Goal: Task Accomplishment & Management: Manage account settings

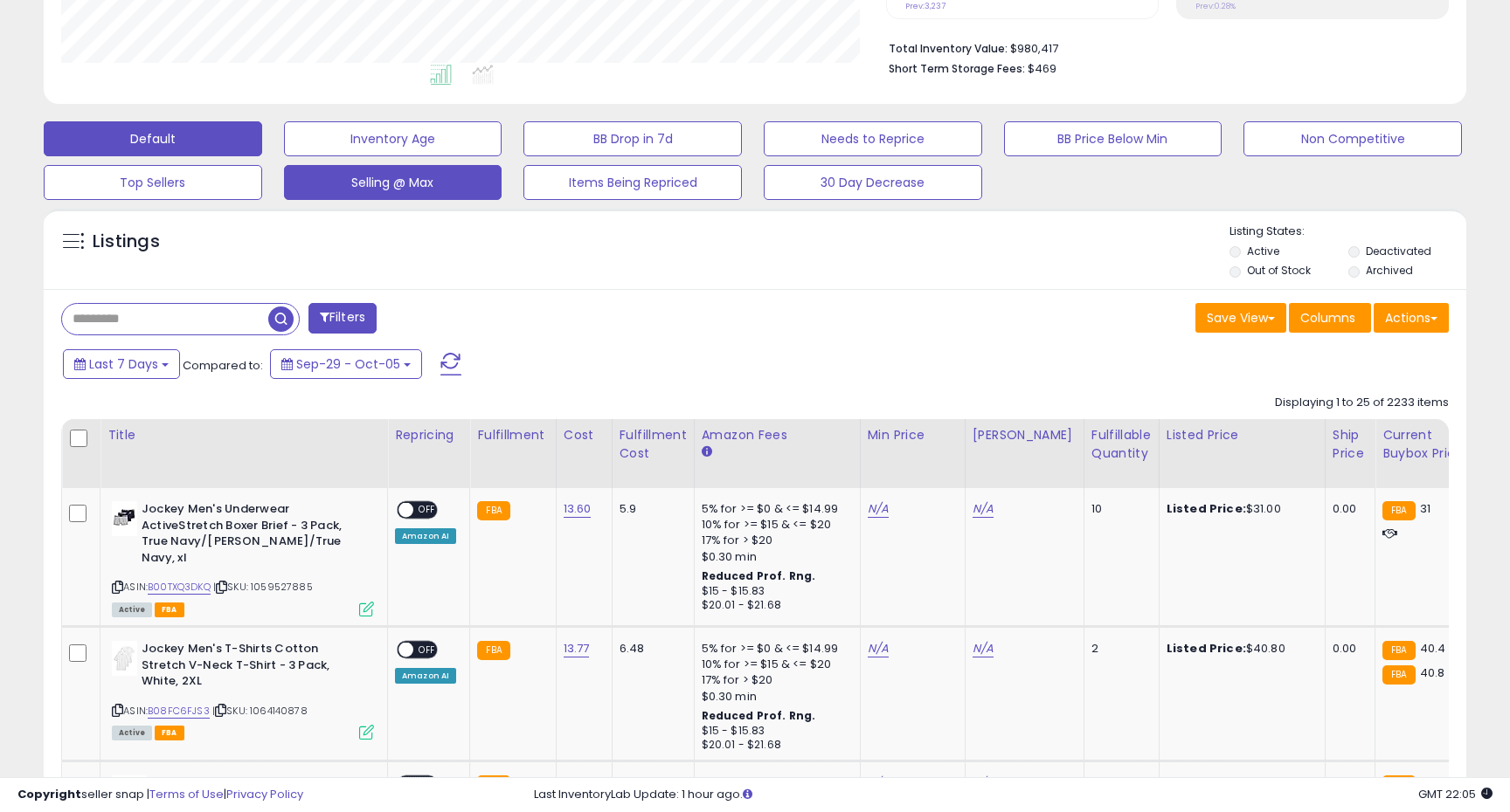
scroll to position [519, 0]
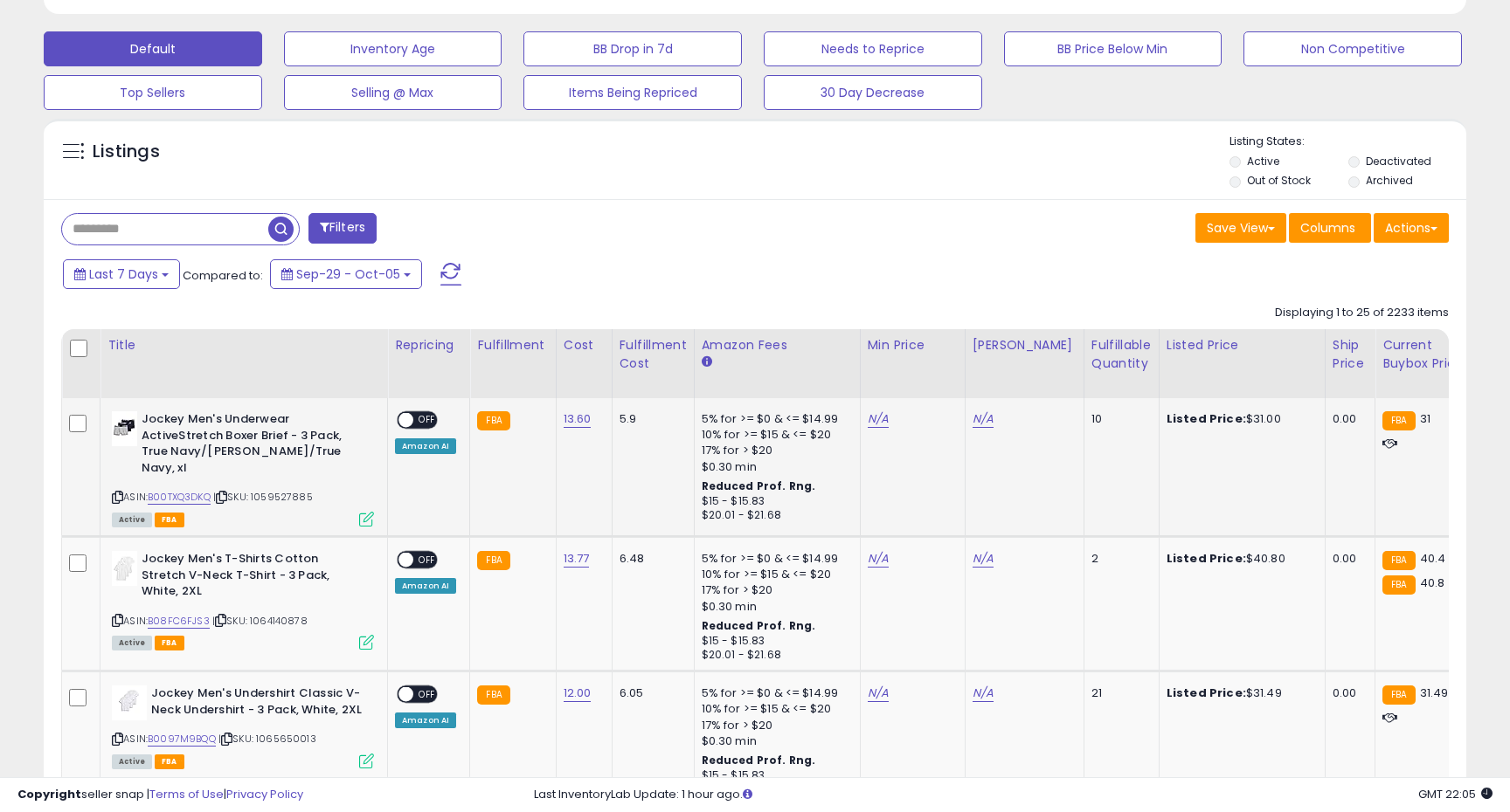
click at [120, 497] on icon at bounding box center [118, 498] width 12 height 10
click at [419, 413] on div "ON OFF" at bounding box center [397, 420] width 41 height 15
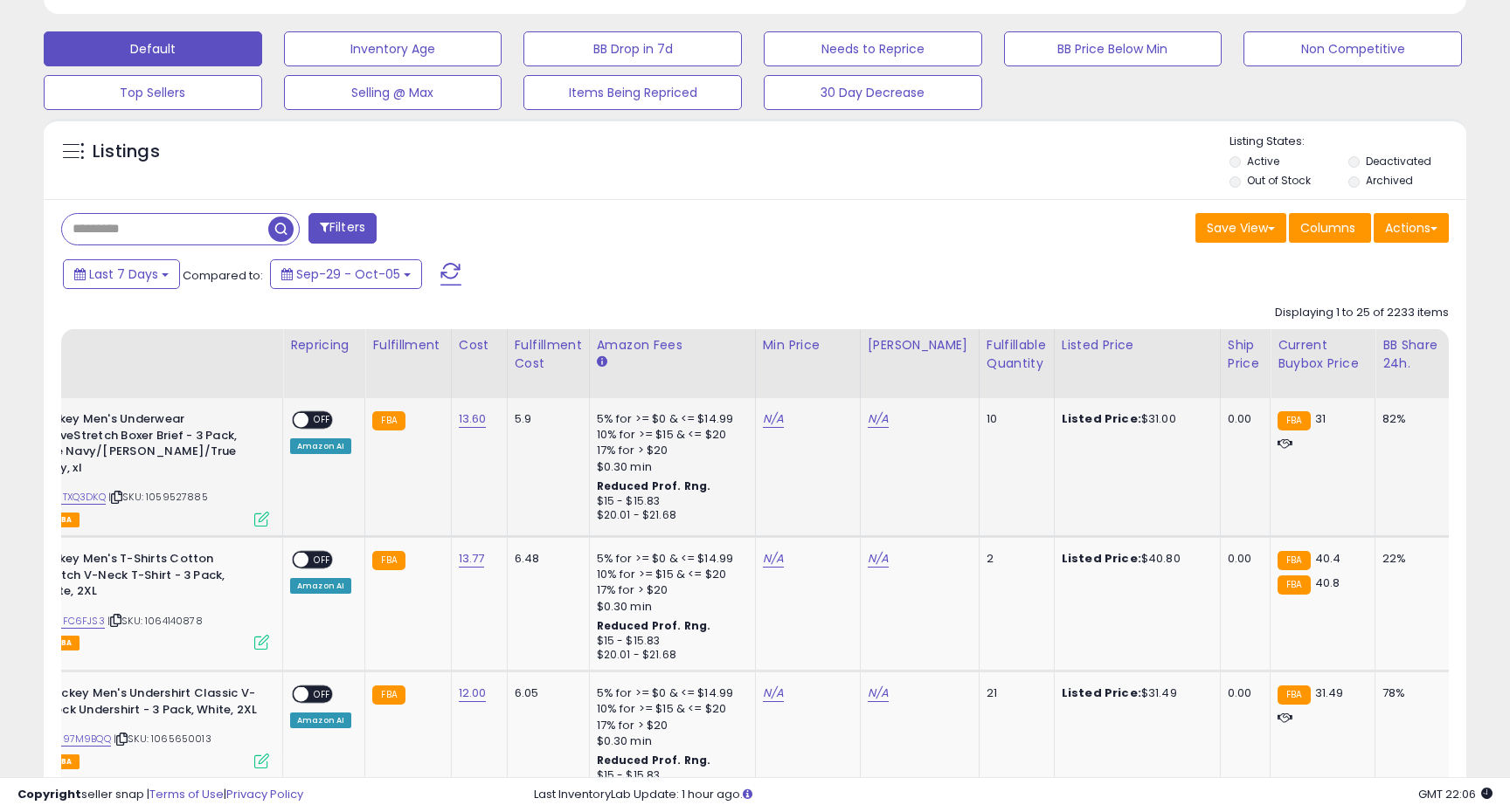
scroll to position [0, 201]
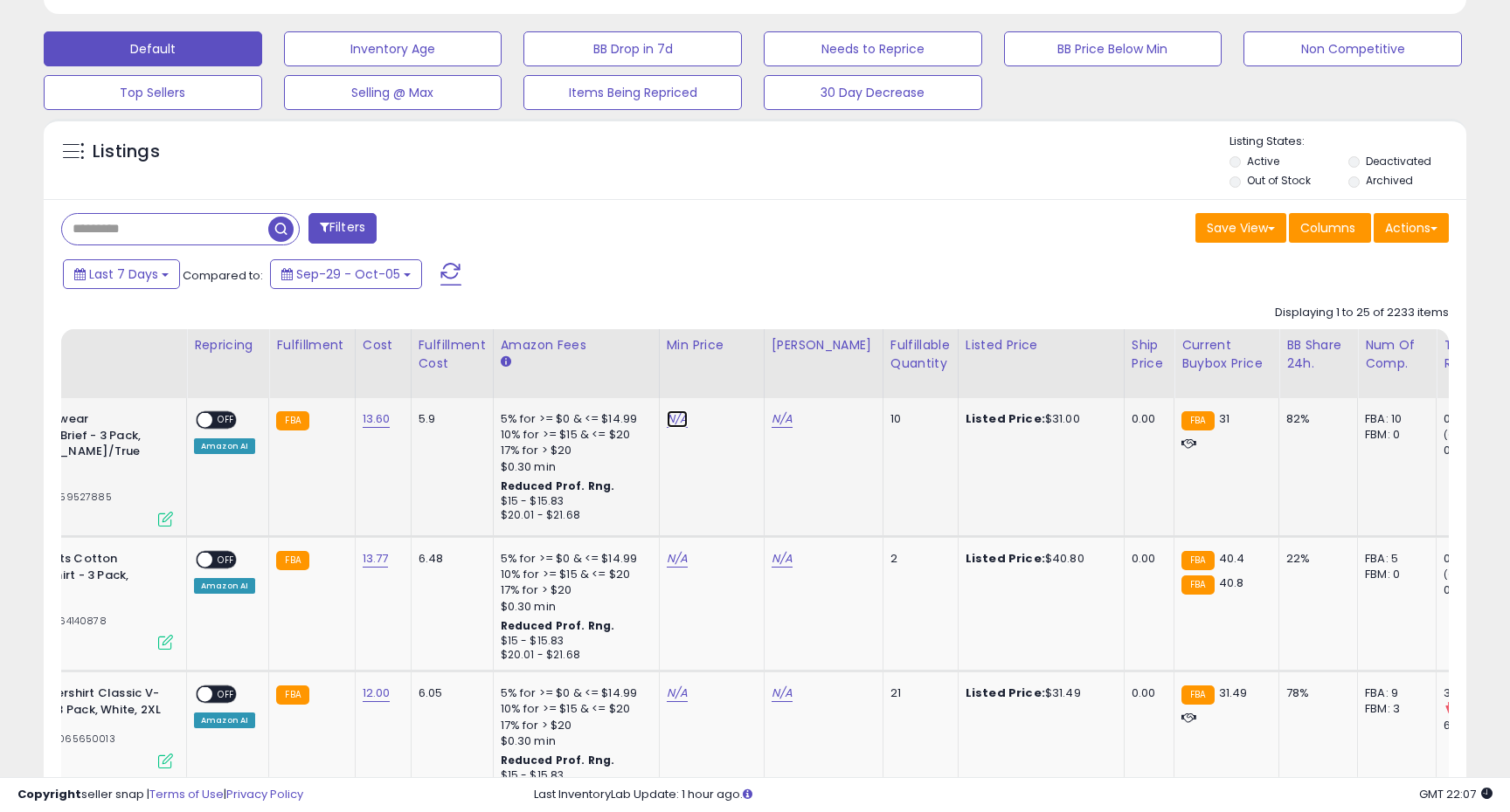
click at [674, 418] on link "N/A" at bounding box center [677, 420] width 21 height 18
type input "****"
click at [734, 373] on icon "submit" at bounding box center [728, 374] width 11 height 11
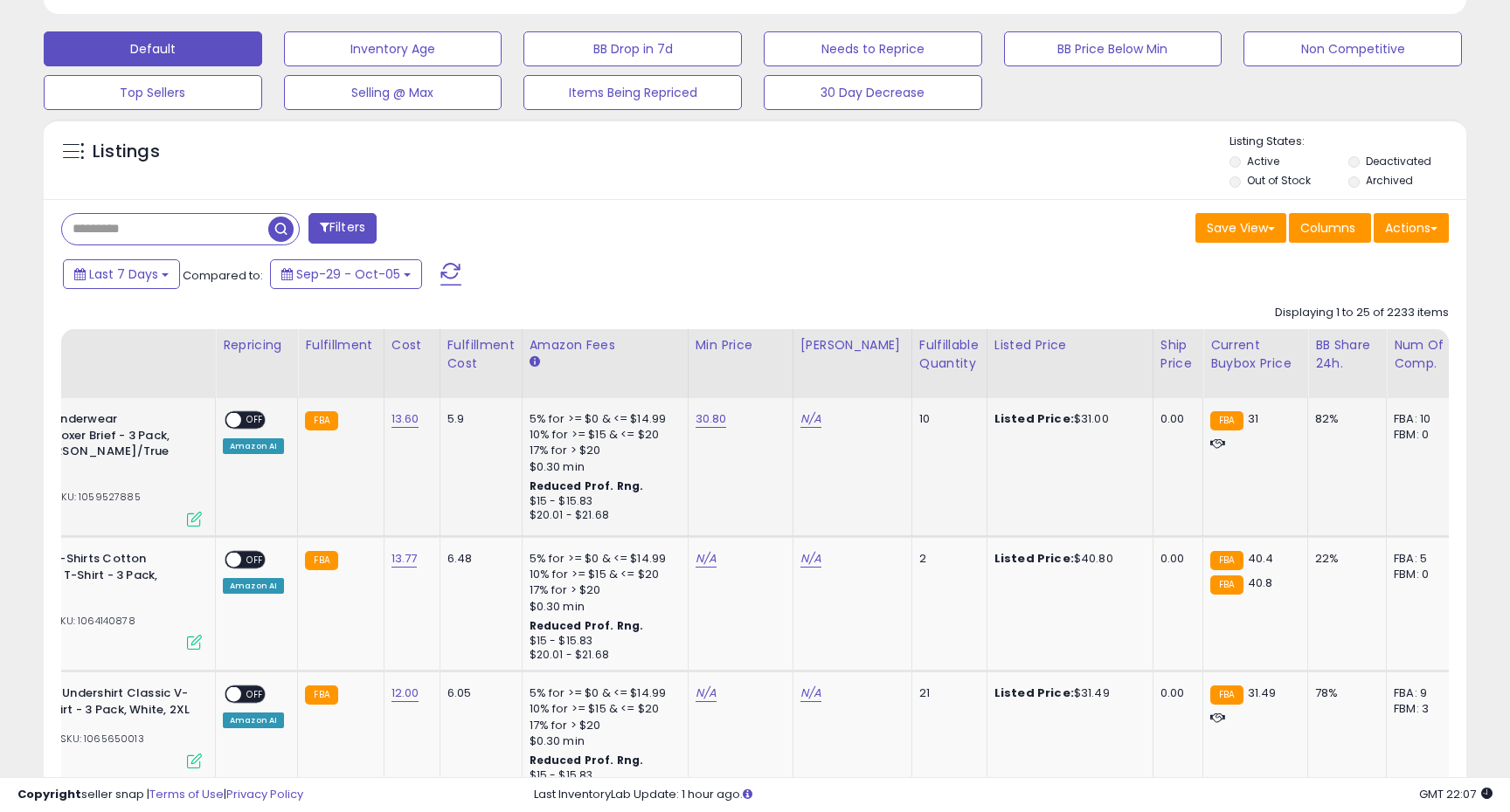
click at [247, 418] on span "OFF" at bounding box center [255, 420] width 28 height 15
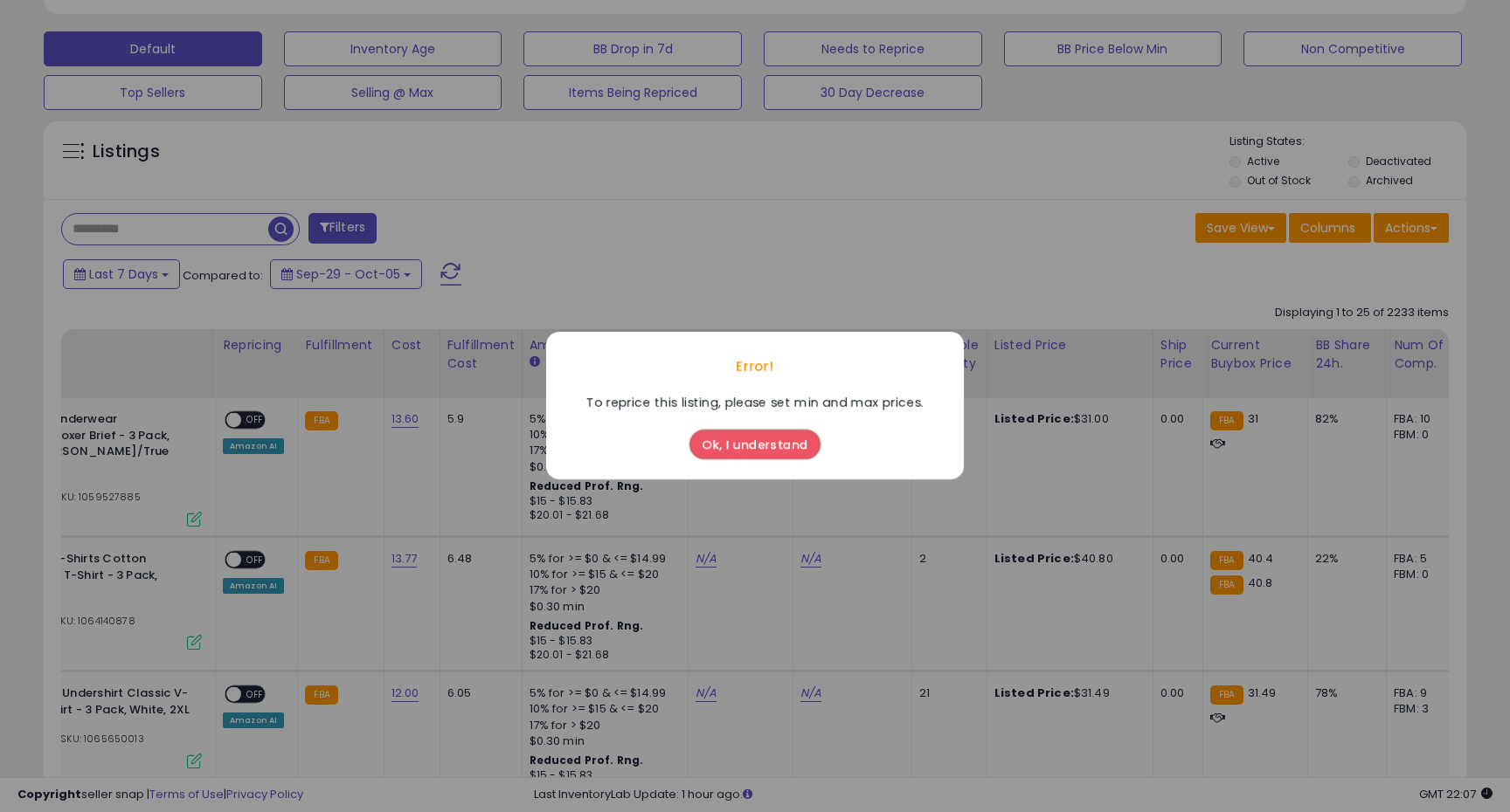
click at [766, 447] on button "Ok, I understand" at bounding box center [755, 445] width 132 height 29
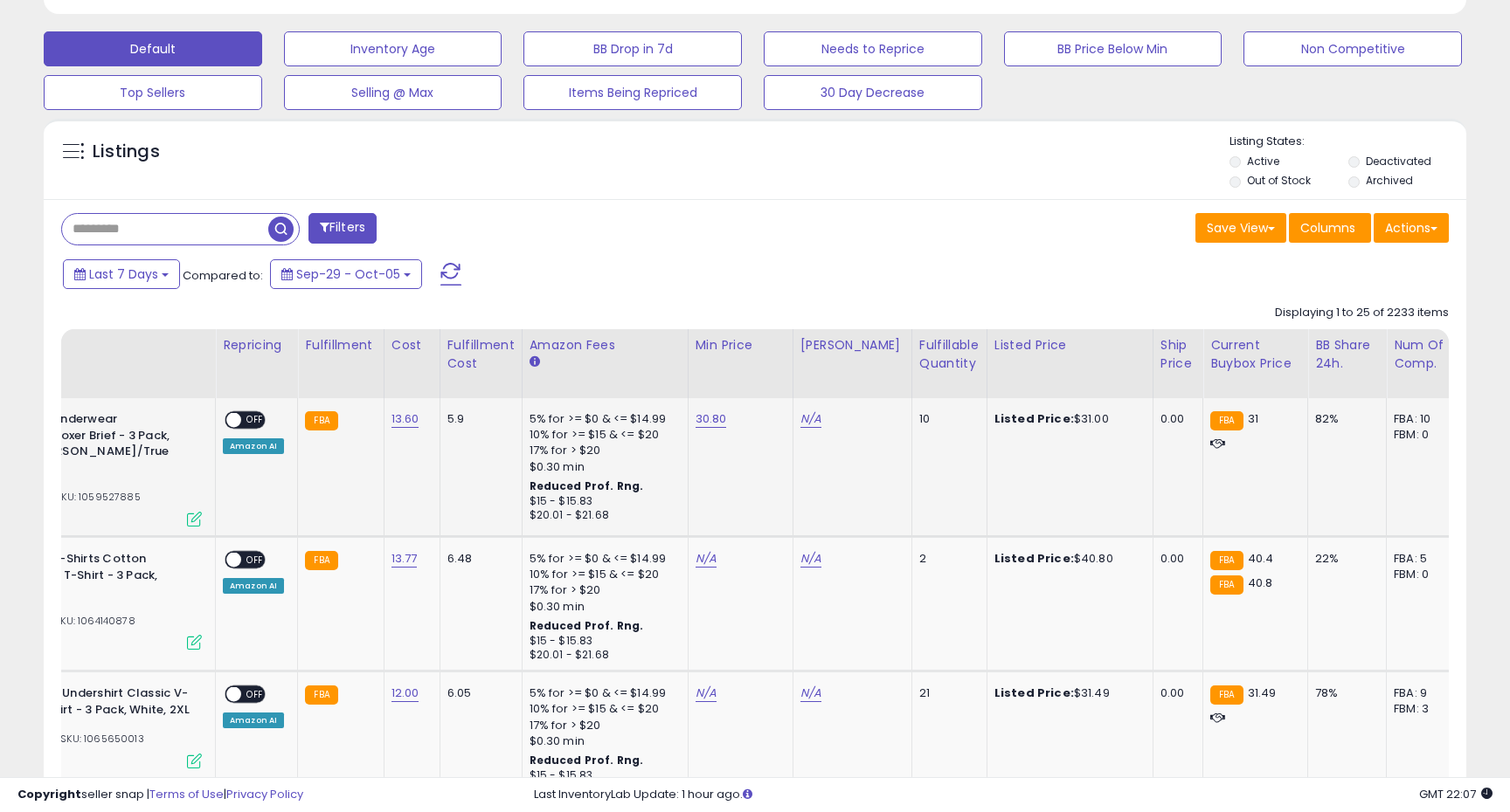
click at [248, 414] on span "OFF" at bounding box center [255, 420] width 28 height 15
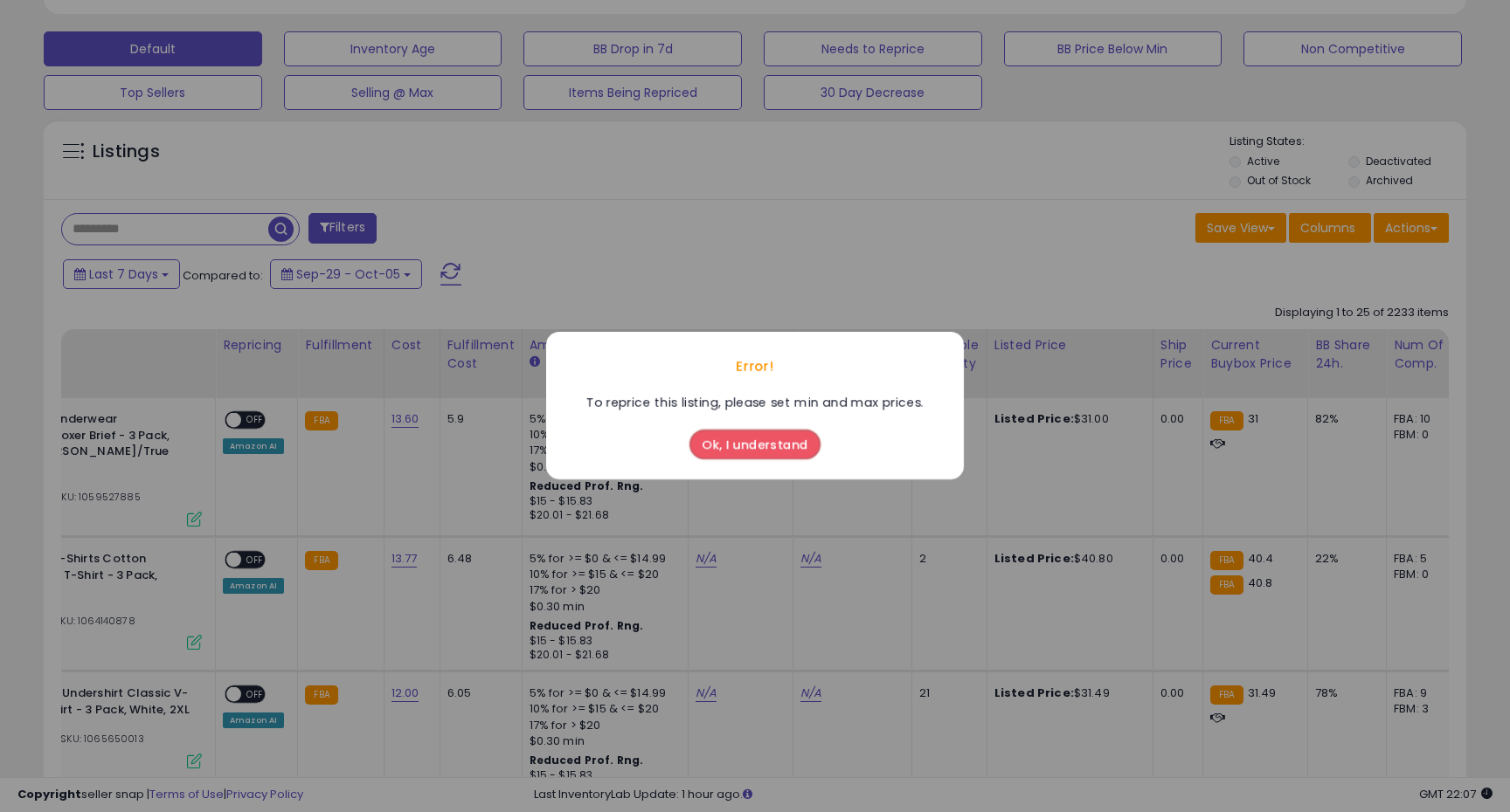
click at [756, 446] on button "Ok, I understand" at bounding box center [755, 445] width 132 height 29
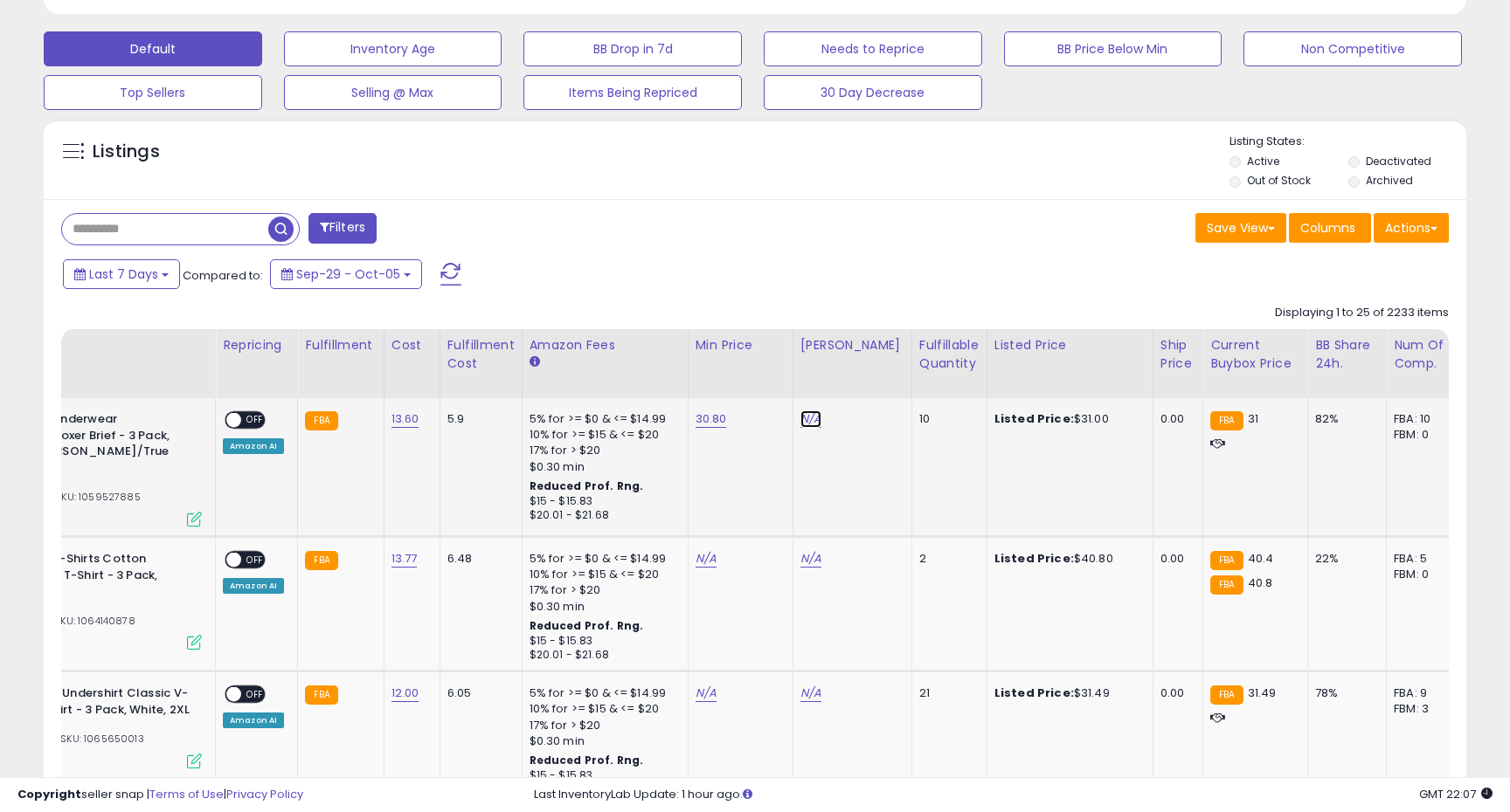
click at [812, 418] on link "N/A" at bounding box center [812, 420] width 21 height 18
type input "**"
click at [867, 379] on icon "submit" at bounding box center [861, 374] width 11 height 11
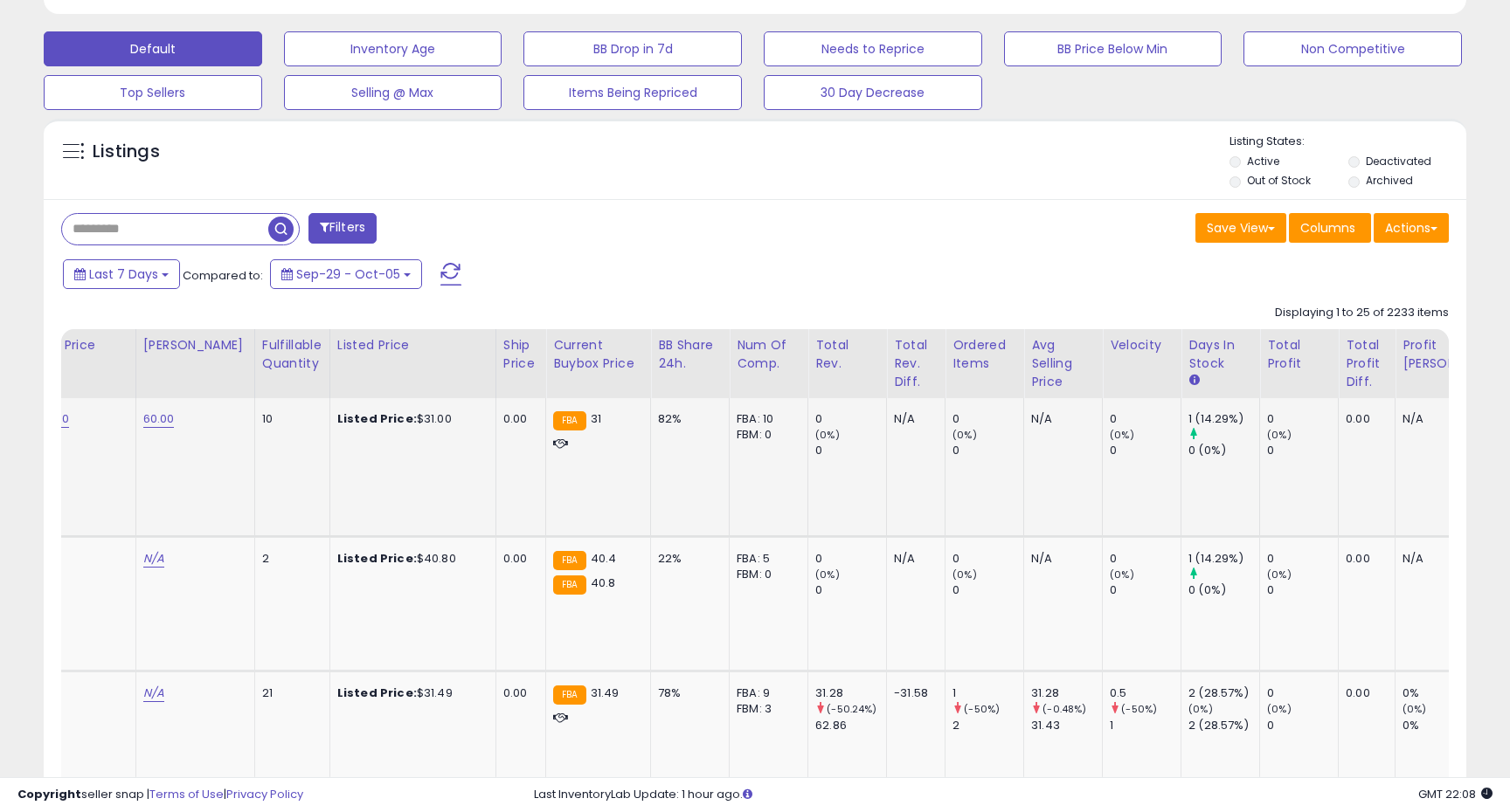
scroll to position [0, 275]
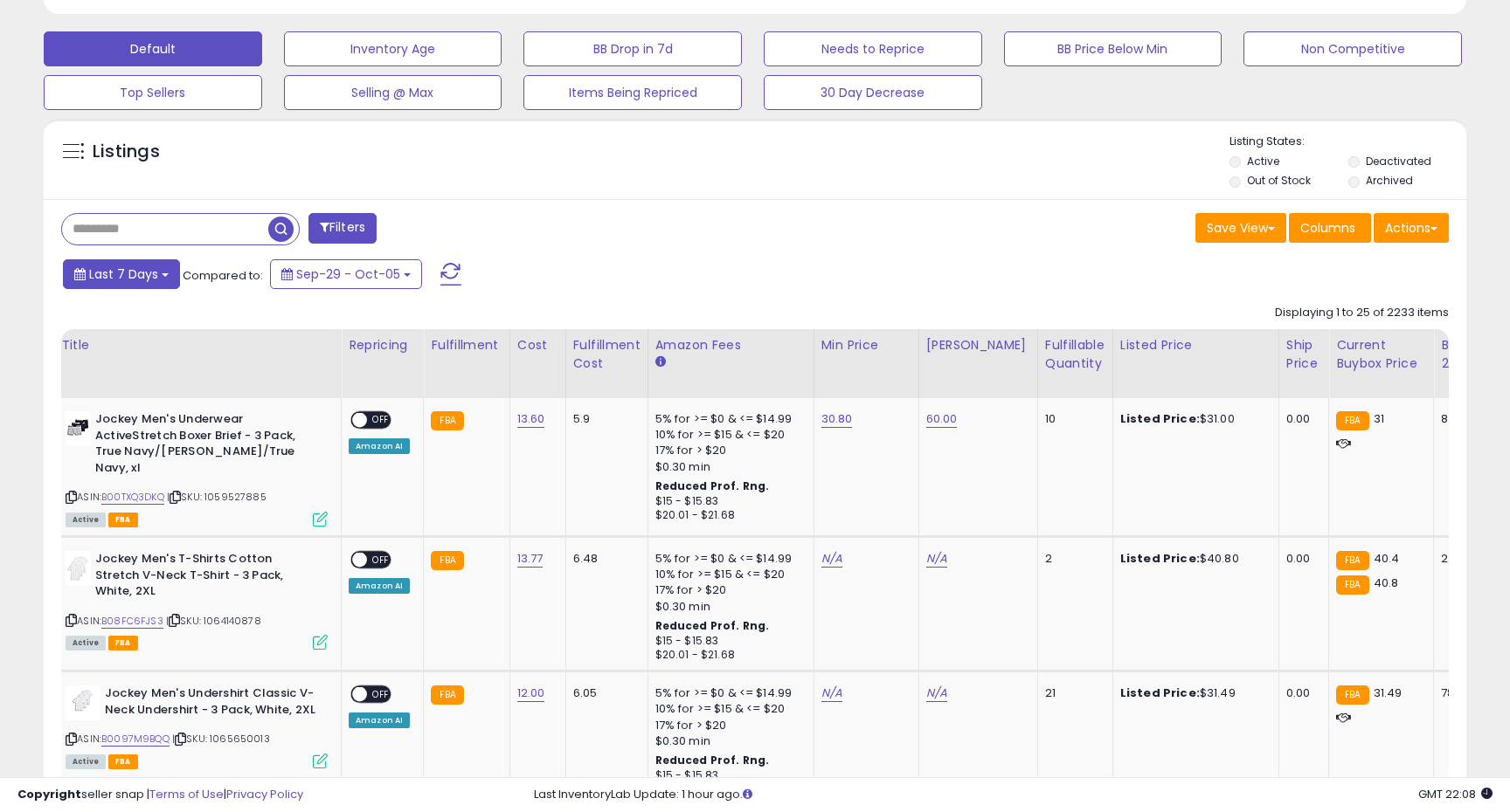
click at [145, 276] on span "Last 7 Days" at bounding box center [123, 275] width 69 height 18
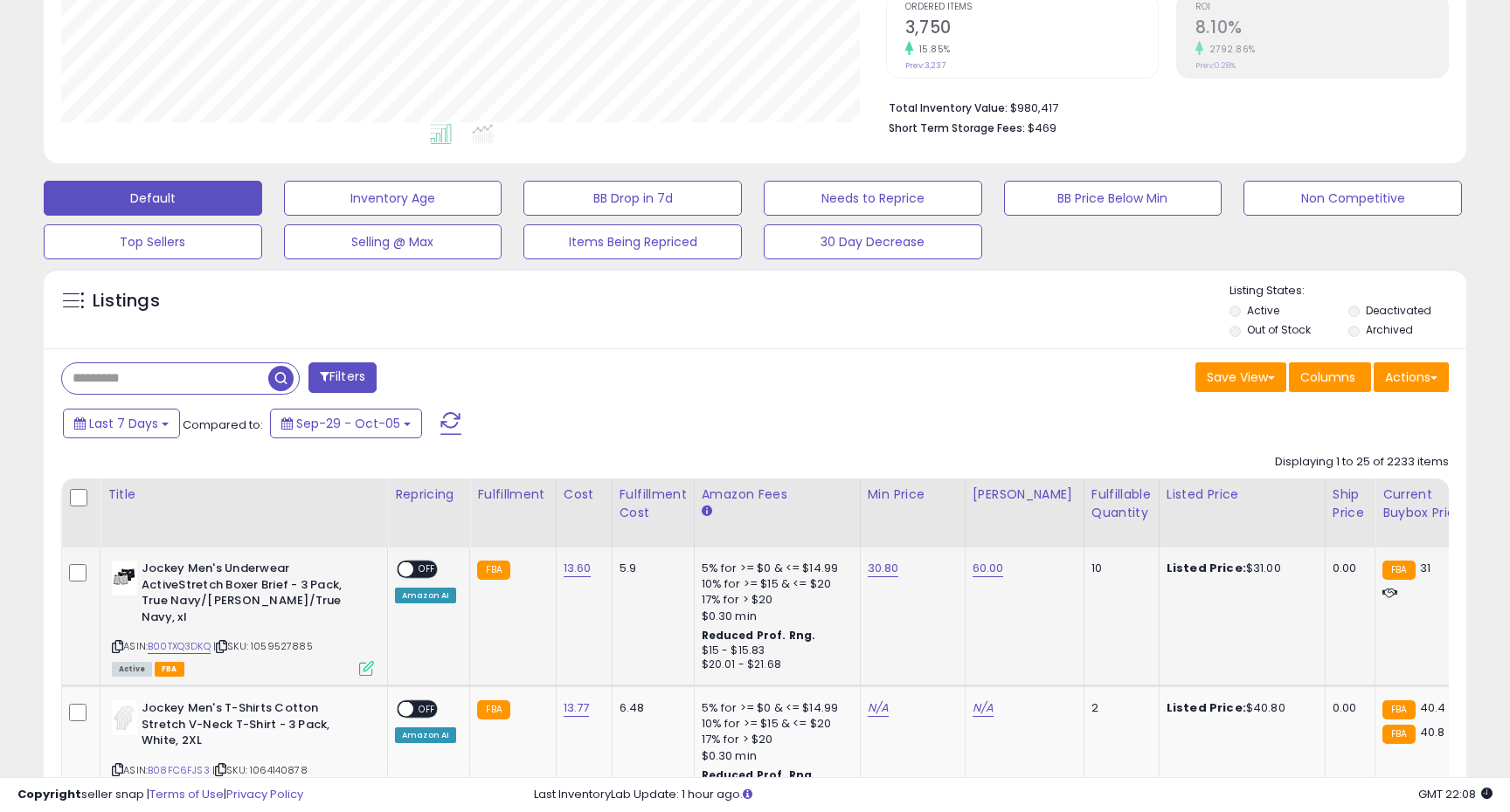
click at [419, 569] on span "OFF" at bounding box center [427, 570] width 28 height 15
click at [432, 597] on div "Amazon AI" at bounding box center [425, 596] width 61 height 16
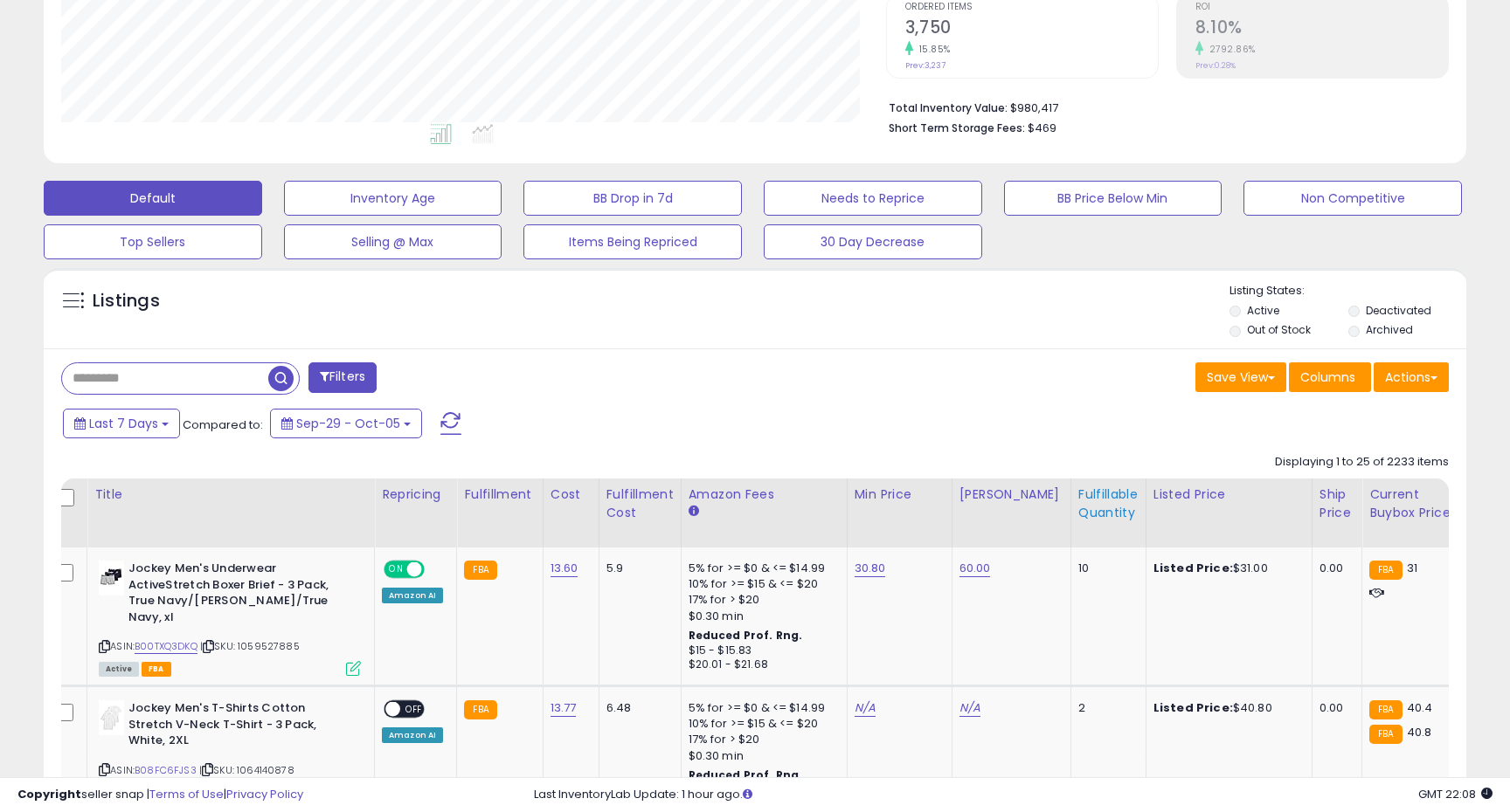
click at [1098, 503] on div "Fulfillable Quantity" at bounding box center [1109, 504] width 60 height 37
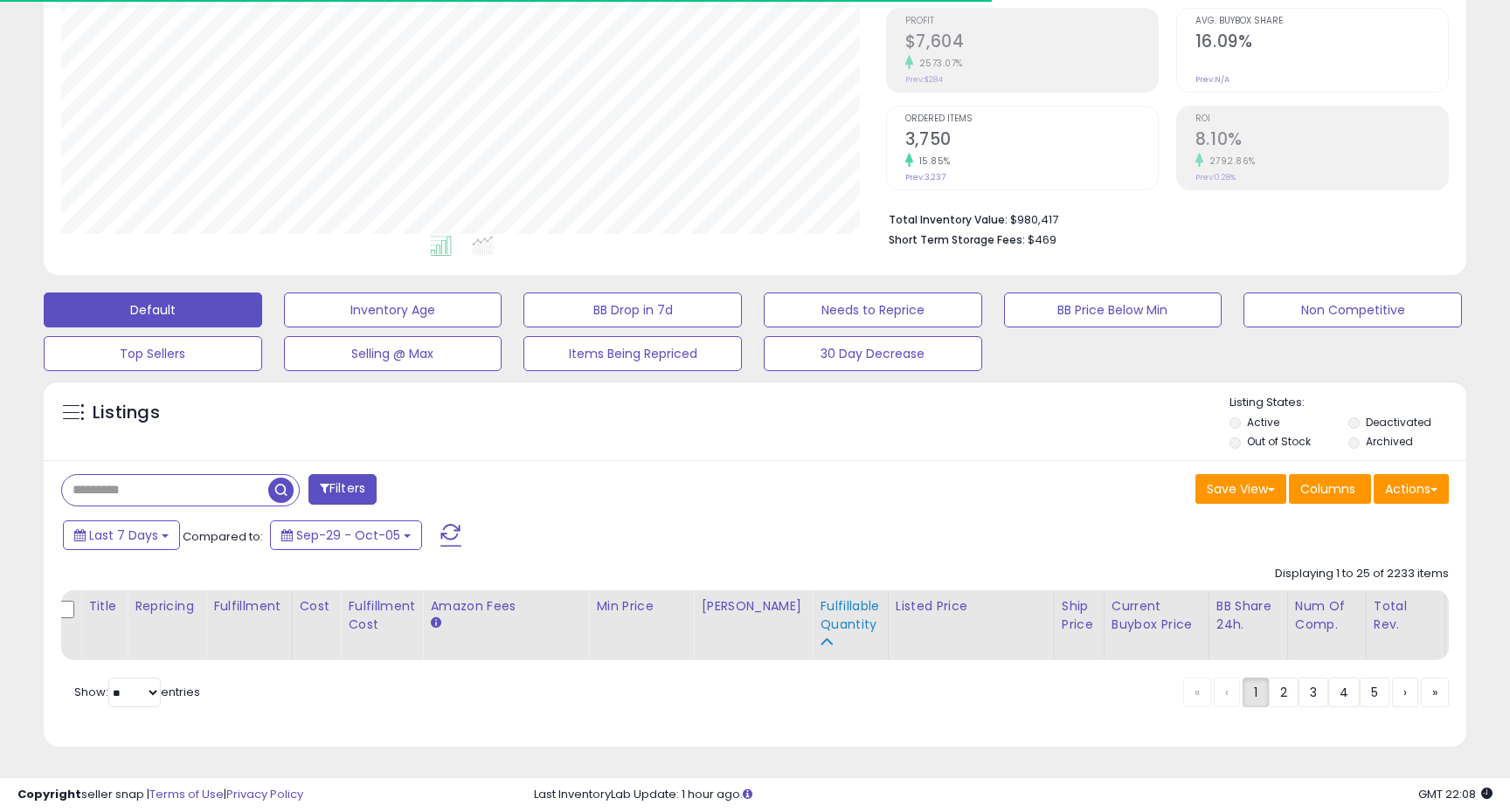
click at [819, 611] on div "Fulfillable Quantity" at bounding box center [849, 616] width 60 height 37
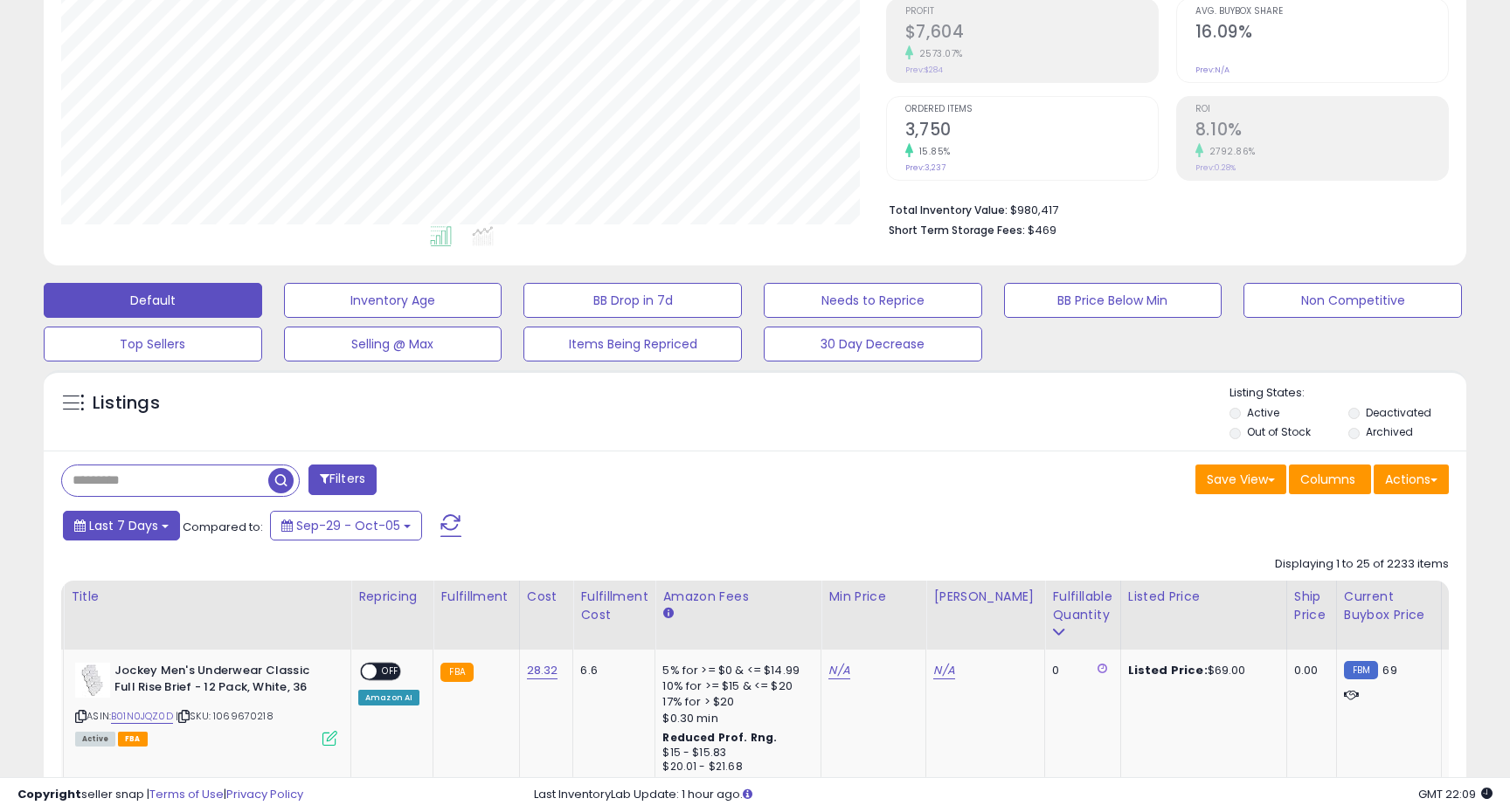
click at [104, 530] on span "Last 7 Days" at bounding box center [123, 526] width 69 height 18
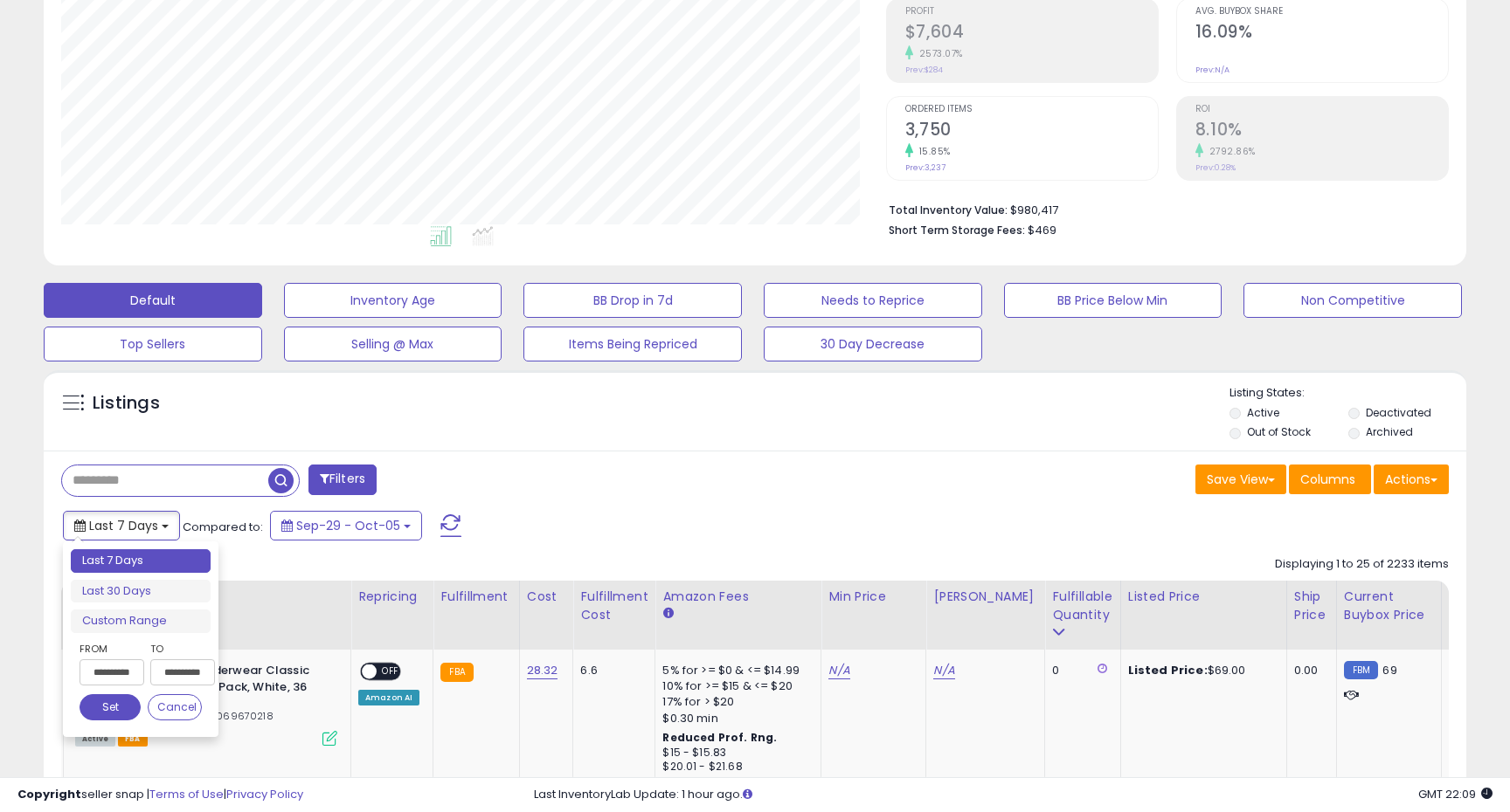
type input "**********"
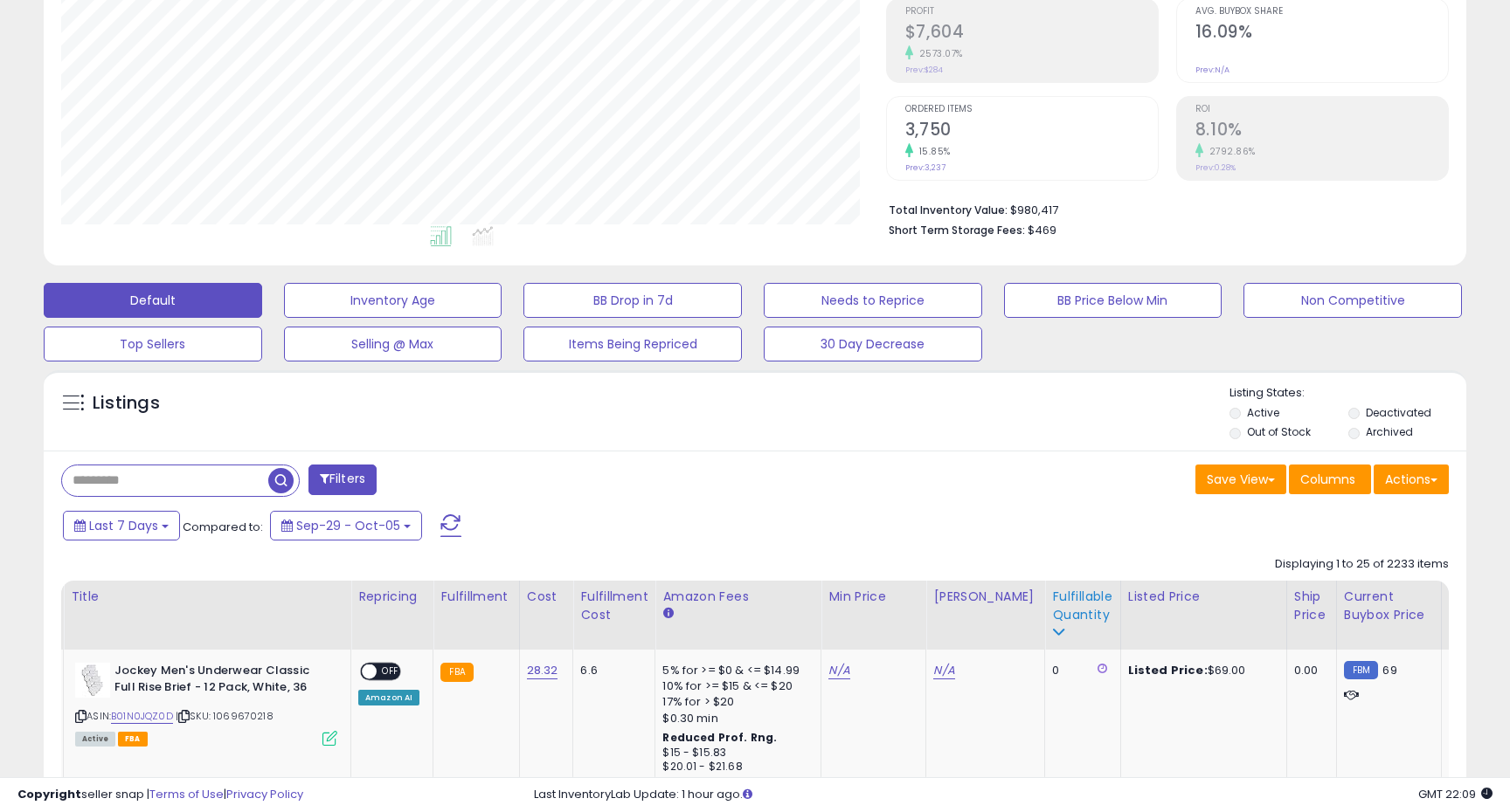
click at [1056, 596] on div "Fulfillable Quantity" at bounding box center [1082, 607] width 60 height 37
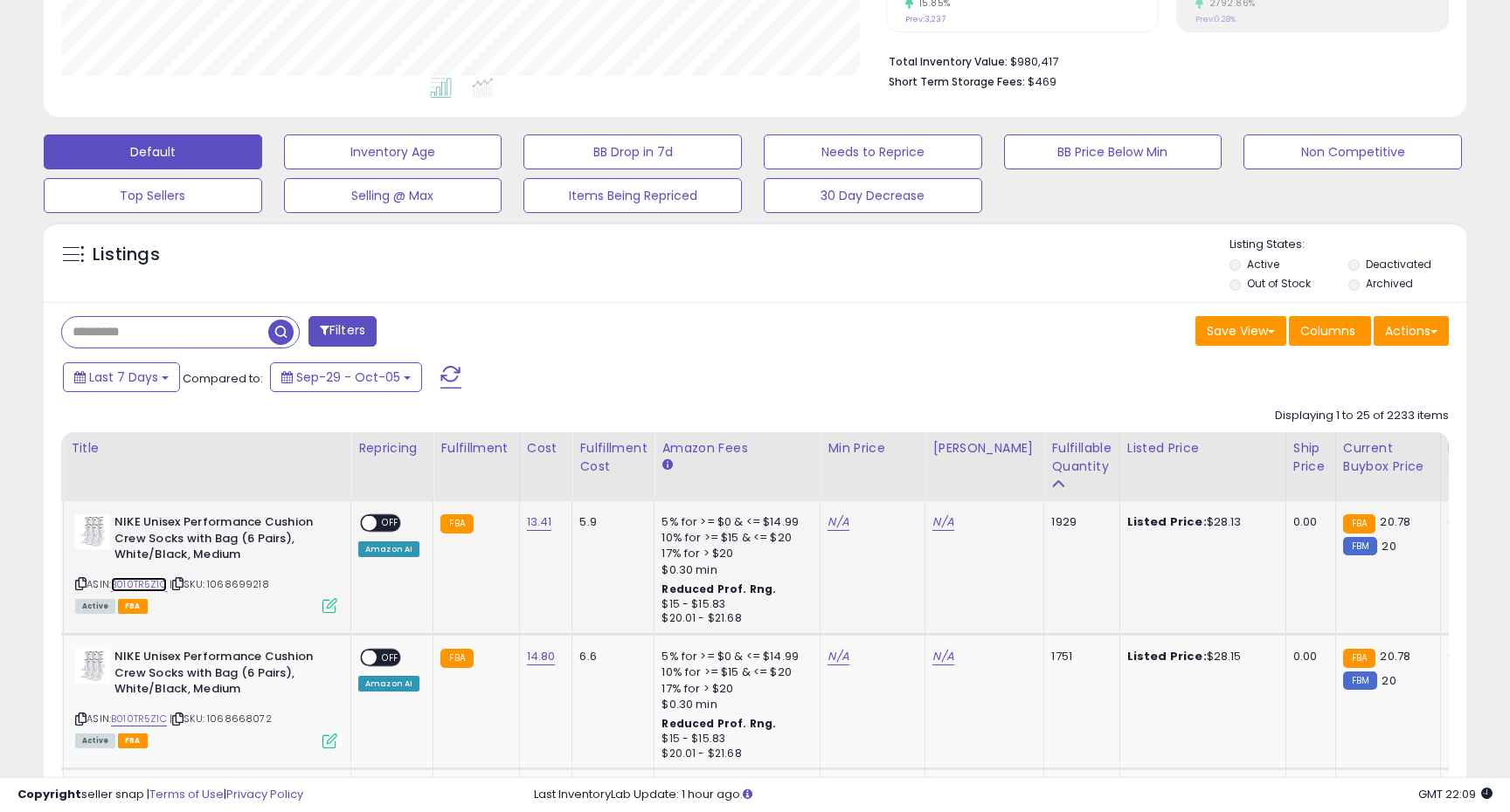
click at [148, 585] on link "B010TR5Z1C" at bounding box center [138, 584] width 56 height 15
click at [377, 516] on div "ON OFF" at bounding box center [361, 523] width 41 height 15
click at [829, 517] on link "N/A" at bounding box center [838, 522] width 21 height 18
type input "**"
click at [829, 525] on link "N/A" at bounding box center [838, 522] width 21 height 18
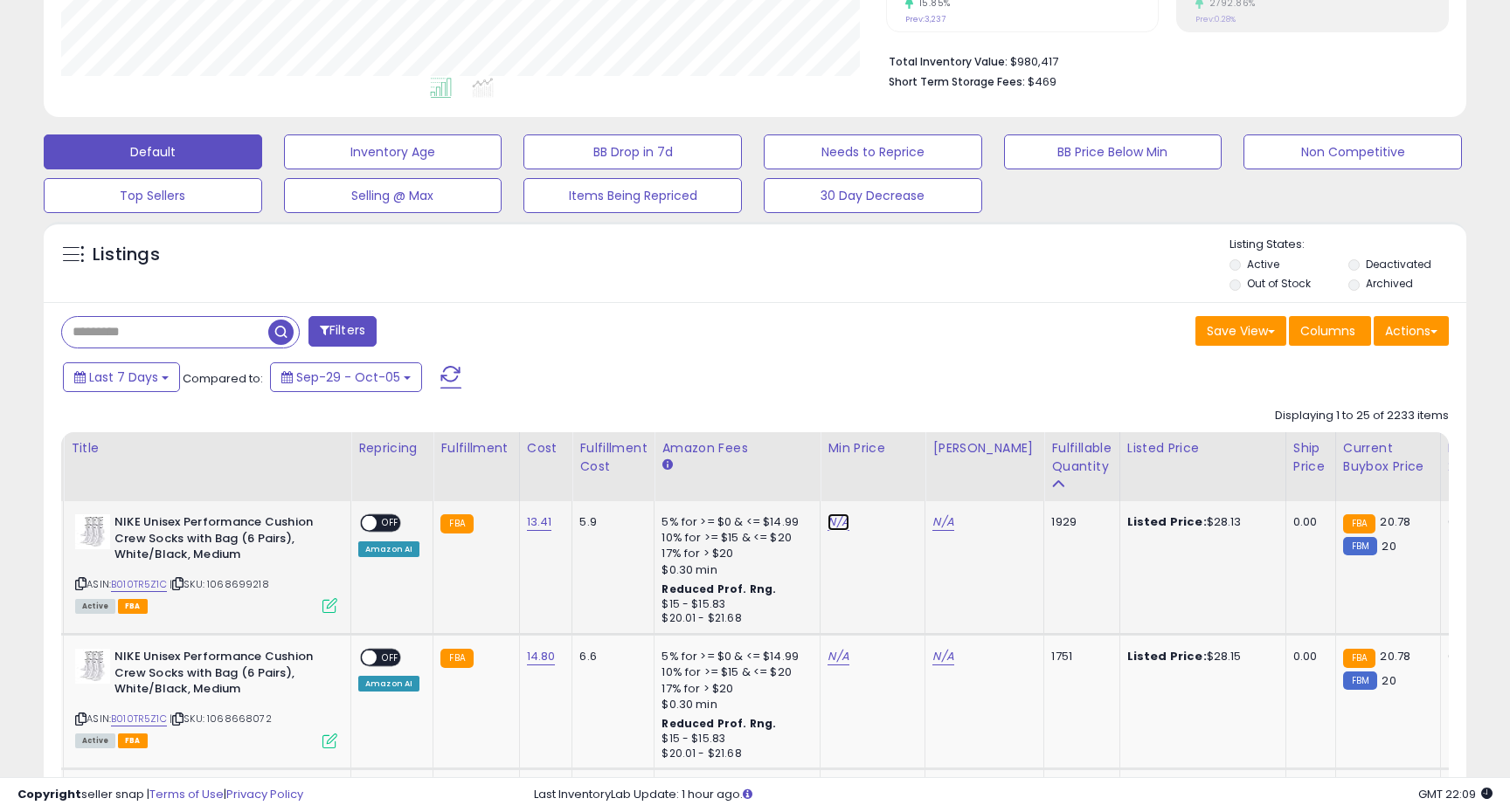
click at [834, 522] on link "N/A" at bounding box center [838, 522] width 21 height 18
type input "**"
click at [892, 474] on icon "submit" at bounding box center [887, 477] width 11 height 11
click at [942, 518] on link "N/A" at bounding box center [943, 522] width 21 height 18
type input "**"
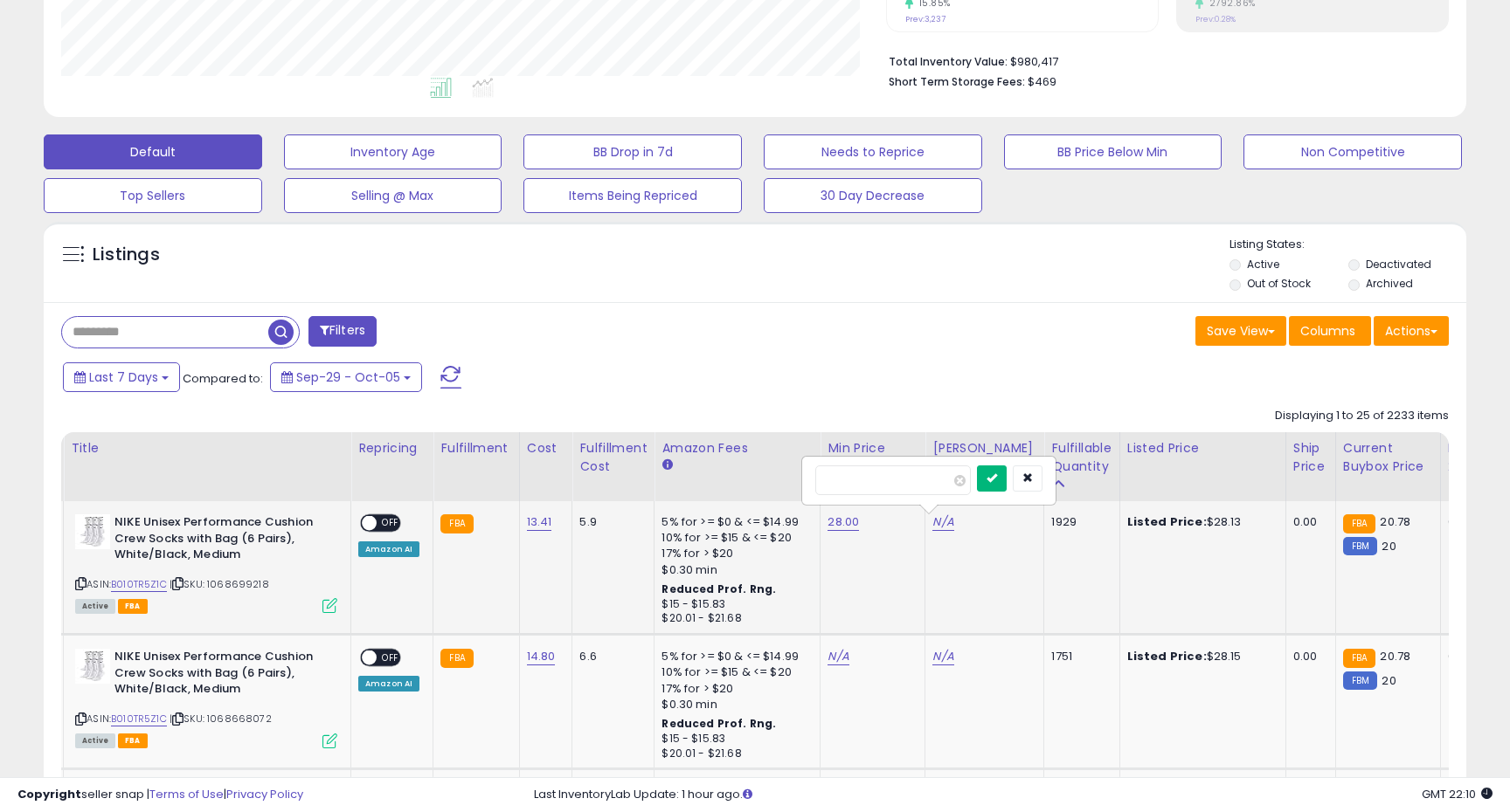
click at [1003, 470] on button "submit" at bounding box center [992, 478] width 29 height 26
click at [382, 516] on div "ON OFF" at bounding box center [361, 523] width 41 height 15
click at [377, 516] on div "ON OFF" at bounding box center [361, 523] width 41 height 15
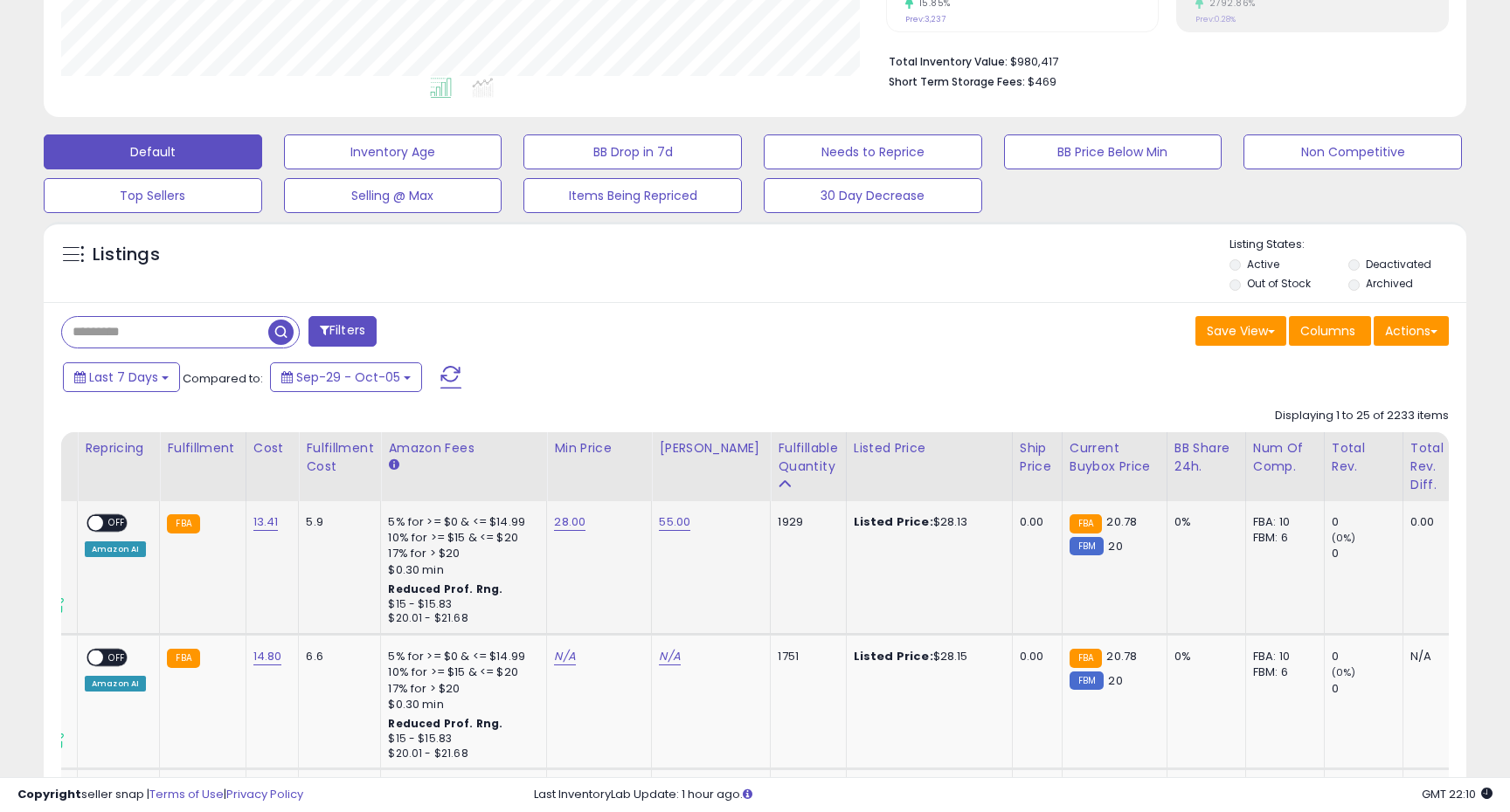
scroll to position [0, 403]
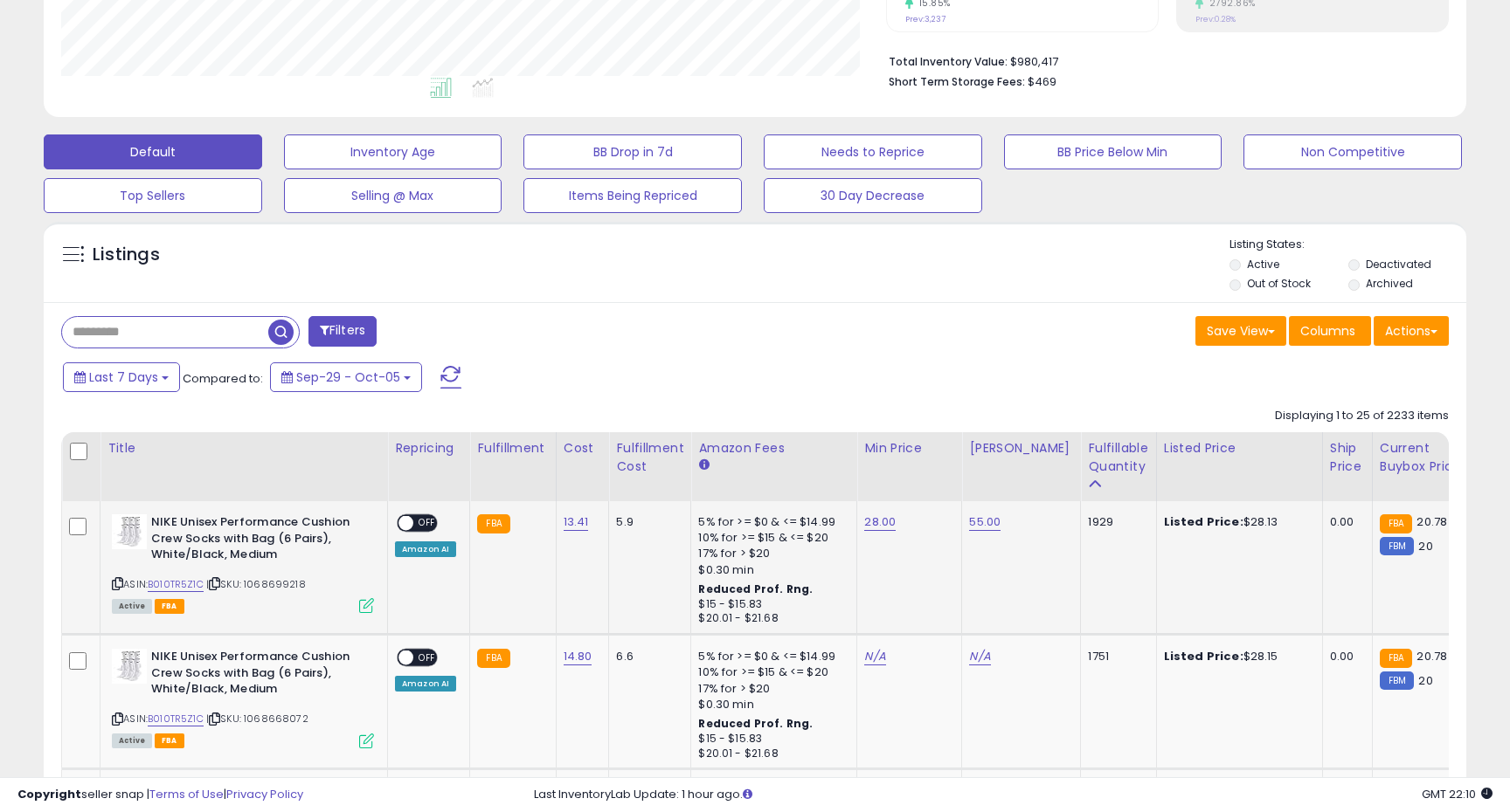
click at [419, 515] on div "ON OFF" at bounding box center [417, 523] width 41 height 18
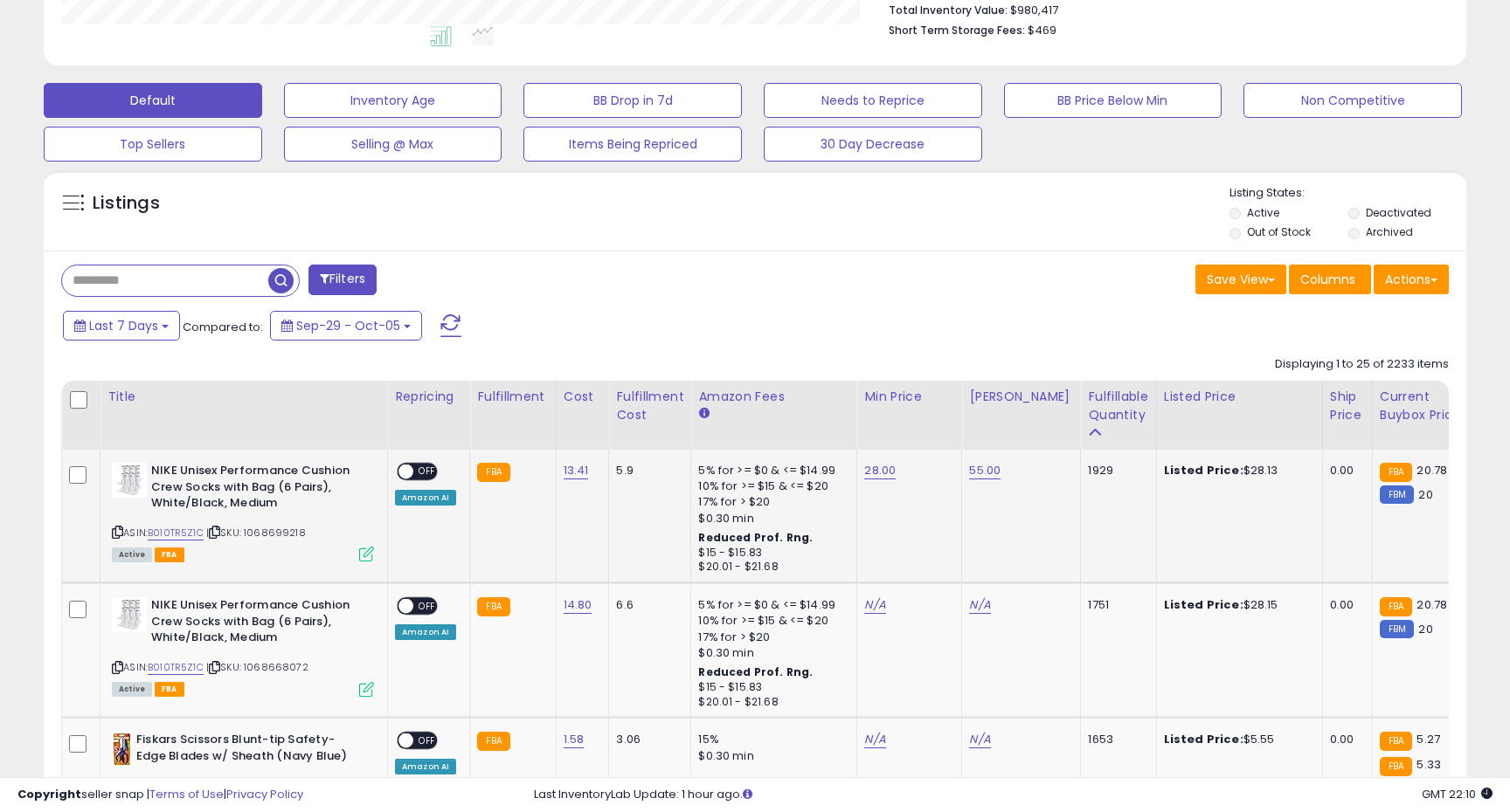
scroll to position [486, 0]
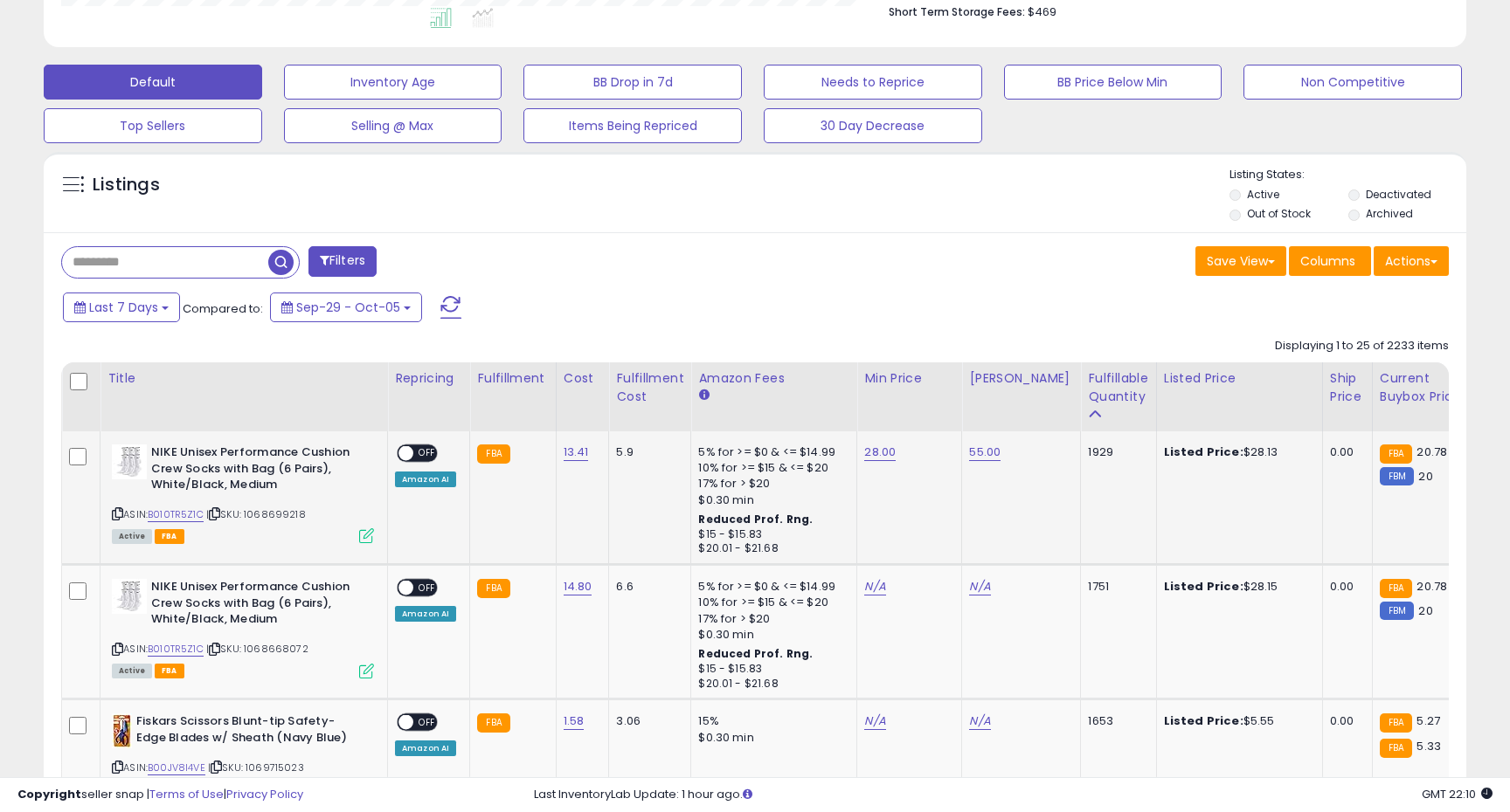
click at [417, 452] on span "OFF" at bounding box center [427, 453] width 28 height 15
click at [184, 646] on link "B010TR5Z1C" at bounding box center [175, 648] width 56 height 15
click at [874, 590] on link "N/A" at bounding box center [875, 587] width 21 height 18
type input "**"
click at [938, 529] on div "**" at bounding box center [860, 545] width 251 height 47
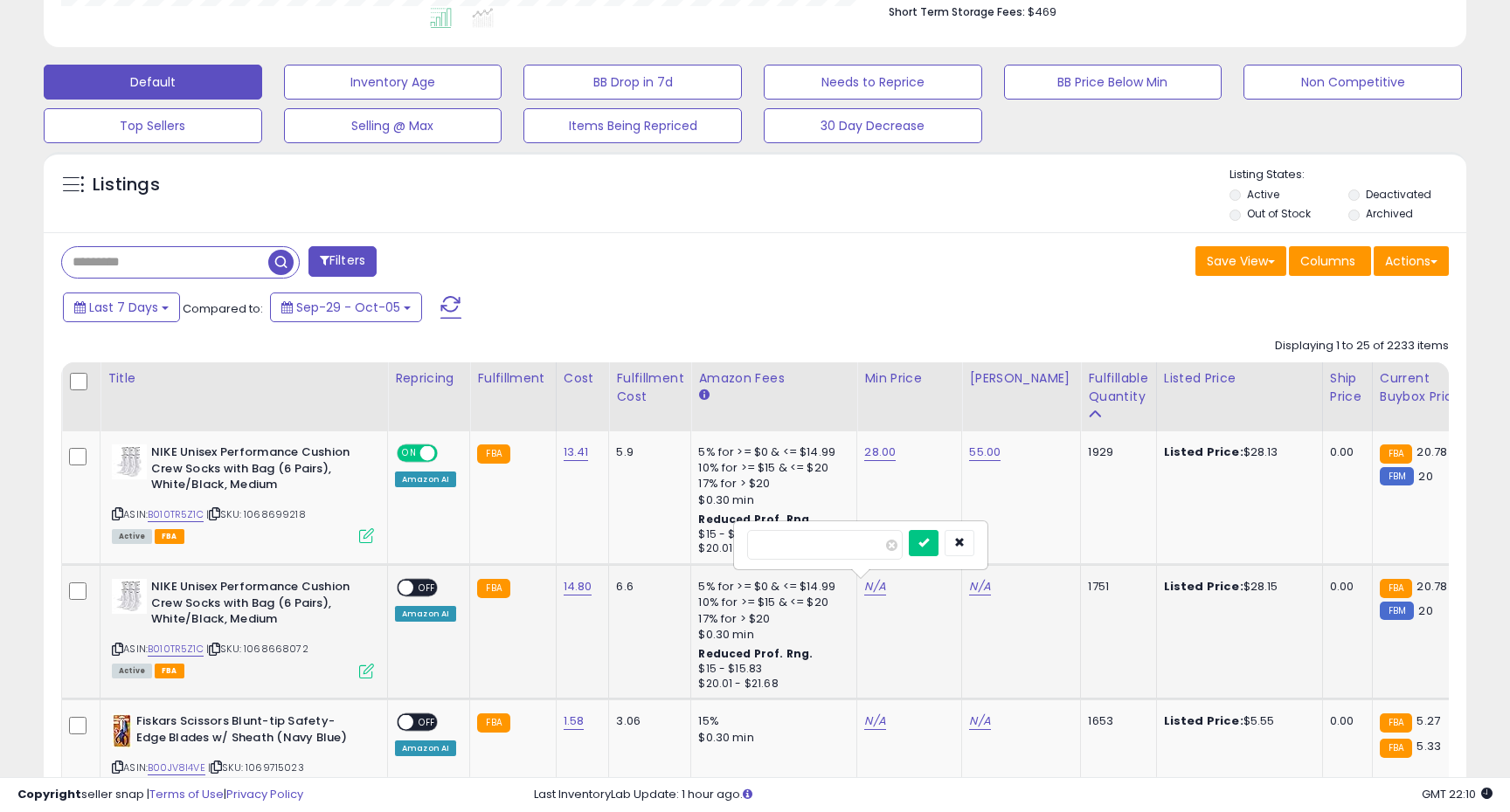
click at [938, 530] on div "**" at bounding box center [860, 545] width 251 height 47
click at [938, 551] on button "submit" at bounding box center [924, 542] width 29 height 26
click at [979, 585] on link "N/A" at bounding box center [980, 587] width 21 height 18
type input "**"
click at [1034, 541] on icon "submit" at bounding box center [1028, 542] width 11 height 11
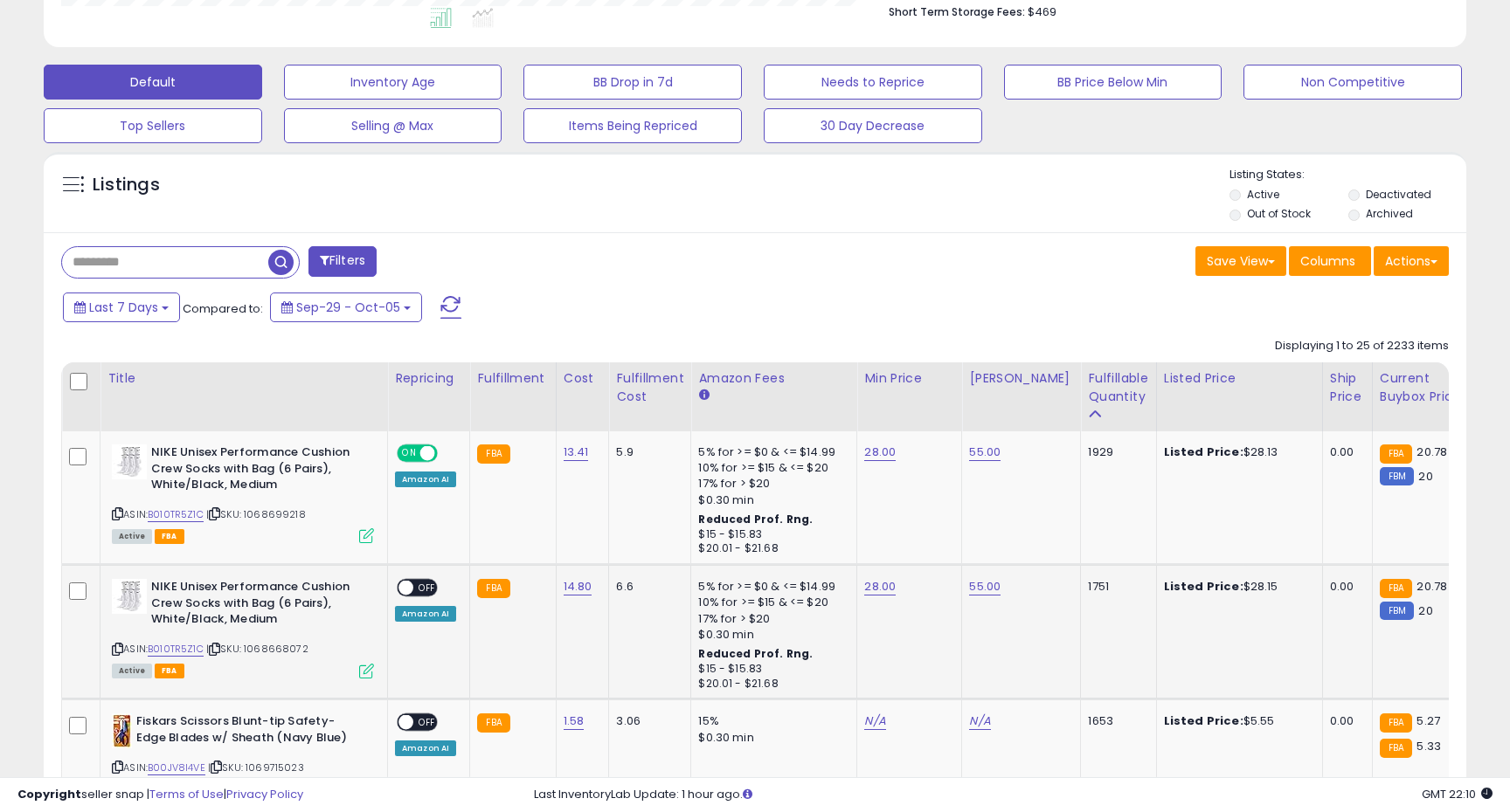
click at [420, 584] on span "OFF" at bounding box center [427, 587] width 28 height 15
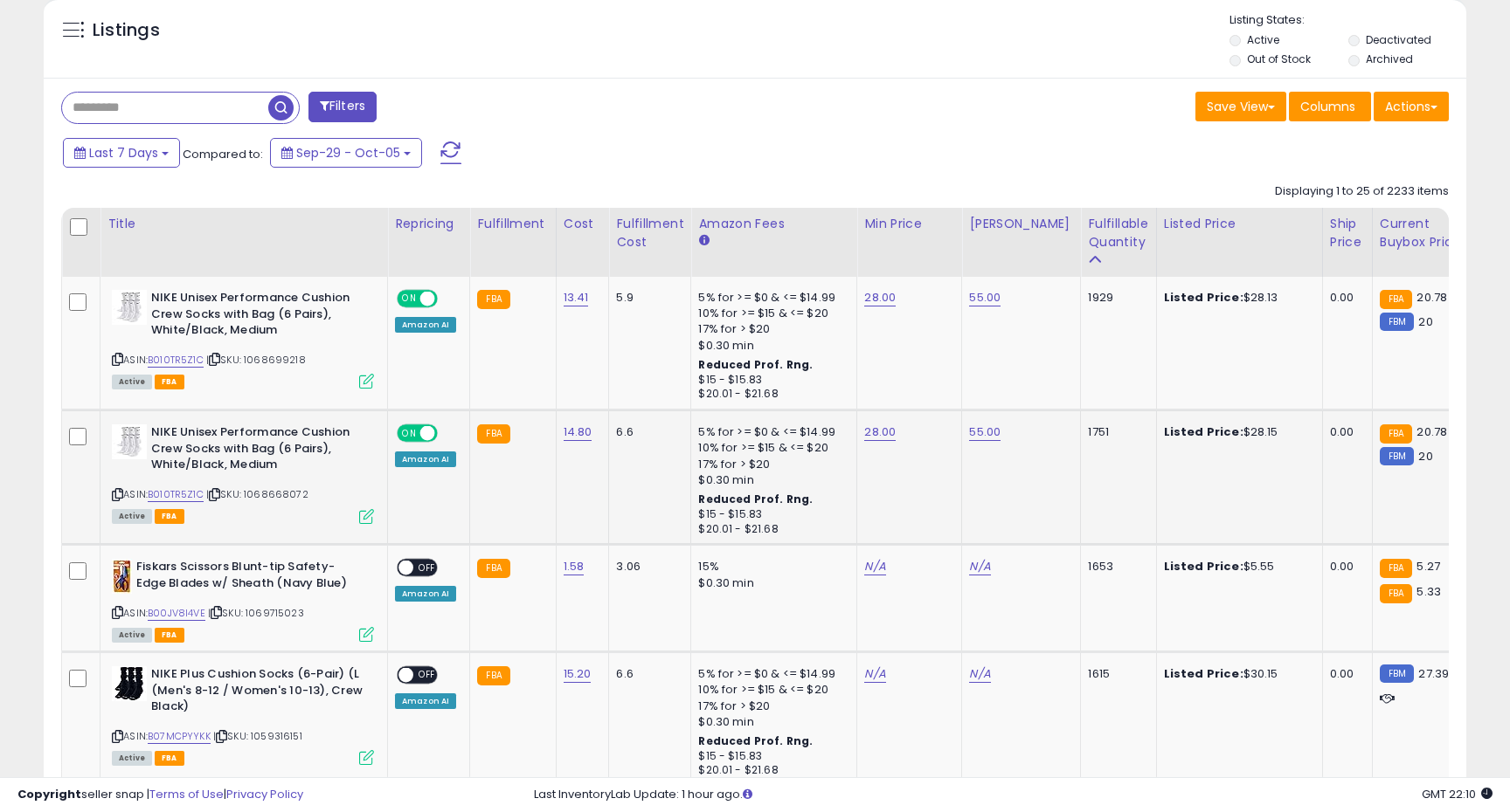
scroll to position [646, 0]
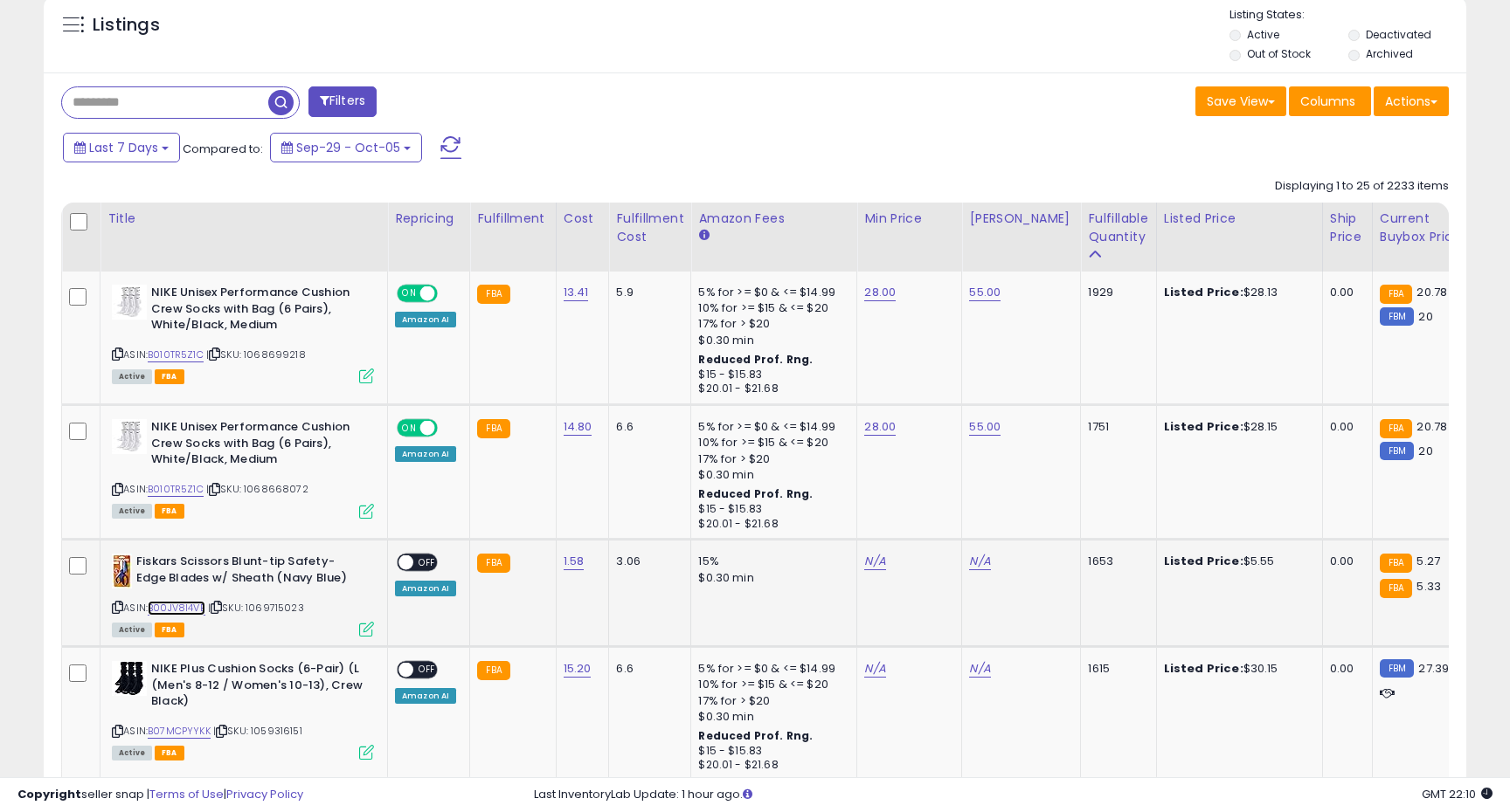
click at [189, 608] on link "B00JV8I4VE" at bounding box center [176, 608] width 57 height 15
click at [874, 564] on link "N/A" at bounding box center [875, 562] width 21 height 18
type input "***"
click at [928, 517] on icon "submit" at bounding box center [924, 517] width 11 height 11
click at [971, 565] on link "N/A" at bounding box center [980, 562] width 21 height 18
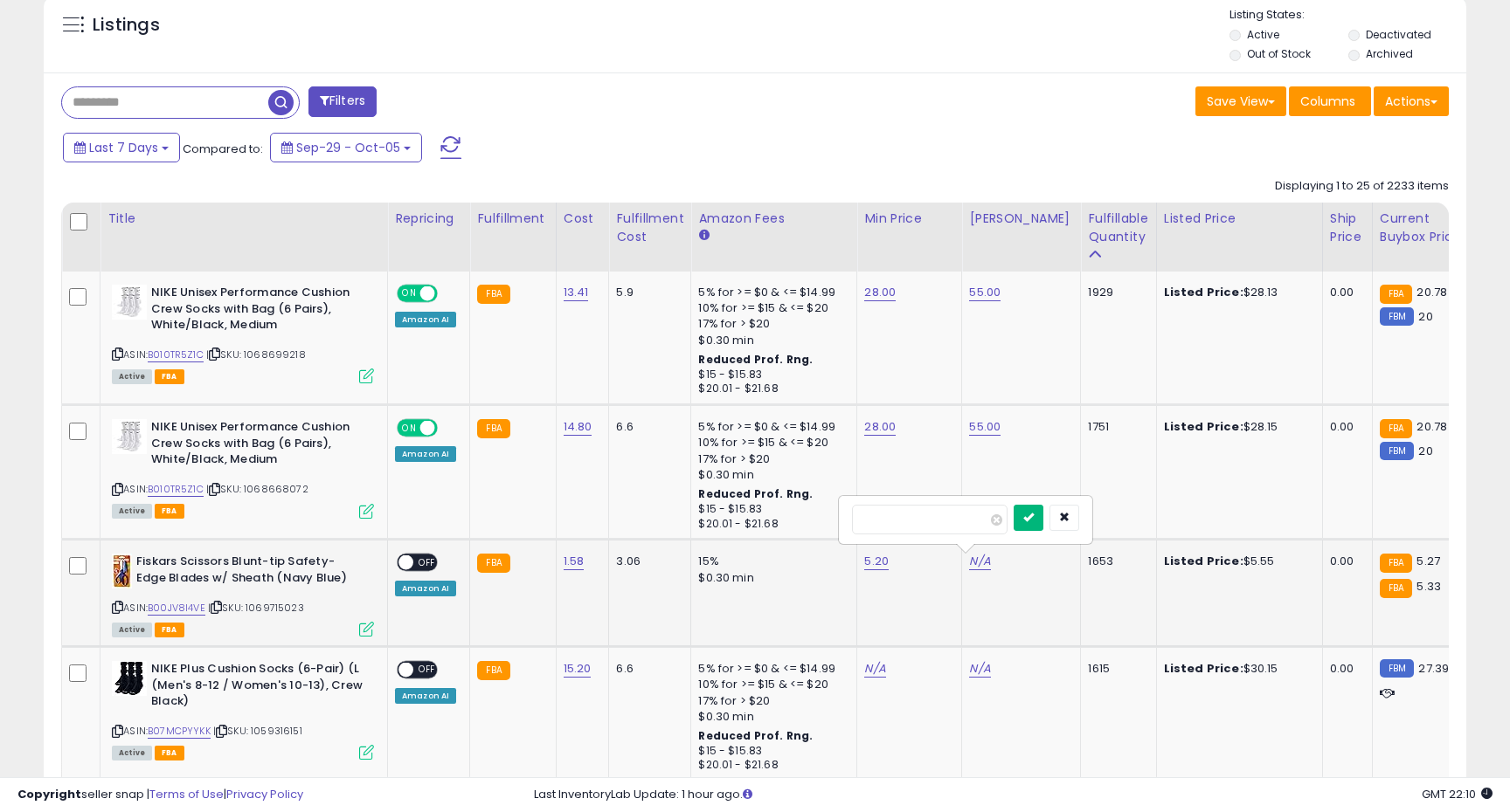
type input "**"
click at [1034, 521] on icon "submit" at bounding box center [1028, 517] width 11 height 11
click at [416, 558] on span "OFF" at bounding box center [427, 562] width 28 height 15
click at [190, 734] on link "B07MCPYYKK" at bounding box center [179, 731] width 63 height 15
click at [869, 666] on link "N/A" at bounding box center [875, 669] width 21 height 18
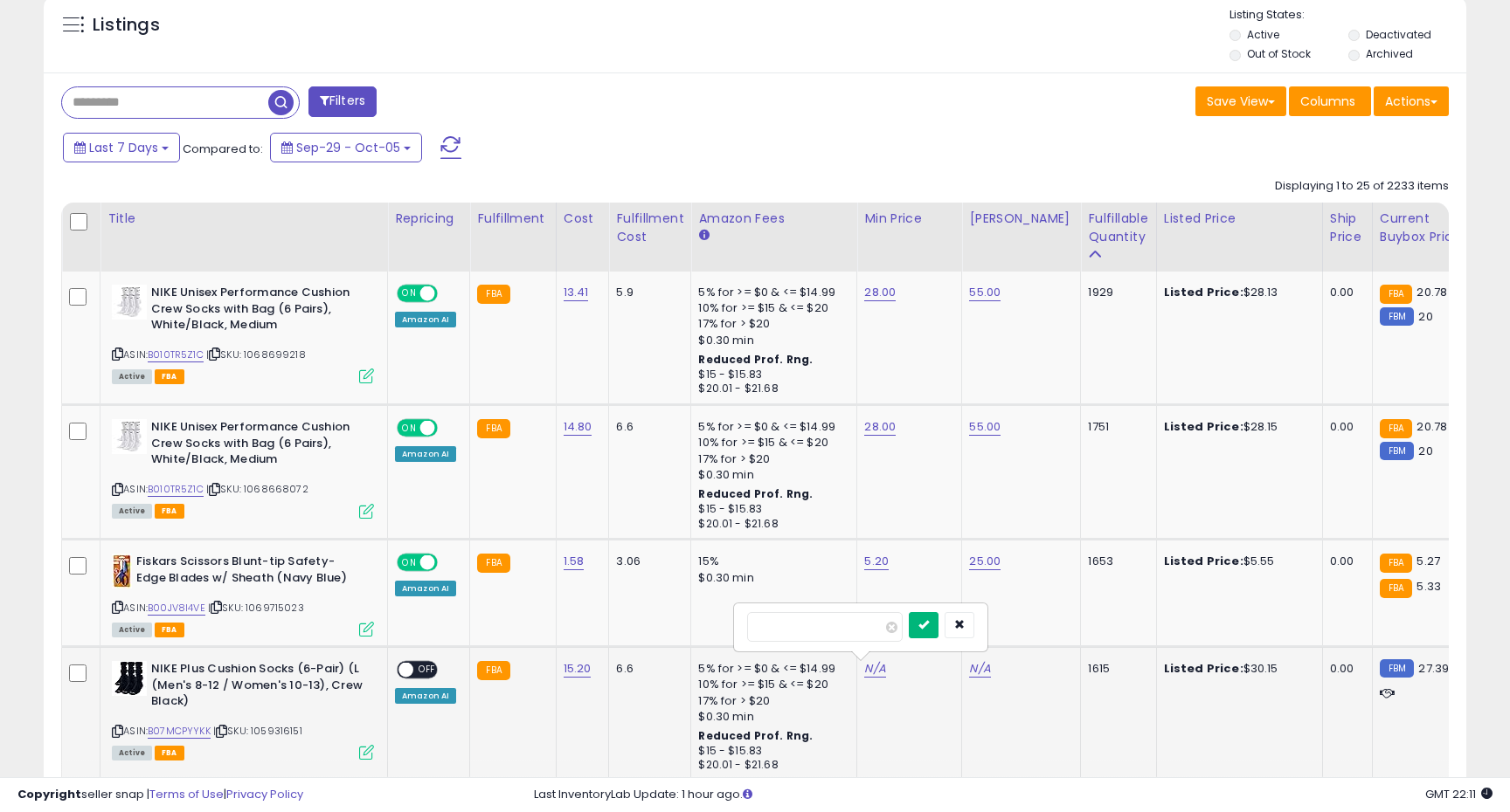
type input "**"
click at [937, 637] on button "submit" at bounding box center [924, 625] width 29 height 26
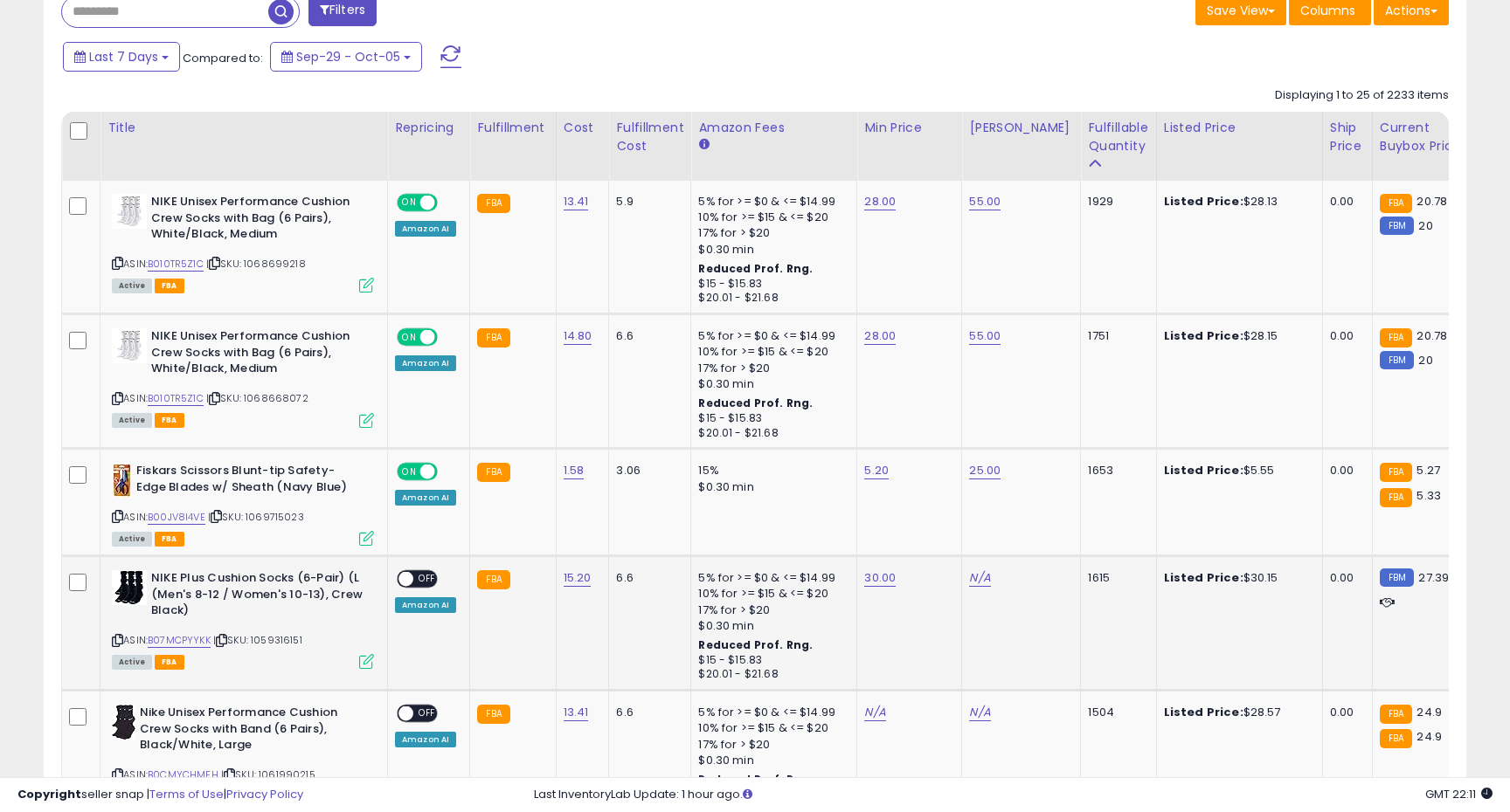
scroll to position [776, 0]
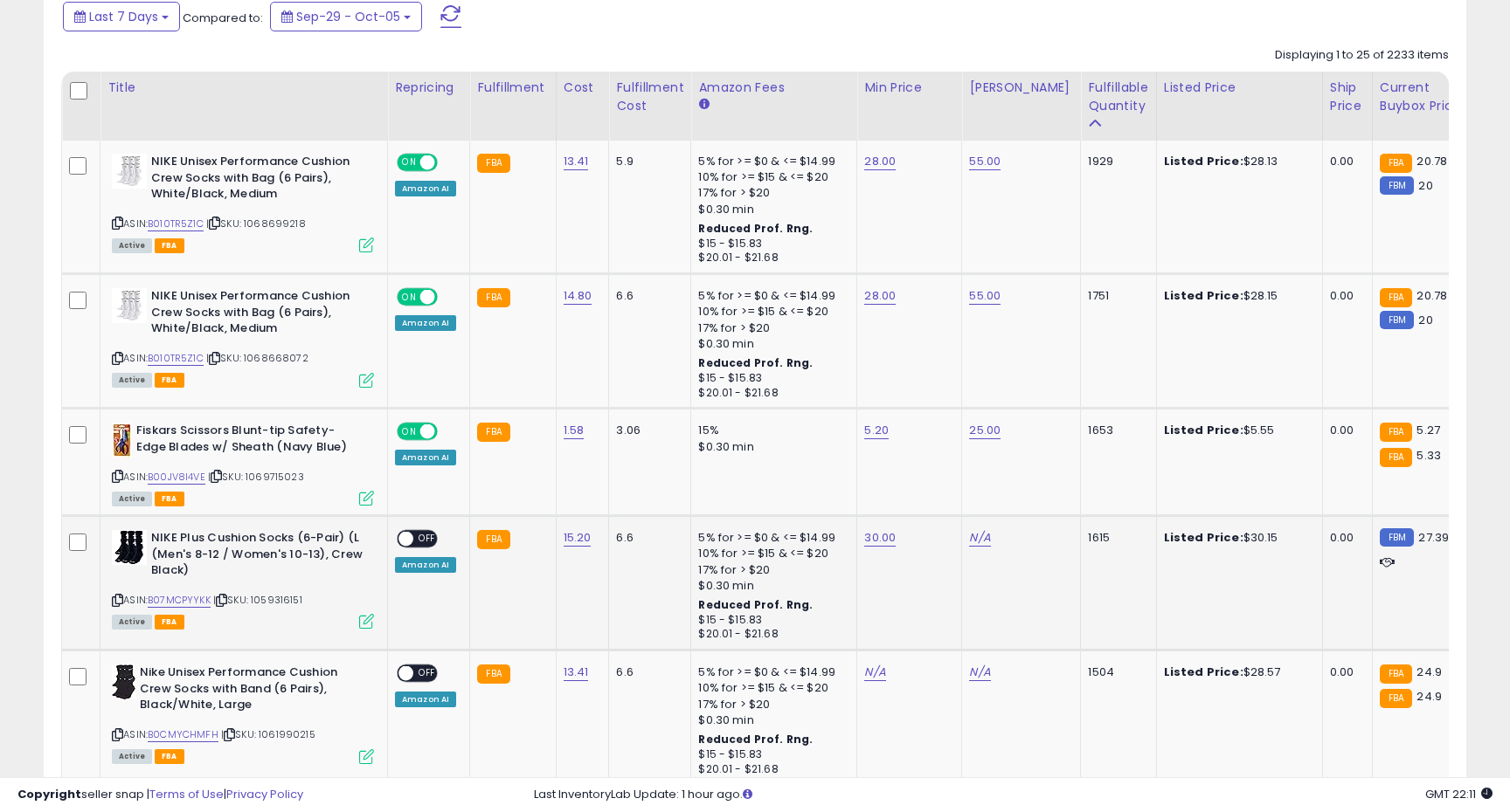
click at [981, 530] on td "N/A" at bounding box center [1022, 583] width 119 height 134
click at [975, 535] on link "N/A" at bounding box center [980, 538] width 21 height 18
type input "**"
click at [1034, 495] on icon "submit" at bounding box center [1028, 493] width 11 height 11
click at [421, 539] on span "OFF" at bounding box center [427, 538] width 28 height 15
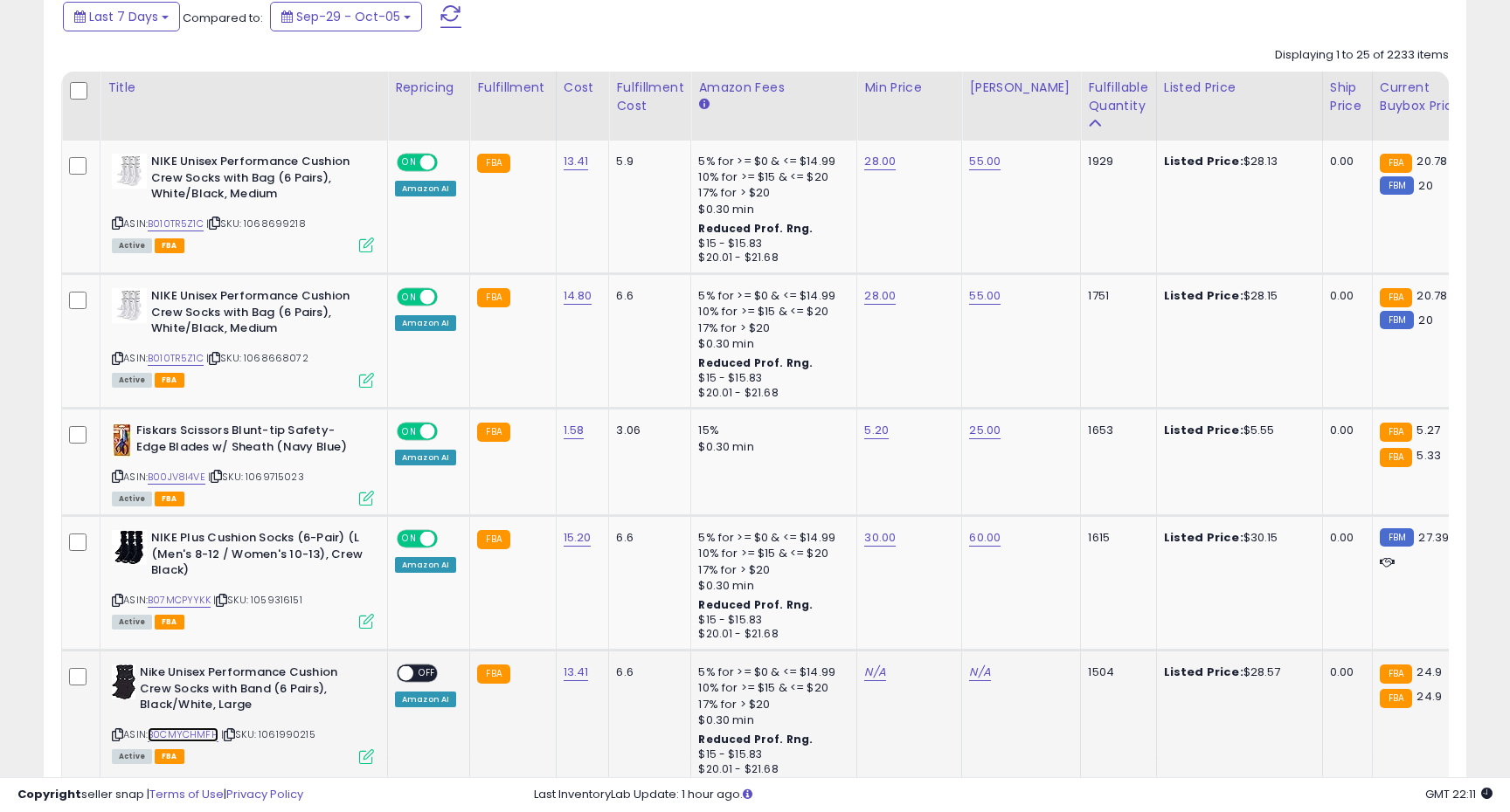
click at [179, 732] on link "B0CMYCHMFH" at bounding box center [183, 734] width 71 height 15
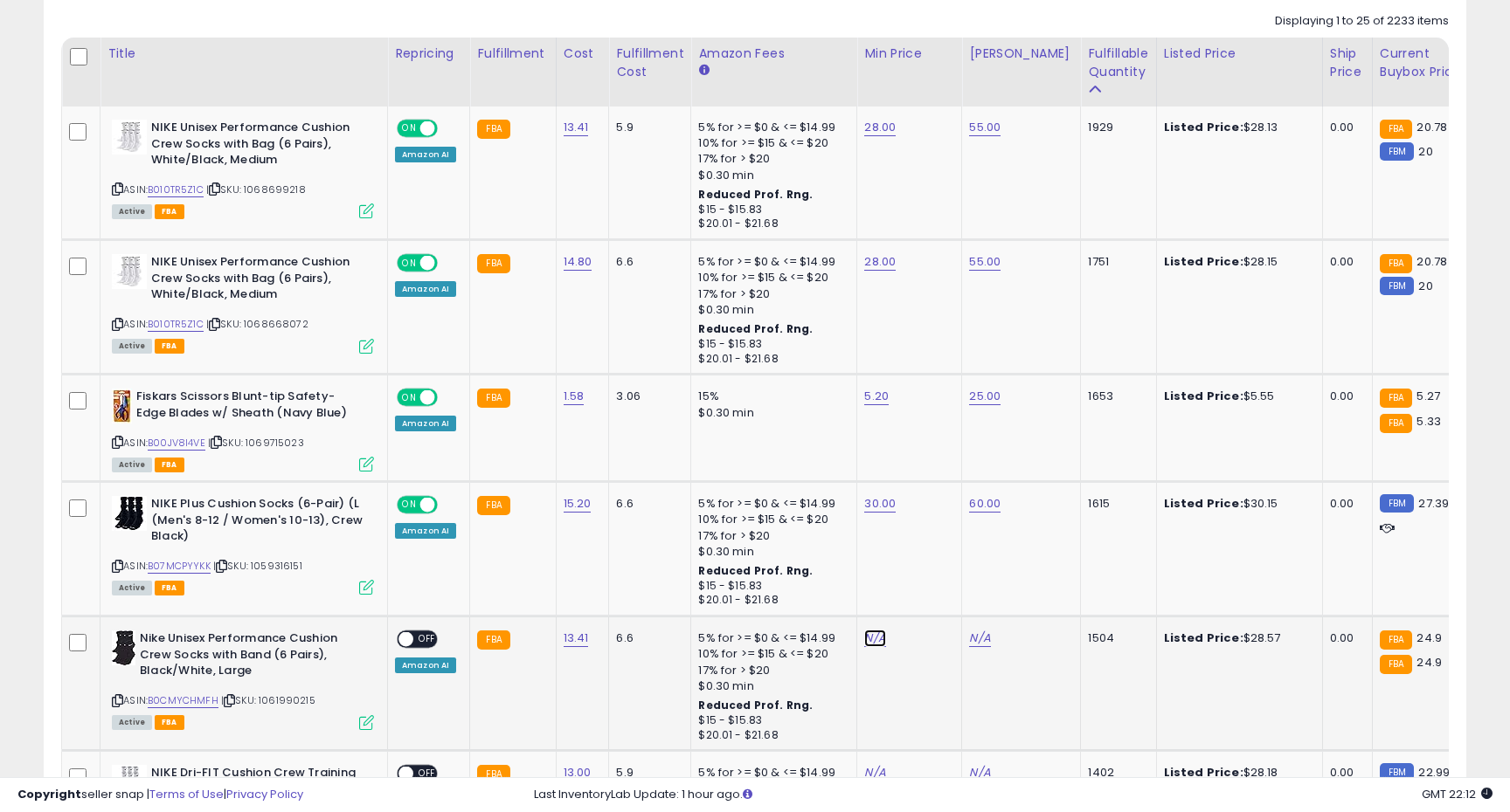
click at [869, 637] on link "N/A" at bounding box center [875, 639] width 21 height 18
type input "**"
click at [928, 591] on icon "submit" at bounding box center [924, 594] width 11 height 11
click at [969, 647] on link "N/A" at bounding box center [980, 639] width 21 height 18
type input "**"
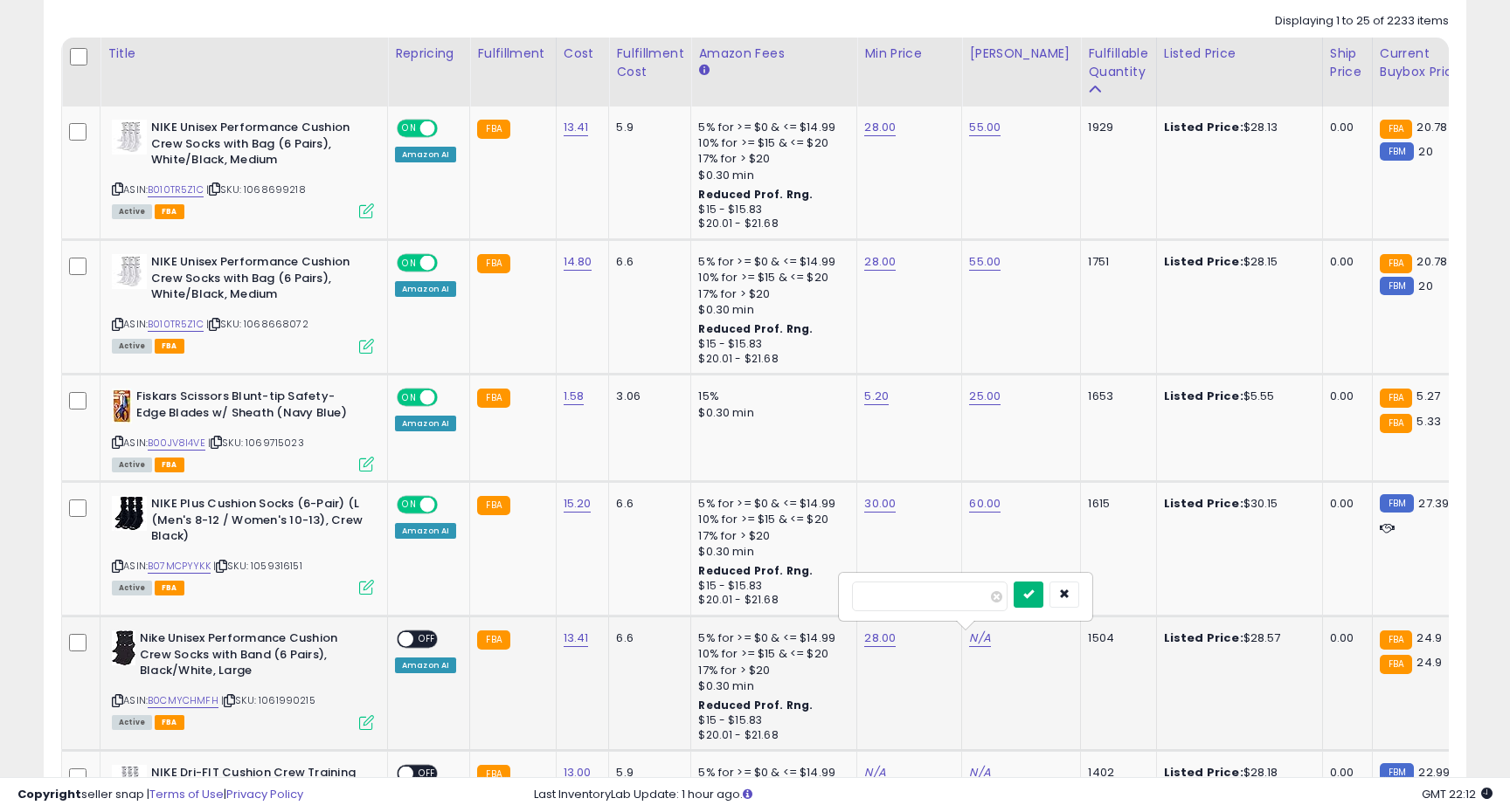
click at [1034, 598] on icon "submit" at bounding box center [1028, 594] width 11 height 11
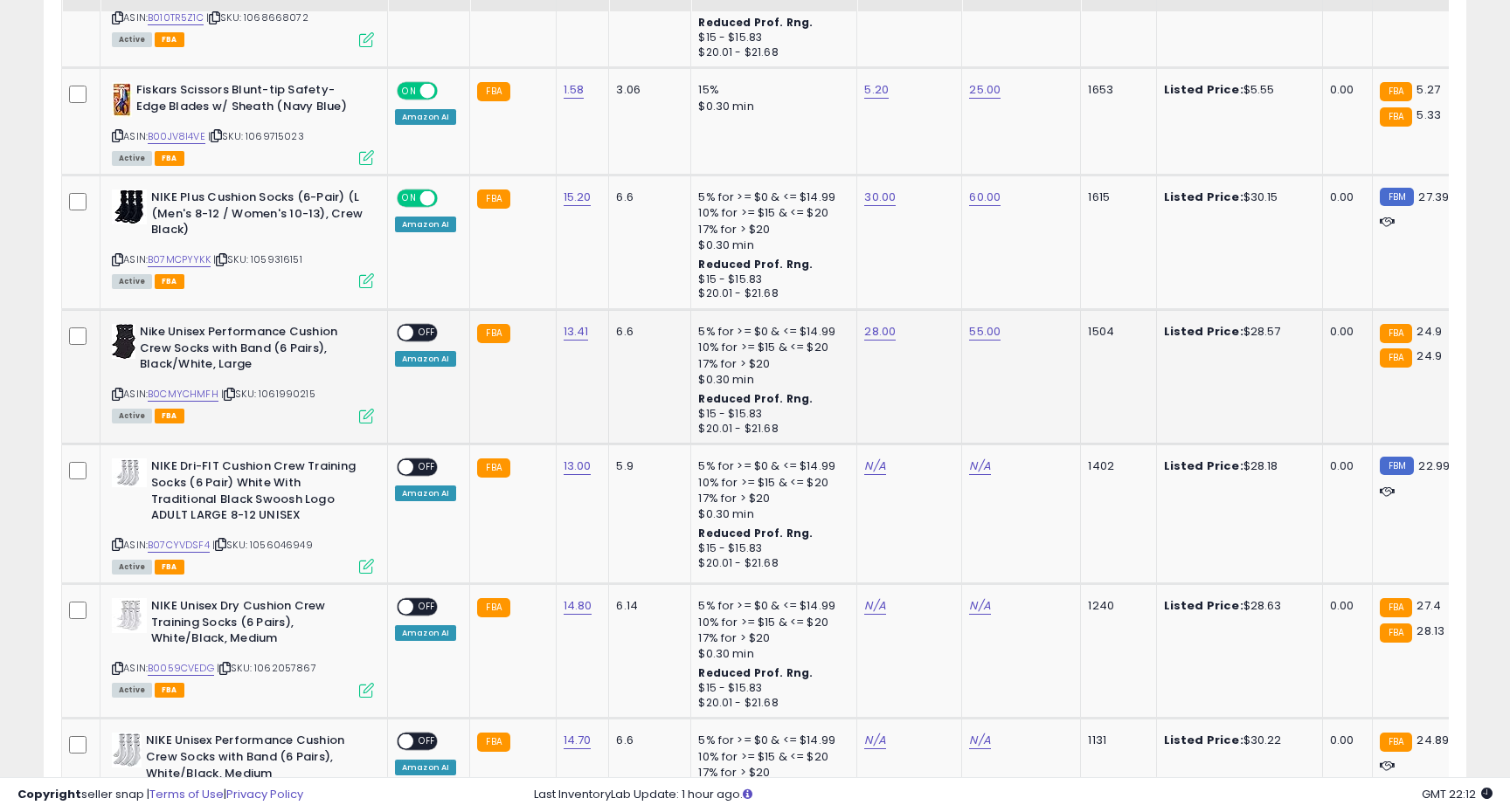
scroll to position [1189, 0]
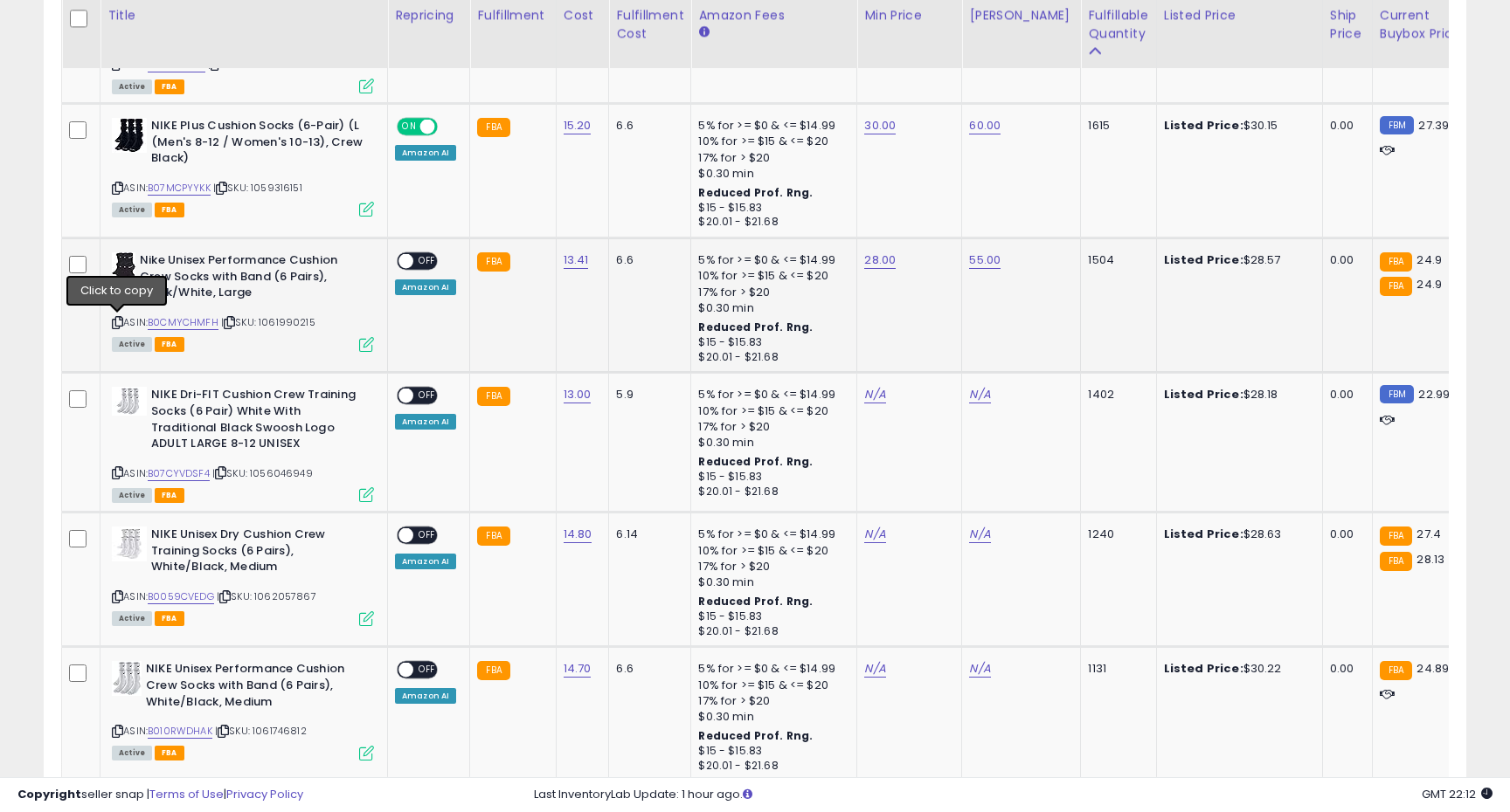
click at [115, 321] on icon at bounding box center [118, 322] width 12 height 10
click at [427, 264] on span "OFF" at bounding box center [427, 261] width 28 height 15
click at [868, 395] on link "N/A" at bounding box center [875, 394] width 21 height 18
type input "**"
click at [938, 359] on button "submit" at bounding box center [924, 351] width 29 height 26
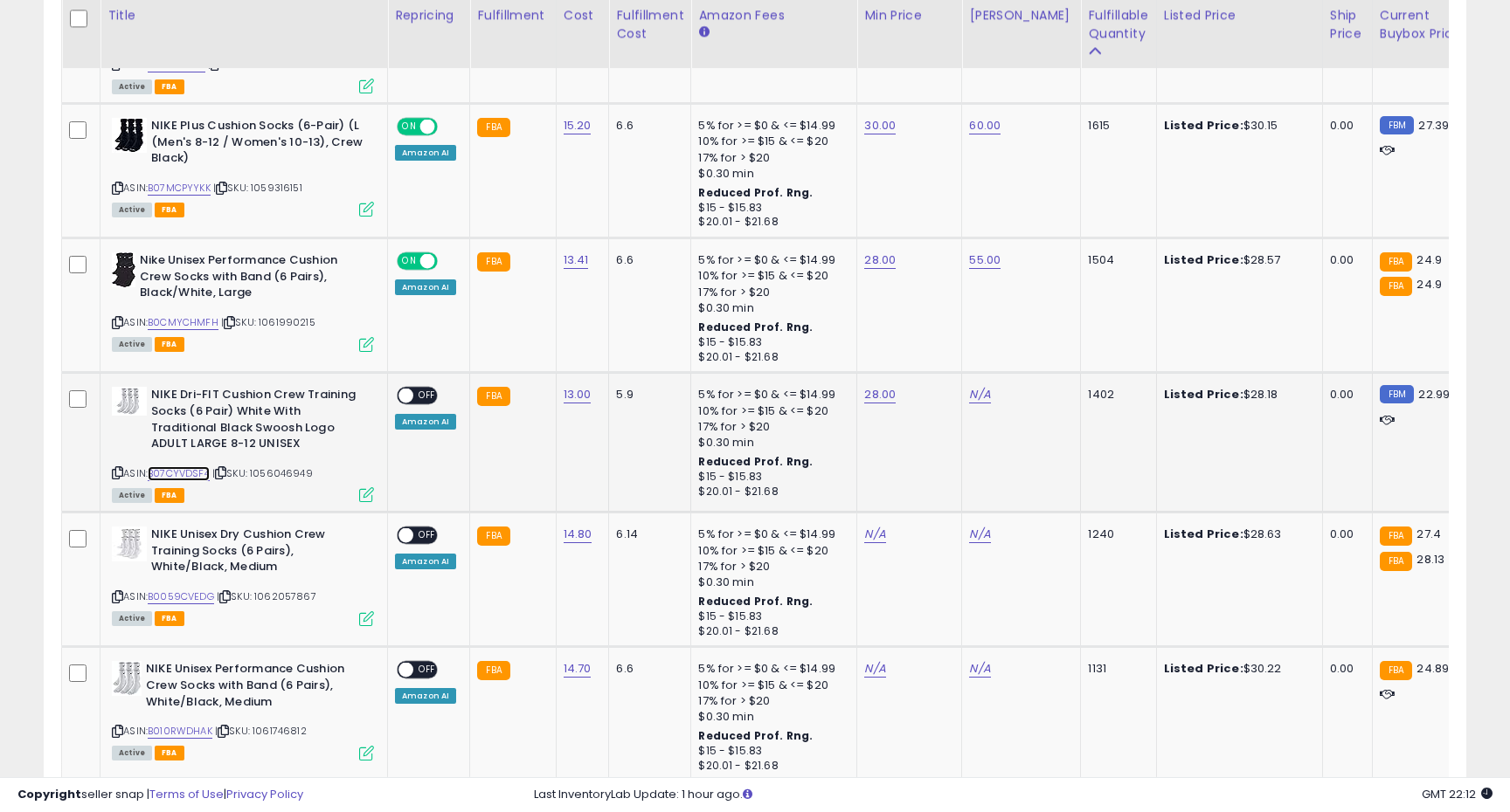
click at [190, 476] on link "B07CYVDSF4" at bounding box center [179, 473] width 62 height 15
click at [184, 473] on link "B07CYVDSF4" at bounding box center [179, 473] width 62 height 15
click at [422, 395] on span "OFF" at bounding box center [427, 395] width 28 height 15
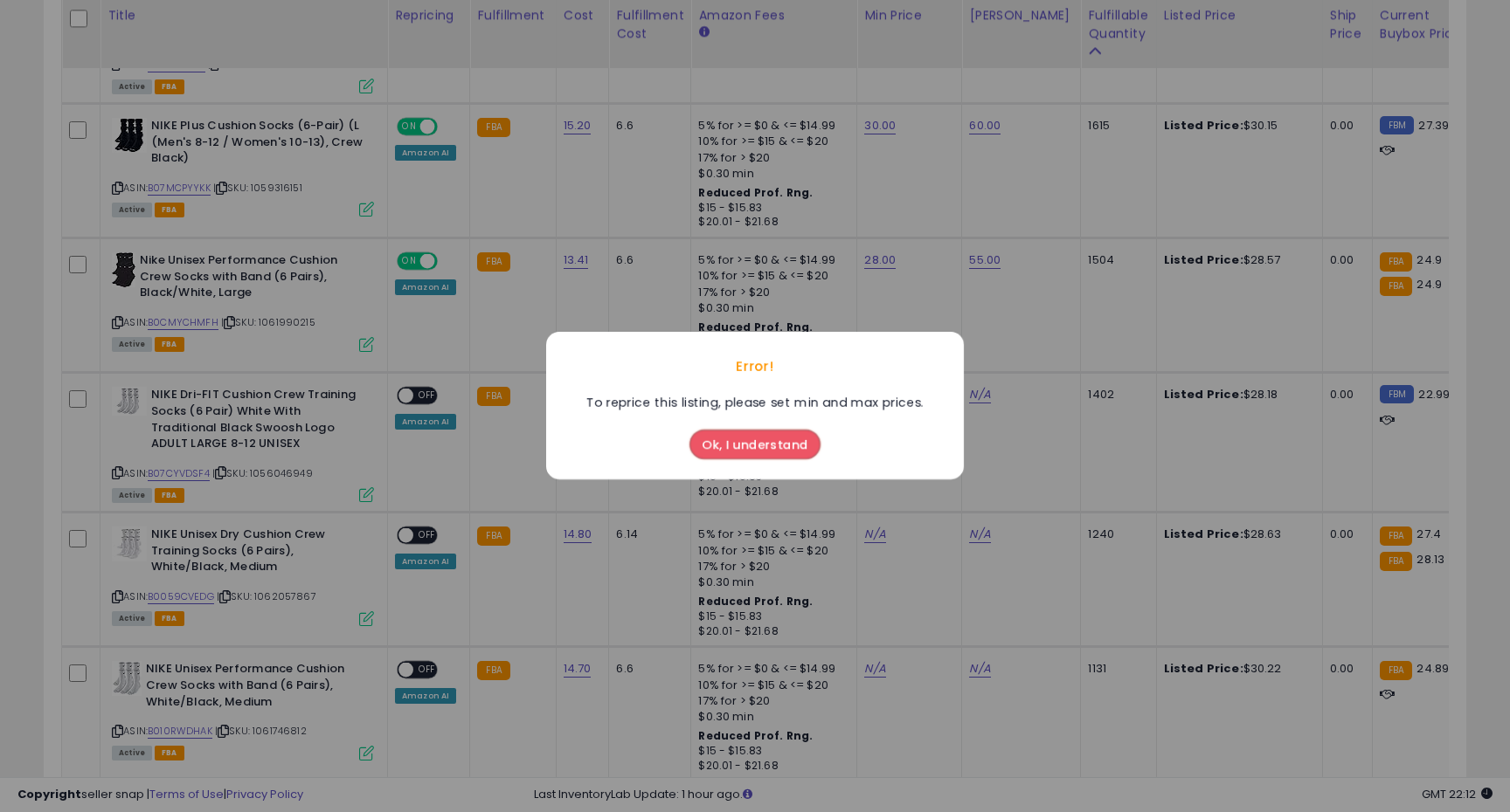
click at [788, 446] on button "Ok, I understand" at bounding box center [755, 445] width 132 height 29
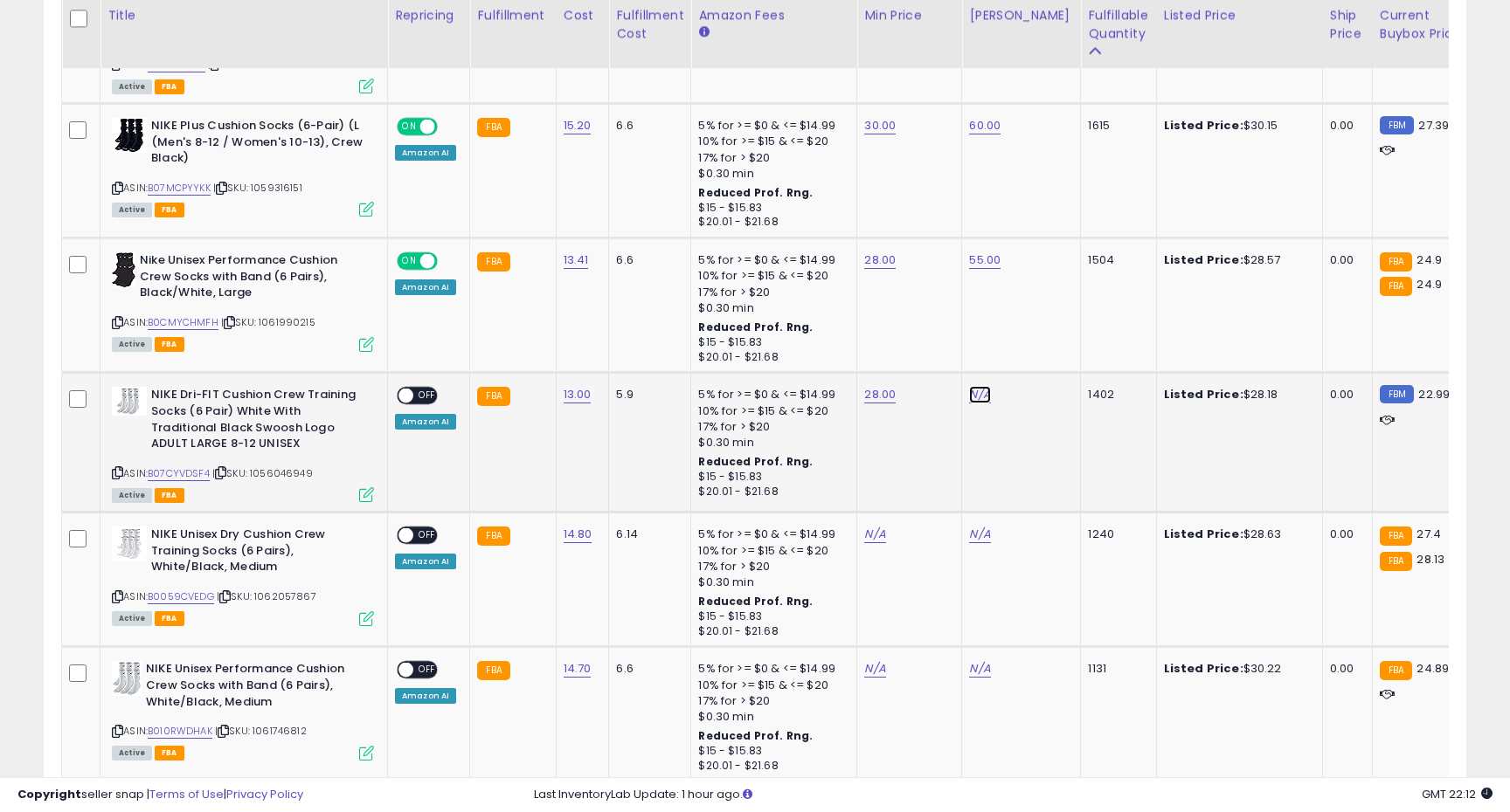
click at [973, 390] on link "N/A" at bounding box center [980, 394] width 21 height 18
type input "*"
type input "**"
click at [1043, 359] on button "submit" at bounding box center [1028, 351] width 29 height 26
click at [406, 391] on span at bounding box center [405, 395] width 15 height 15
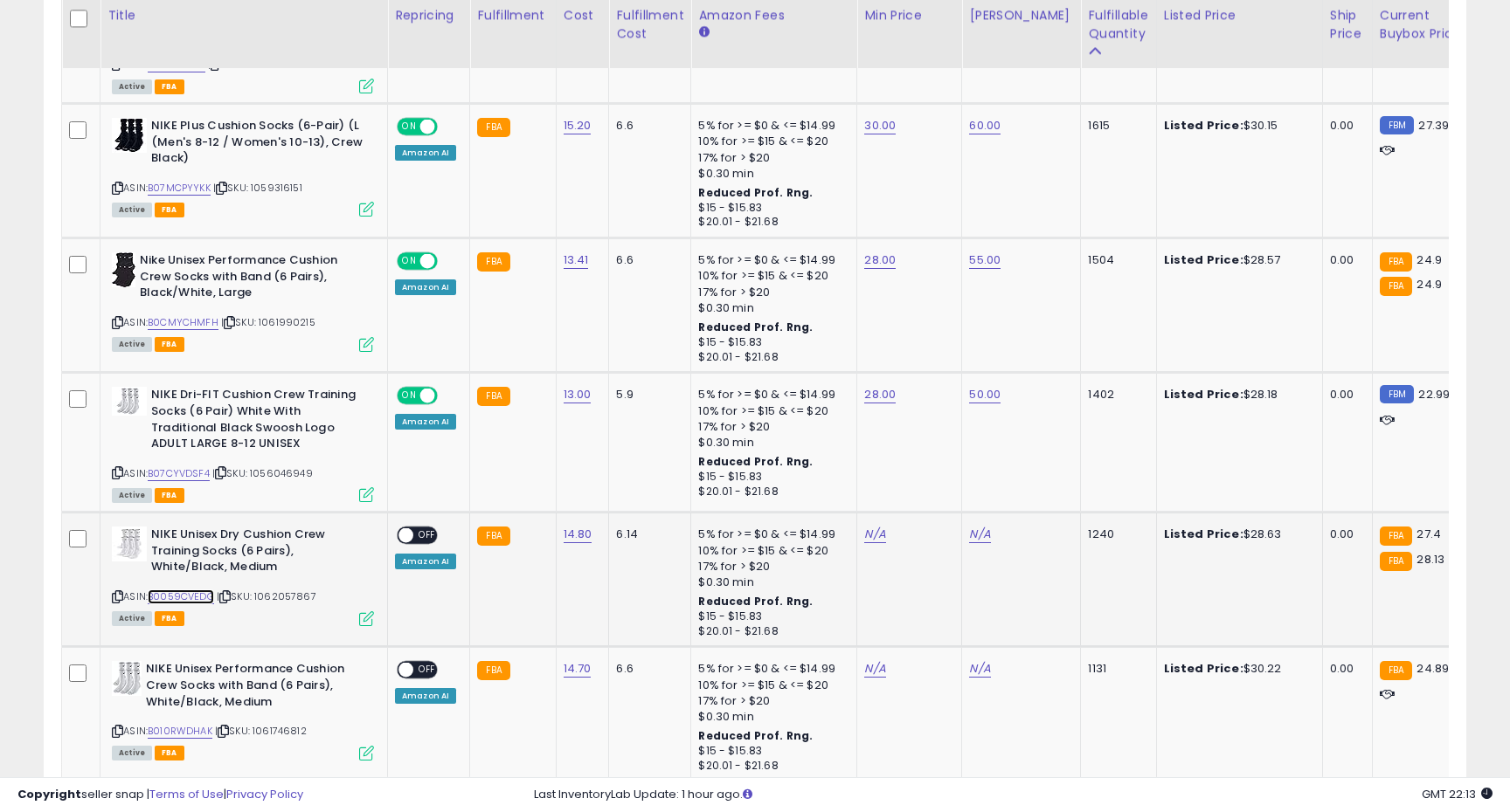
click at [200, 594] on link "B0059CVEDG" at bounding box center [181, 596] width 66 height 15
click at [871, 532] on link "N/A" at bounding box center [875, 535] width 21 height 18
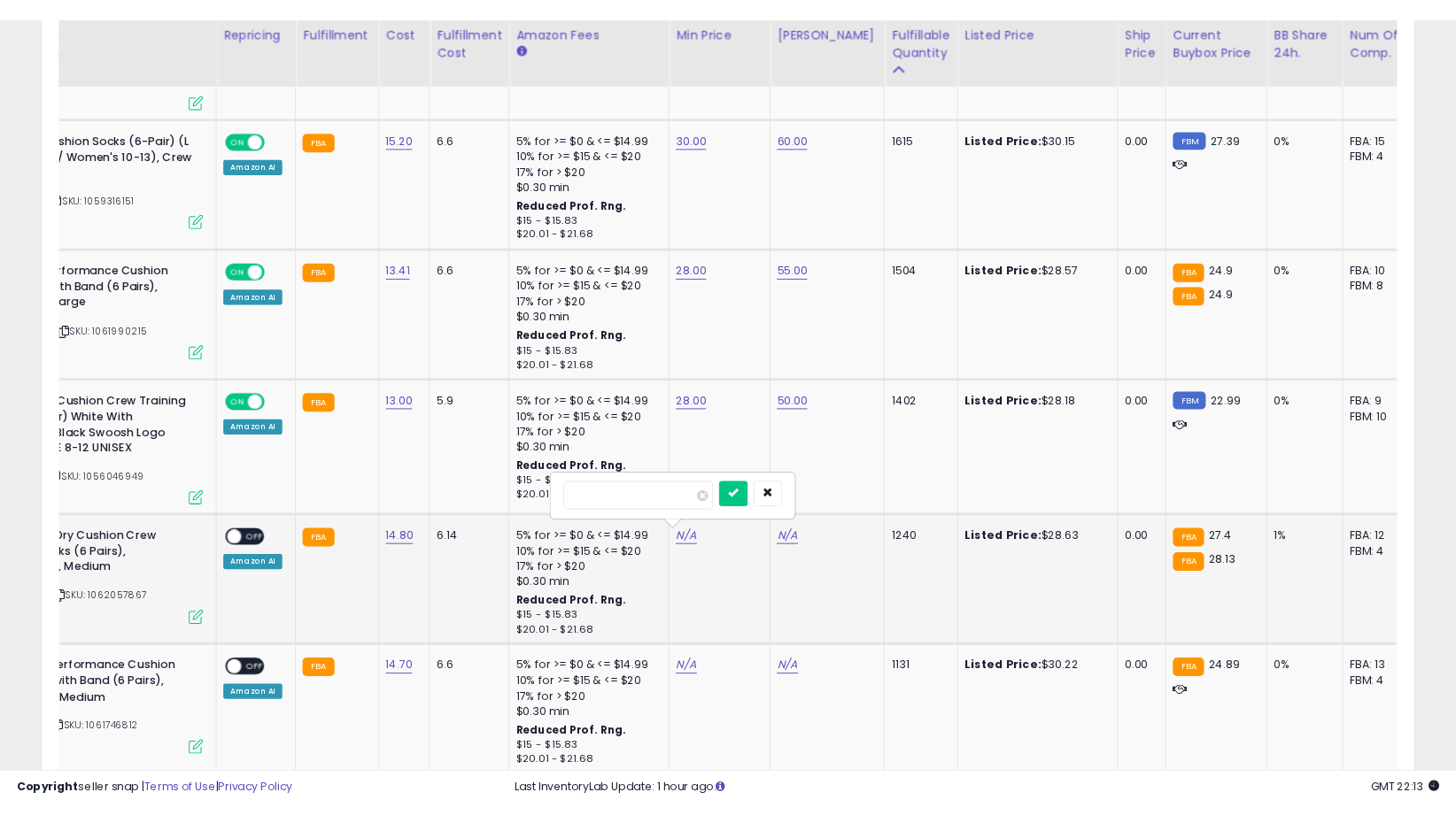
scroll to position [0, 0]
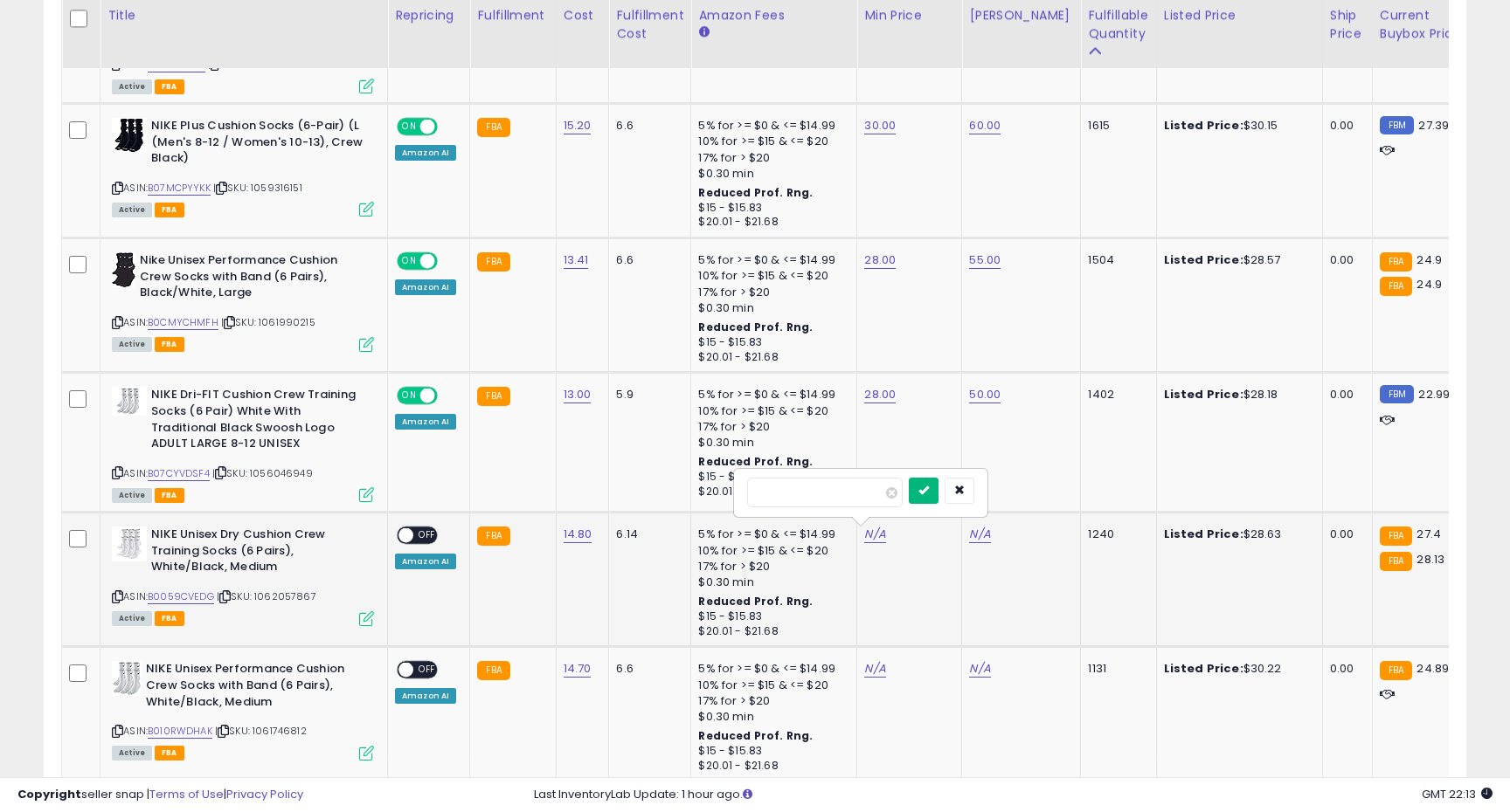
type input "****"
click at [928, 494] on icon "submit" at bounding box center [924, 490] width 11 height 11
click at [969, 531] on link "N/A" at bounding box center [980, 535] width 21 height 18
type input "**"
click at [1034, 488] on icon "submit" at bounding box center [1028, 490] width 11 height 11
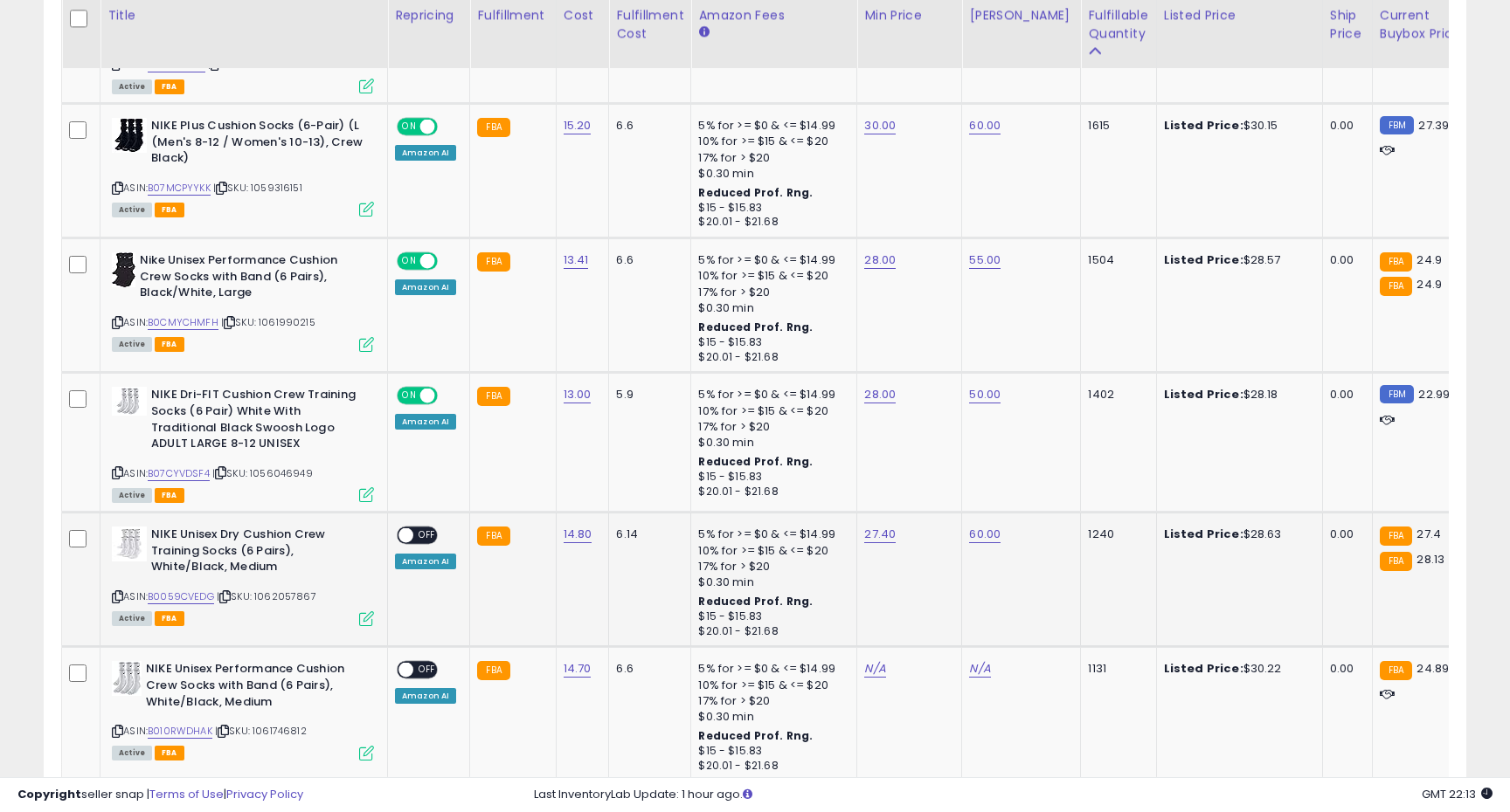
click at [419, 534] on span "OFF" at bounding box center [427, 535] width 28 height 15
click at [185, 730] on link "B010RWDHAK" at bounding box center [180, 731] width 64 height 15
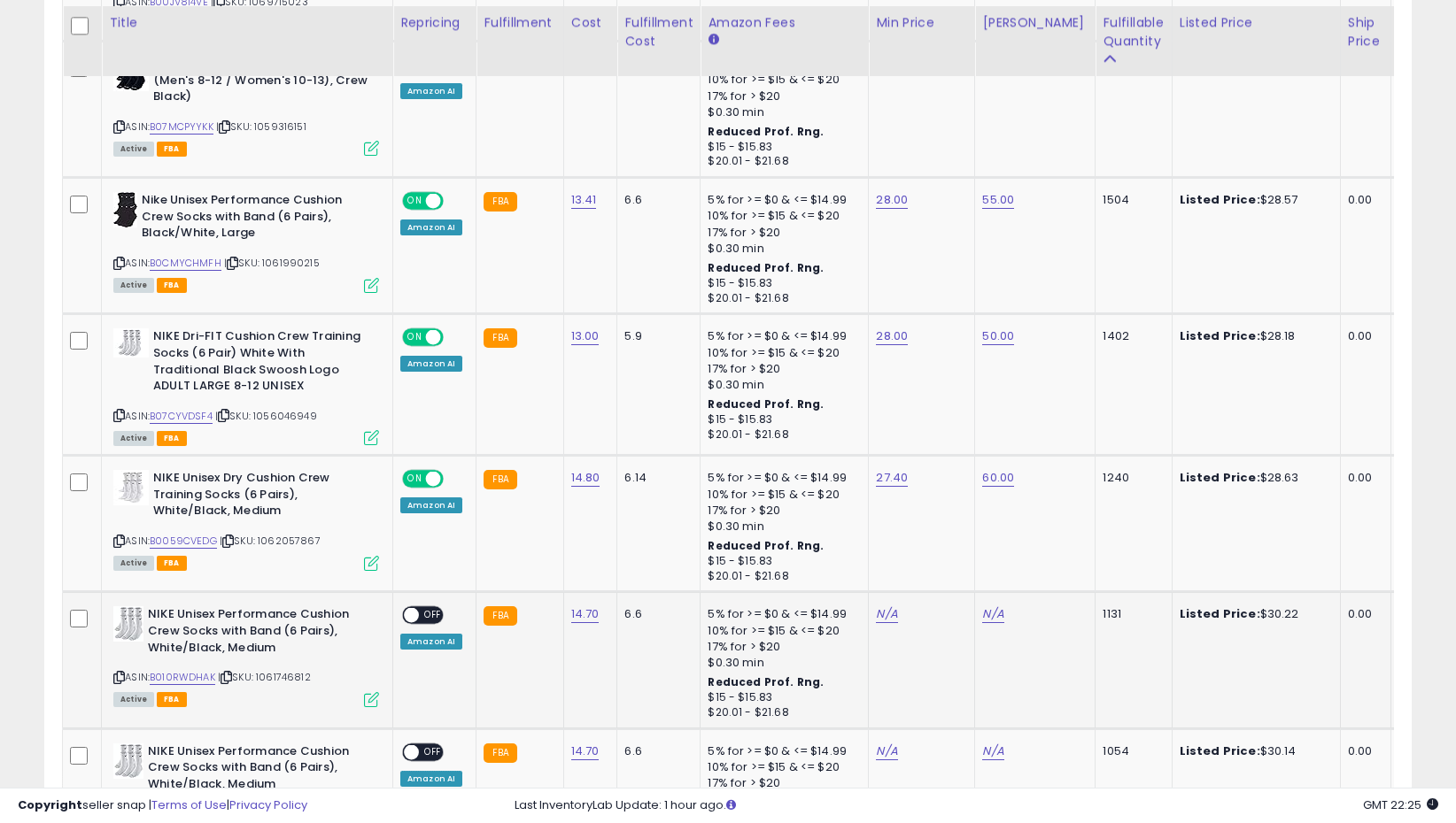
scroll to position [1275, 0]
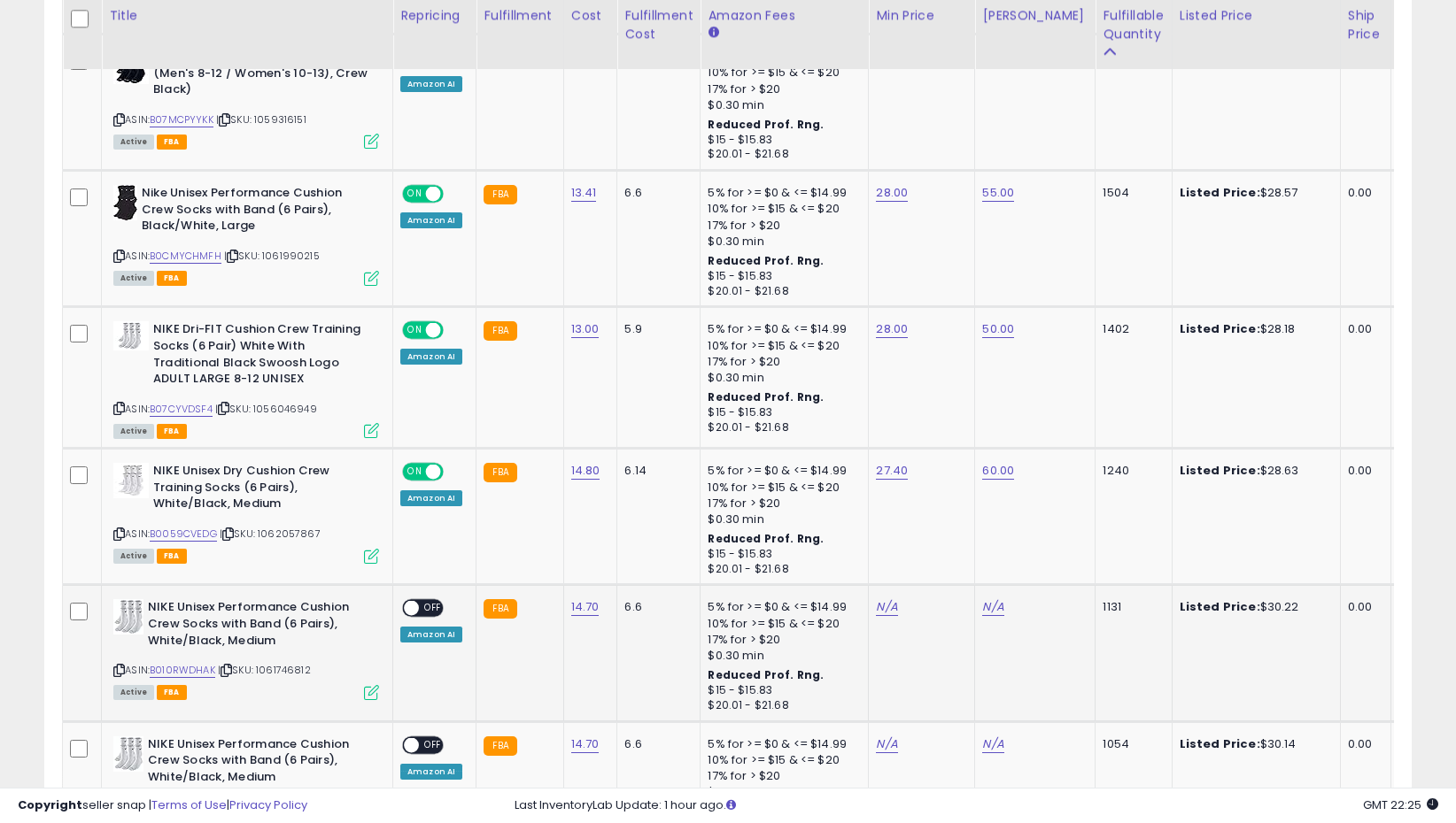
click at [421, 607] on span "OFF" at bounding box center [432, 608] width 29 height 15
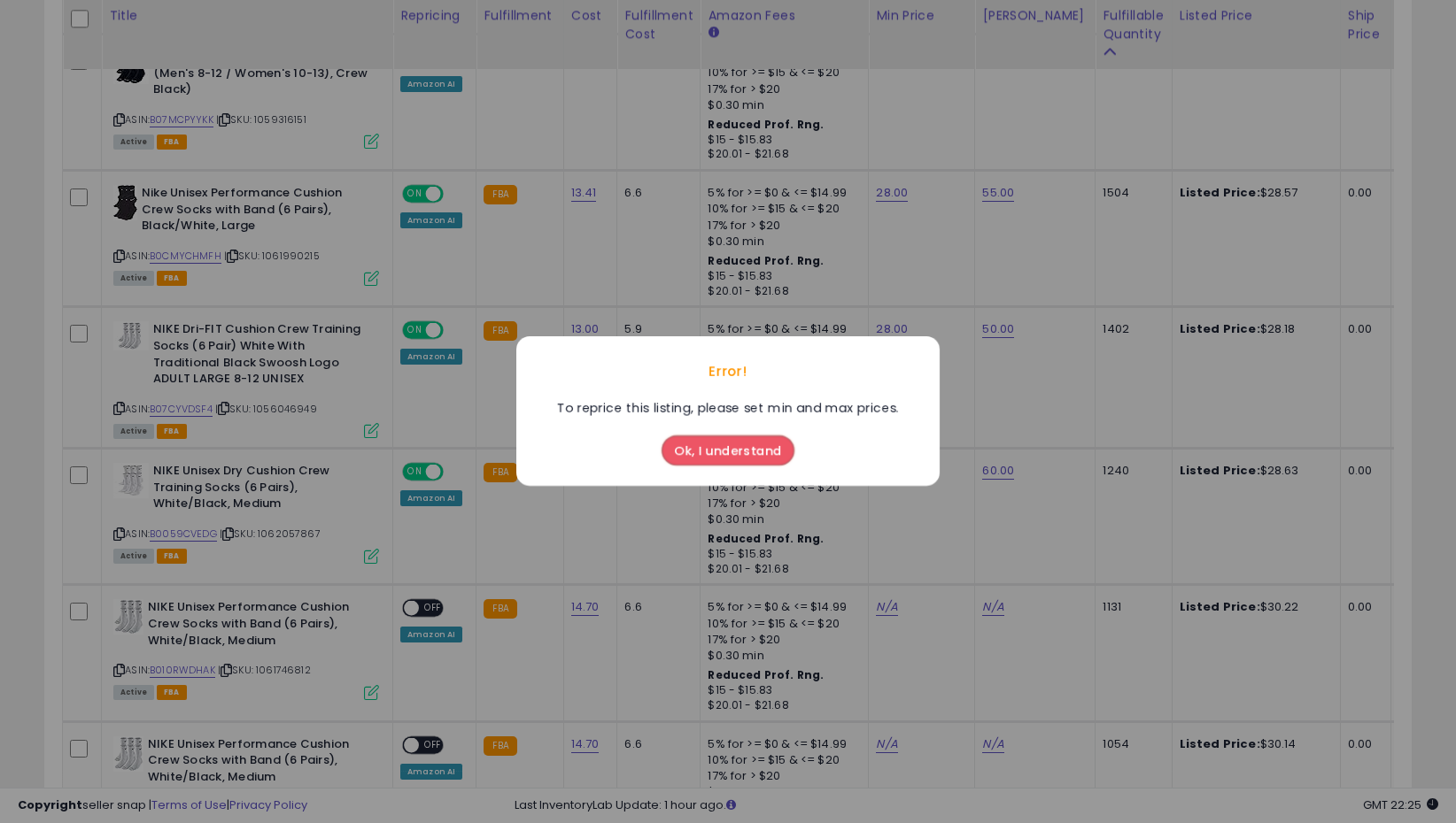
click at [709, 445] on button "Ok, I understand" at bounding box center [728, 451] width 133 height 30
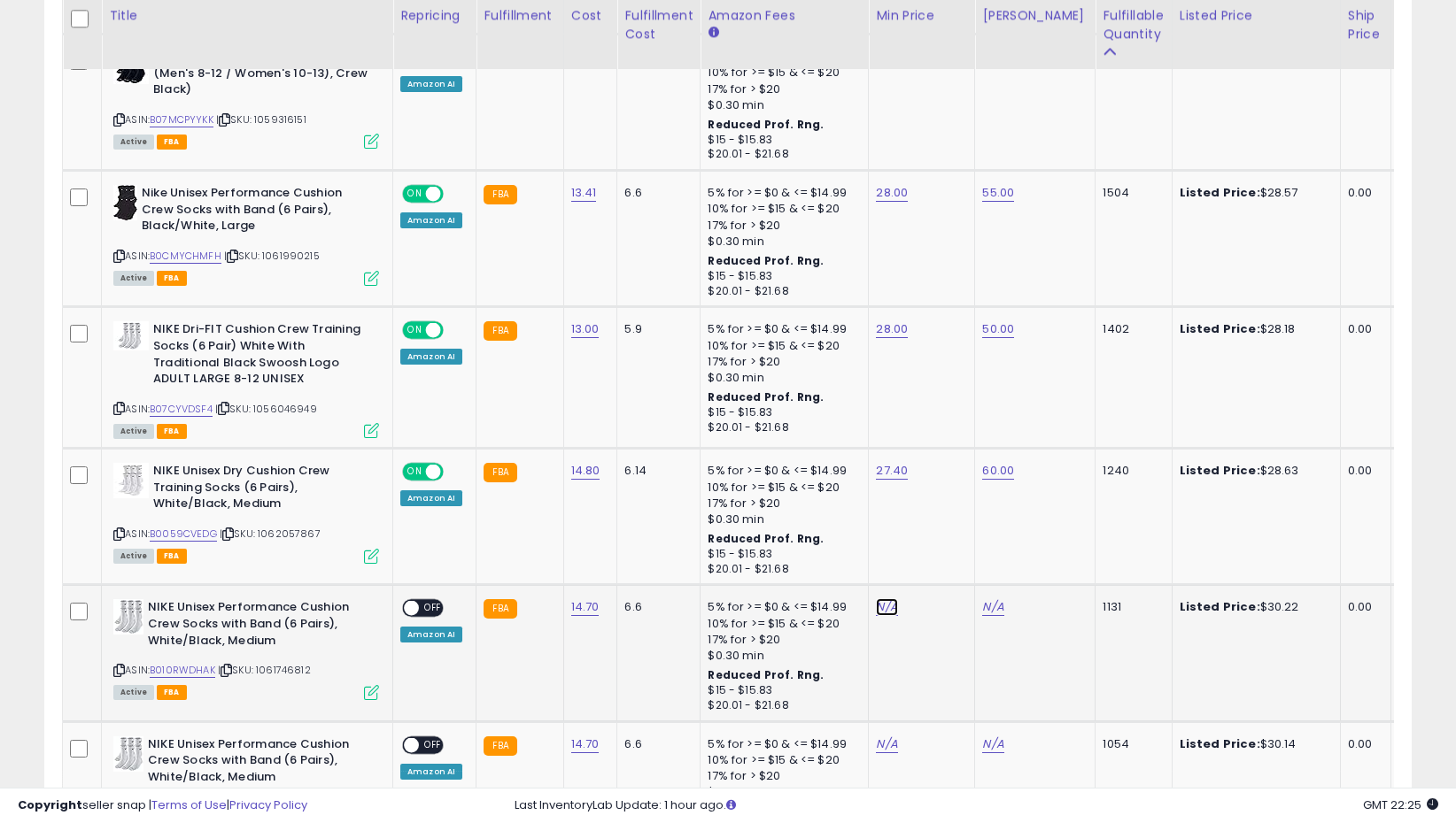
click at [881, 606] on link "N/A" at bounding box center [886, 607] width 22 height 18
type input "**"
click at [948, 557] on button "submit" at bounding box center [936, 563] width 30 height 27
click at [429, 606] on span "OFF" at bounding box center [432, 608] width 29 height 15
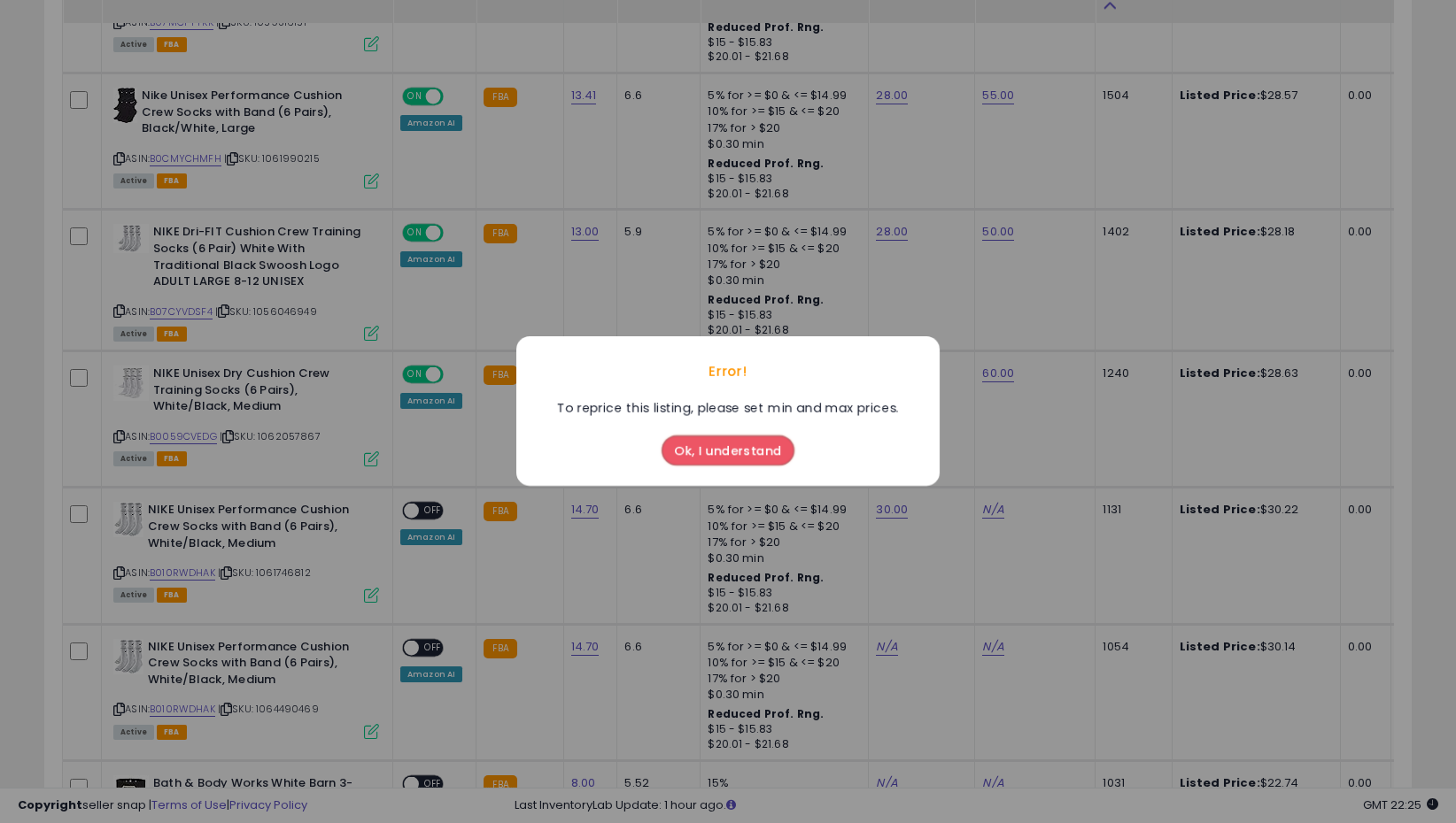
scroll to position [1404, 0]
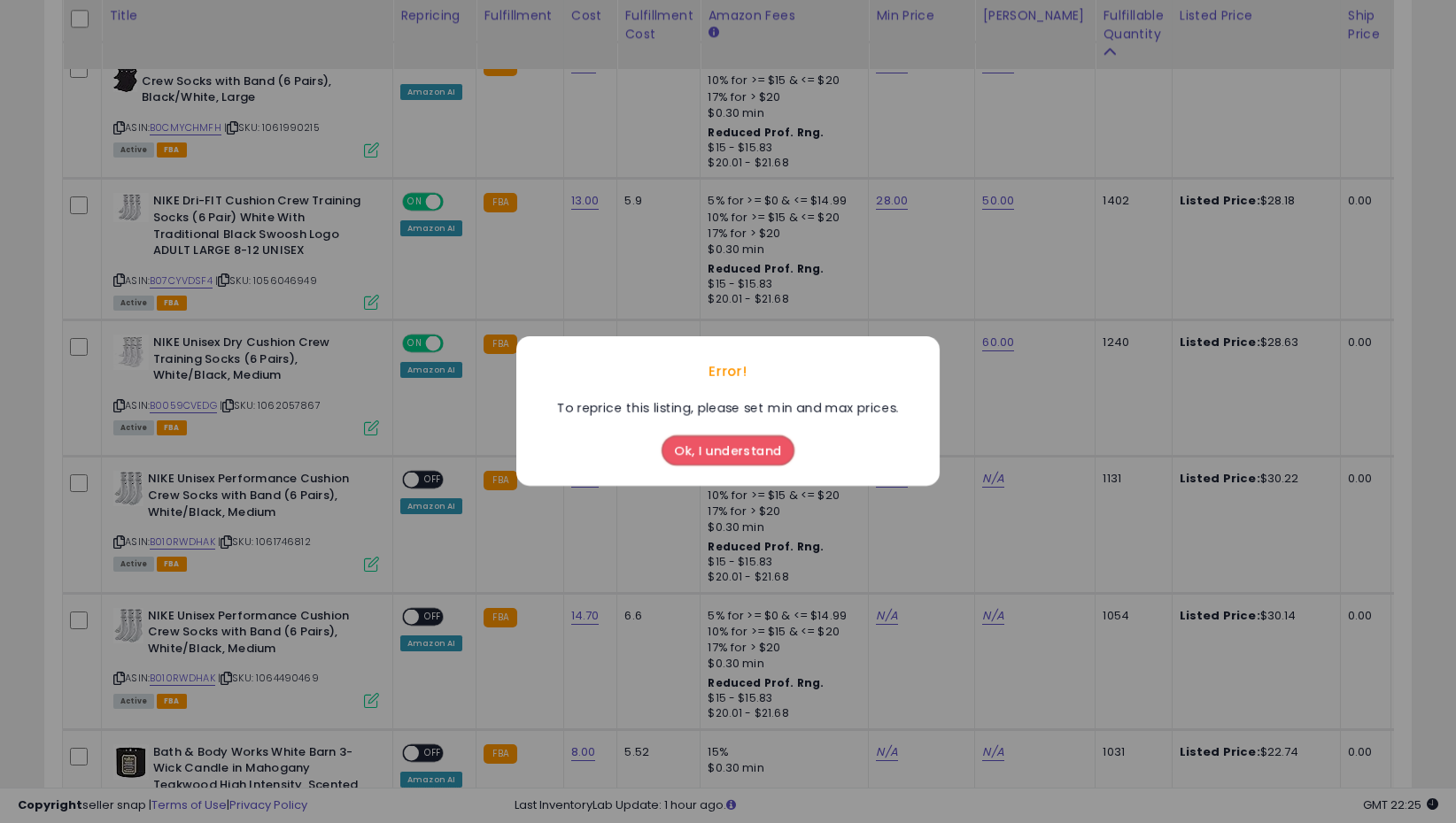
click at [759, 476] on div "Ok, I understand" at bounding box center [728, 452] width 423 height 68
click at [759, 452] on button "Ok, I understand" at bounding box center [728, 451] width 133 height 30
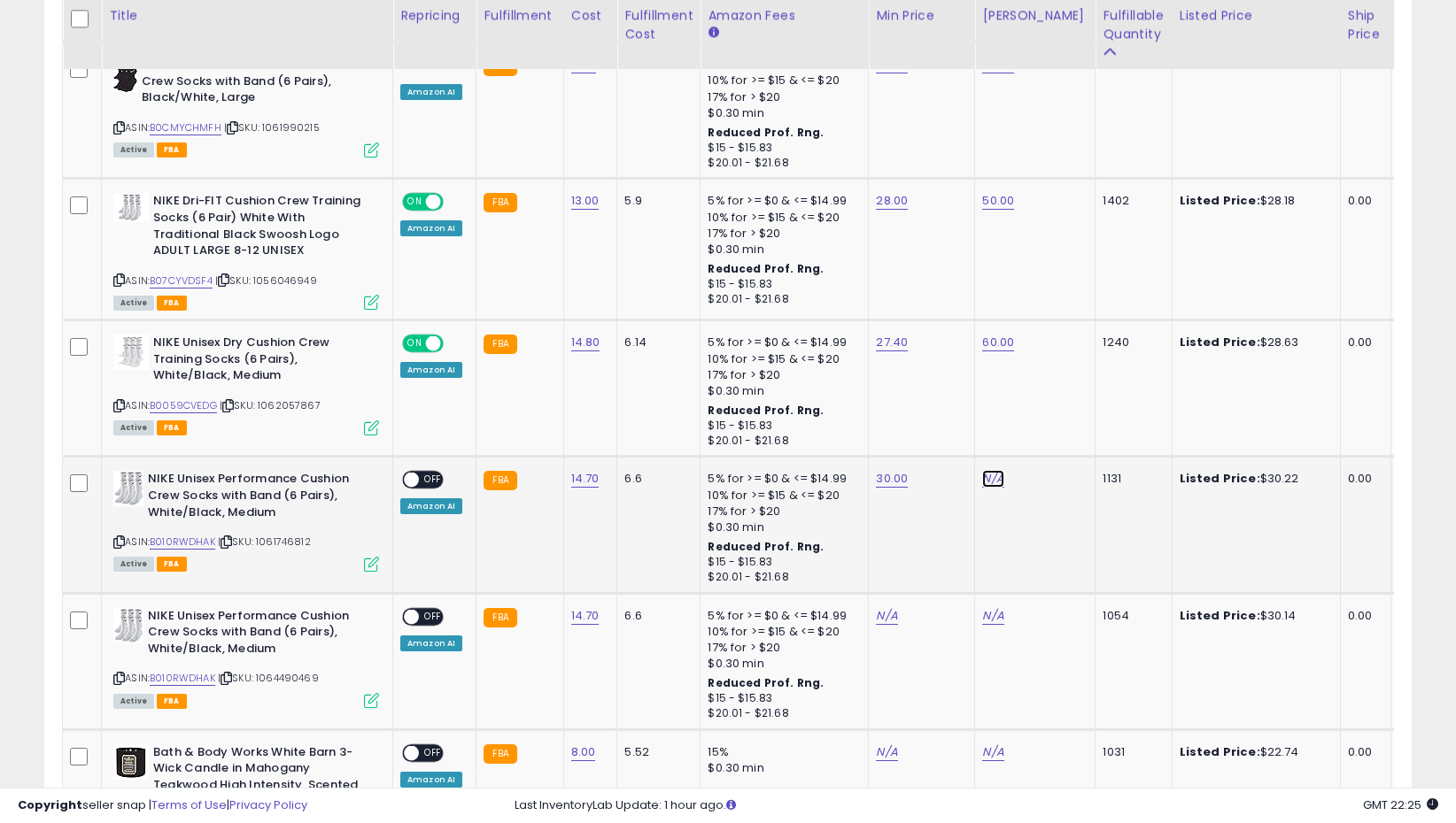
click at [994, 483] on link "N/A" at bounding box center [993, 479] width 22 height 18
type input "**"
click at [1057, 432] on button "submit" at bounding box center [1041, 435] width 30 height 27
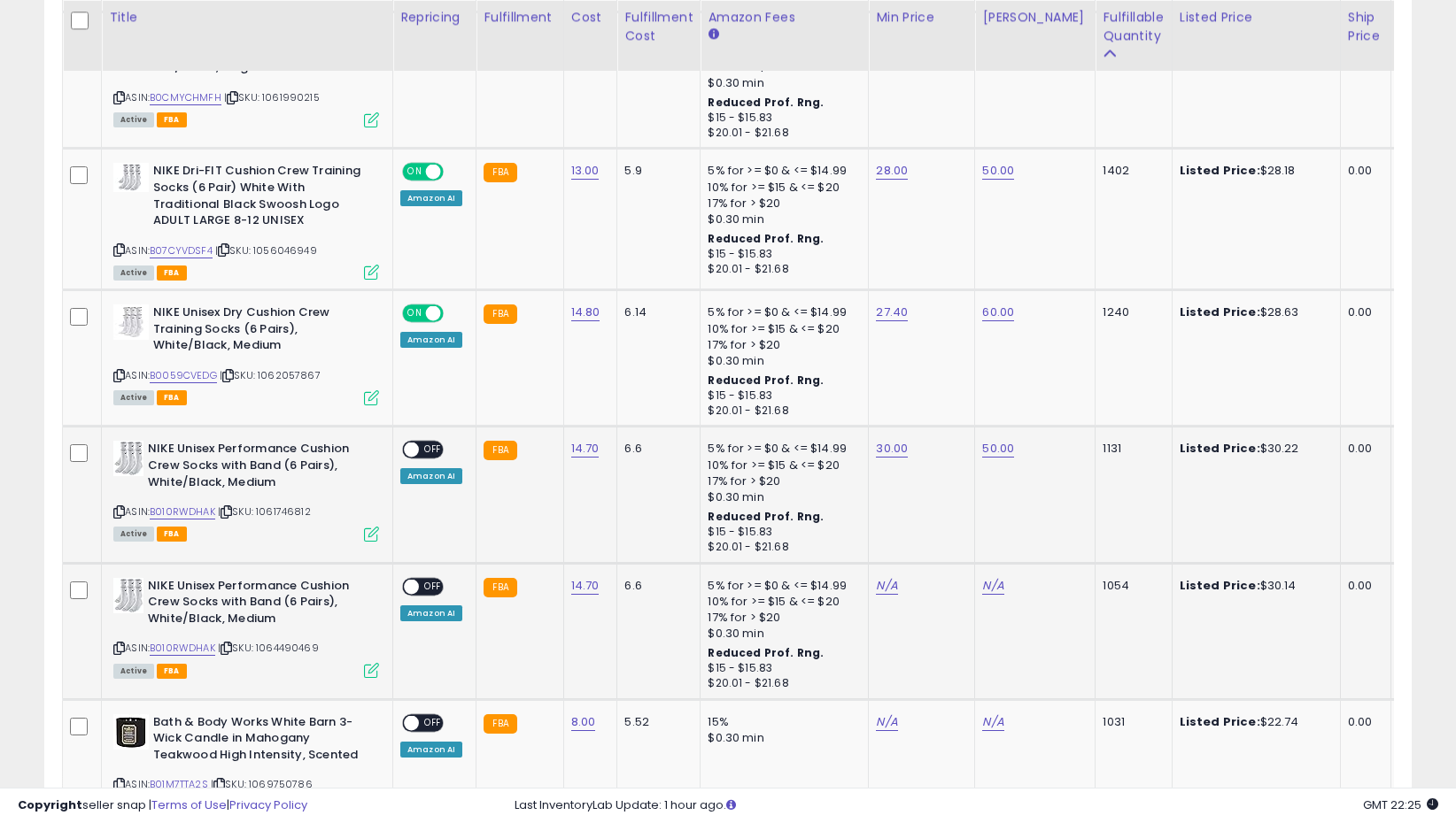
scroll to position [1436, 0]
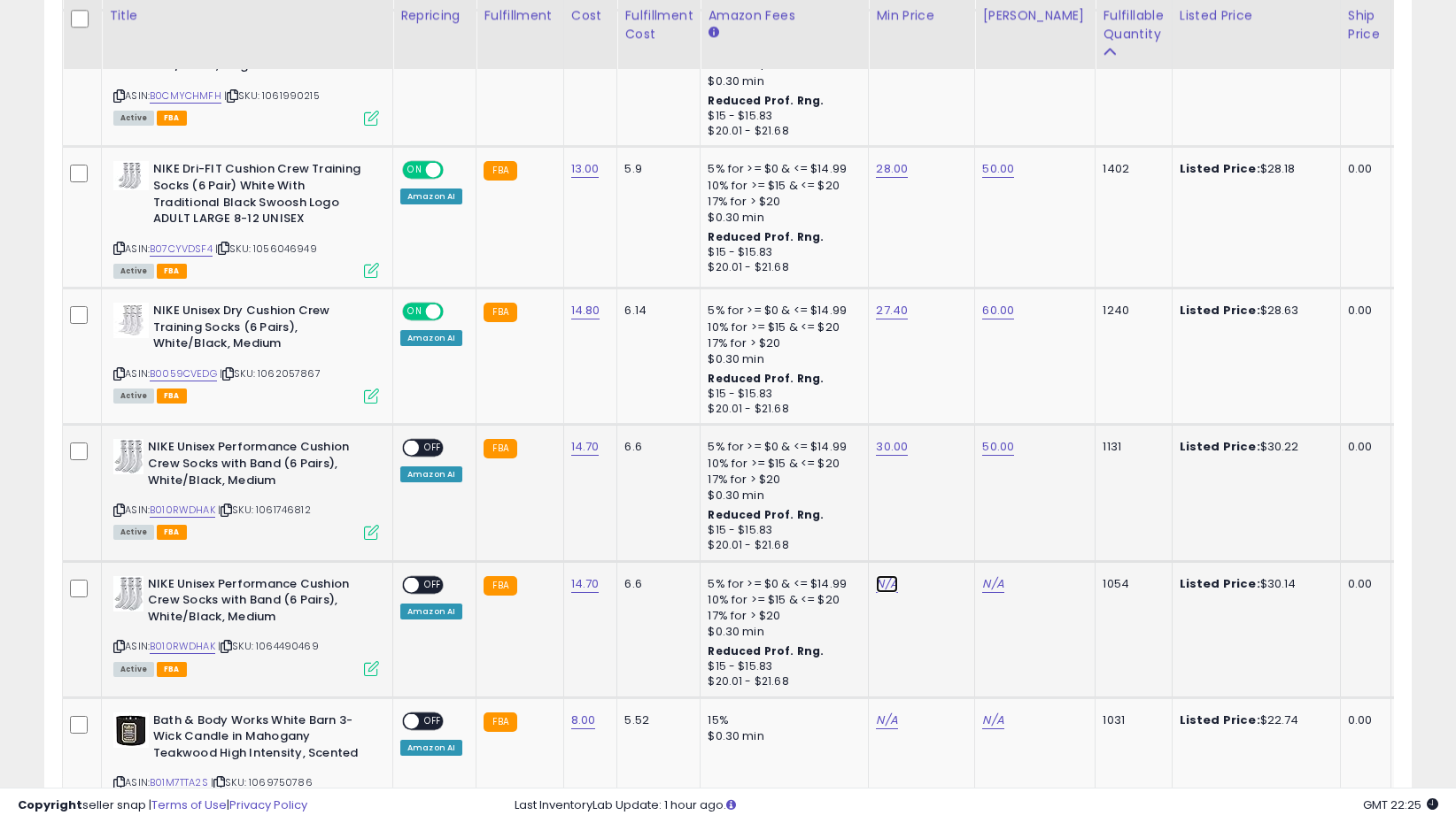
click at [881, 584] on link "N/A" at bounding box center [886, 584] width 22 height 18
type input "**"
click at [941, 541] on icon "submit" at bounding box center [936, 539] width 11 height 11
click at [990, 586] on link "N/A" at bounding box center [993, 584] width 22 height 18
type input "**"
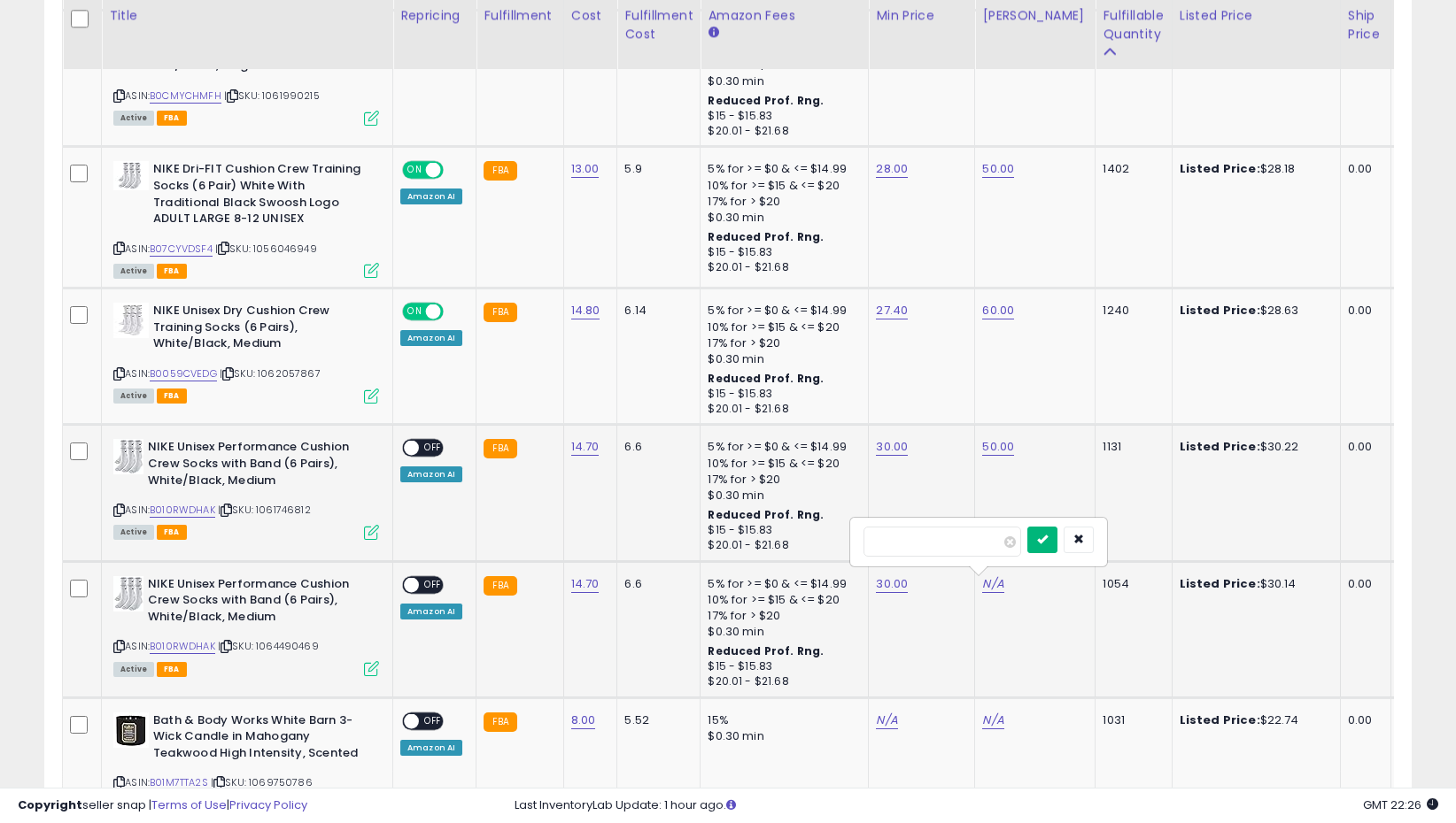
click at [1057, 530] on button "submit" at bounding box center [1041, 540] width 30 height 27
click at [420, 582] on span "OFF" at bounding box center [432, 584] width 29 height 15
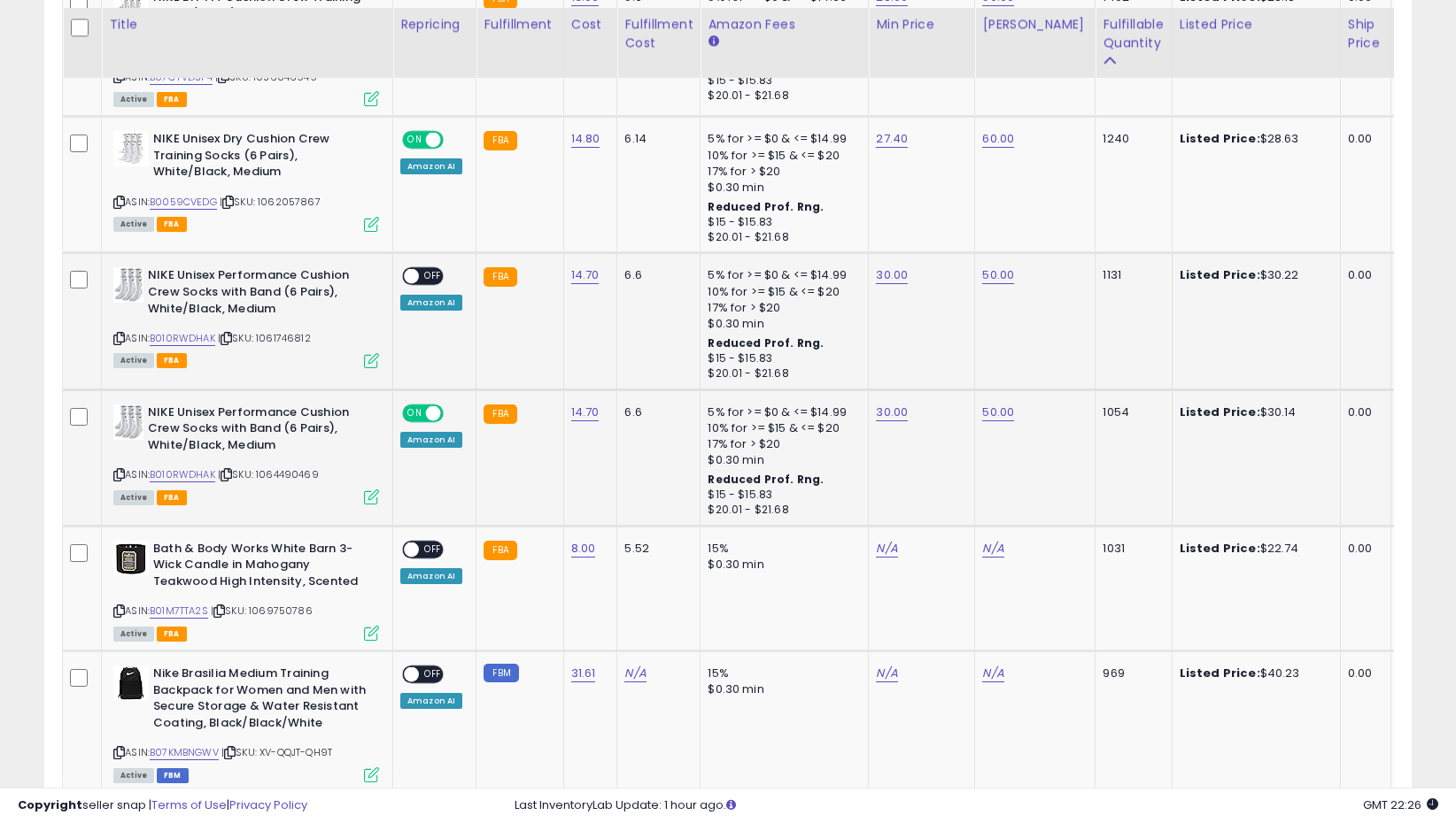
scroll to position [1616, 0]
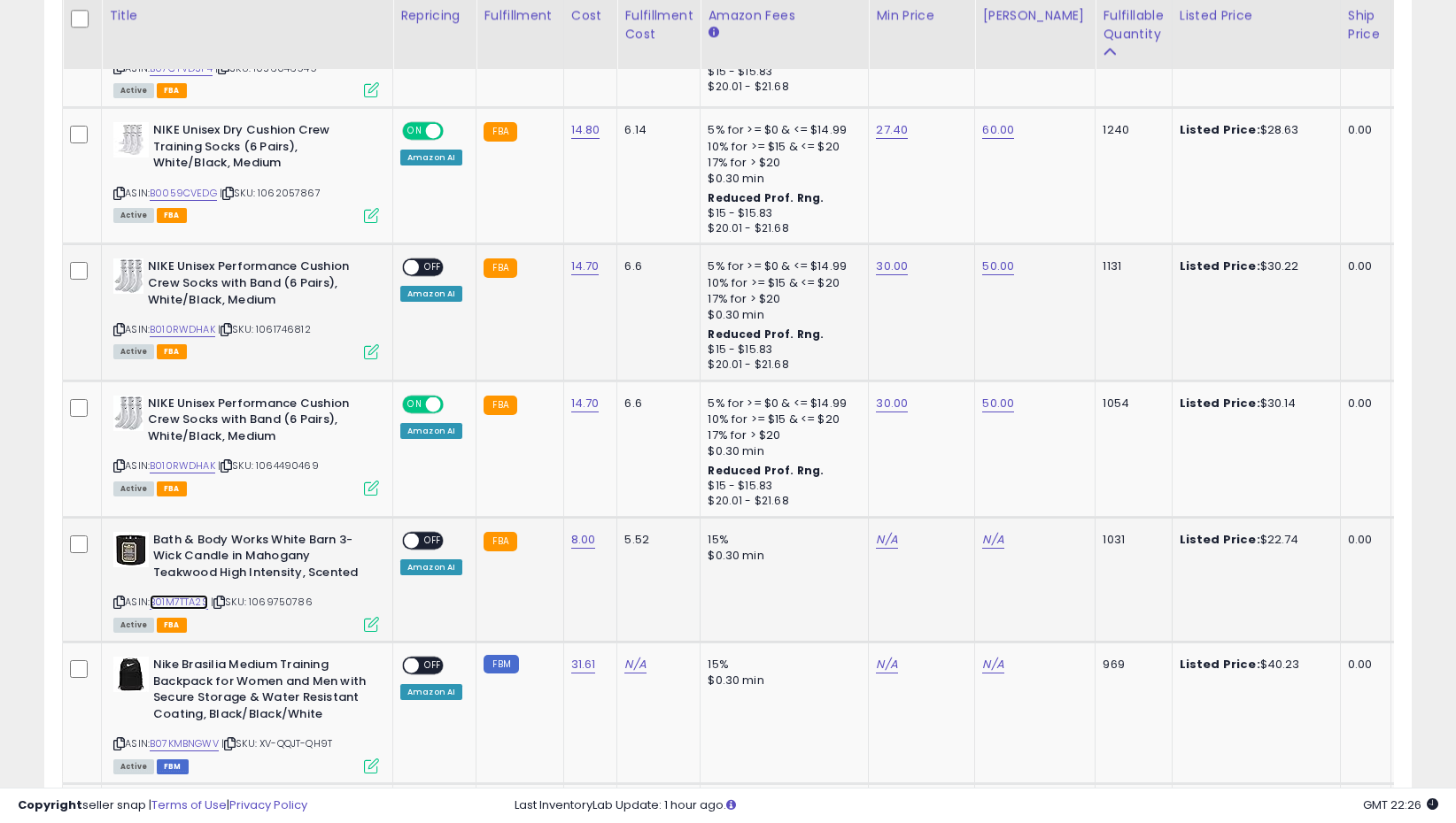
click at [190, 601] on link "B01M7TTA2S" at bounding box center [179, 602] width 58 height 15
click at [121, 601] on icon at bounding box center [119, 602] width 12 height 10
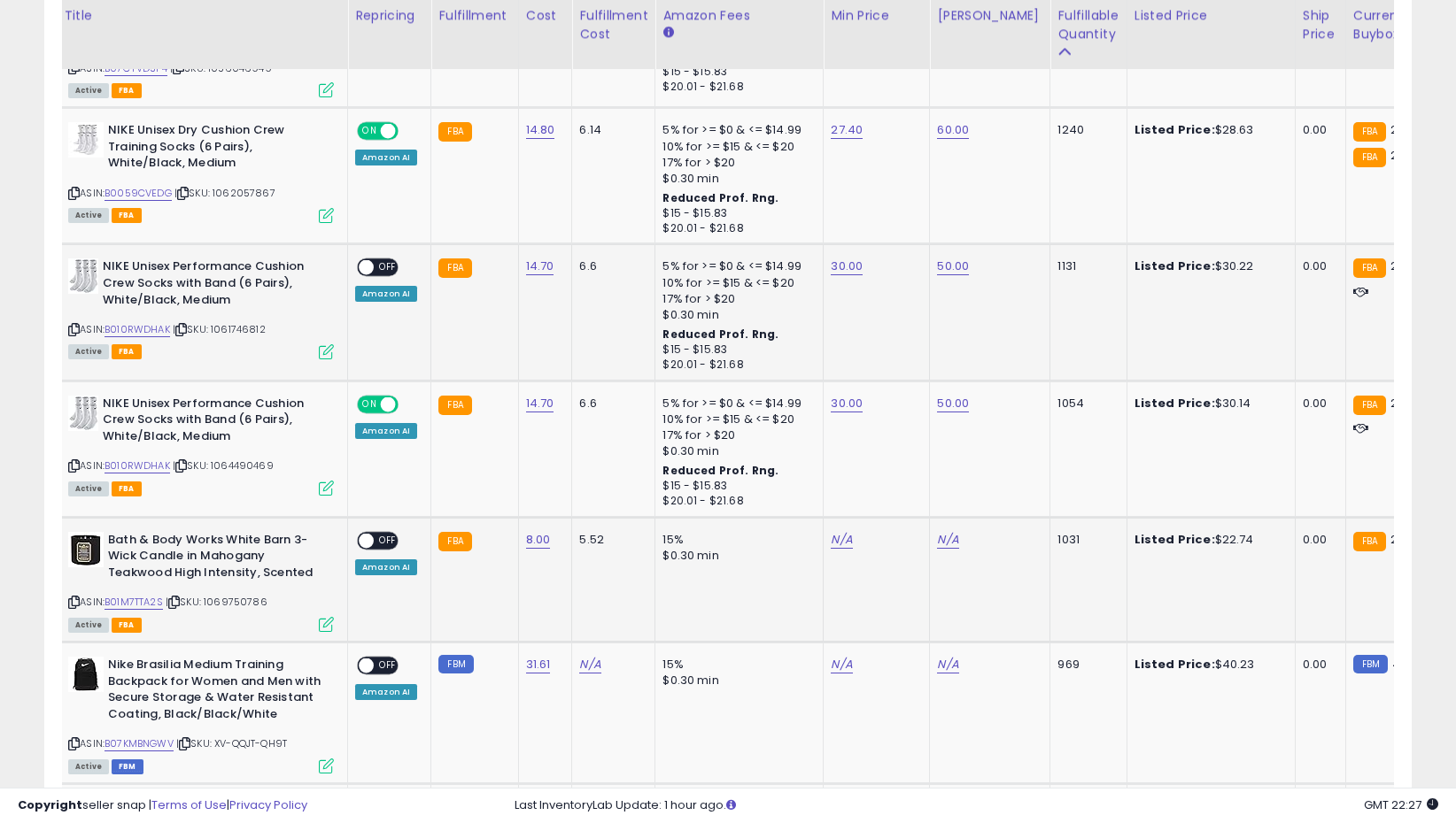
scroll to position [0, 47]
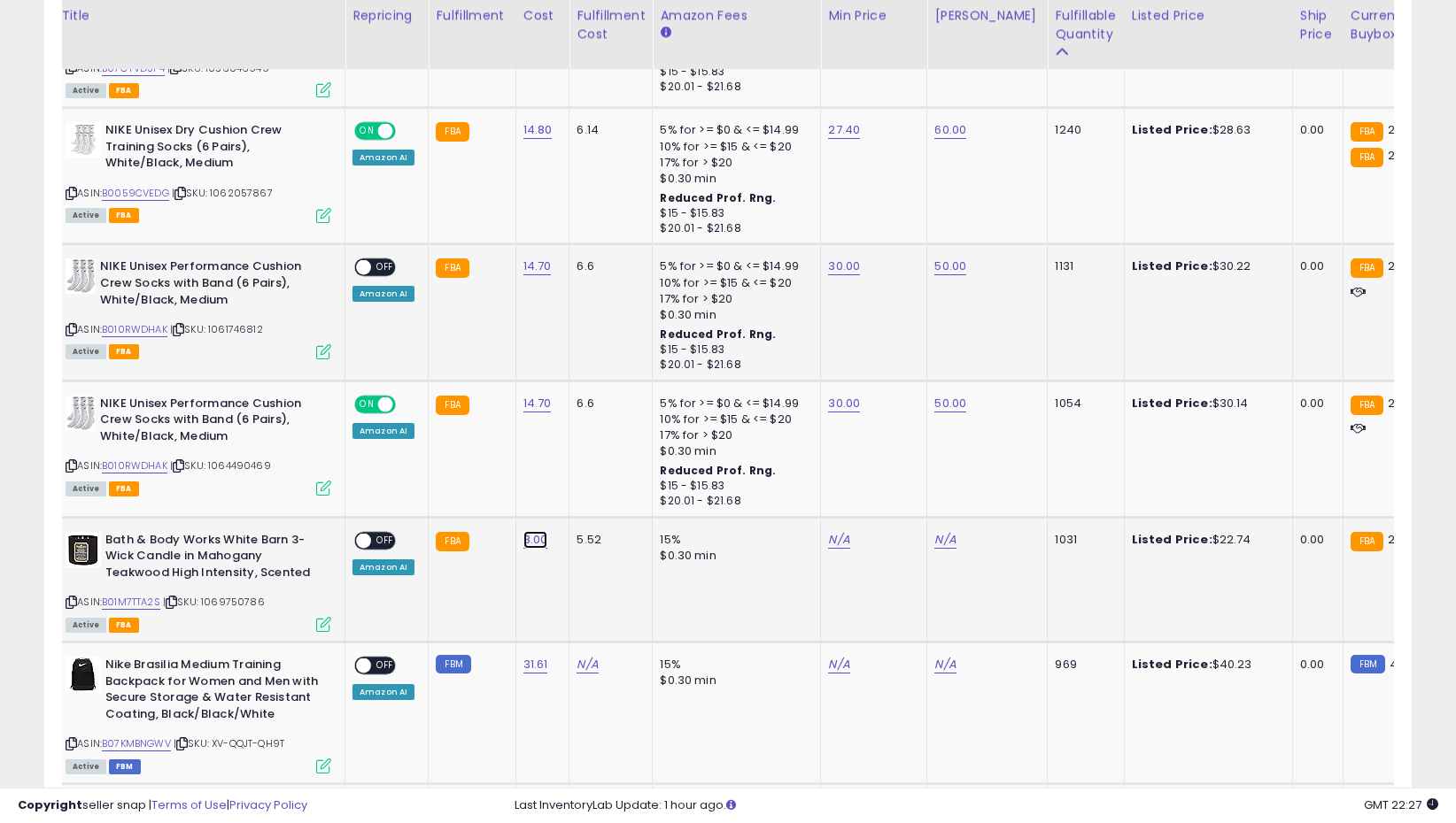
click at [532, 542] on link "8.00" at bounding box center [535, 540] width 25 height 18
click at [492, 497] on input "****" at bounding box center [488, 497] width 158 height 30
type input "****"
click at [593, 496] on icon "submit" at bounding box center [587, 494] width 11 height 11
click at [369, 546] on div "ON OFF" at bounding box center [355, 540] width 41 height 15
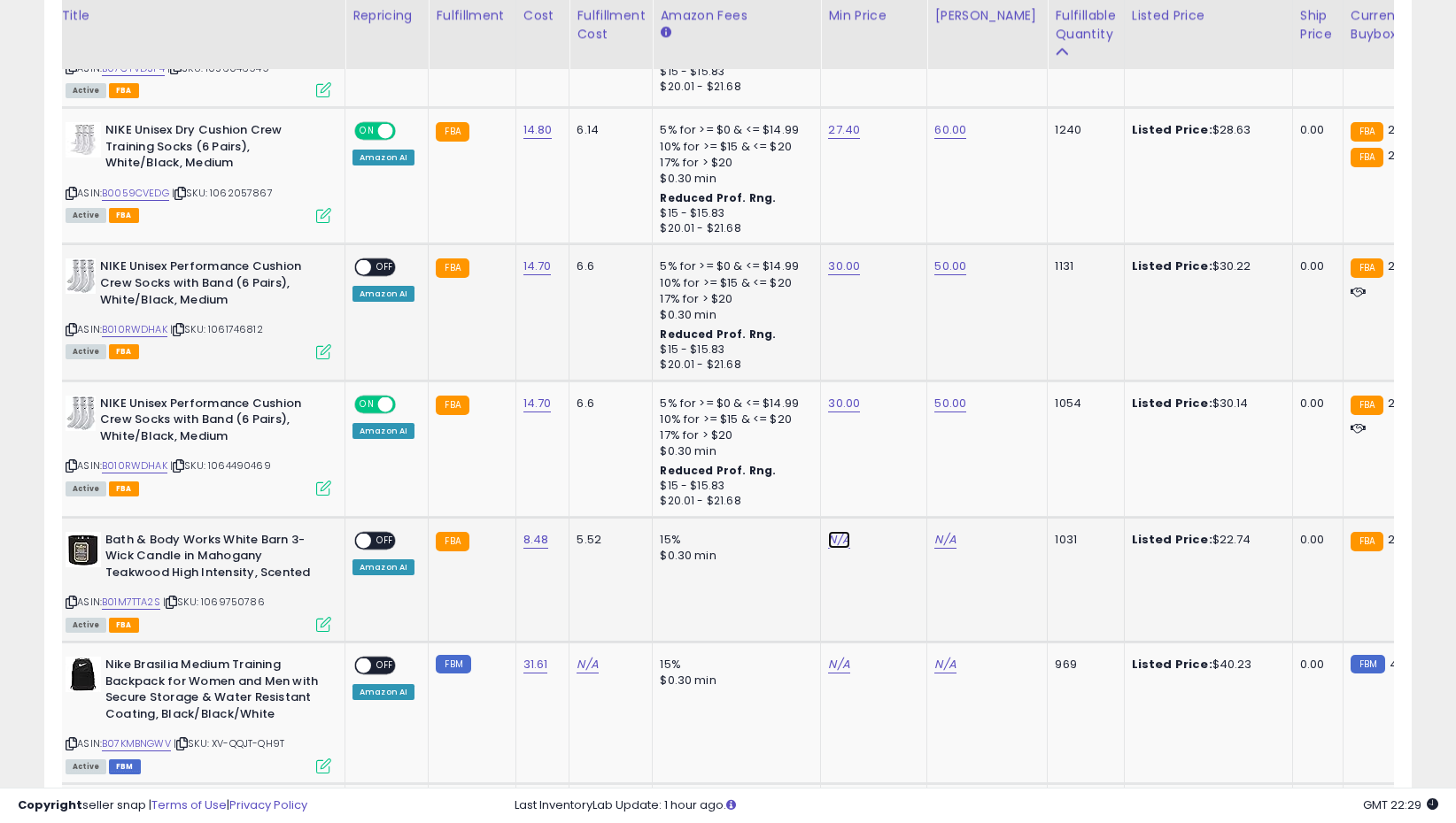
click at [835, 547] on link "N/A" at bounding box center [839, 540] width 22 height 18
type input "*****"
click at [893, 500] on icon "submit" at bounding box center [887, 494] width 11 height 11
click at [944, 546] on link "N/A" at bounding box center [945, 540] width 22 height 18
type input "**"
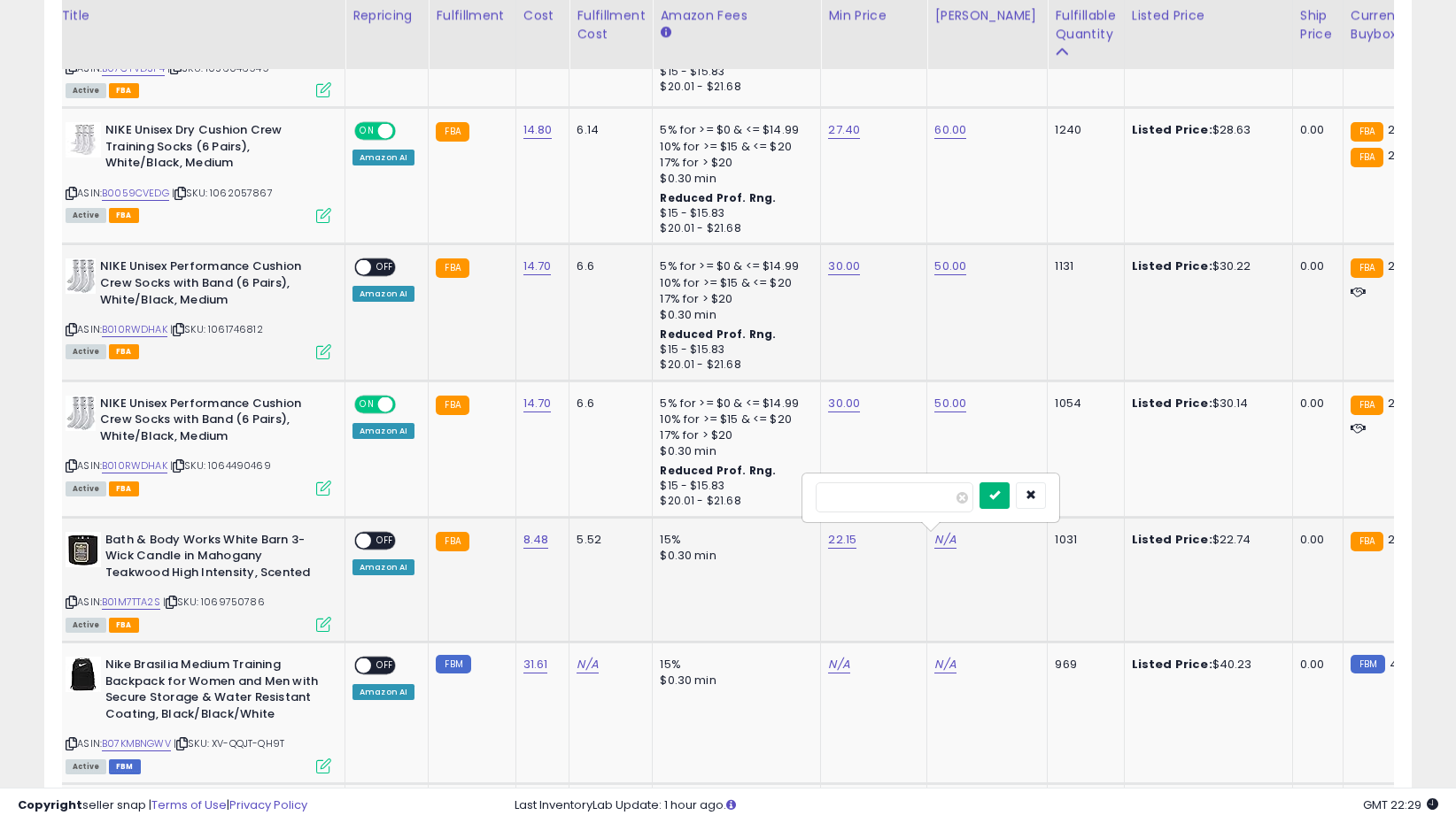
click at [1000, 494] on icon "submit" at bounding box center [994, 494] width 11 height 11
click at [377, 540] on span "OFF" at bounding box center [385, 540] width 29 height 15
click at [380, 264] on span "OFF" at bounding box center [385, 267] width 29 height 15
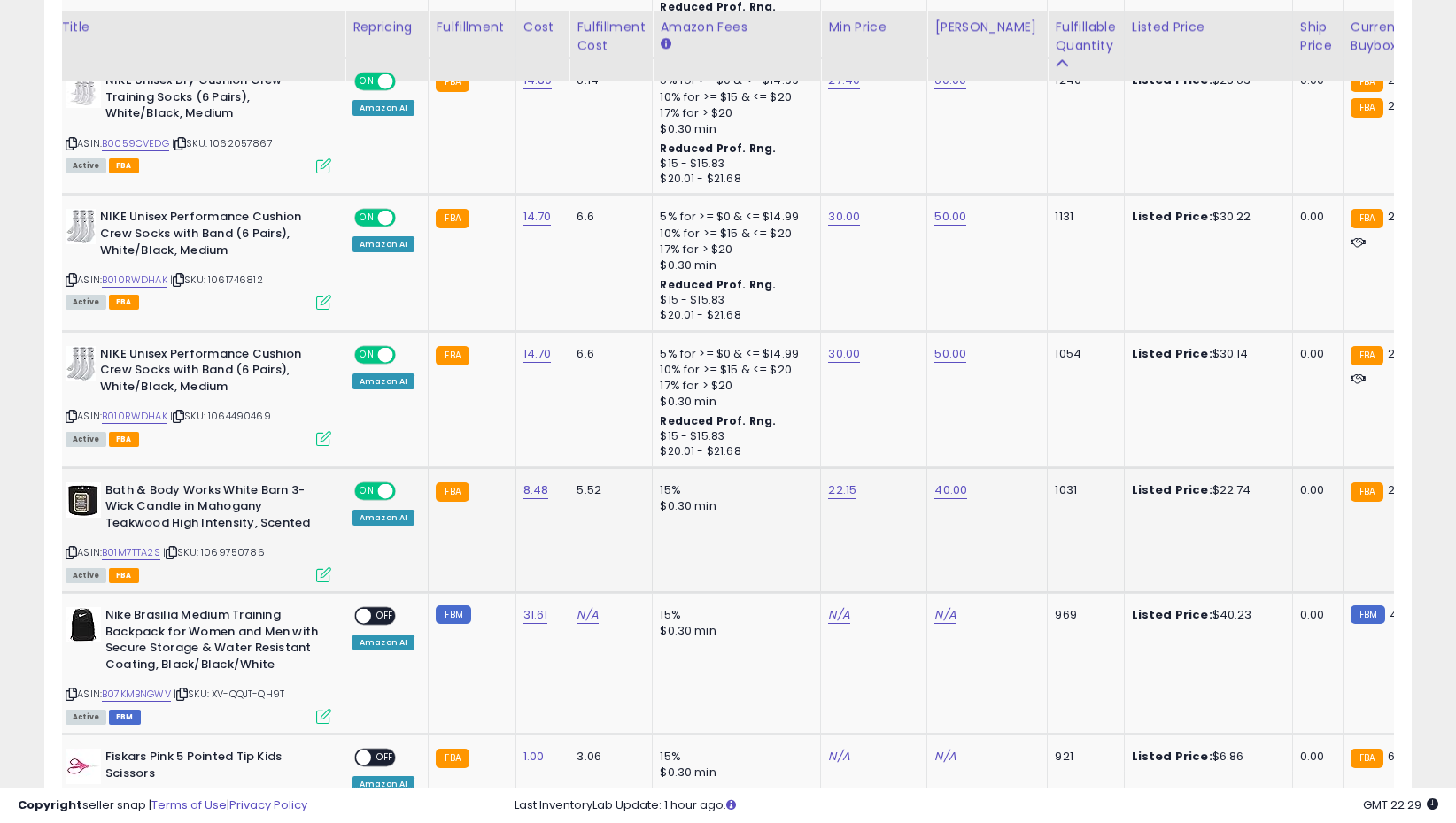
scroll to position [1747, 0]
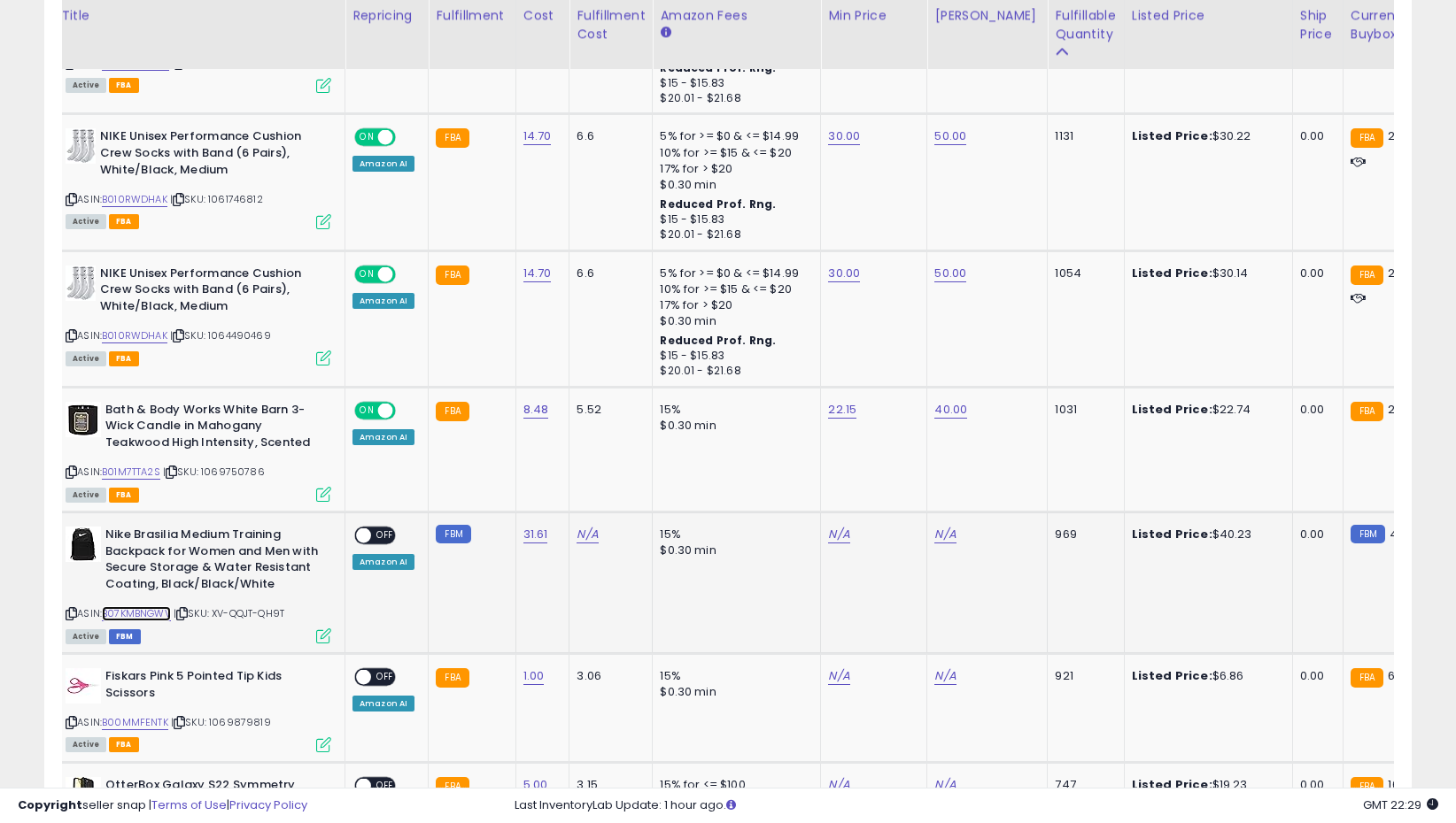
click at [156, 611] on link "B07KMBNGWV" at bounding box center [136, 613] width 69 height 15
click at [837, 536] on link "N/A" at bounding box center [839, 535] width 22 height 18
type input "**"
click at [893, 492] on icon "submit" at bounding box center [887, 489] width 11 height 11
click at [934, 536] on link "N/A" at bounding box center [945, 535] width 22 height 18
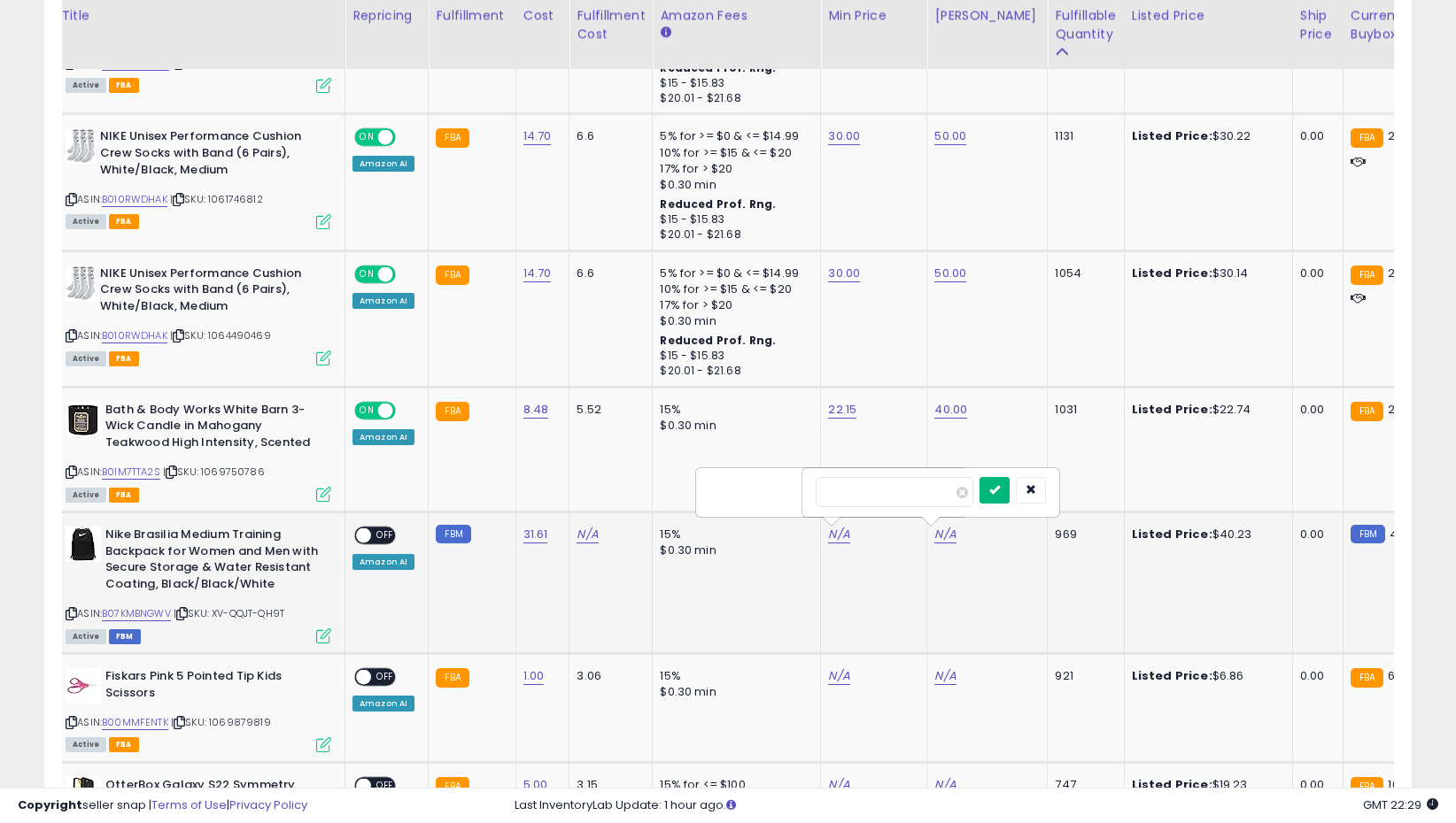
type input "**"
click at [996, 494] on button "submit" at bounding box center [994, 489] width 30 height 27
click at [381, 528] on span "OFF" at bounding box center [385, 535] width 29 height 15
click at [527, 528] on link "31.61" at bounding box center [535, 535] width 25 height 18
type input "*"
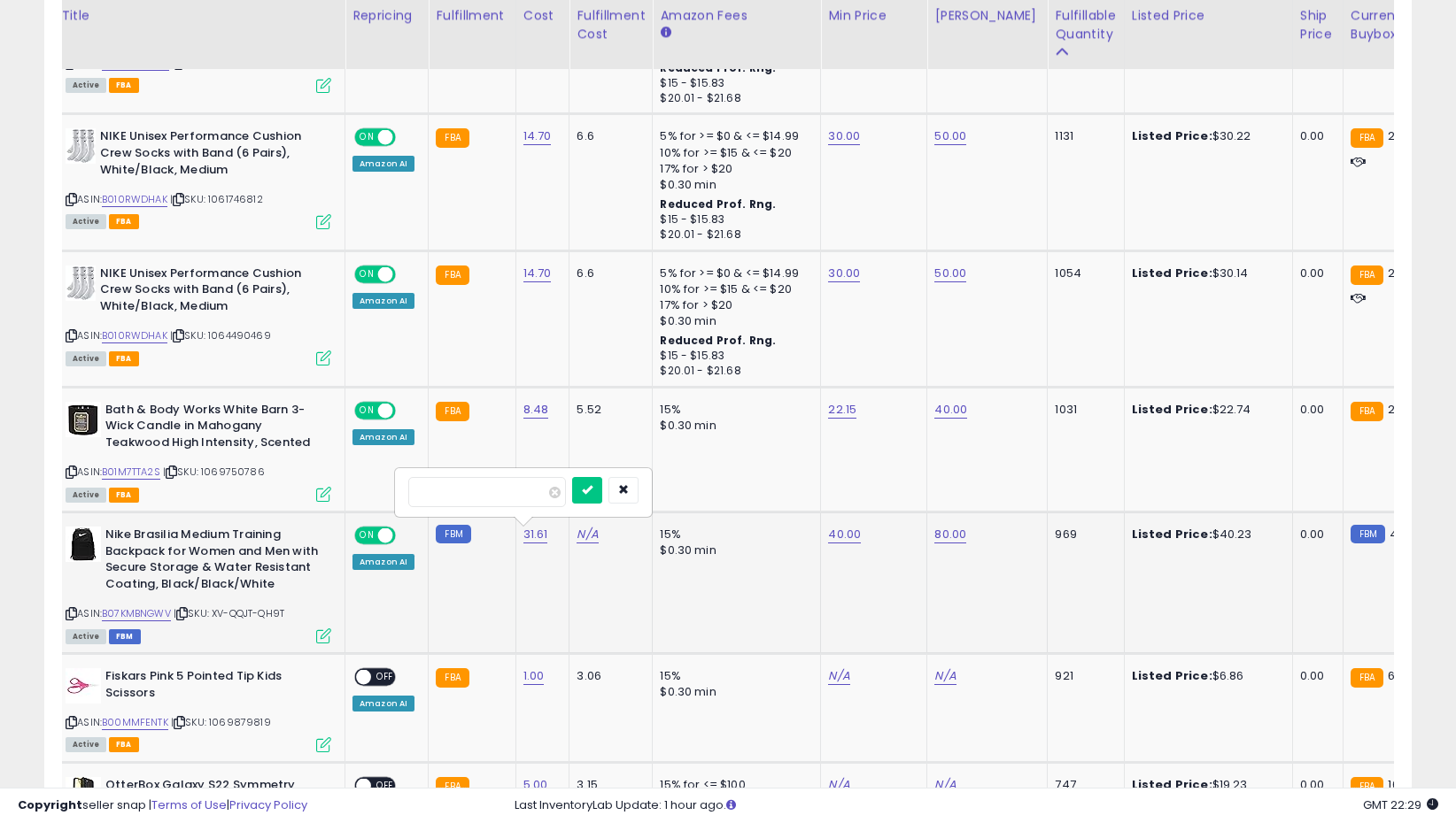
type input "**"
click button "submit" at bounding box center [586, 489] width 30 height 27
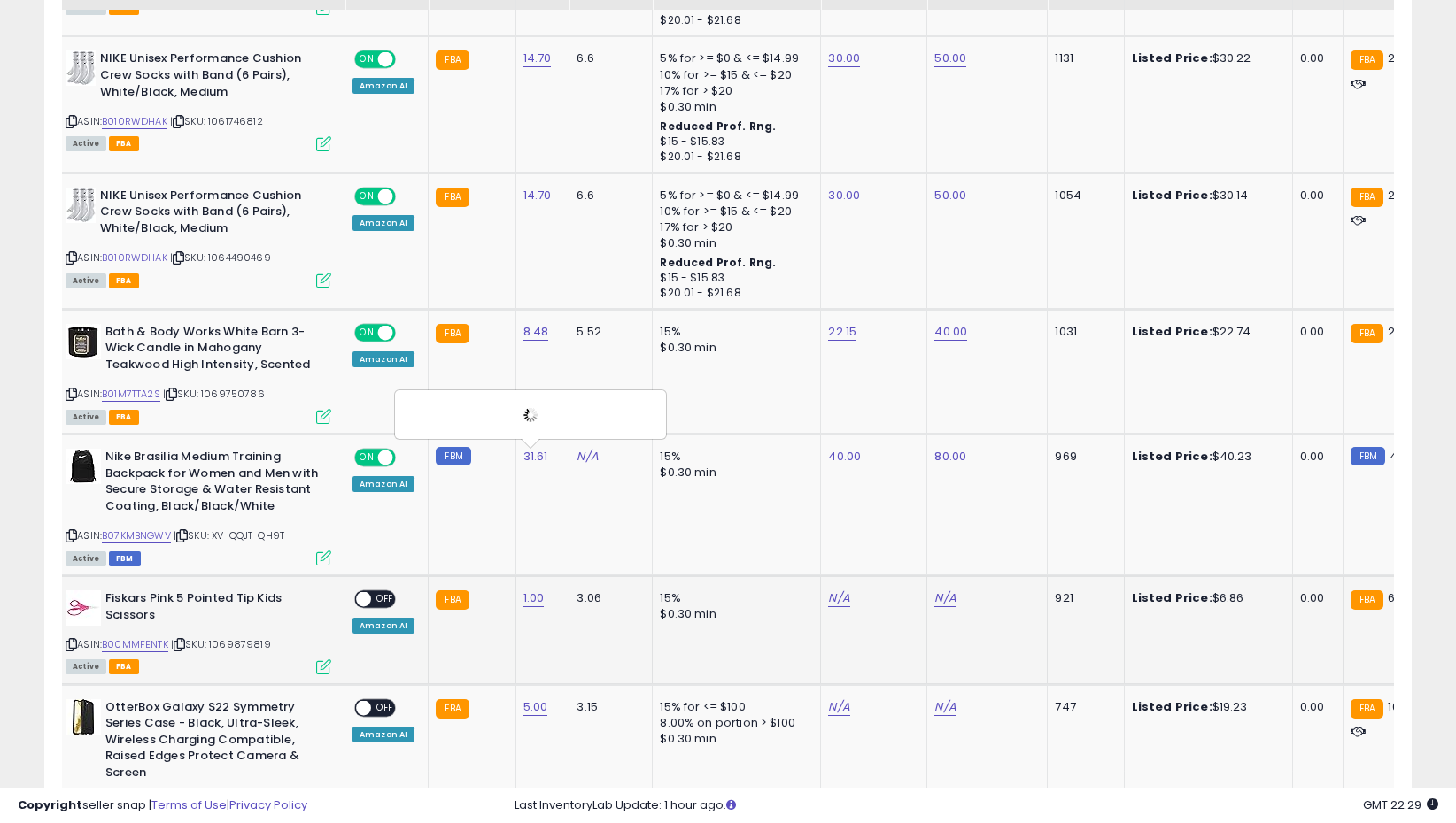
scroll to position [1845, 0]
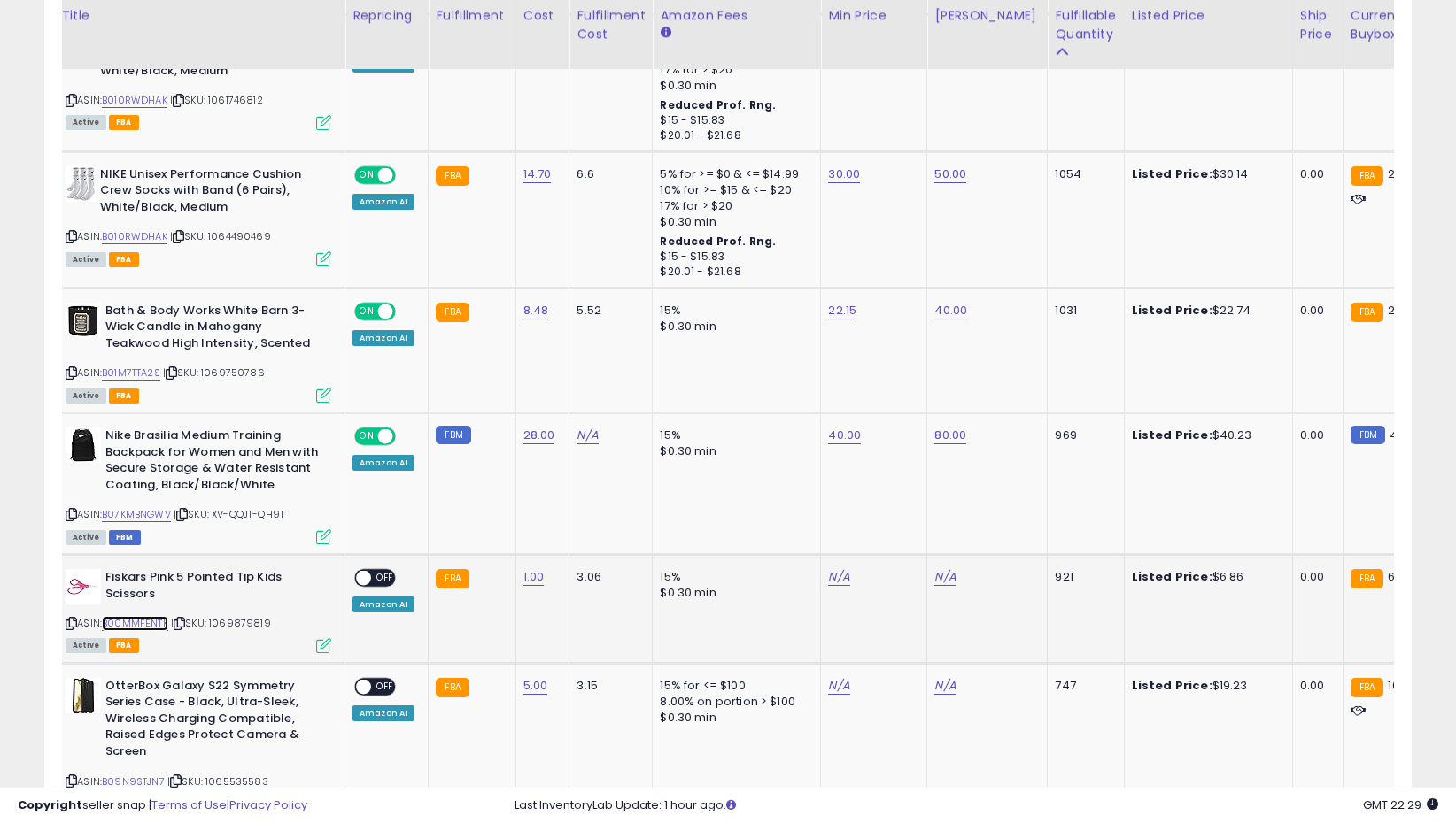
click at [126, 626] on link "B00MMFENTK" at bounding box center [134, 623] width 66 height 15
click at [152, 513] on link "B07KMBNGWV" at bounding box center [136, 514] width 69 height 15
click at [838, 574] on link "N/A" at bounding box center [839, 577] width 22 height 18
type input "*"
click at [894, 527] on icon "submit" at bounding box center [888, 532] width 11 height 11
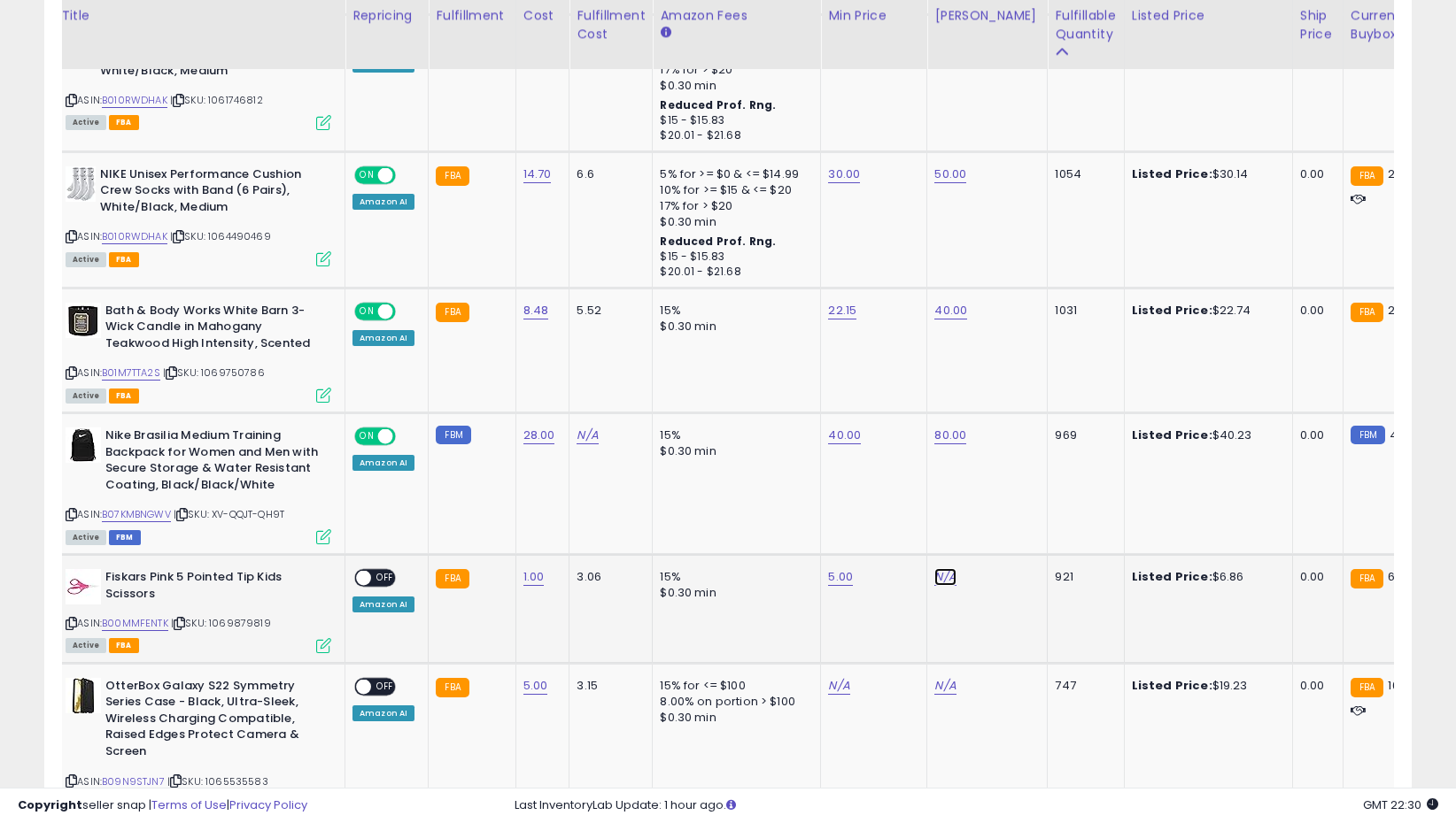
click at [935, 577] on link "N/A" at bounding box center [945, 577] width 22 height 18
type input "**"
click at [1001, 527] on icon "submit" at bounding box center [995, 532] width 11 height 11
click at [376, 579] on span "OFF" at bounding box center [385, 578] width 29 height 15
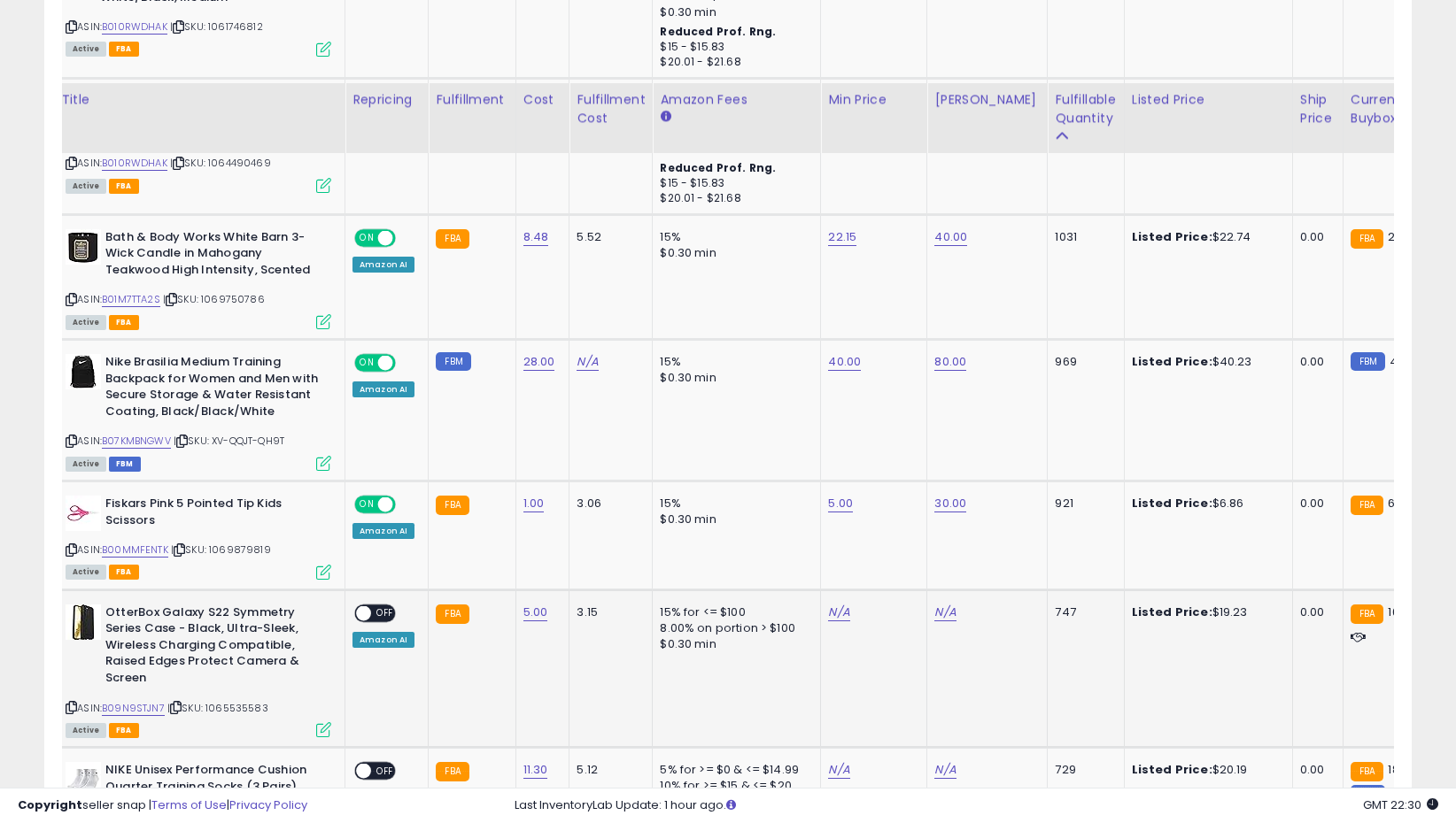
scroll to position [2099, 0]
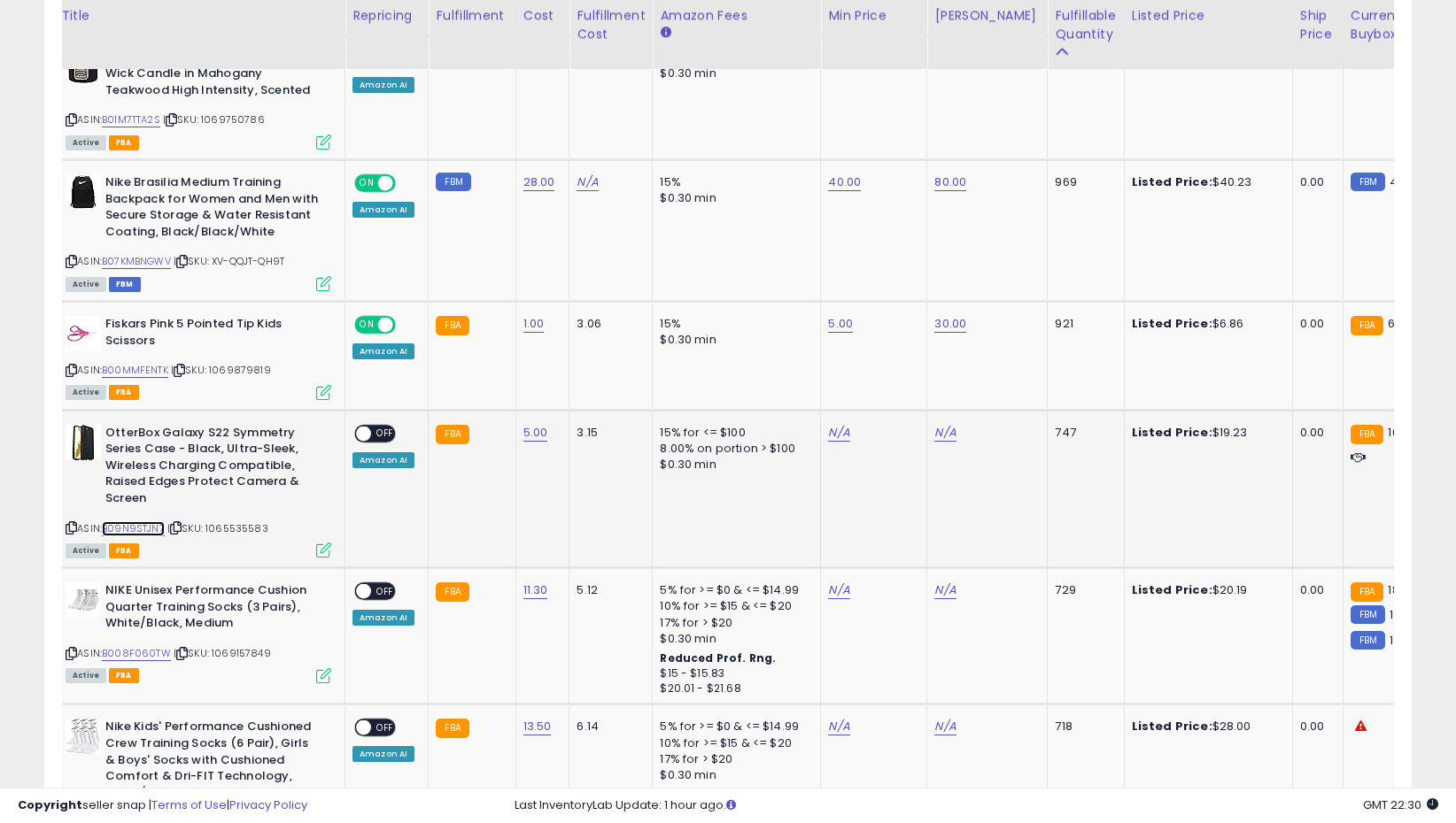
click at [146, 530] on link "B09N9STJN7" at bounding box center [133, 528] width 63 height 15
click at [366, 432] on span at bounding box center [363, 432] width 15 height 15
click at [831, 434] on link "N/A" at bounding box center [839, 433] width 22 height 18
type input "**"
click at [894, 389] on icon "submit" at bounding box center [888, 387] width 11 height 11
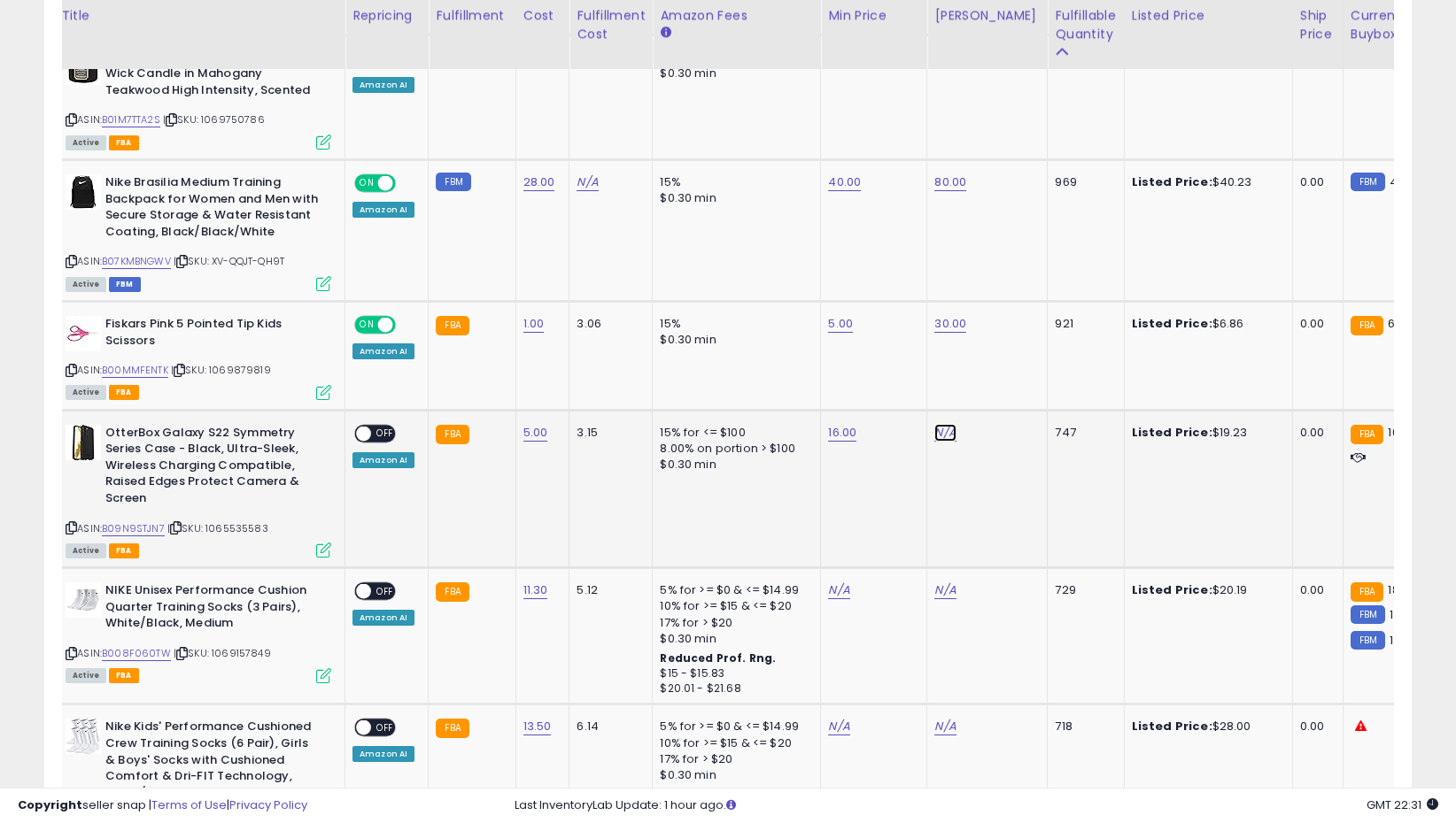
click at [948, 432] on link "N/A" at bounding box center [945, 433] width 22 height 18
type input "**"
click at [1004, 382] on button "submit" at bounding box center [995, 388] width 30 height 27
click at [389, 433] on span "OFF" at bounding box center [385, 432] width 29 height 15
click at [156, 652] on link "B008F060TW" at bounding box center [136, 653] width 69 height 15
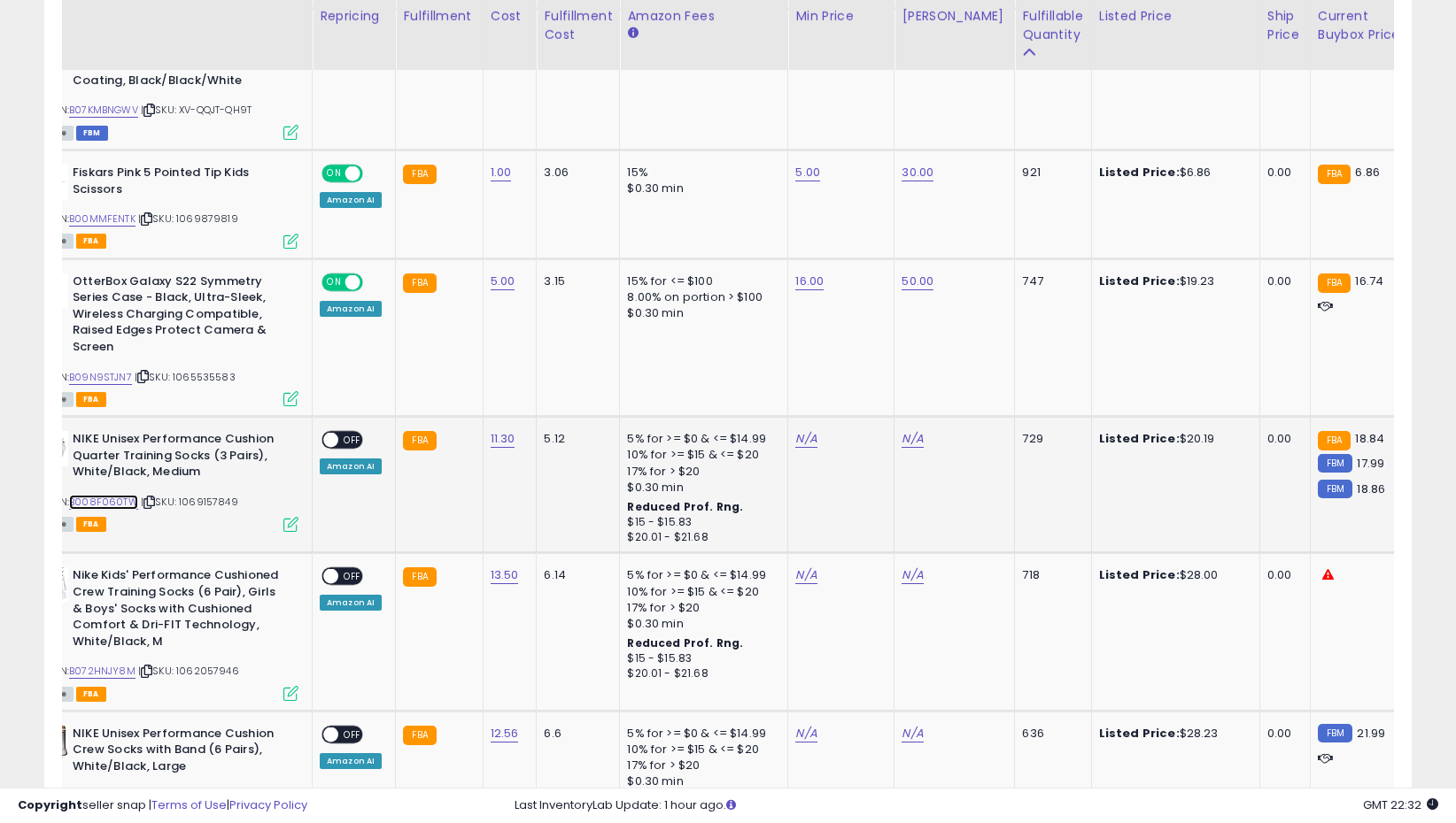
scroll to position [0, 0]
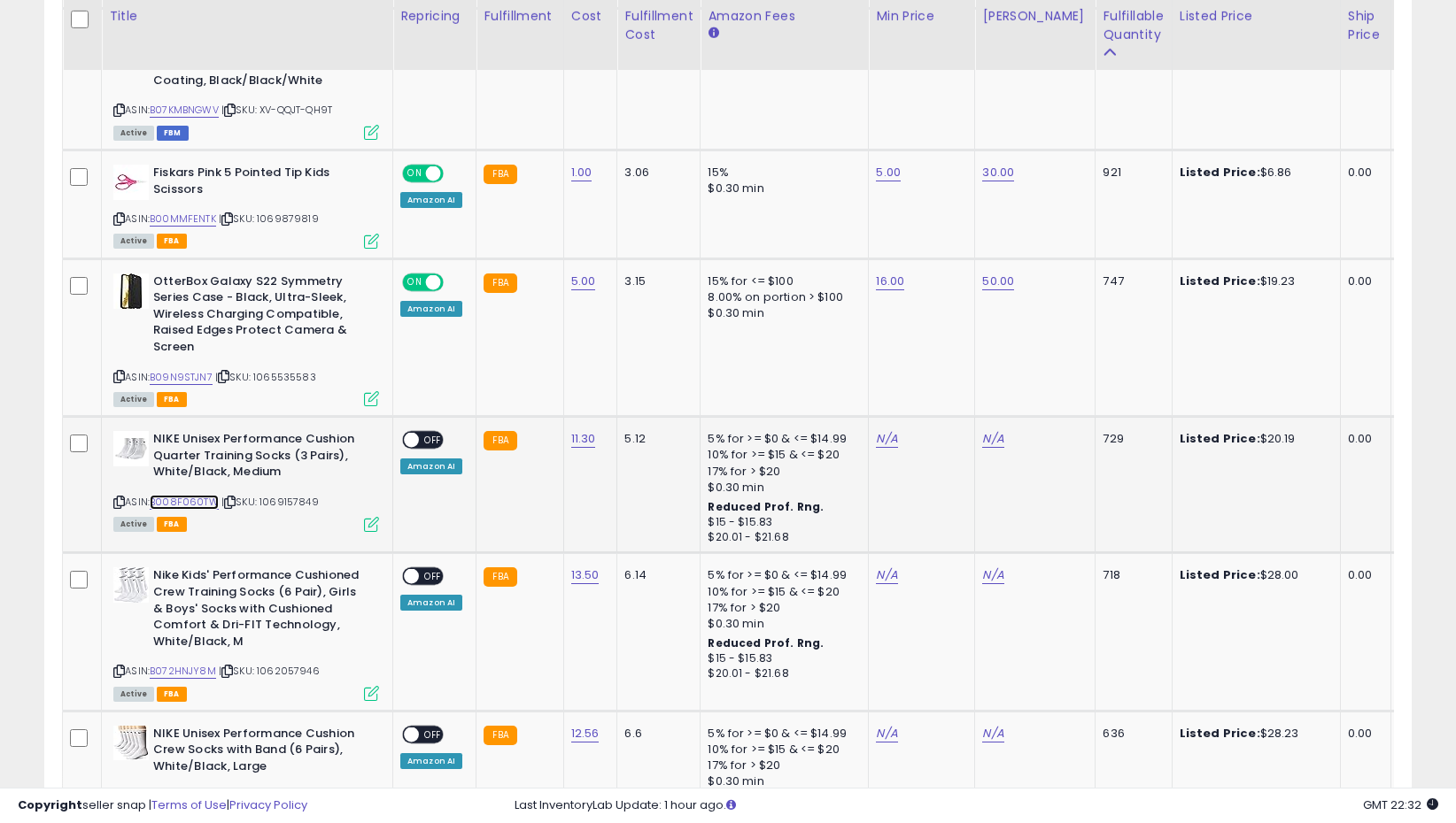
click at [182, 498] on link "B008F060TW" at bounding box center [185, 501] width 69 height 15
click at [115, 500] on icon at bounding box center [119, 502] width 12 height 10
click at [876, 443] on link "N/A" at bounding box center [886, 439] width 22 height 18
type input "*****"
click at [951, 403] on button "submit" at bounding box center [937, 395] width 30 height 27
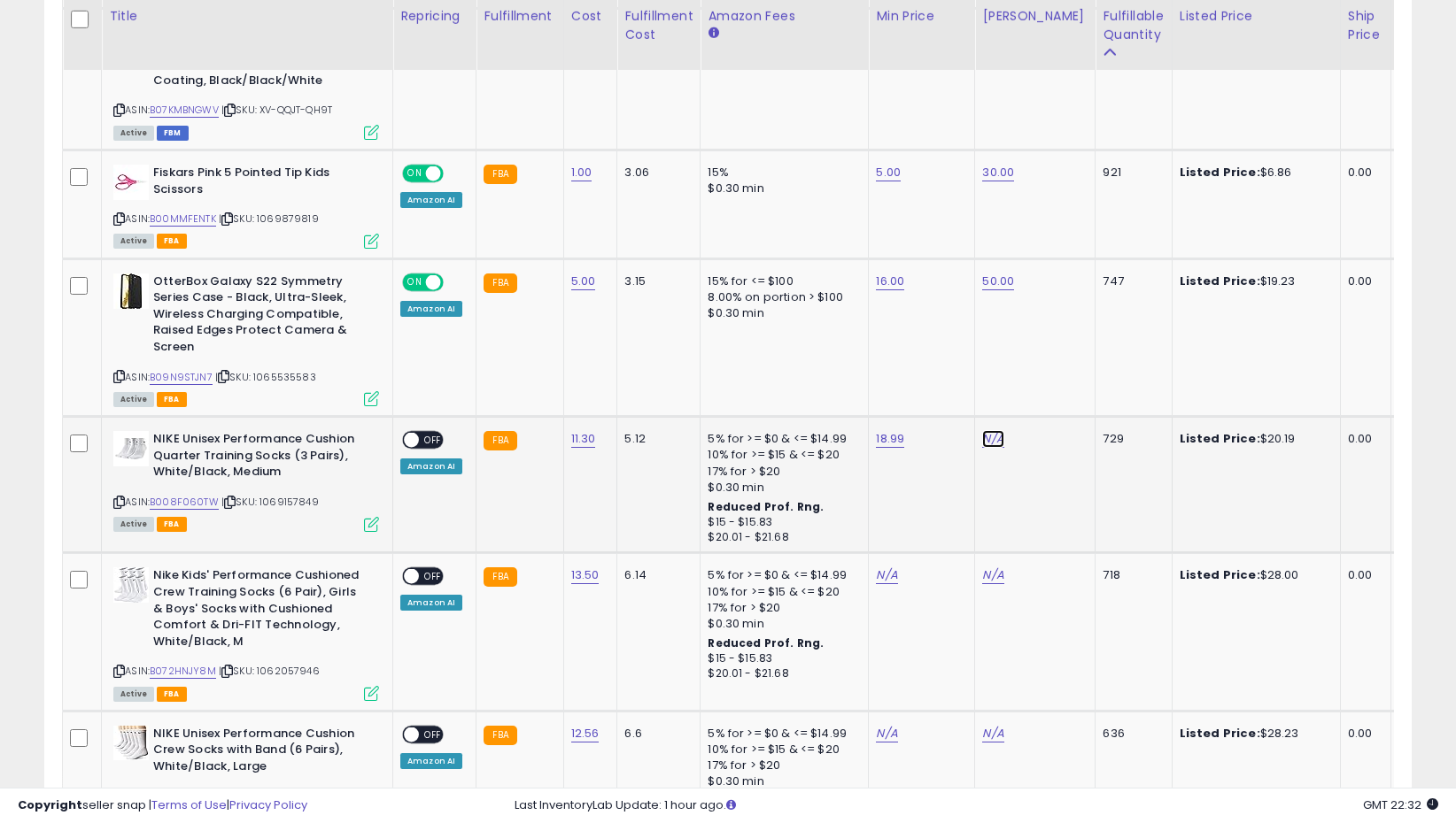
click at [985, 434] on link "N/A" at bounding box center [993, 439] width 22 height 18
type input "*"
type input "**"
click at [1058, 393] on button "submit" at bounding box center [1042, 395] width 30 height 27
click at [425, 442] on span "OFF" at bounding box center [432, 440] width 29 height 15
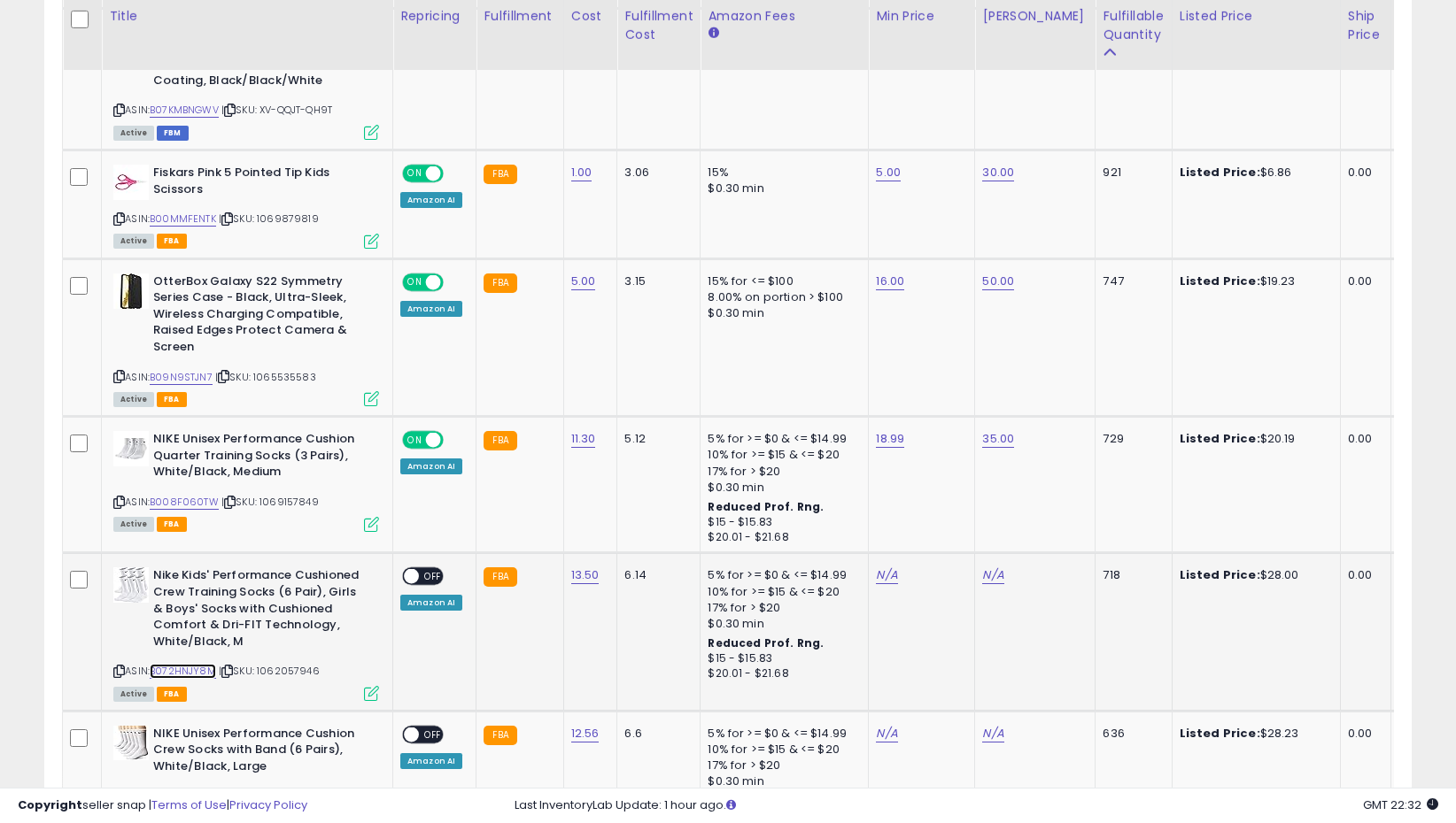
click at [198, 673] on link "B072HNJY8M" at bounding box center [183, 671] width 66 height 15
click at [419, 576] on span "OFF" at bounding box center [432, 576] width 29 height 15
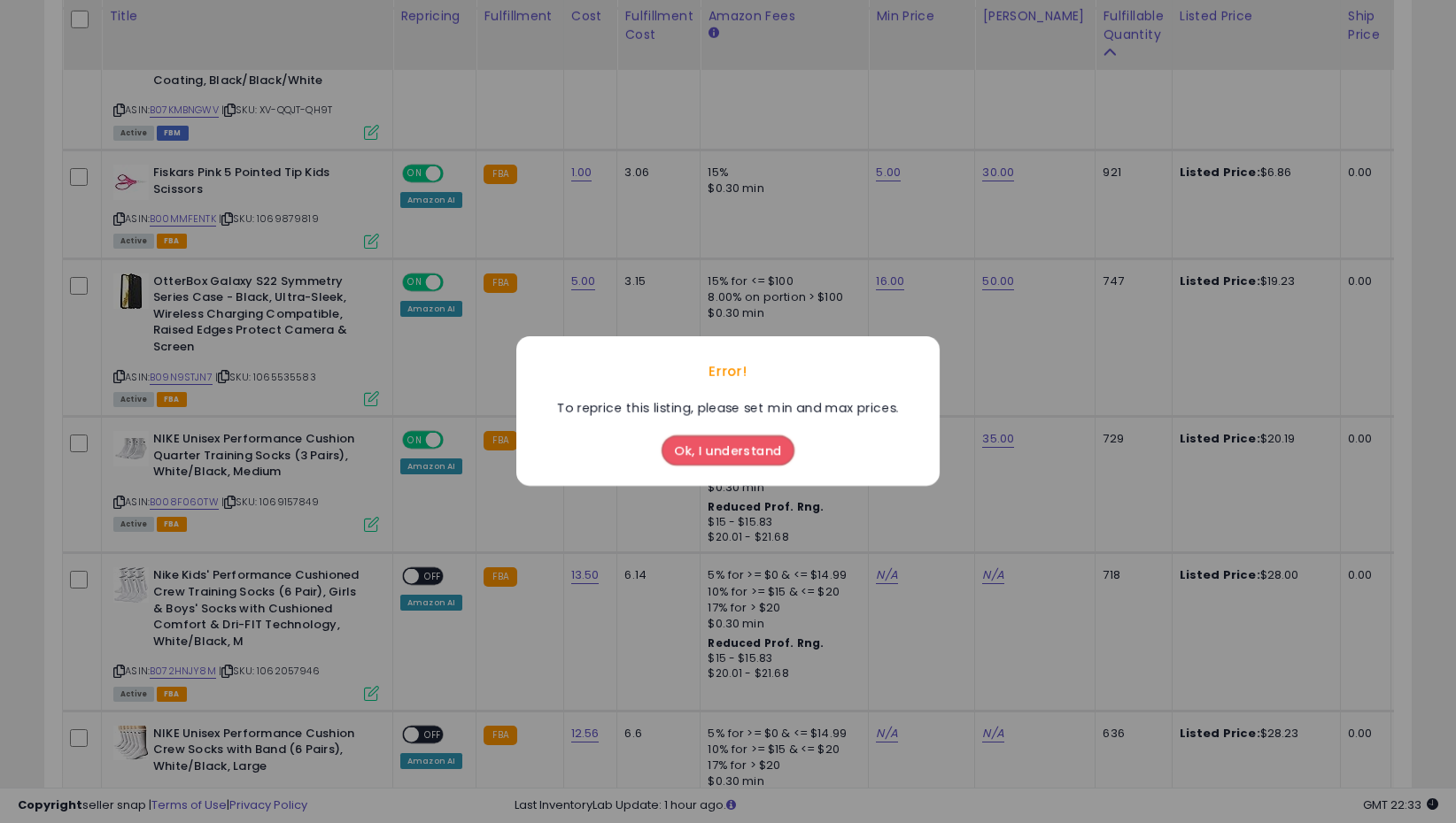
click at [742, 471] on div "Ok, I understand" at bounding box center [728, 452] width 423 height 68
click at [735, 462] on button "Ok, I understand" at bounding box center [728, 451] width 133 height 30
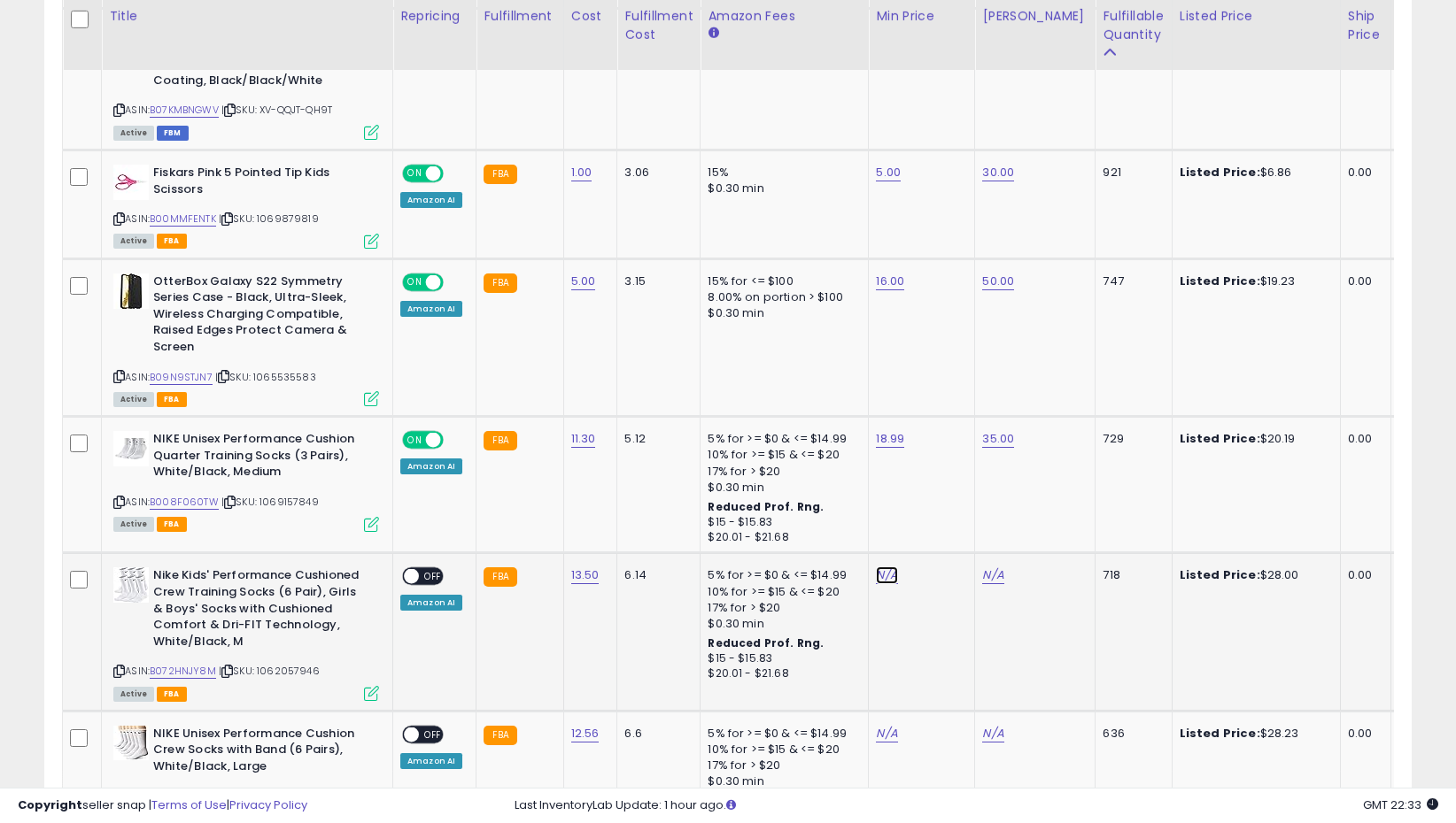
click at [881, 569] on link "N/A" at bounding box center [886, 575] width 22 height 18
type input "**"
click at [951, 524] on button "submit" at bounding box center [937, 532] width 30 height 27
click at [989, 572] on link "N/A" at bounding box center [993, 575] width 22 height 18
type input "**"
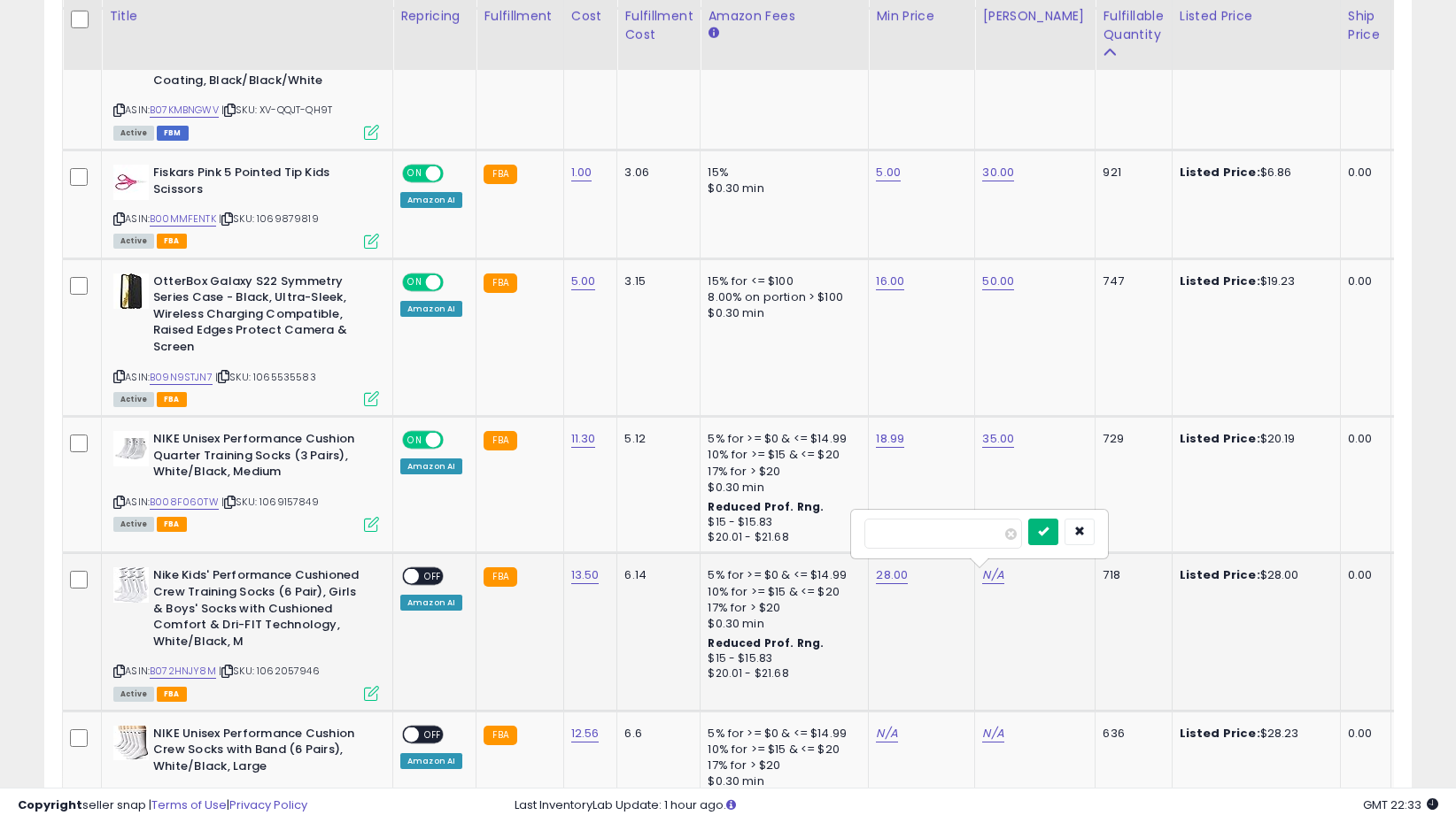
click at [1054, 537] on button "submit" at bounding box center [1042, 532] width 30 height 27
click at [424, 579] on span "OFF" at bounding box center [432, 576] width 29 height 15
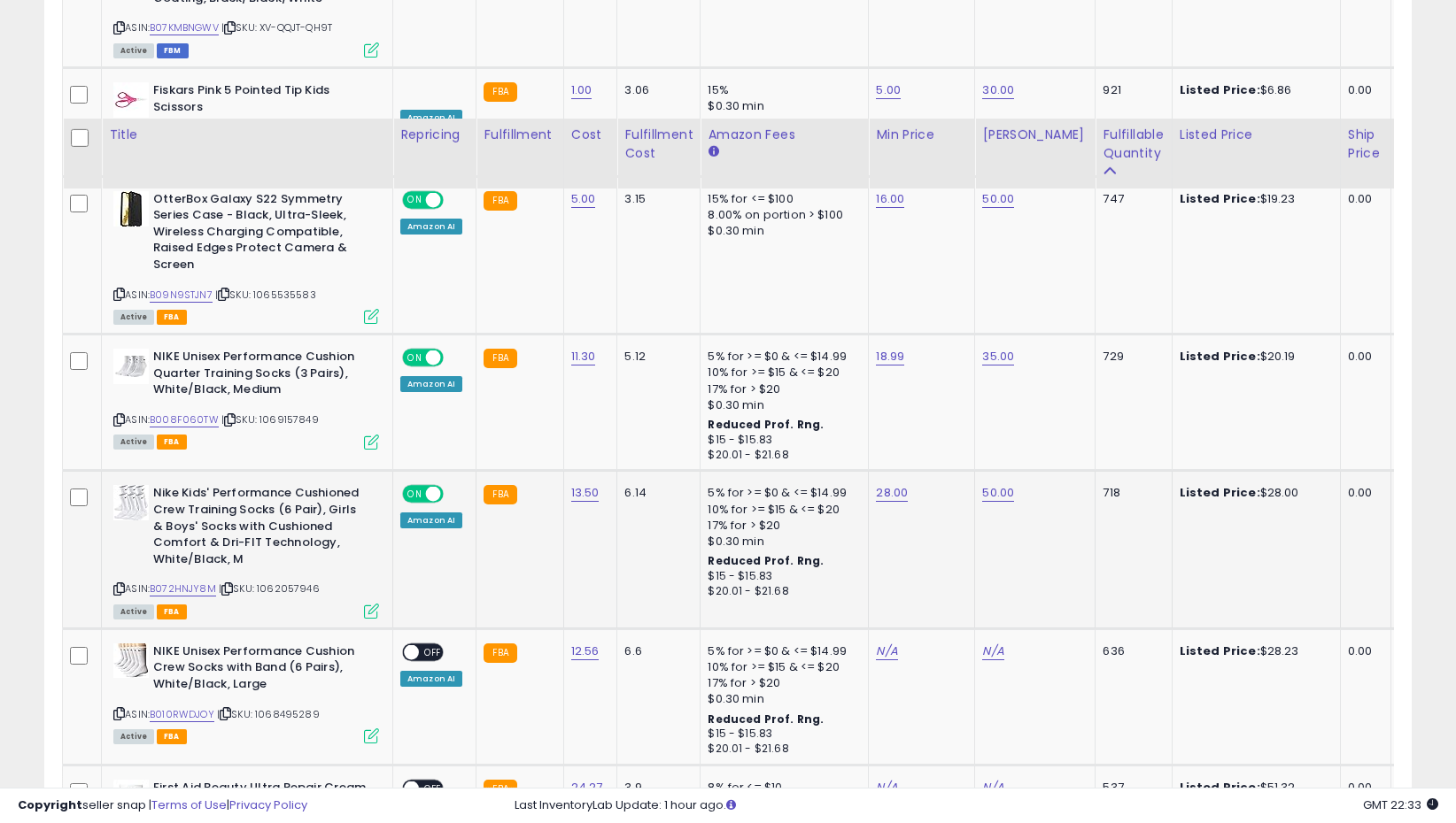
scroll to position [2484, 0]
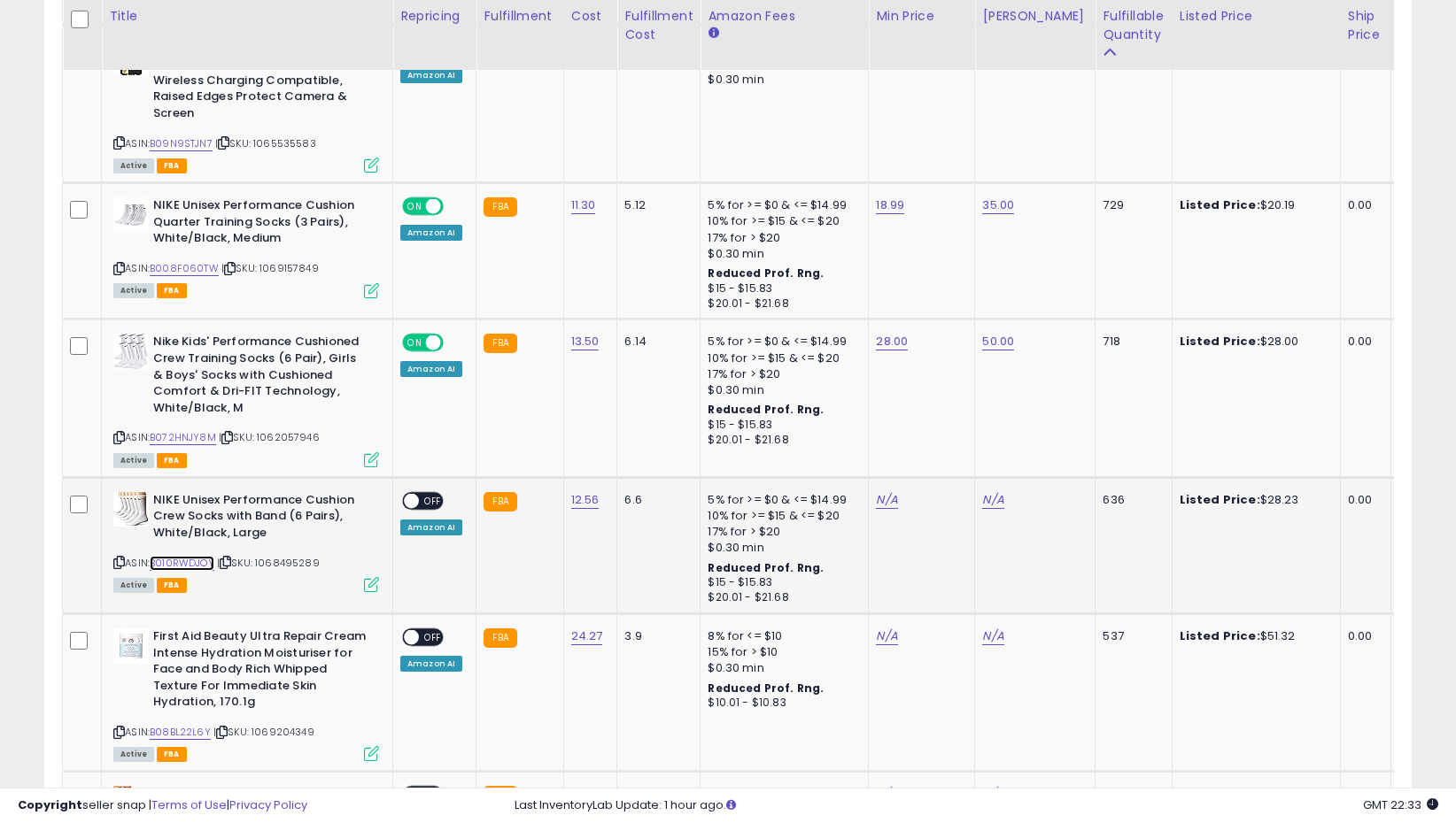
click at [191, 561] on link "B010RWDJOY" at bounding box center [182, 562] width 64 height 15
click at [418, 501] on span at bounding box center [411, 500] width 15 height 15
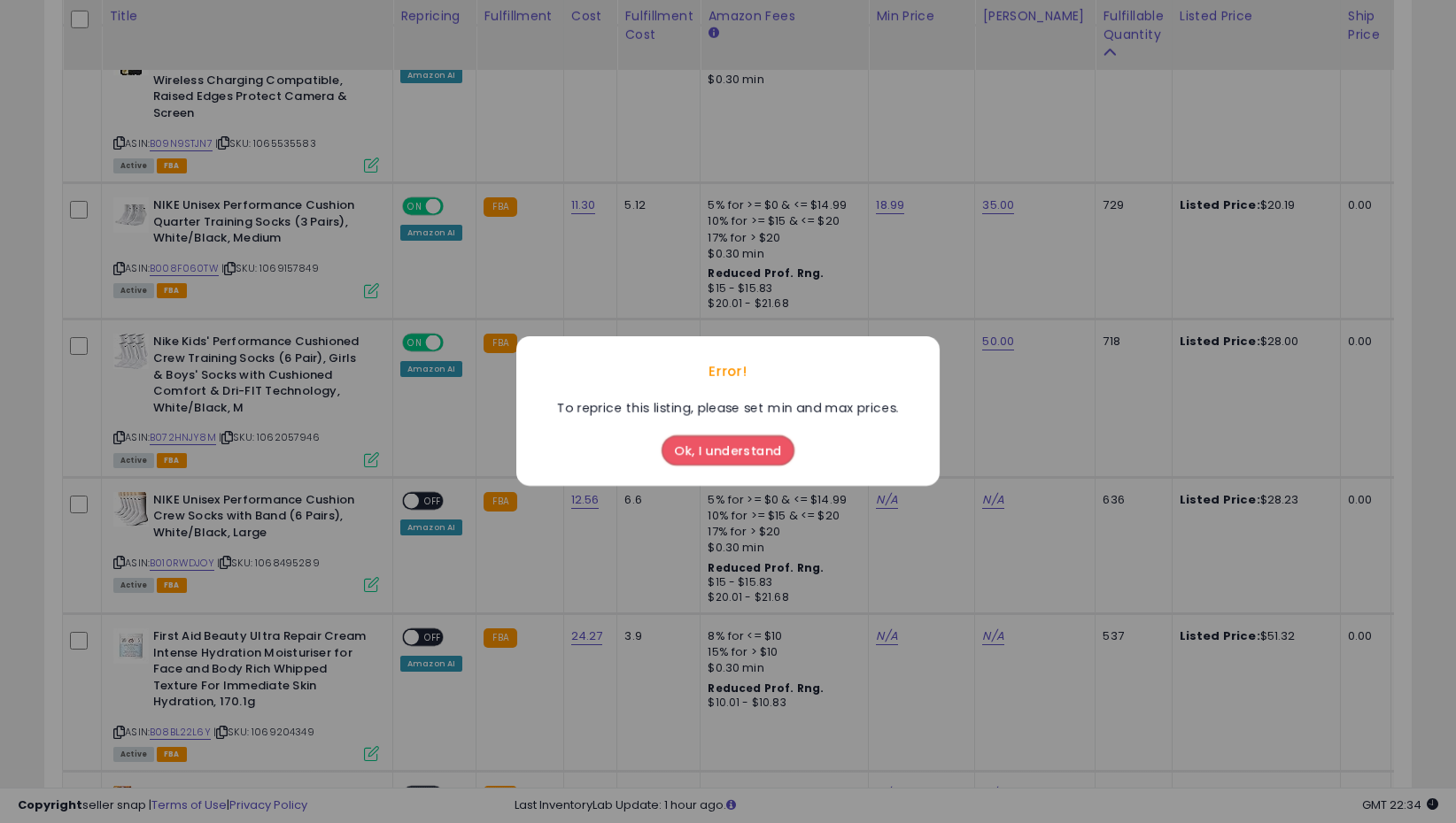
click at [728, 454] on button "Ok, I understand" at bounding box center [728, 451] width 133 height 30
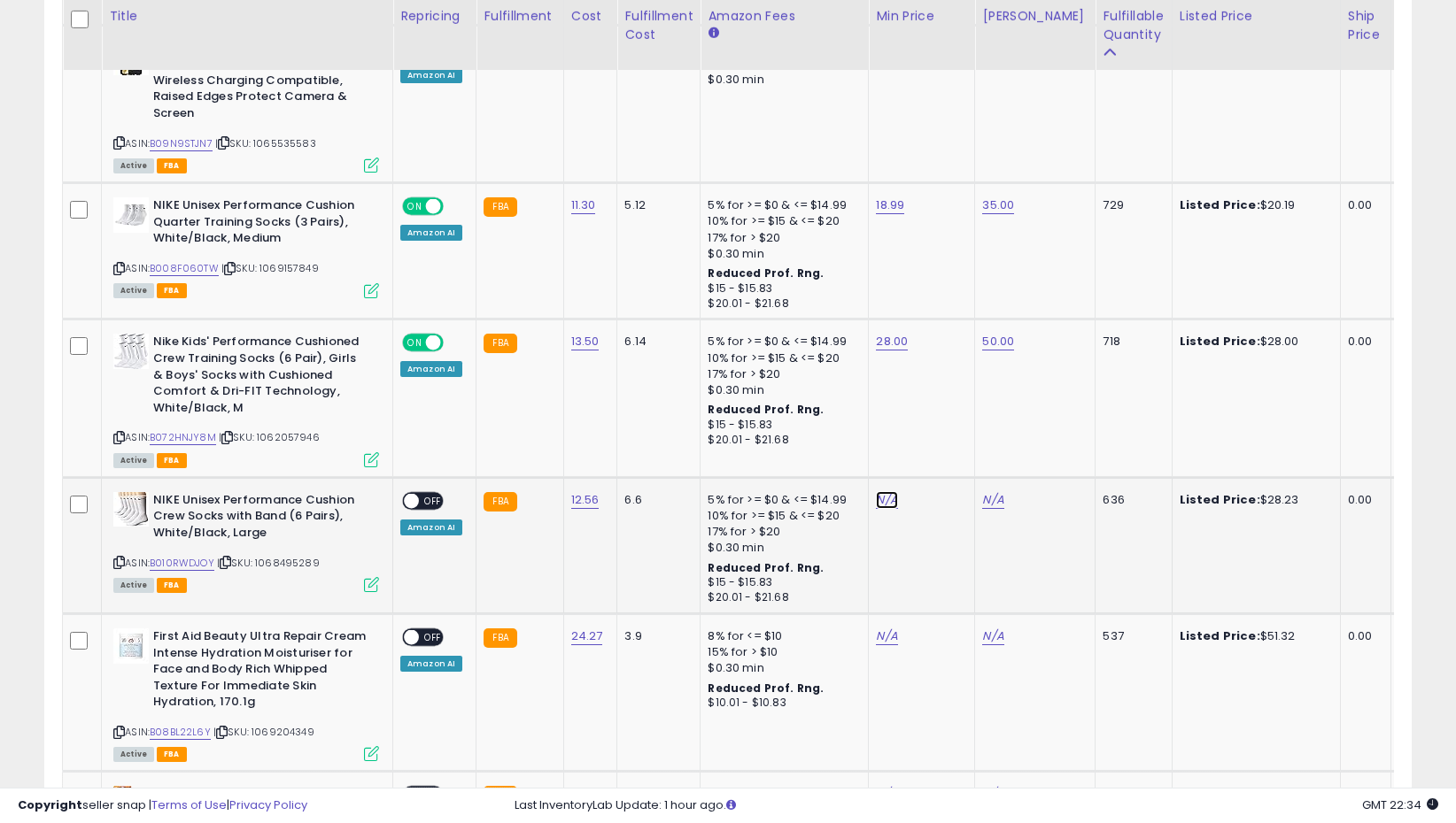
click at [878, 496] on link "N/A" at bounding box center [886, 500] width 22 height 18
type input "**"
click at [952, 449] on button "submit" at bounding box center [937, 455] width 30 height 27
click at [984, 503] on link "N/A" at bounding box center [993, 500] width 22 height 18
type input "**"
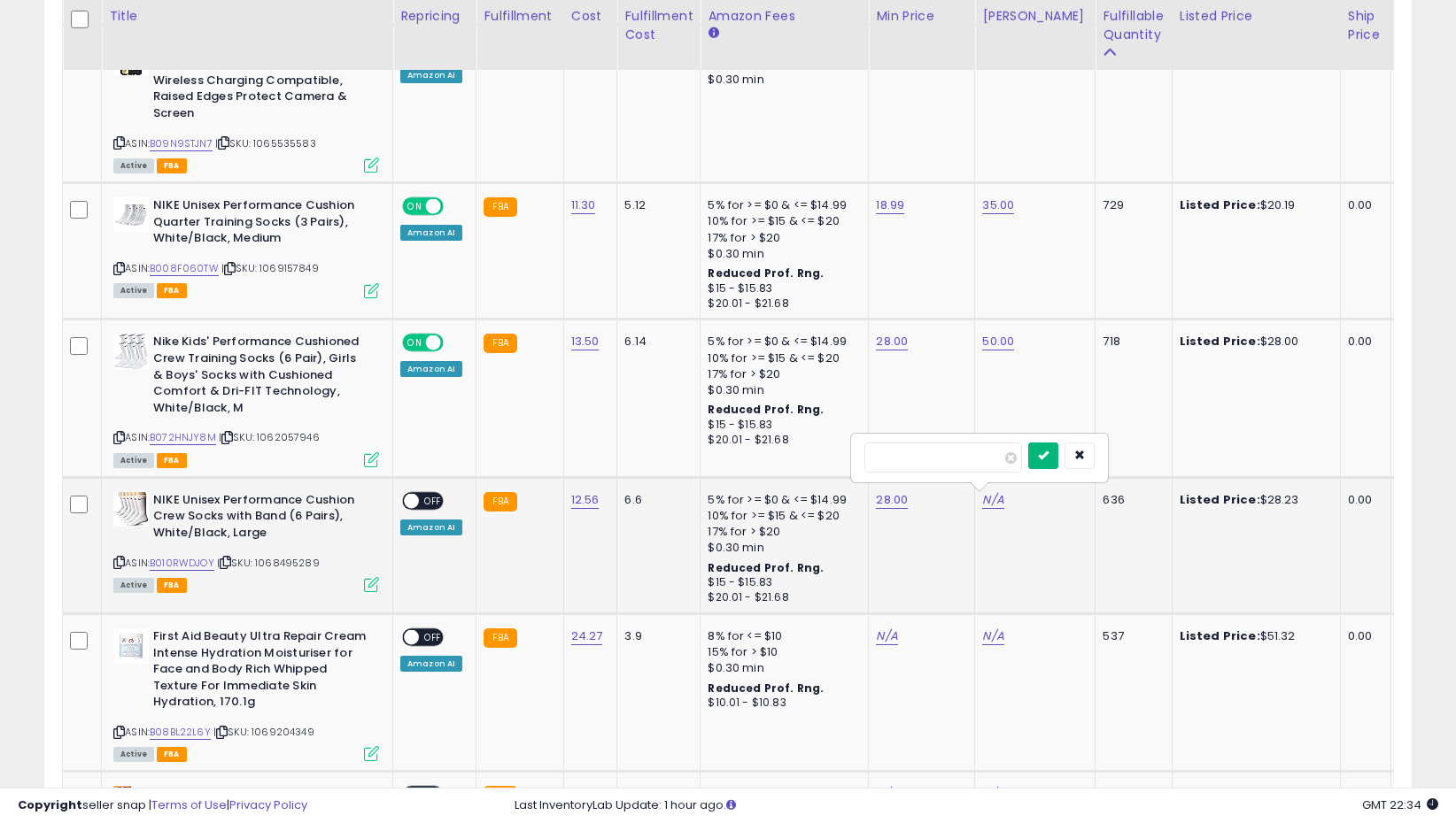
click at [1049, 460] on button "submit" at bounding box center [1042, 455] width 30 height 27
click at [421, 497] on span "OFF" at bounding box center [432, 500] width 29 height 15
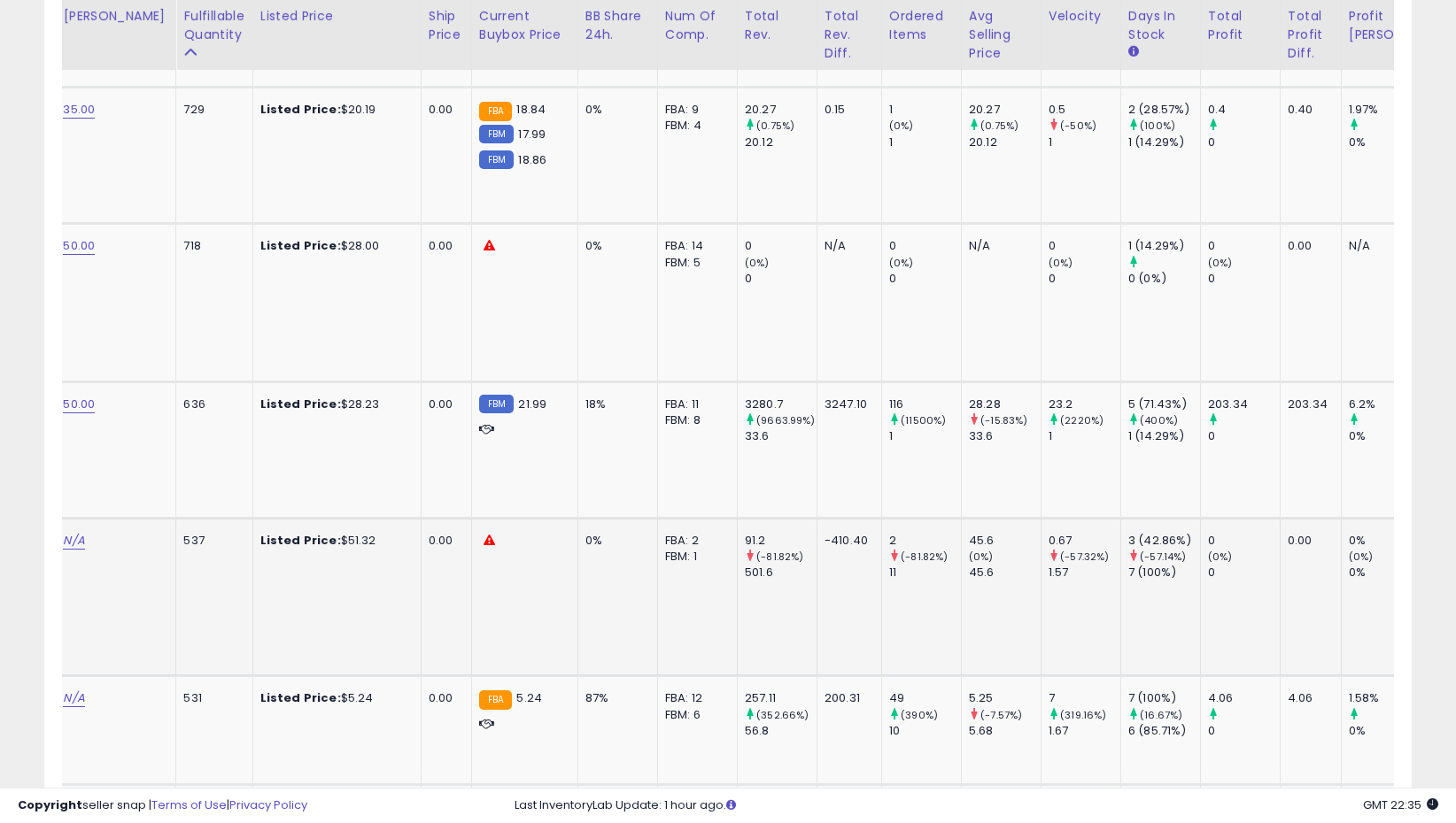
scroll to position [0, 948]
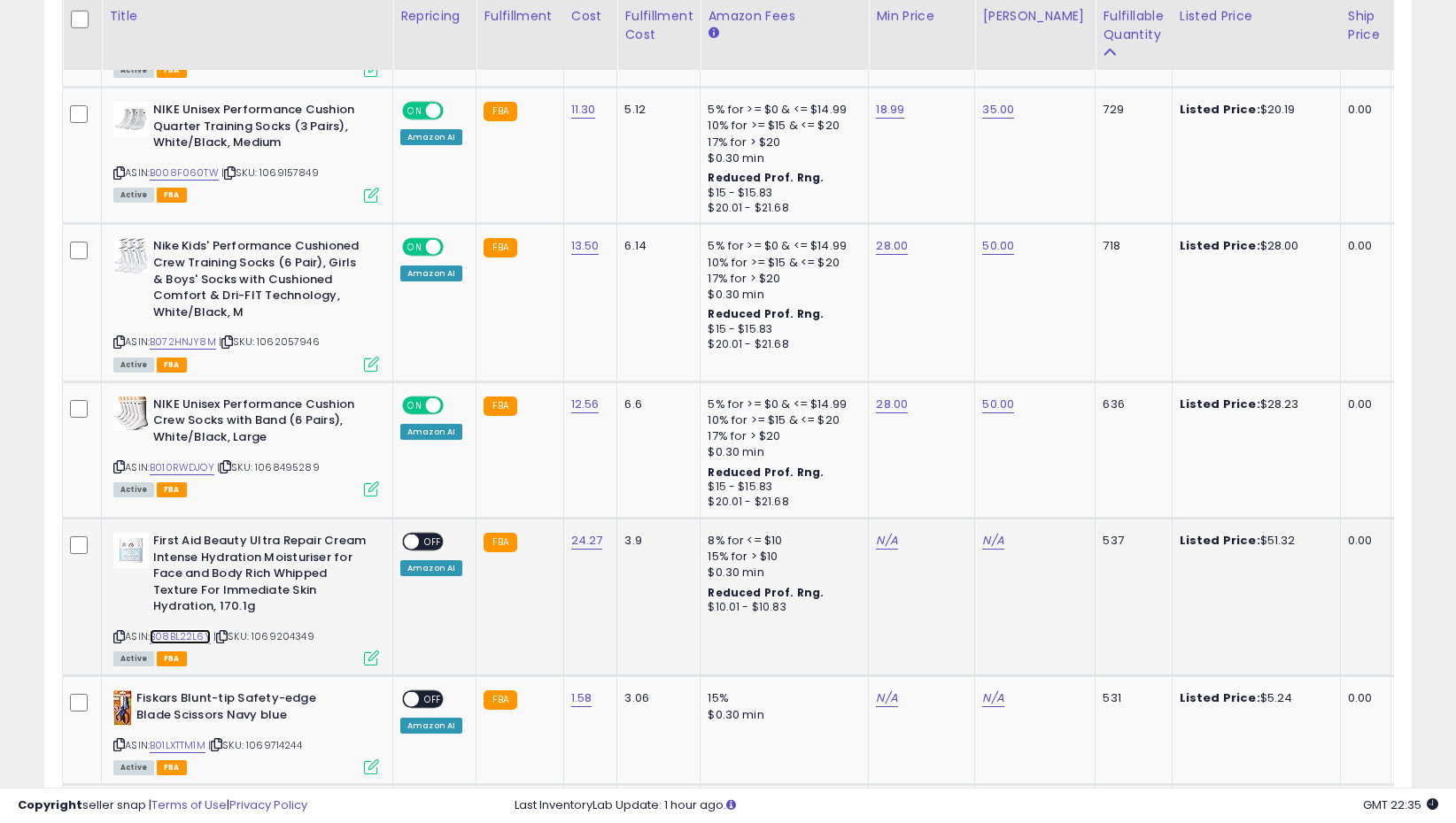
click at [193, 631] on link "B08BL22L6Y" at bounding box center [181, 636] width 61 height 15
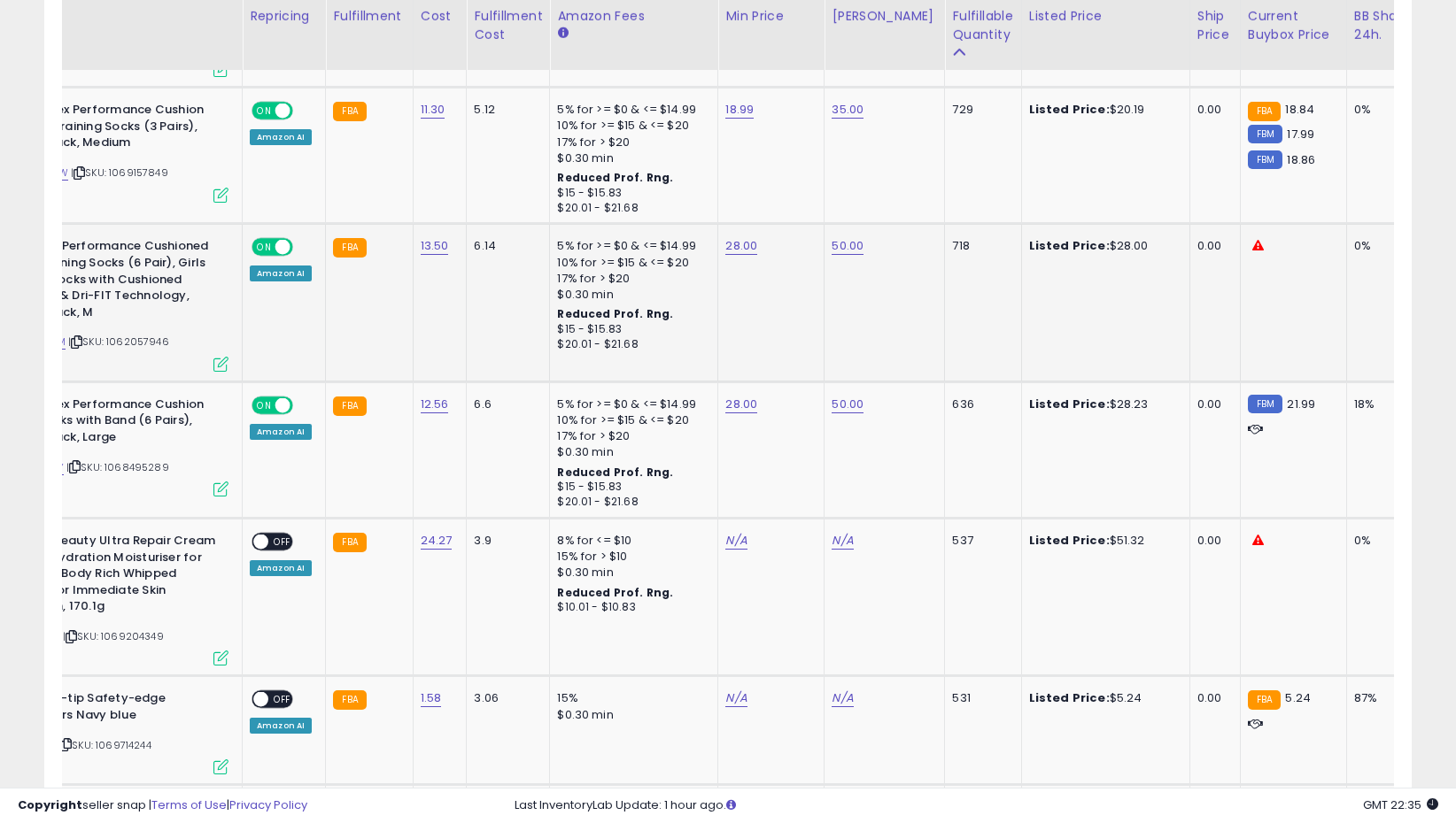
scroll to position [0, 0]
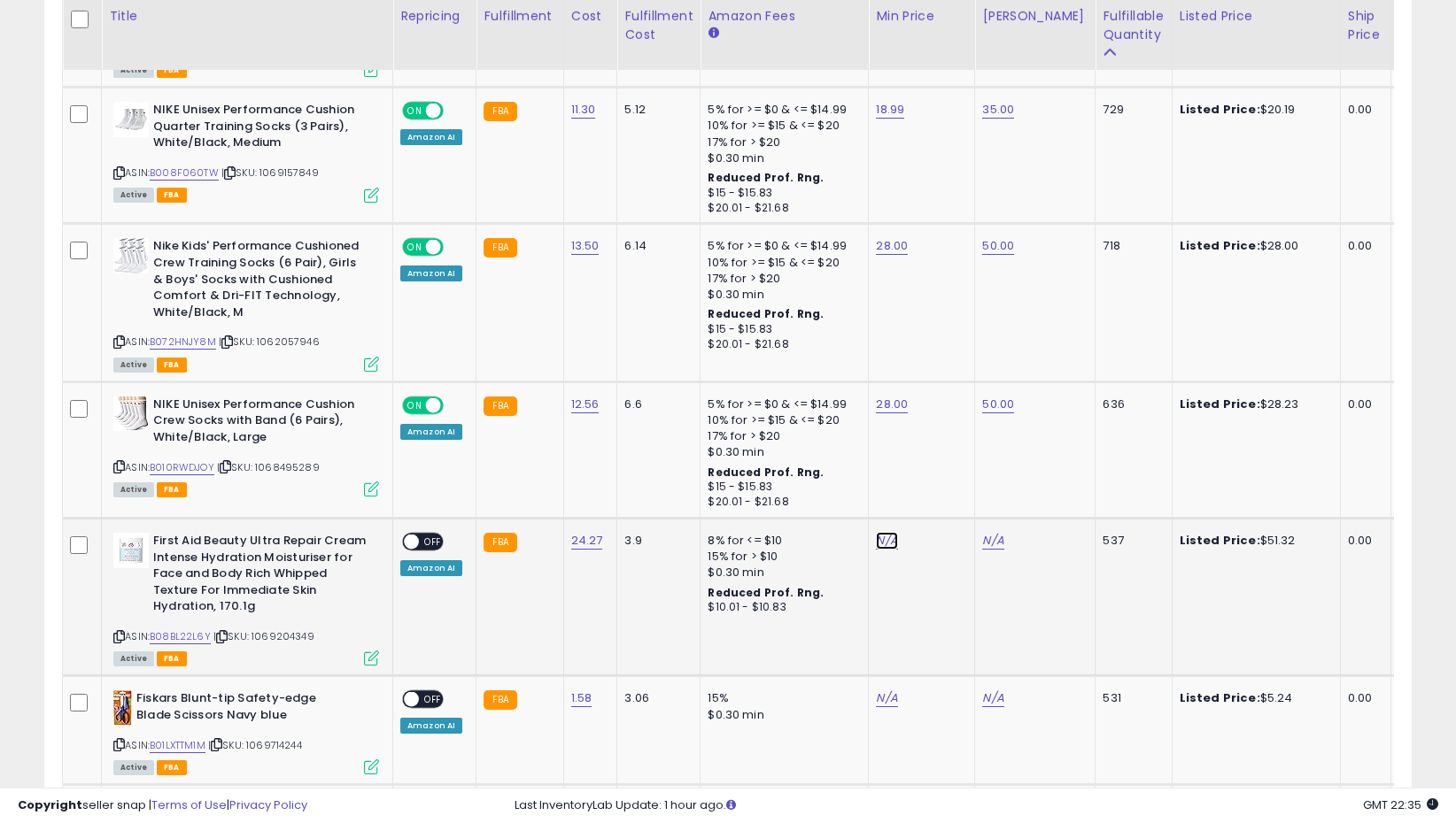
click at [886, 544] on link "N/A" at bounding box center [886, 541] width 22 height 18
type input "**"
click at [942, 496] on icon "submit" at bounding box center [937, 495] width 11 height 11
click at [990, 549] on link "N/A" at bounding box center [993, 541] width 22 height 18
type input "**"
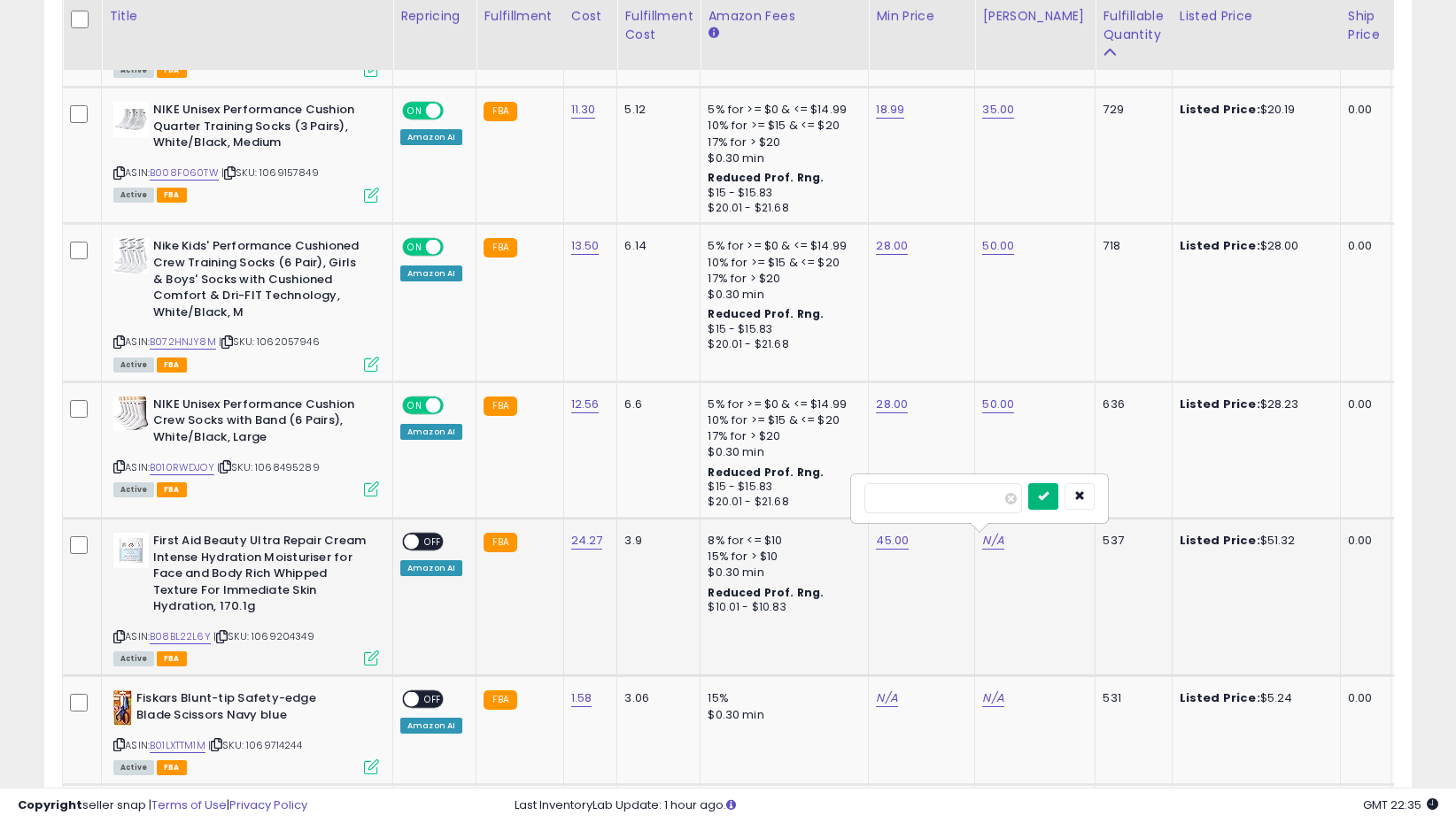
click at [1058, 489] on button "submit" at bounding box center [1042, 496] width 30 height 27
click at [421, 540] on span "OFF" at bounding box center [432, 542] width 29 height 15
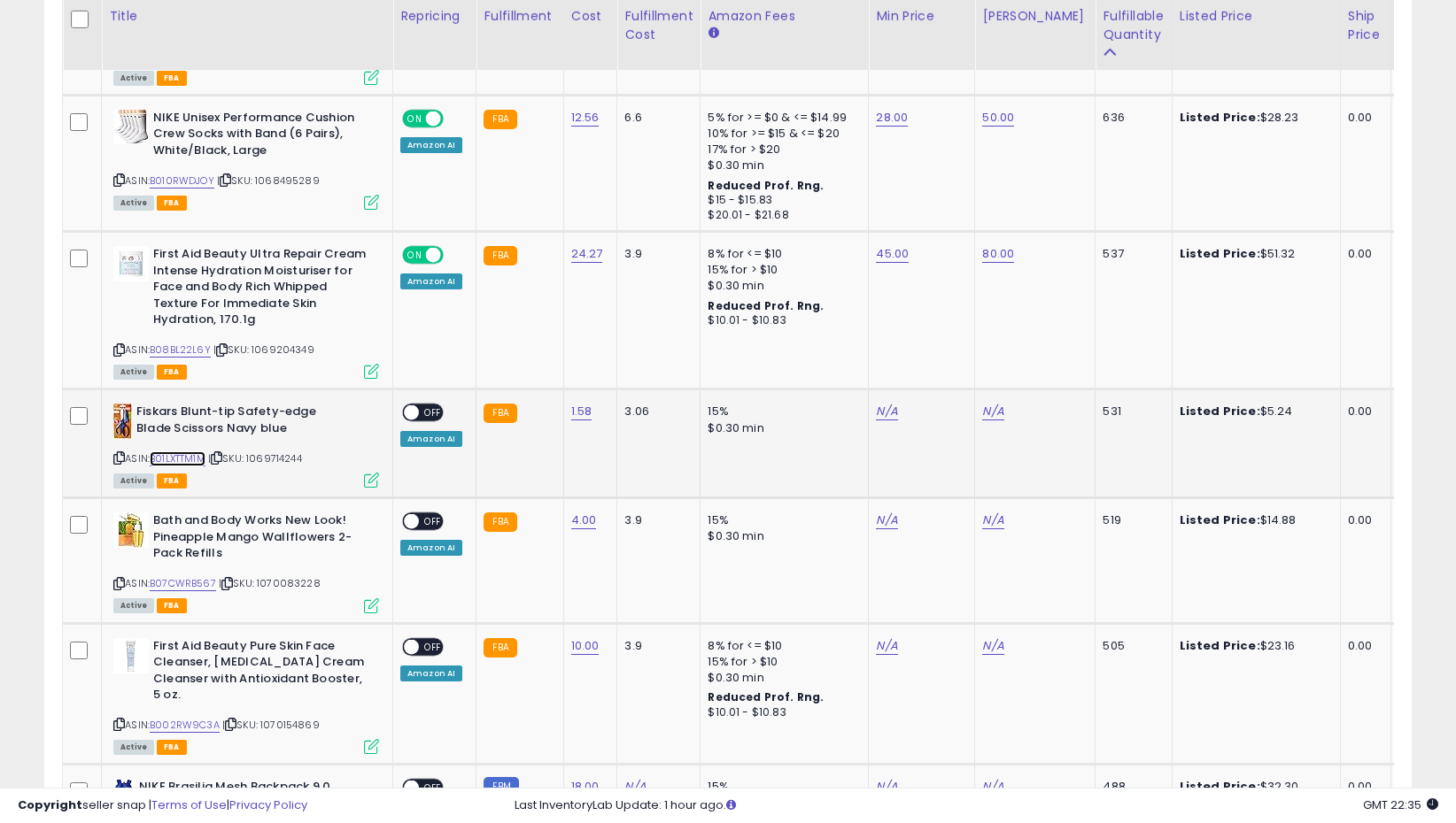
click at [197, 452] on link "B01LXTTM1M" at bounding box center [178, 458] width 56 height 15
click at [220, 458] on icon at bounding box center [216, 458] width 12 height 10
click at [886, 411] on link "N/A" at bounding box center [886, 412] width 22 height 18
type input "*"
click at [942, 371] on icon "submit" at bounding box center [937, 367] width 11 height 11
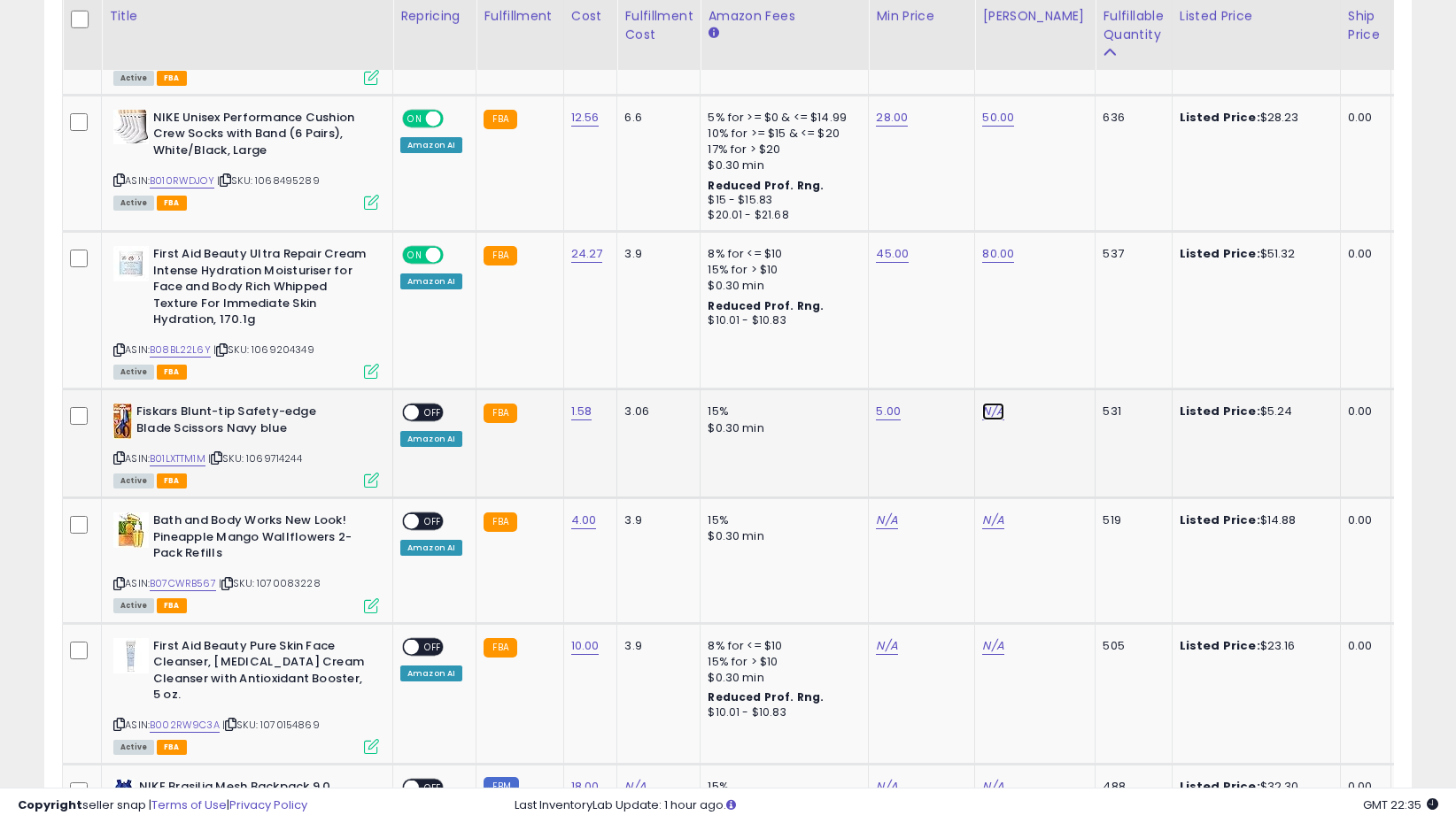
click at [995, 410] on link "N/A" at bounding box center [993, 412] width 22 height 18
type input "**"
click at [1045, 371] on button "submit" at bounding box center [1042, 368] width 30 height 27
click at [439, 413] on span "OFF" at bounding box center [432, 412] width 29 height 15
click at [193, 585] on link "B07CWRB567" at bounding box center [183, 583] width 66 height 15
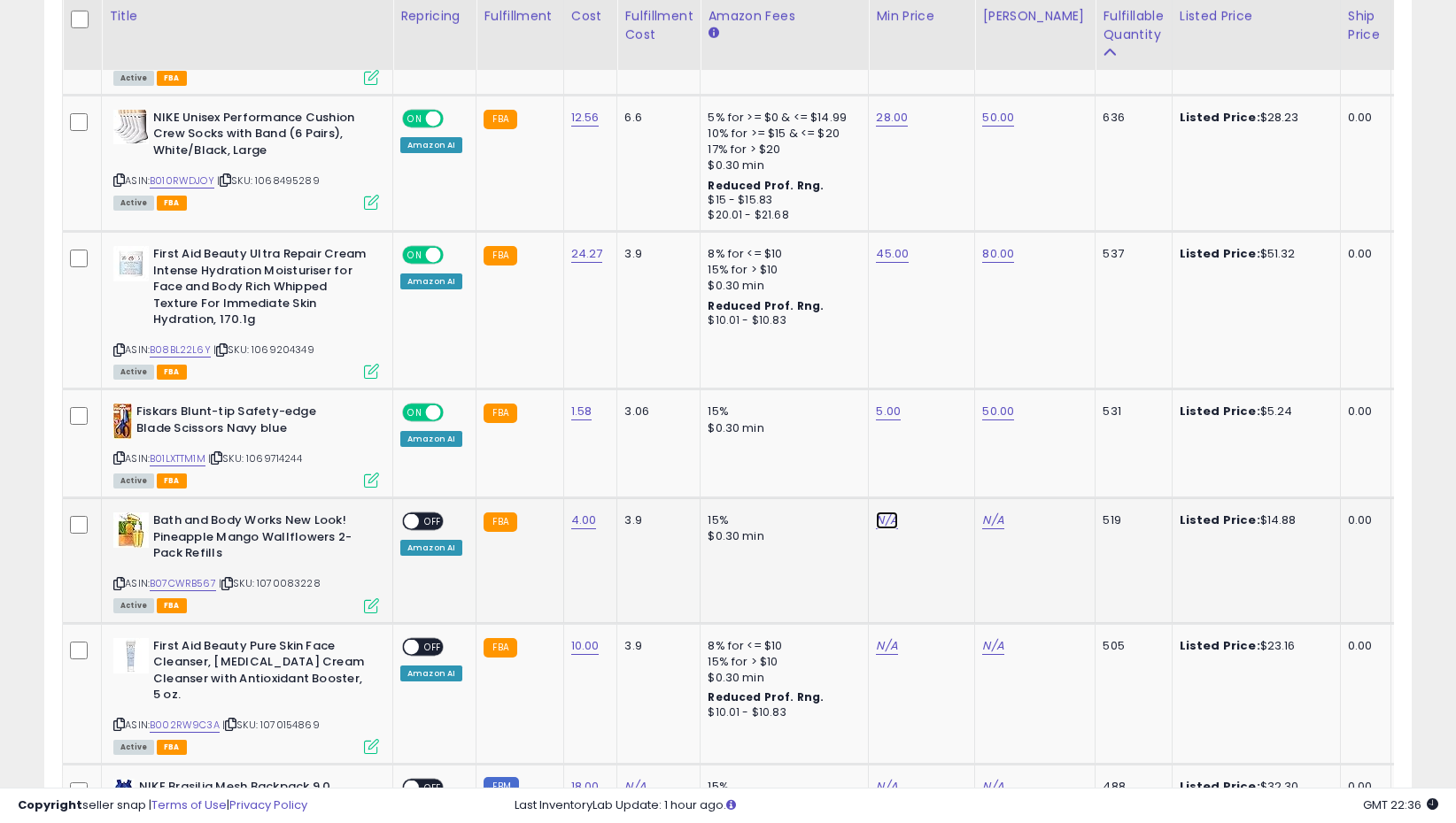
click at [881, 520] on link "N/A" at bounding box center [886, 520] width 22 height 18
type input "**"
click at [942, 476] on icon "submit" at bounding box center [937, 476] width 11 height 11
click at [996, 523] on link "N/A" at bounding box center [993, 520] width 22 height 18
type input "**"
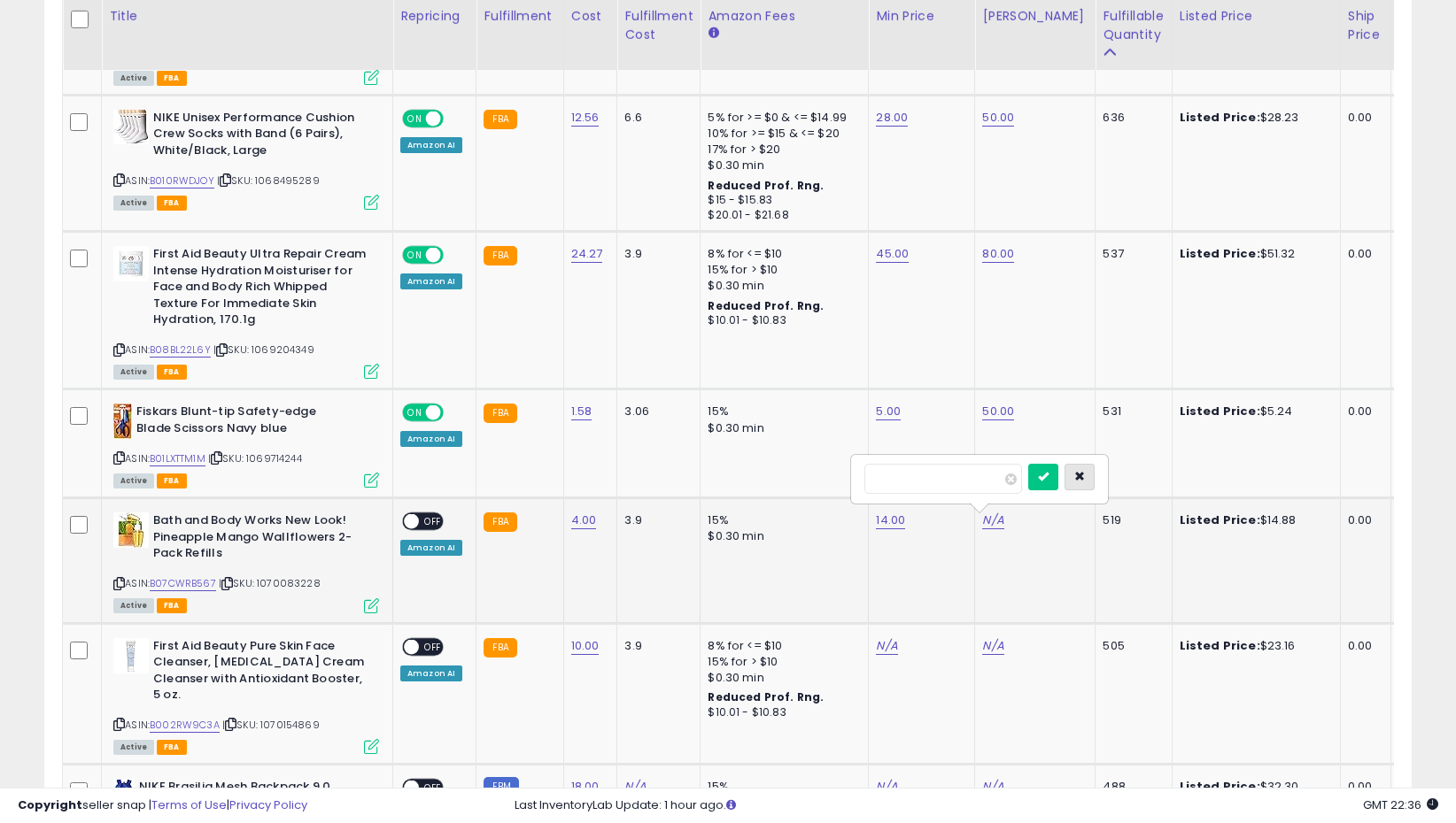
click at [1083, 471] on button "button" at bounding box center [1079, 477] width 30 height 27
click at [980, 529] on td "N/A" at bounding box center [1035, 561] width 120 height 124
click at [982, 529] on link "N/A" at bounding box center [993, 520] width 22 height 18
type input "**"
click at [1048, 478] on icon "submit" at bounding box center [1042, 476] width 11 height 11
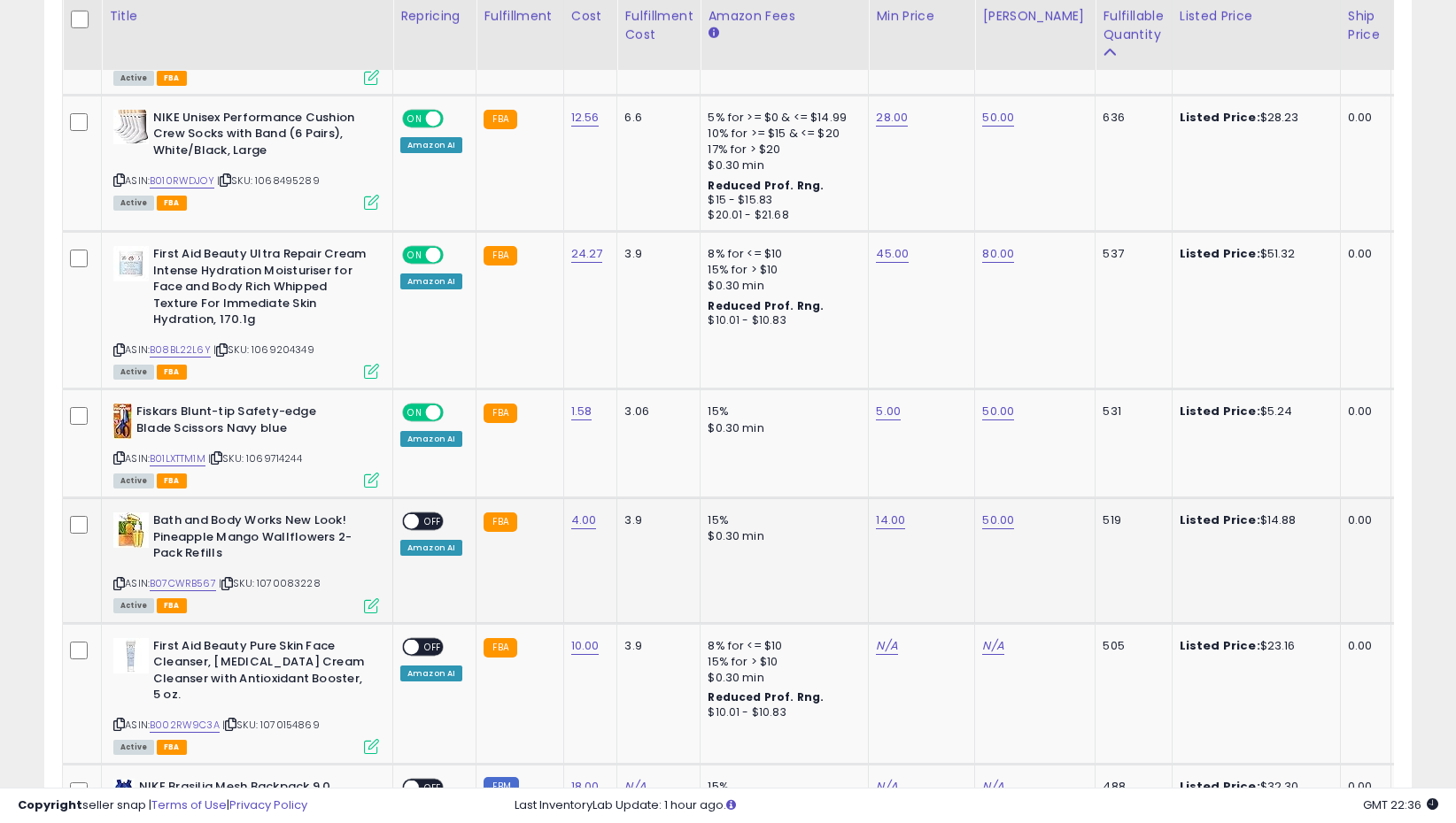
click at [413, 526] on span at bounding box center [411, 521] width 15 height 15
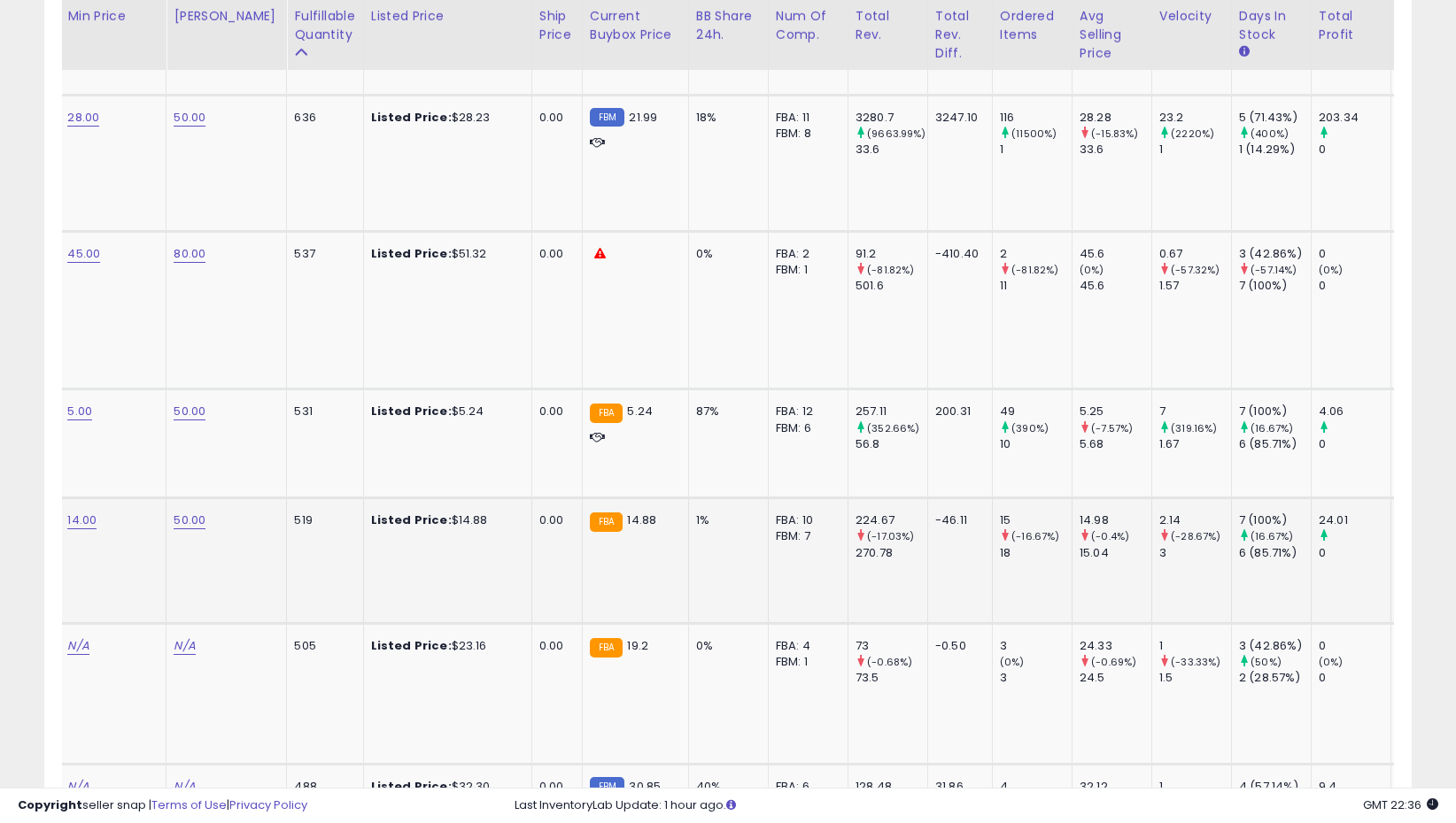
scroll to position [0, 911]
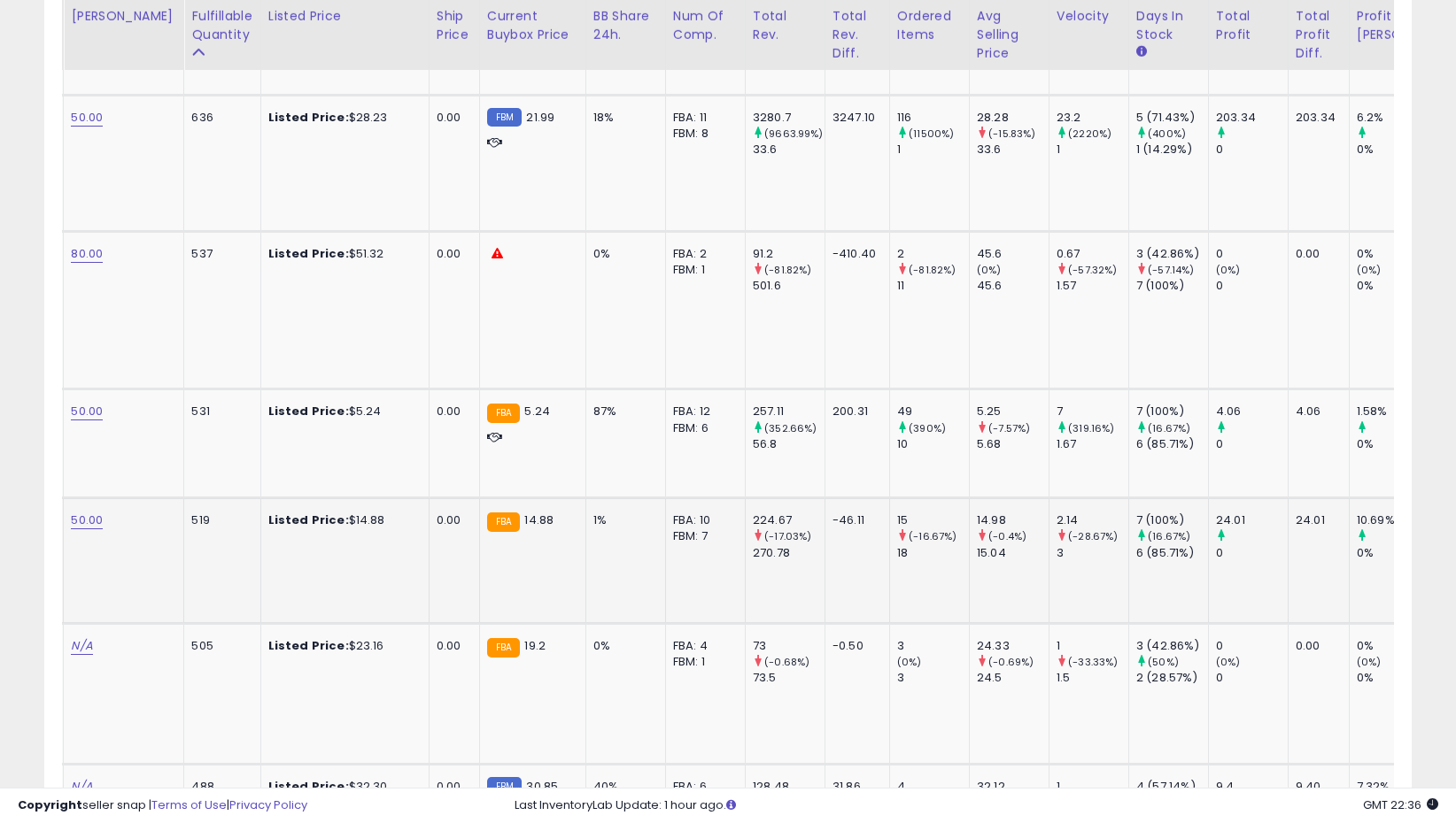
click at [1056, 528] on div "2.14" at bounding box center [1092, 520] width 72 height 16
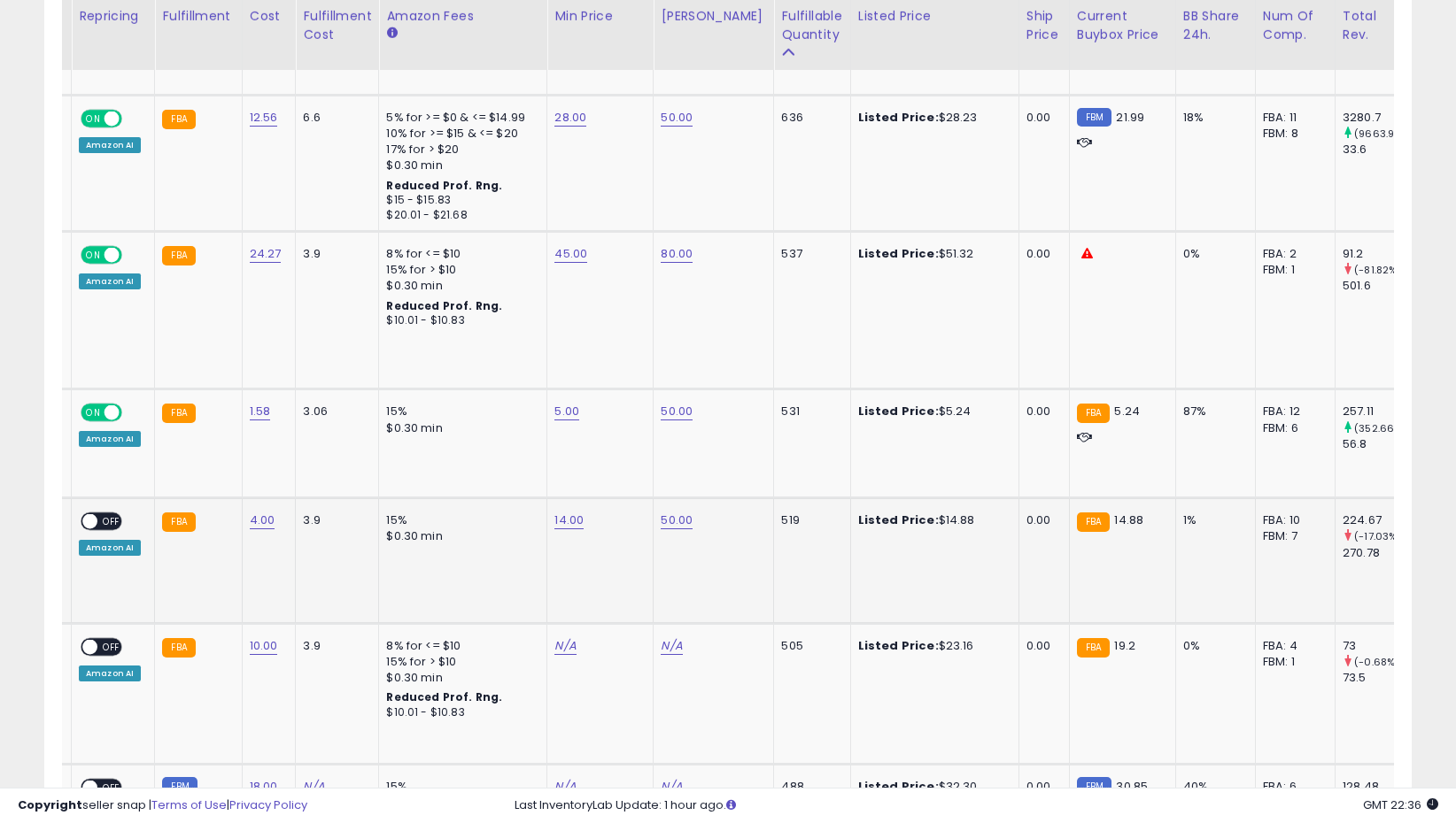
scroll to position [0, 0]
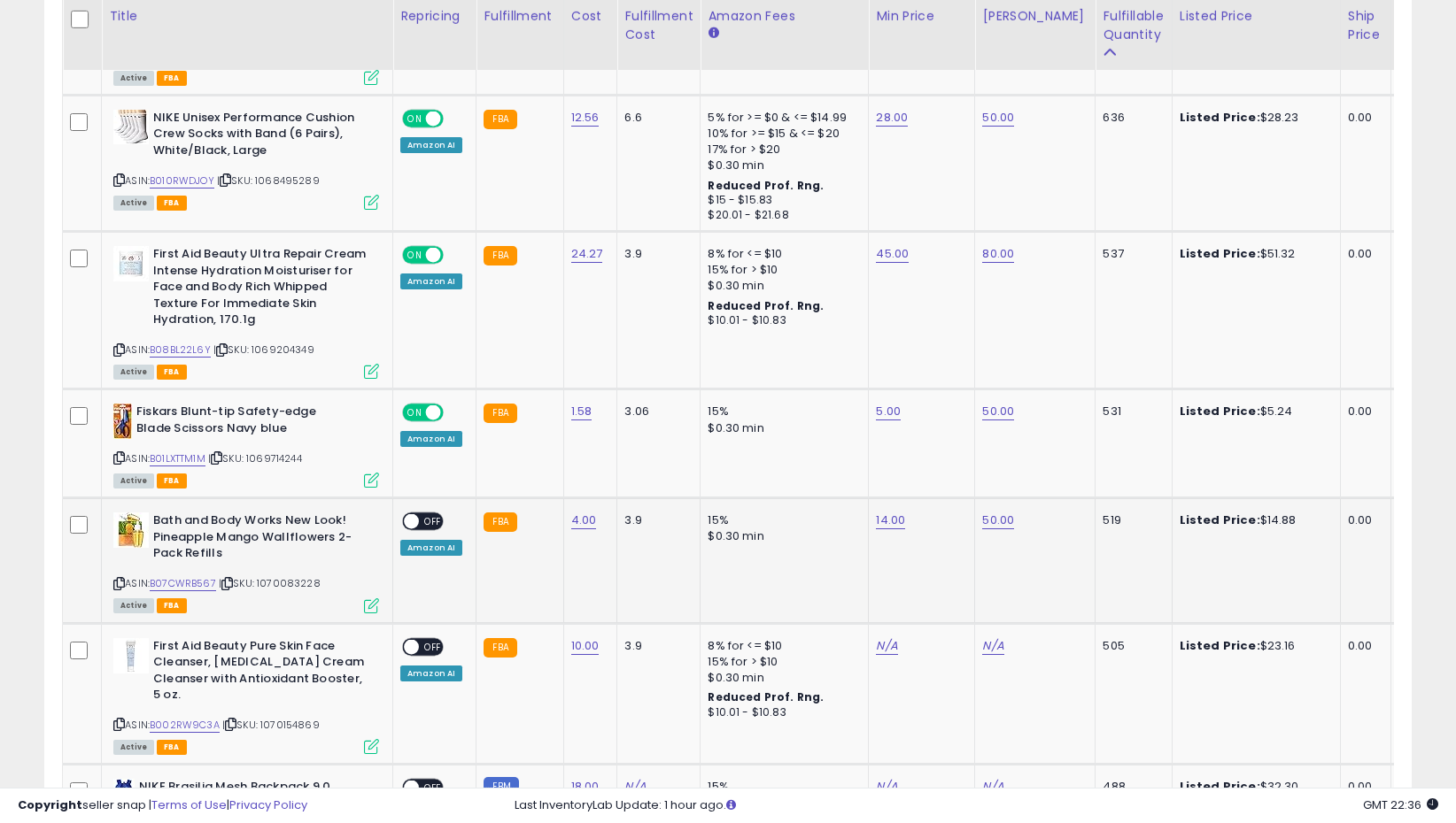
click at [426, 514] on span "OFF" at bounding box center [432, 521] width 29 height 15
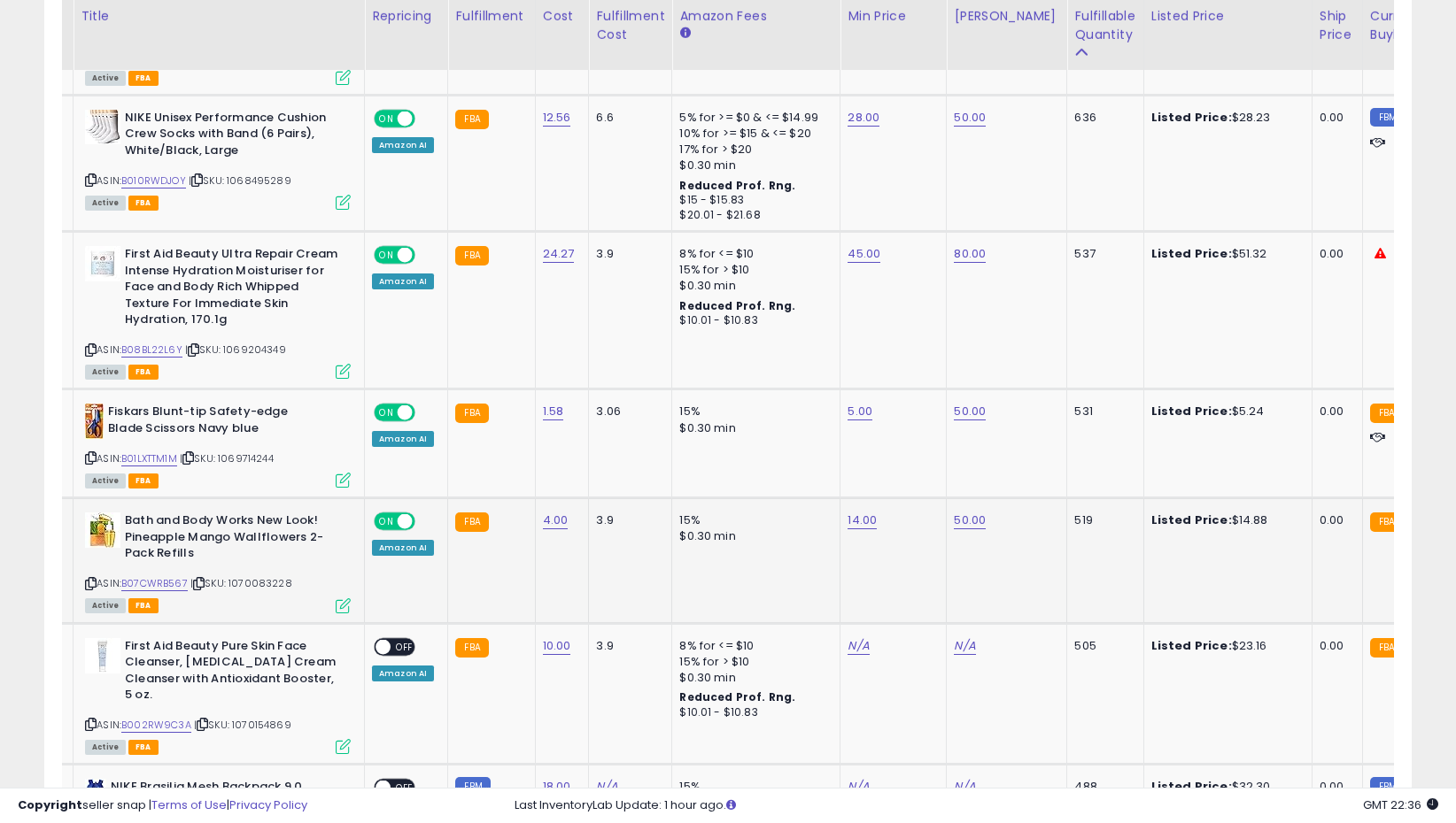
scroll to position [0, 30]
click at [90, 722] on icon at bounding box center [90, 724] width 12 height 10
click at [146, 721] on link "B002RW9C3A" at bounding box center [155, 724] width 70 height 15
click at [87, 717] on div "ASIN: B002RW9C3A | SKU: 1070154869 Active FBA" at bounding box center [216, 696] width 266 height 115
click at [847, 645] on link "N/A" at bounding box center [857, 646] width 22 height 18
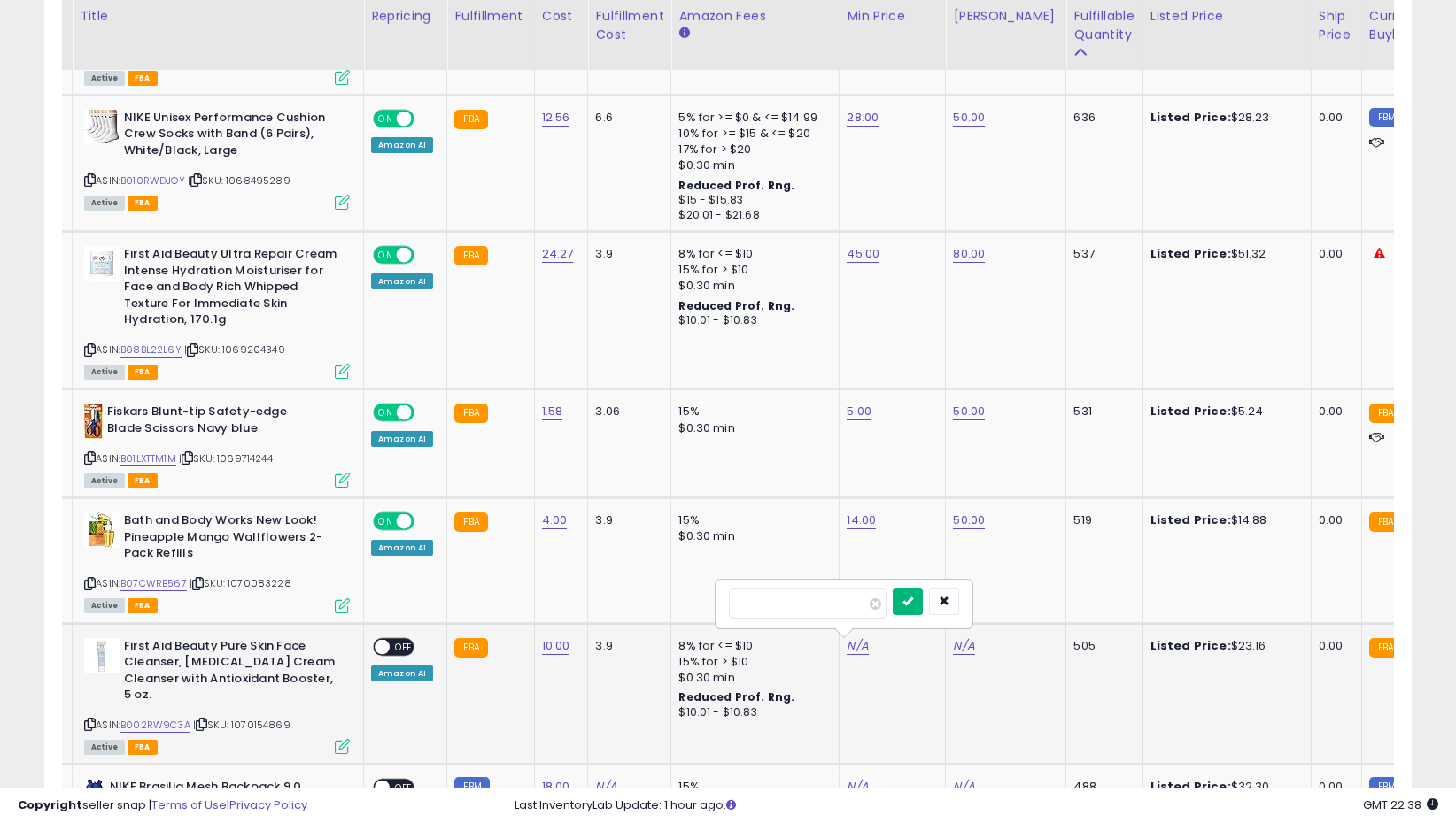
type input "**"
click at [913, 601] on icon "submit" at bounding box center [907, 601] width 11 height 11
click at [957, 644] on link "N/A" at bounding box center [963, 646] width 22 height 18
type input "**"
click at [1032, 588] on div "**" at bounding box center [950, 604] width 255 height 47
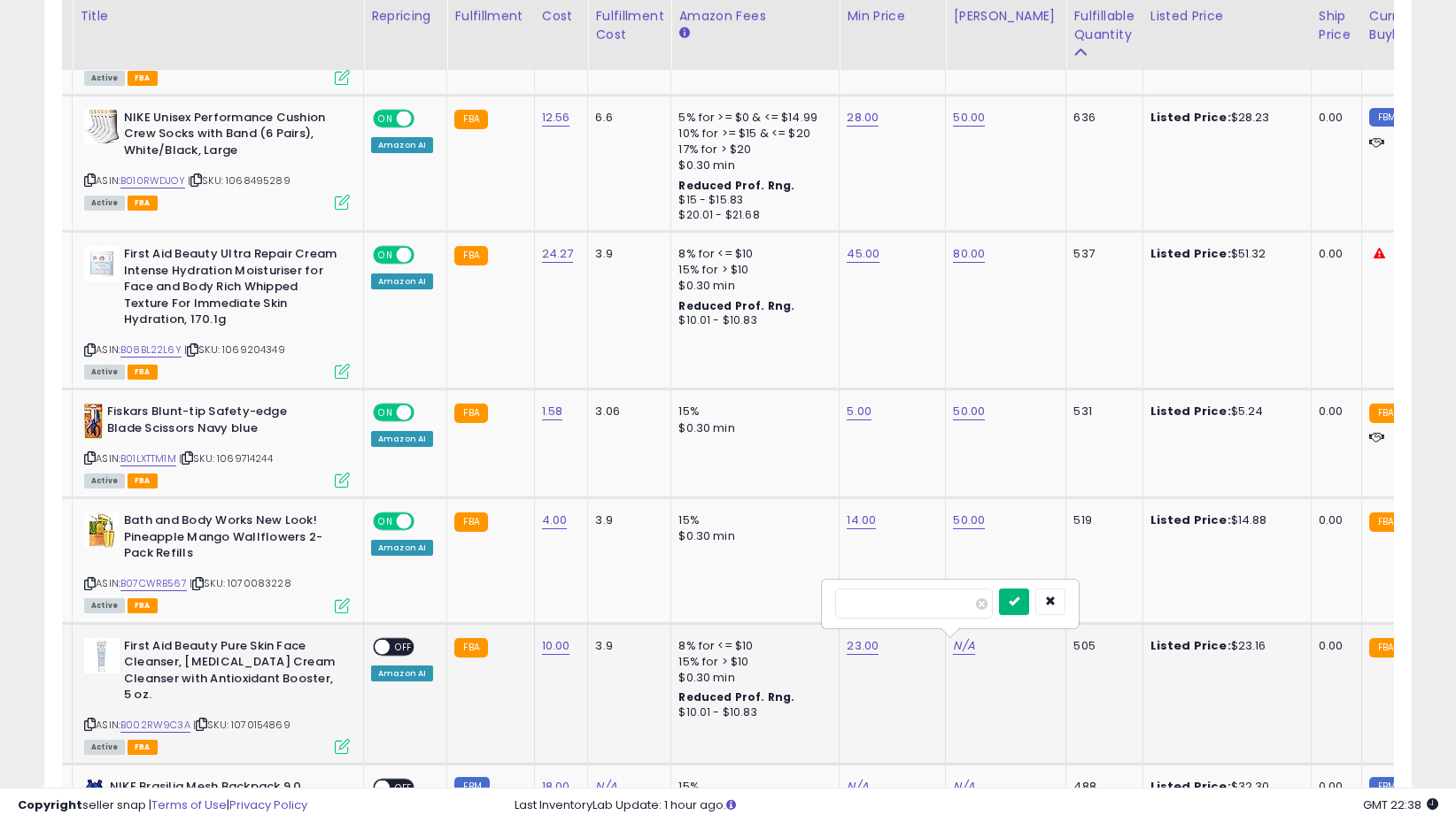
click at [1019, 601] on icon "submit" at bounding box center [1014, 601] width 11 height 11
click at [407, 640] on span "OFF" at bounding box center [404, 646] width 29 height 15
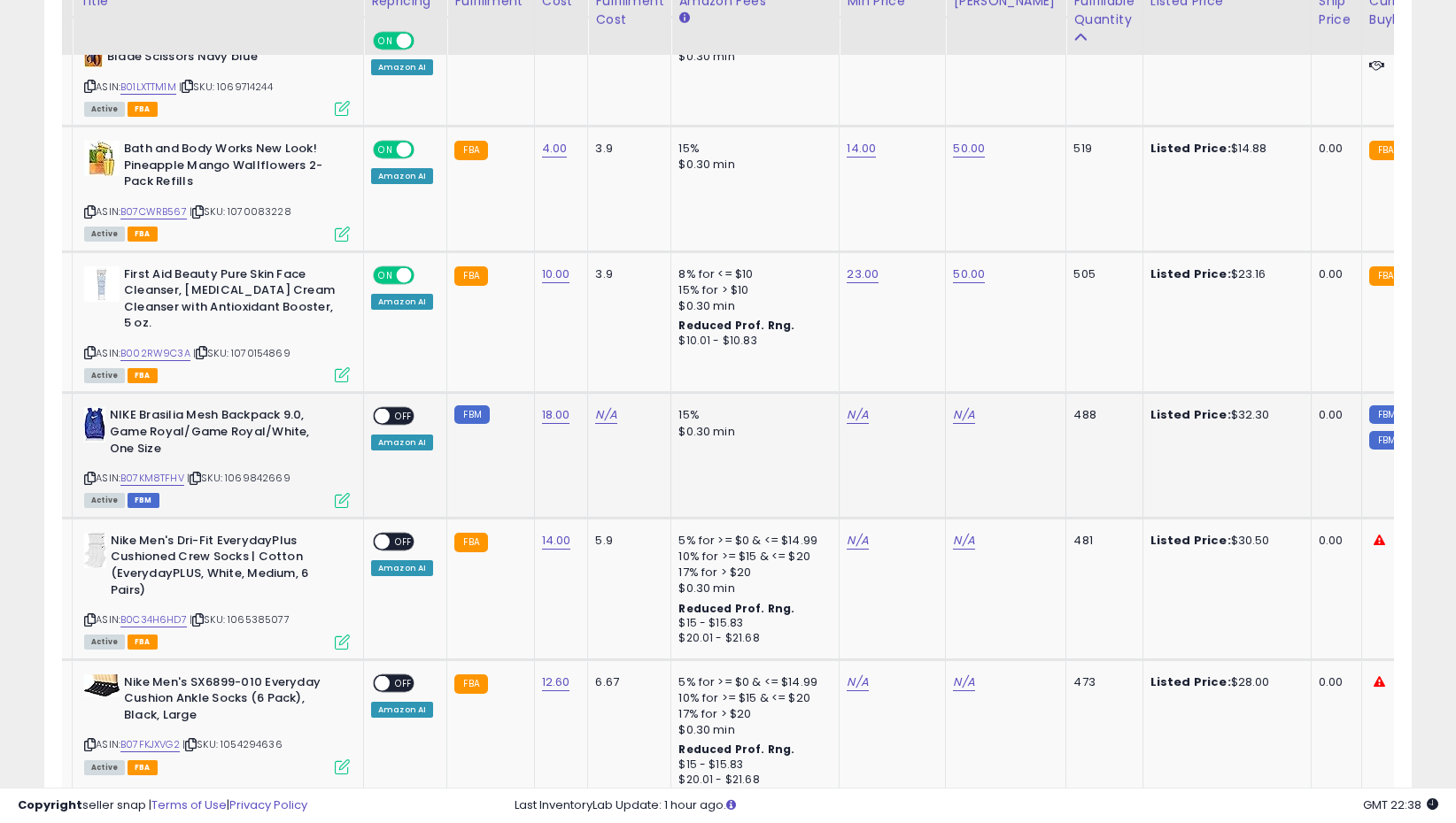
scroll to position [3308, 0]
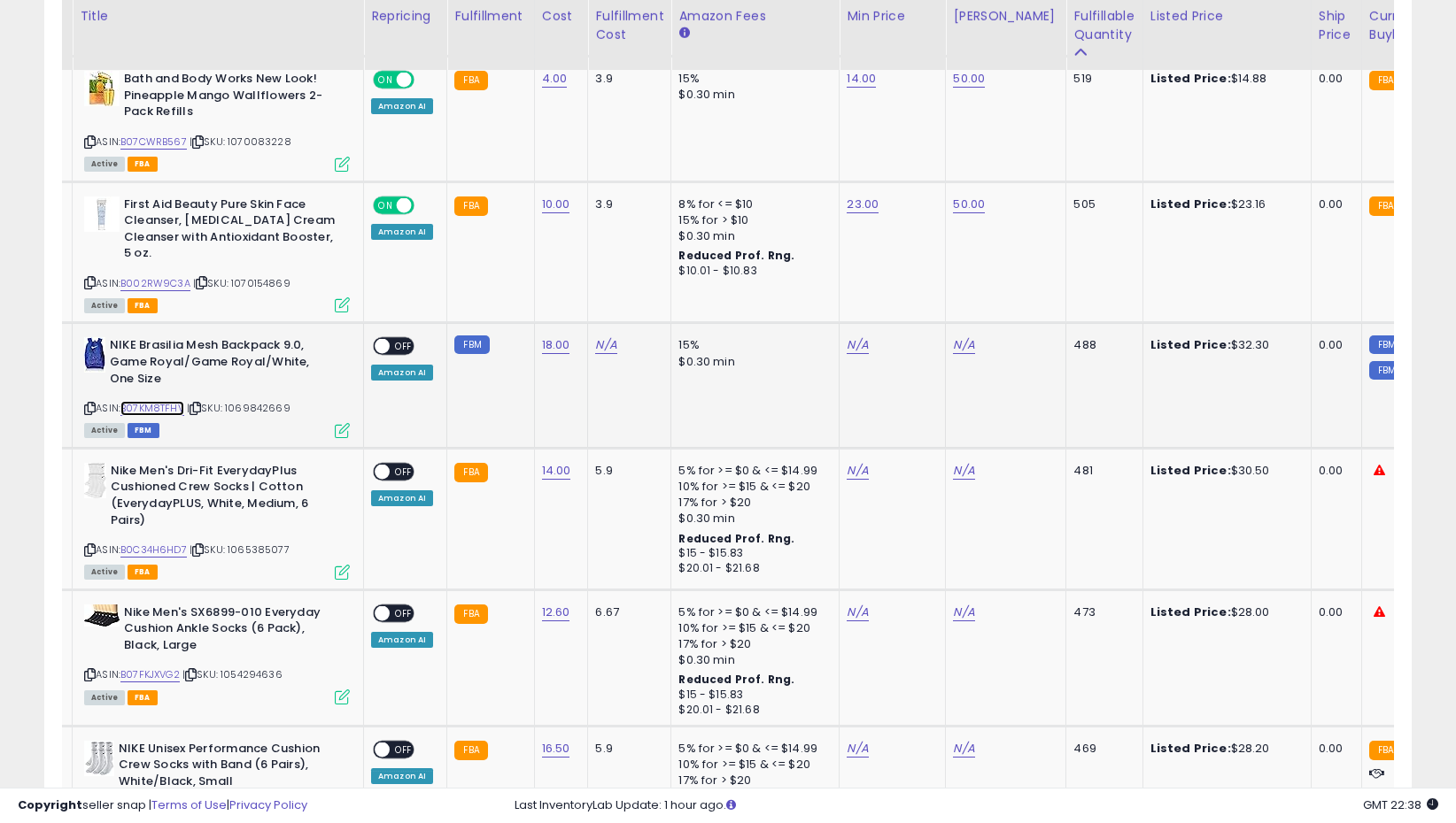
click at [164, 408] on link "B07KM8TFHV" at bounding box center [152, 408] width 64 height 15
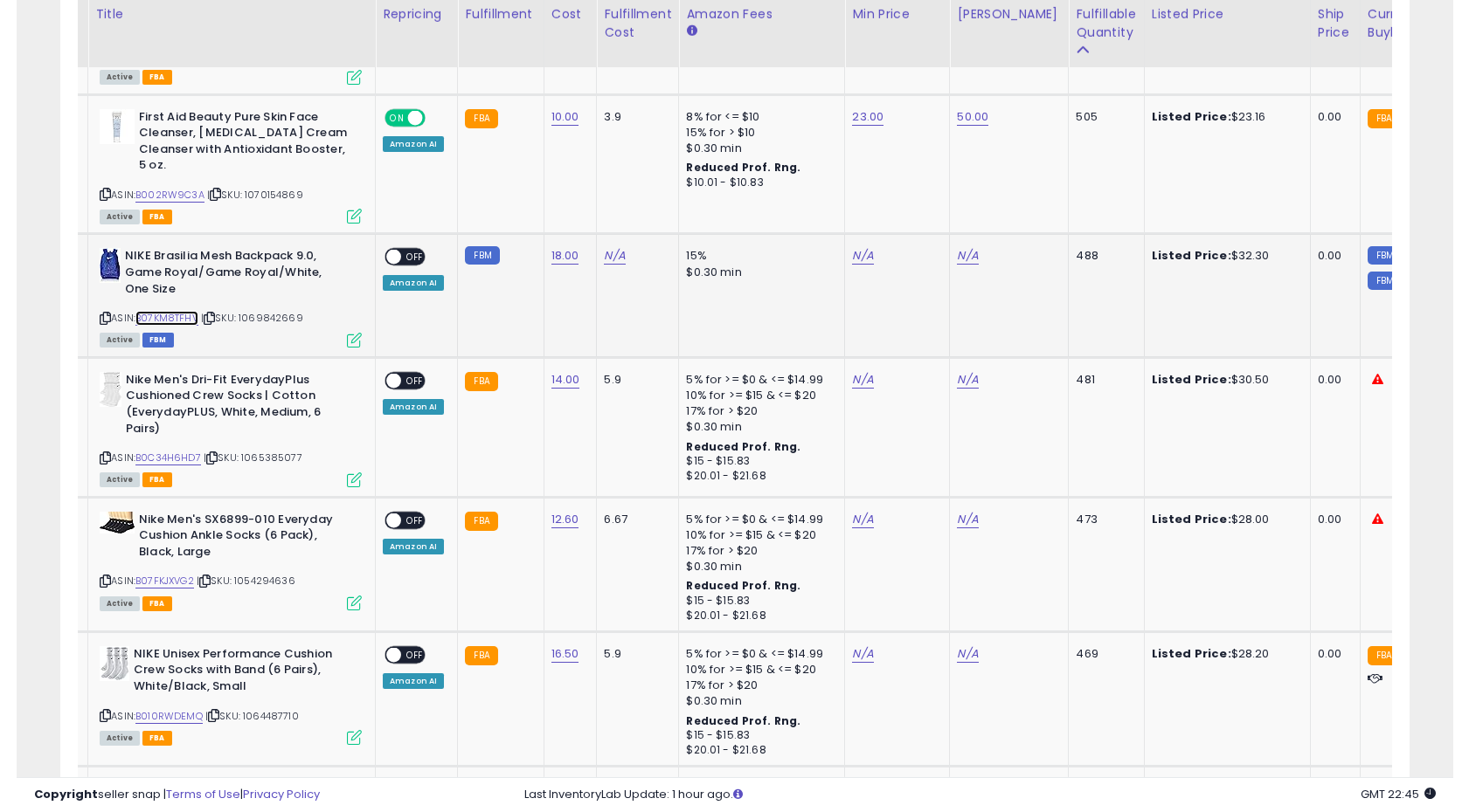
scroll to position [3344, 0]
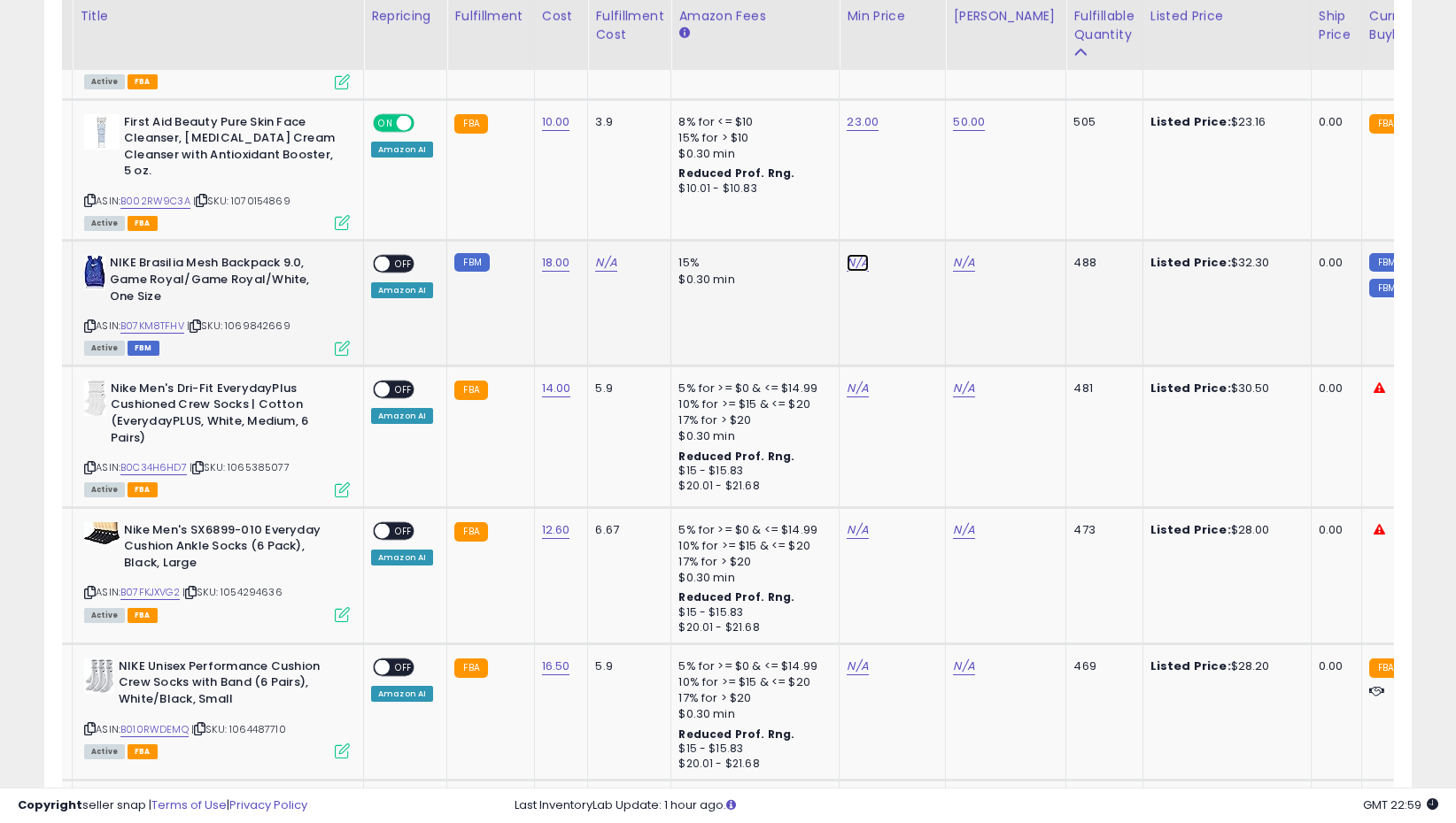
click at [848, 260] on link "N/A" at bounding box center [857, 262] width 22 height 18
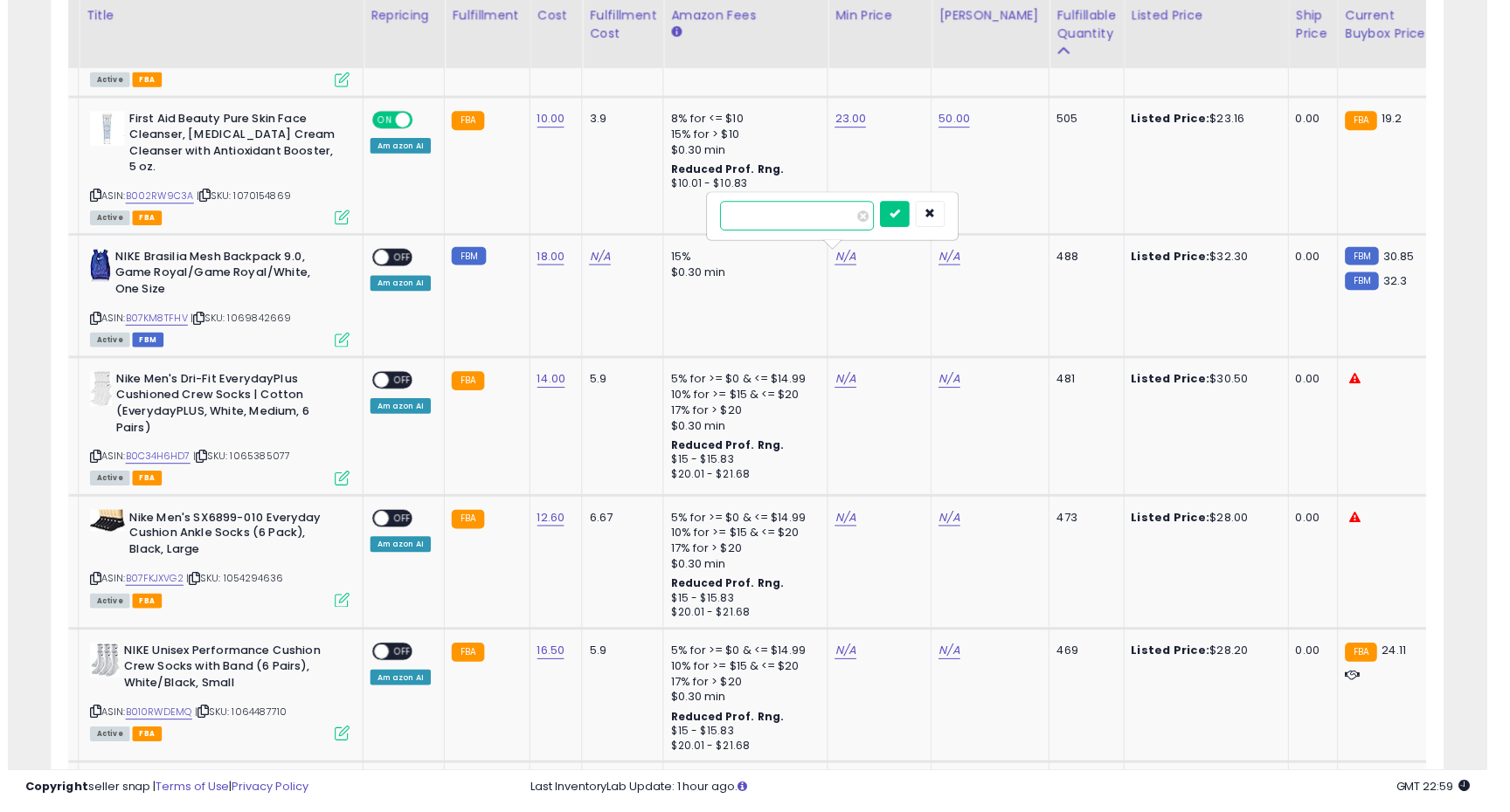
scroll to position [358, 824]
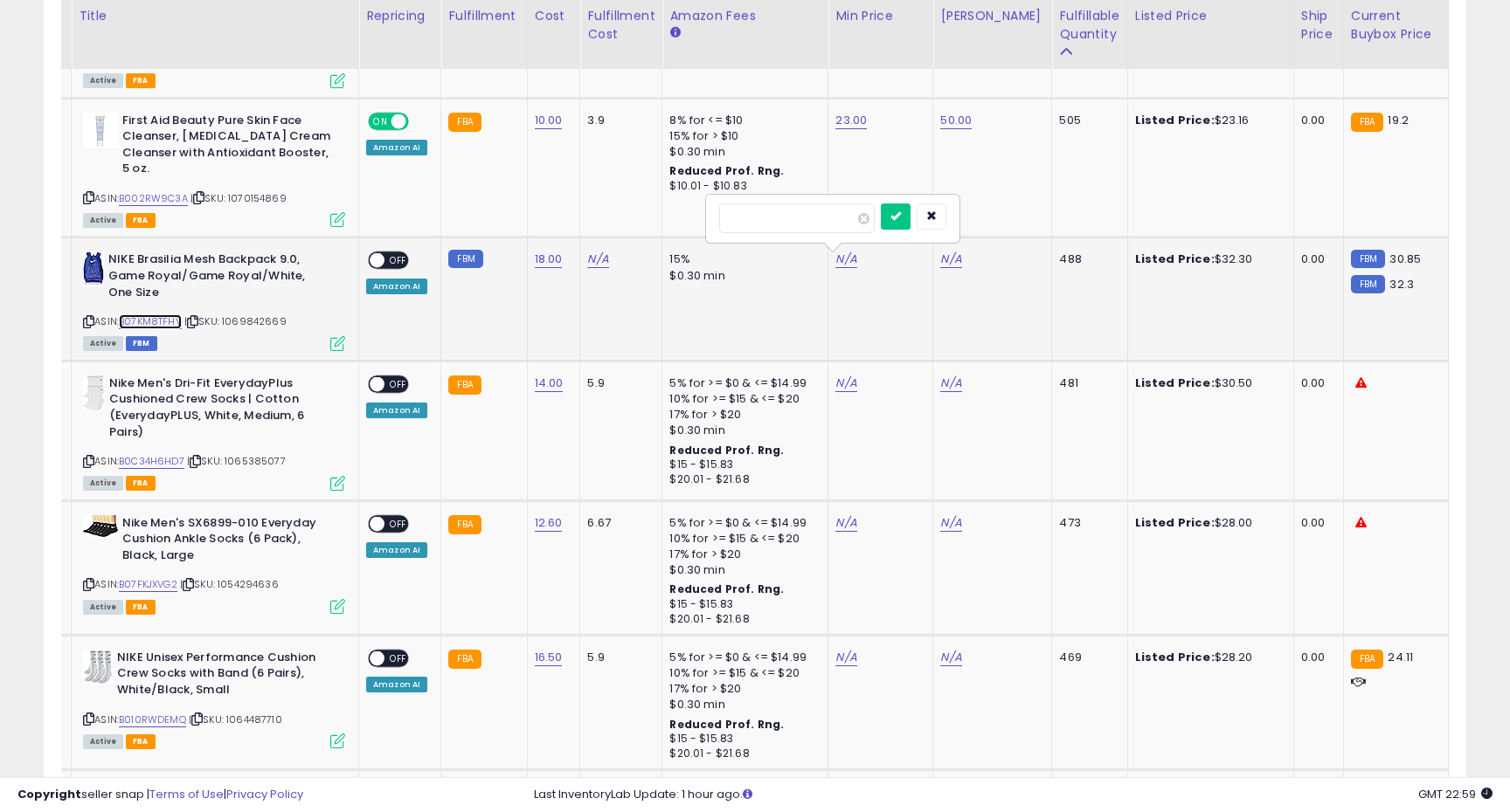
click at [173, 317] on link "B07KM8TFHV" at bounding box center [150, 321] width 63 height 15
click at [819, 226] on input "number" at bounding box center [797, 218] width 156 height 29
type input "**"
click at [901, 210] on icon "submit" at bounding box center [895, 215] width 11 height 11
click at [949, 258] on link "N/A" at bounding box center [951, 259] width 21 height 18
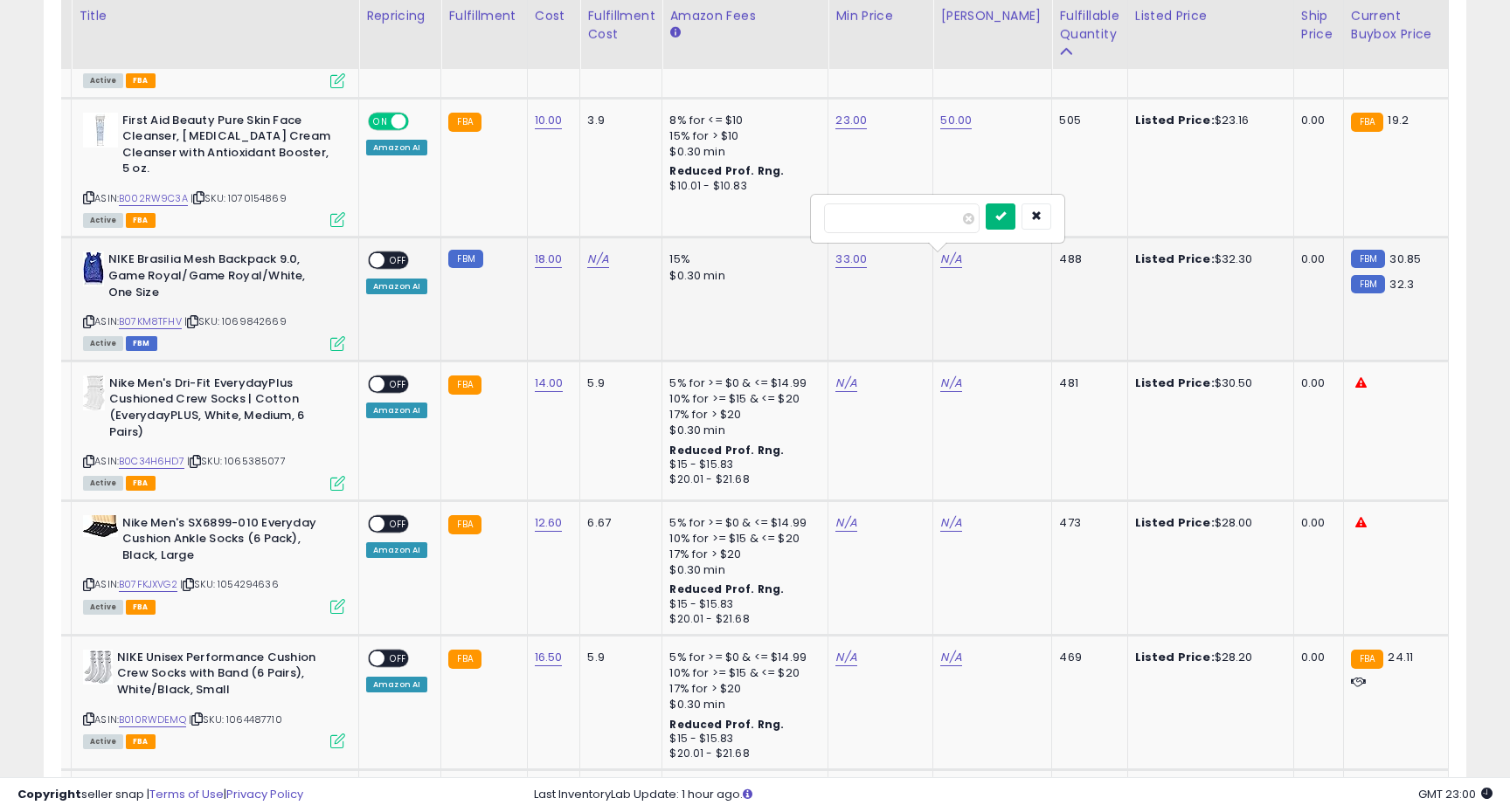
type input "**"
click at [1003, 213] on button "submit" at bounding box center [1000, 216] width 29 height 26
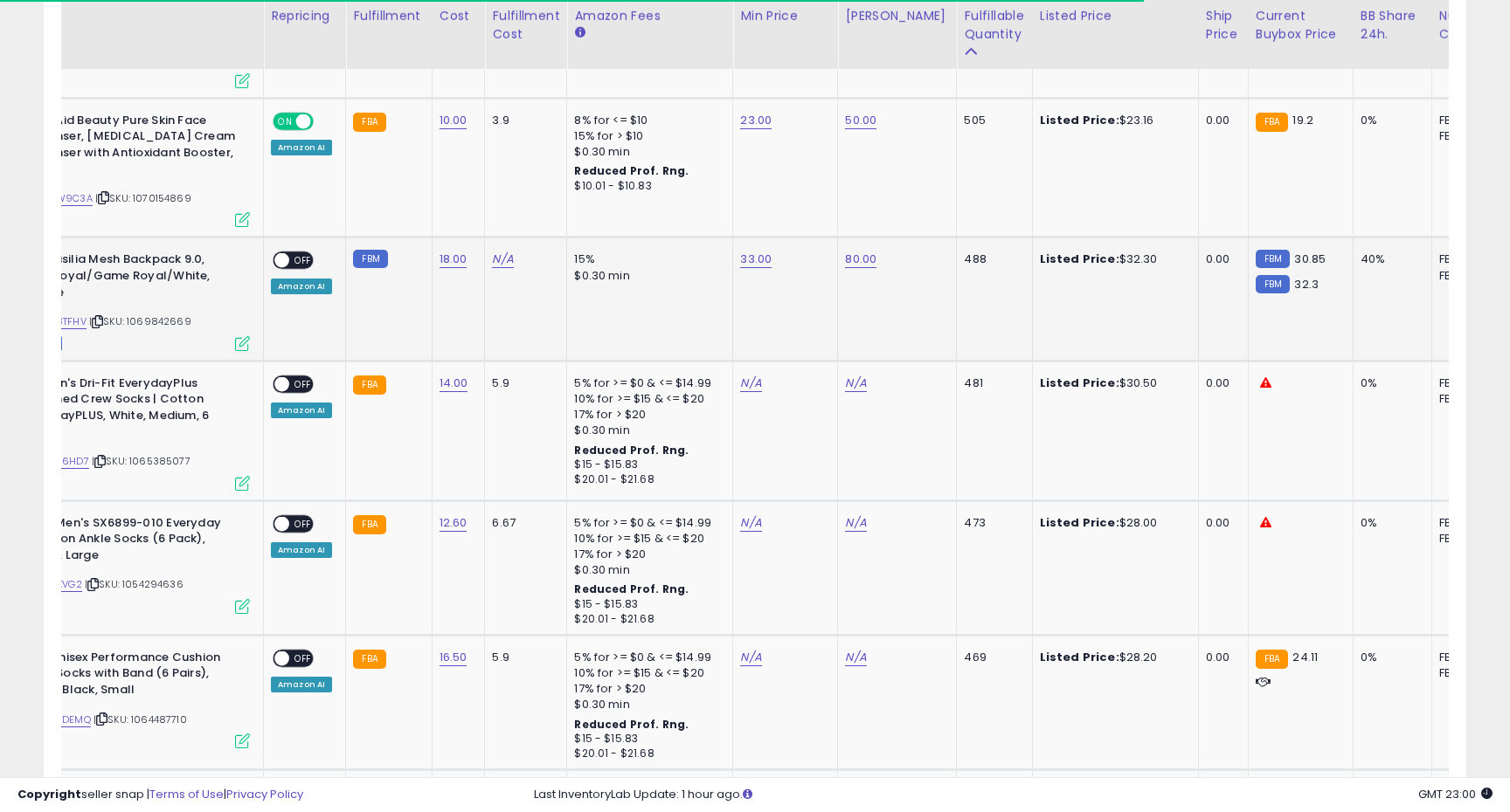
scroll to position [0, 0]
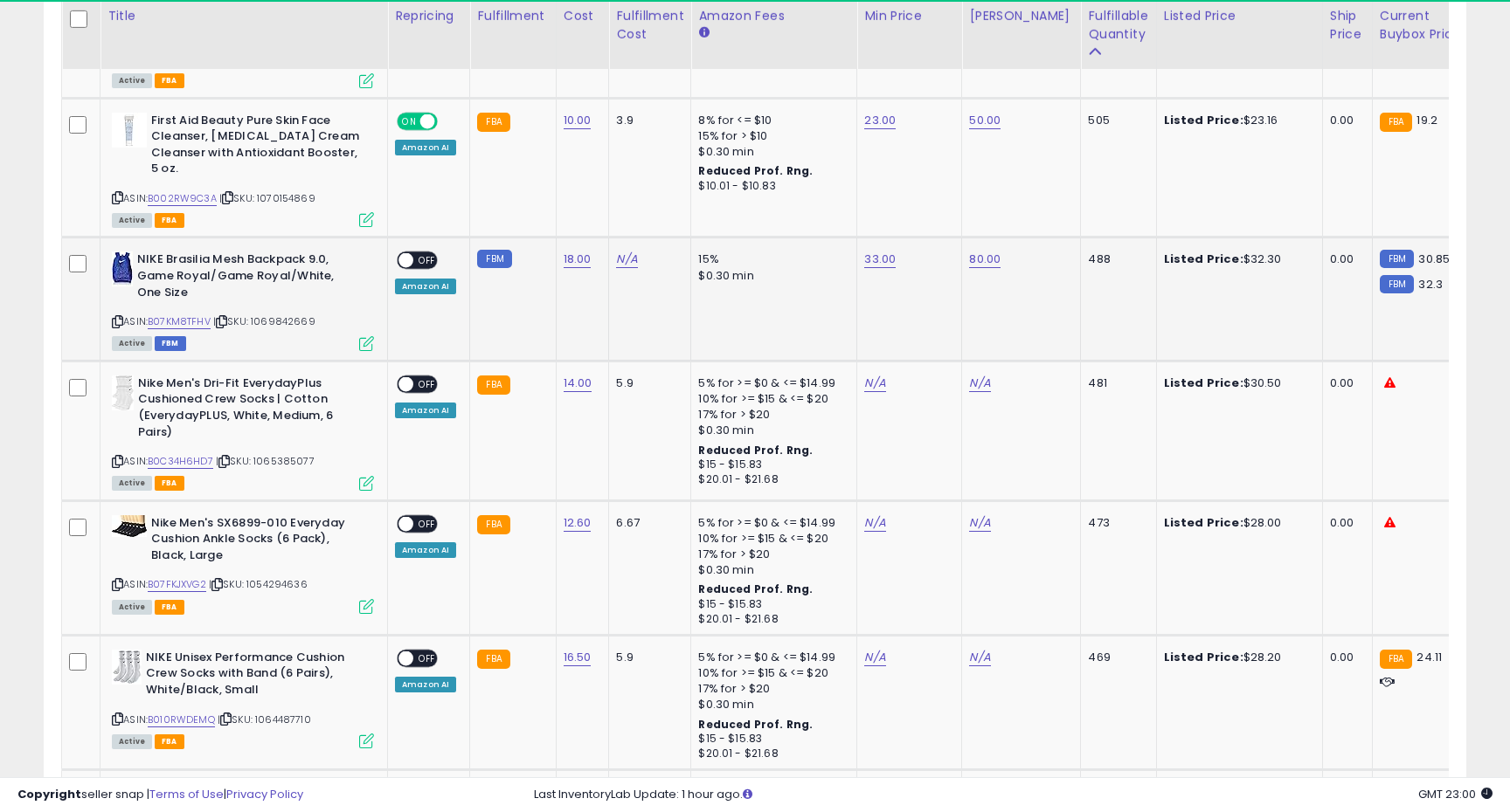
click at [418, 258] on span "OFF" at bounding box center [427, 260] width 28 height 15
click at [197, 465] on link "B0C34H6HD7" at bounding box center [180, 461] width 65 height 15
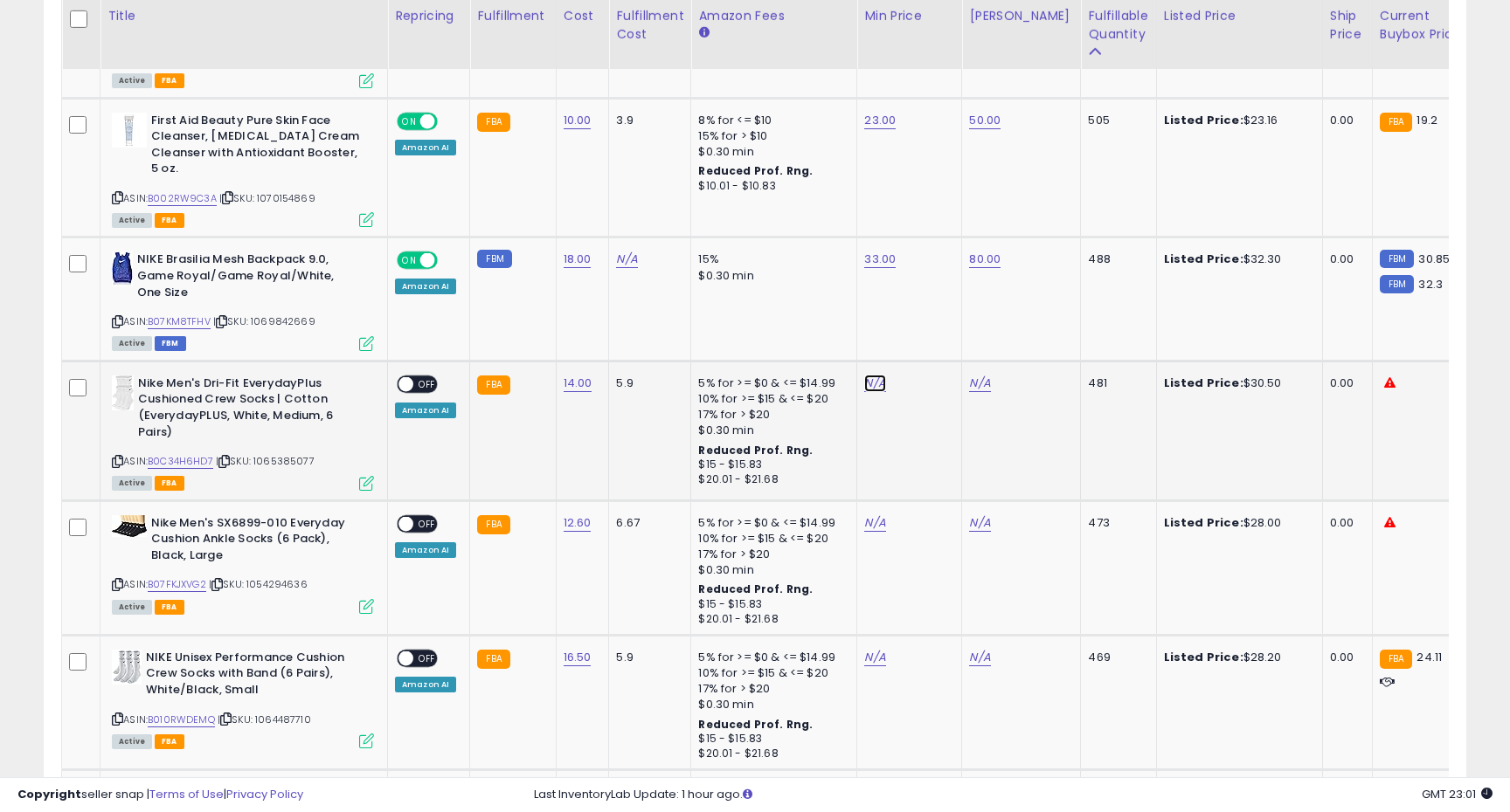
click at [878, 386] on link "N/A" at bounding box center [875, 384] width 21 height 18
type input "**"
click at [929, 341] on icon "submit" at bounding box center [925, 339] width 11 height 11
click at [975, 385] on link "N/A" at bounding box center [980, 384] width 21 height 18
type input "**"
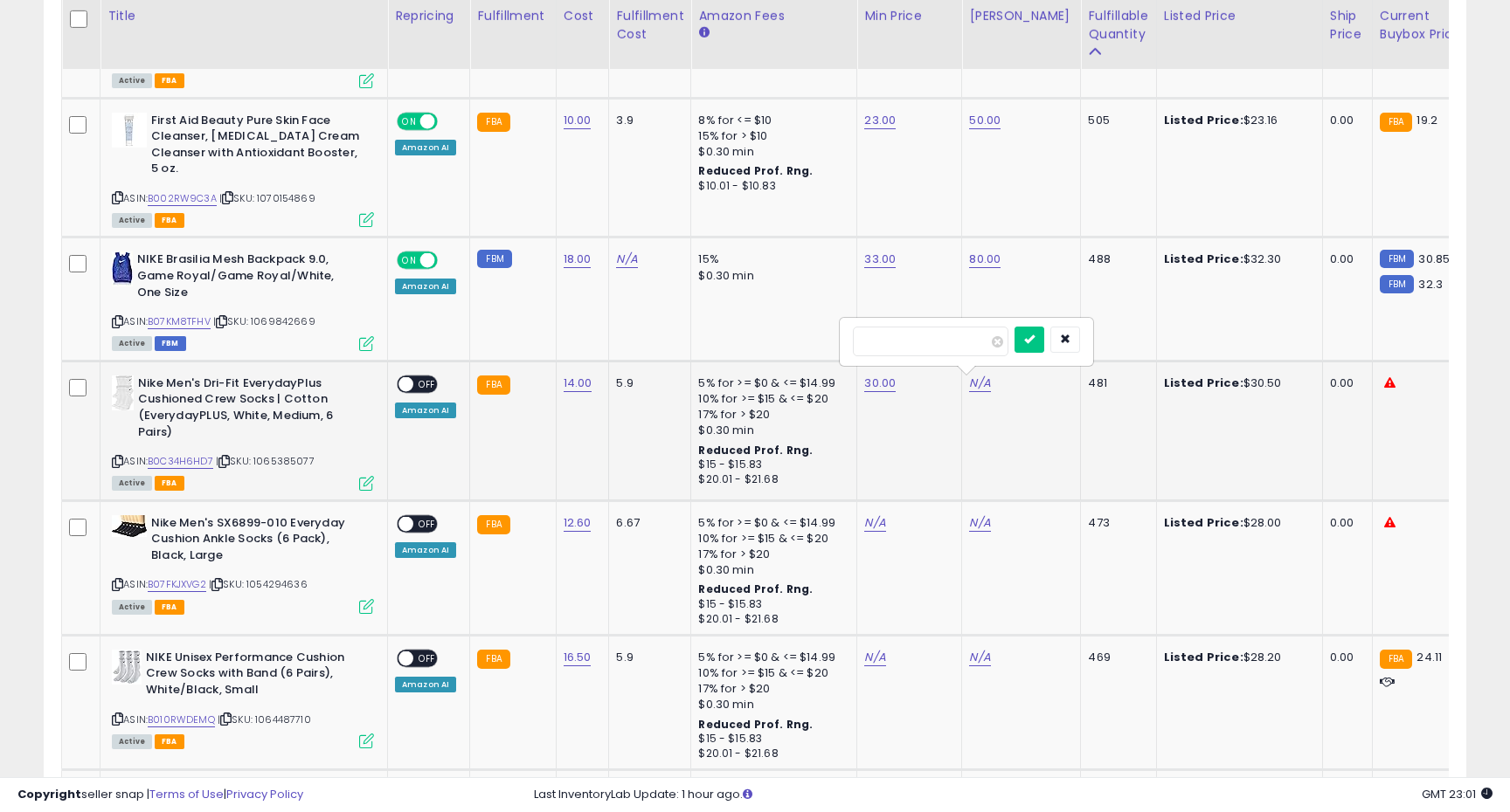
click at [1058, 342] on div at bounding box center [1046, 341] width 65 height 30
click at [1035, 342] on icon "submit" at bounding box center [1029, 339] width 11 height 11
click at [411, 387] on span at bounding box center [405, 384] width 15 height 15
click at [197, 581] on link "B07FKJXVG2" at bounding box center [177, 584] width 58 height 15
click at [875, 525] on link "N/A" at bounding box center [875, 523] width 21 height 18
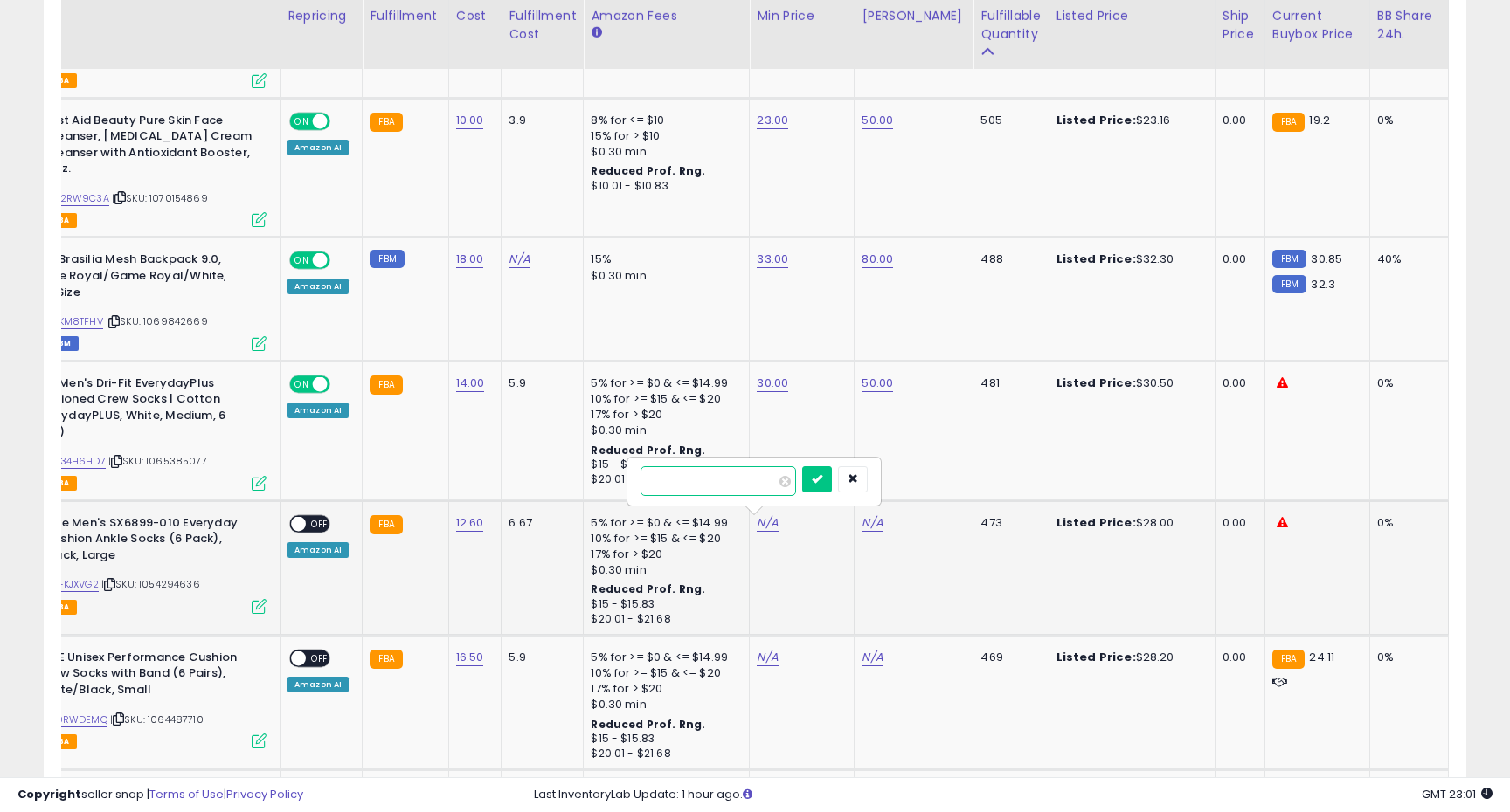
scroll to position [0, 155]
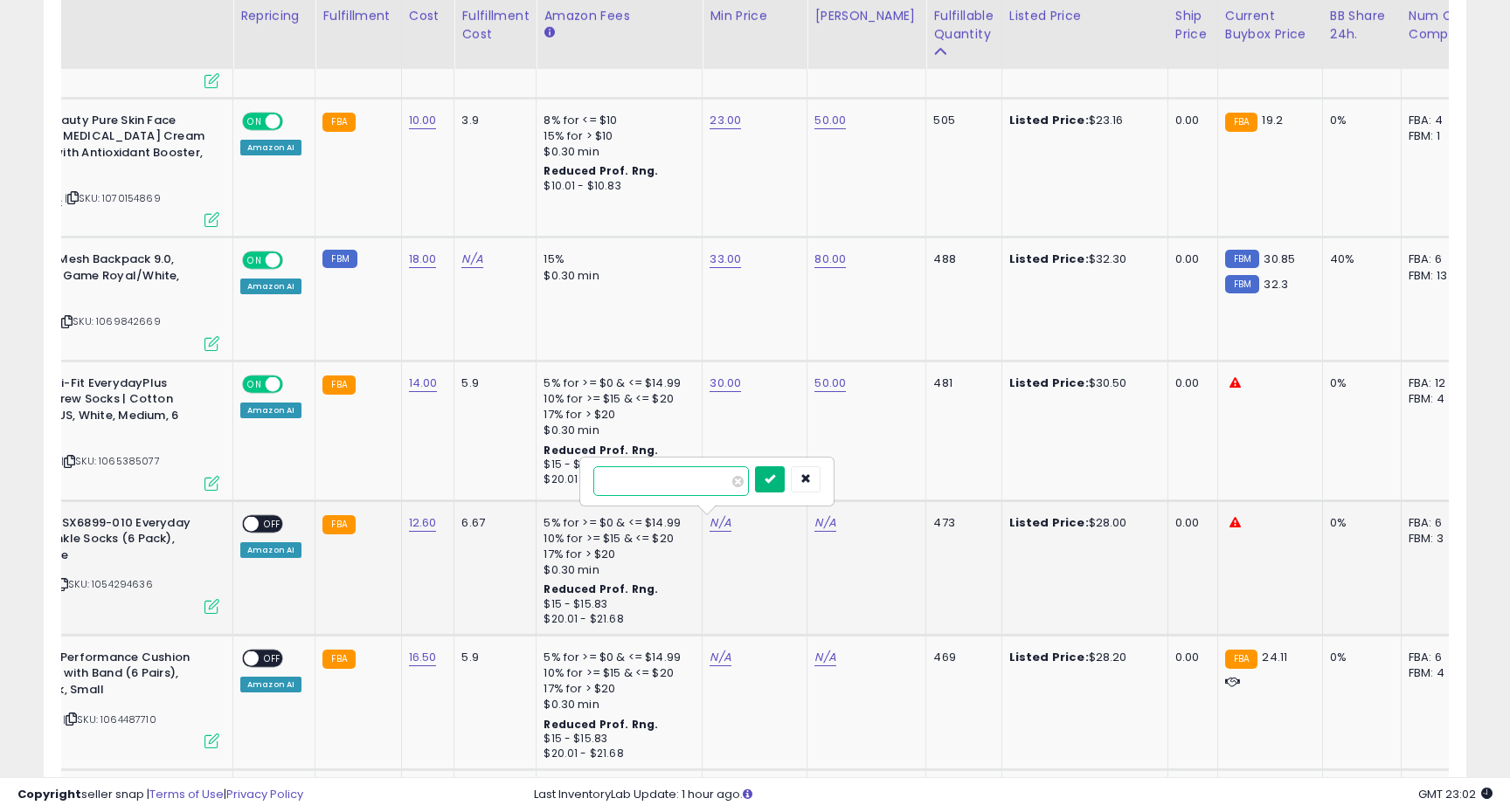
type input "**"
click at [784, 479] on button "submit" at bounding box center [770, 479] width 29 height 26
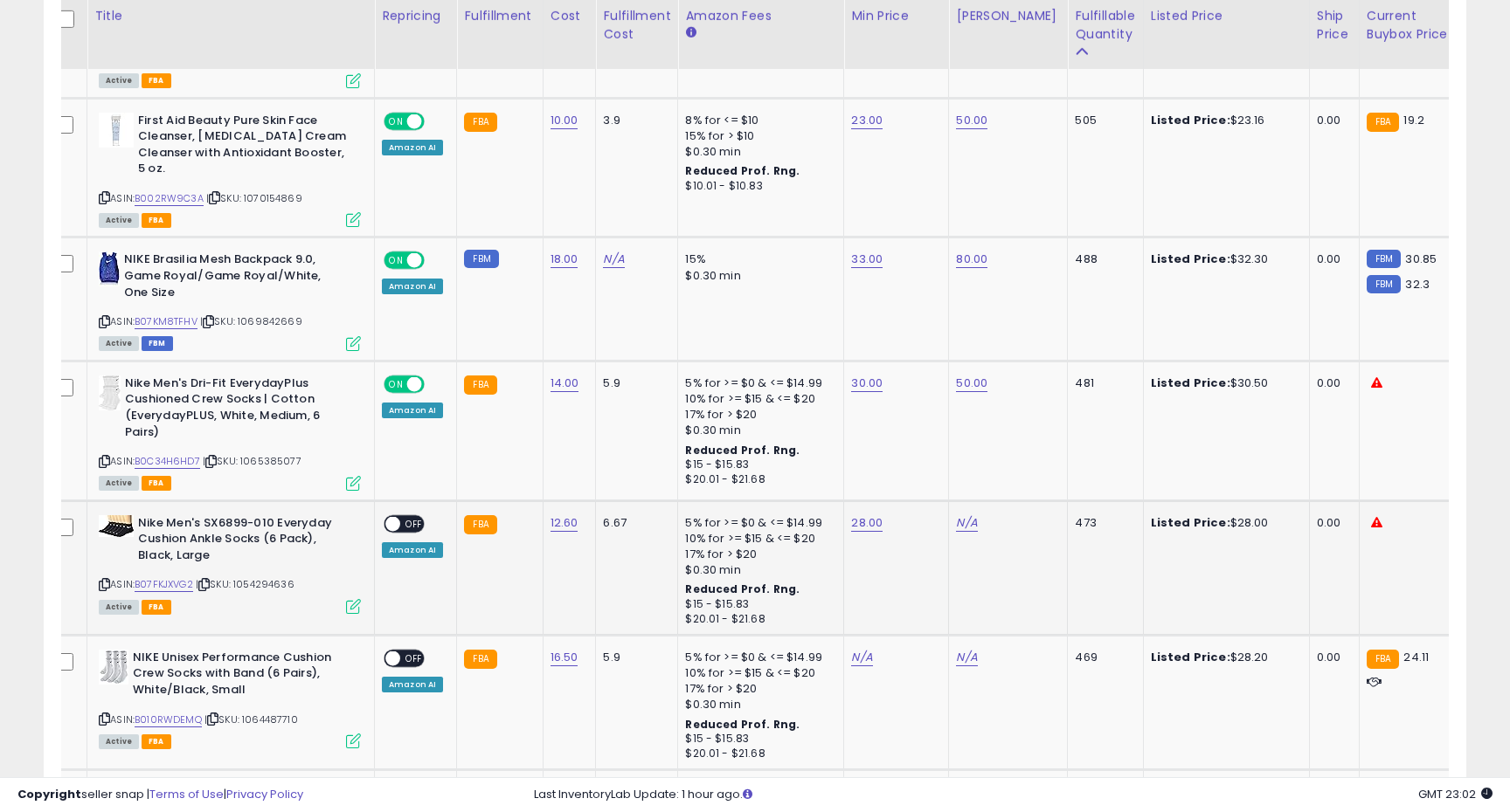
scroll to position [0, 0]
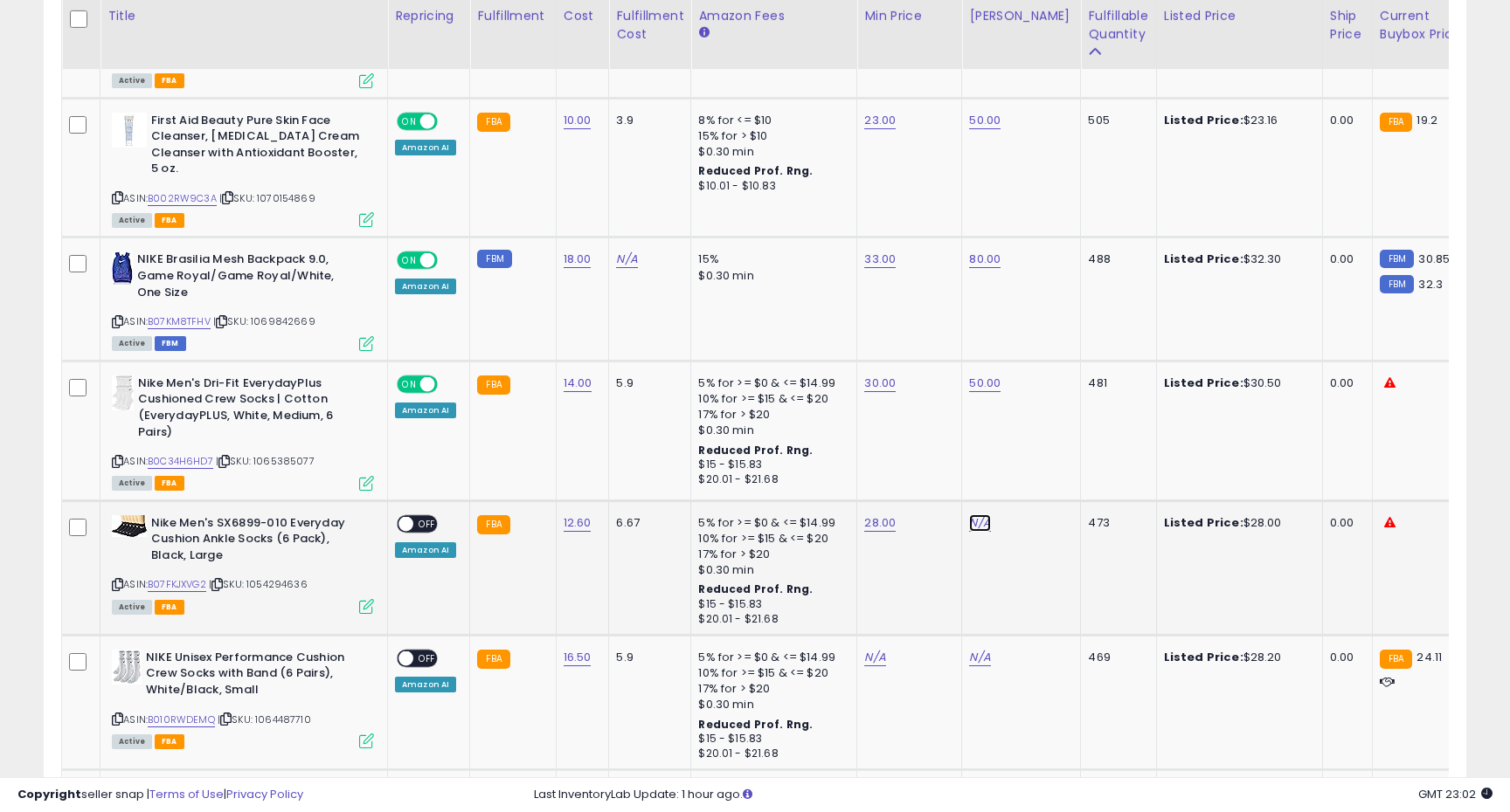
click at [972, 521] on link "N/A" at bounding box center [980, 523] width 21 height 18
type input "**"
click at [1044, 475] on button "submit" at bounding box center [1029, 479] width 29 height 26
click at [420, 523] on span "OFF" at bounding box center [427, 523] width 28 height 15
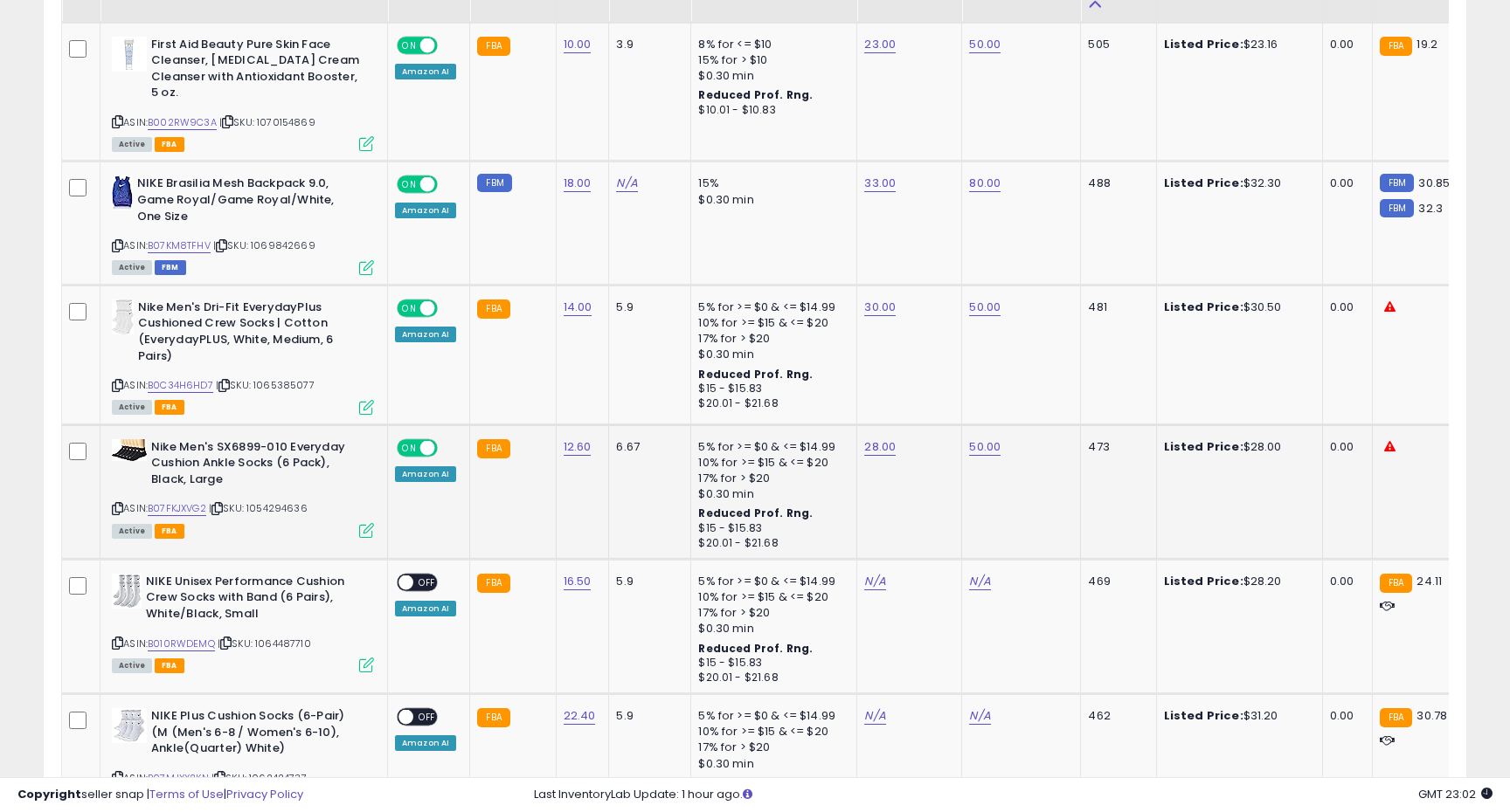
scroll to position [3448, 0]
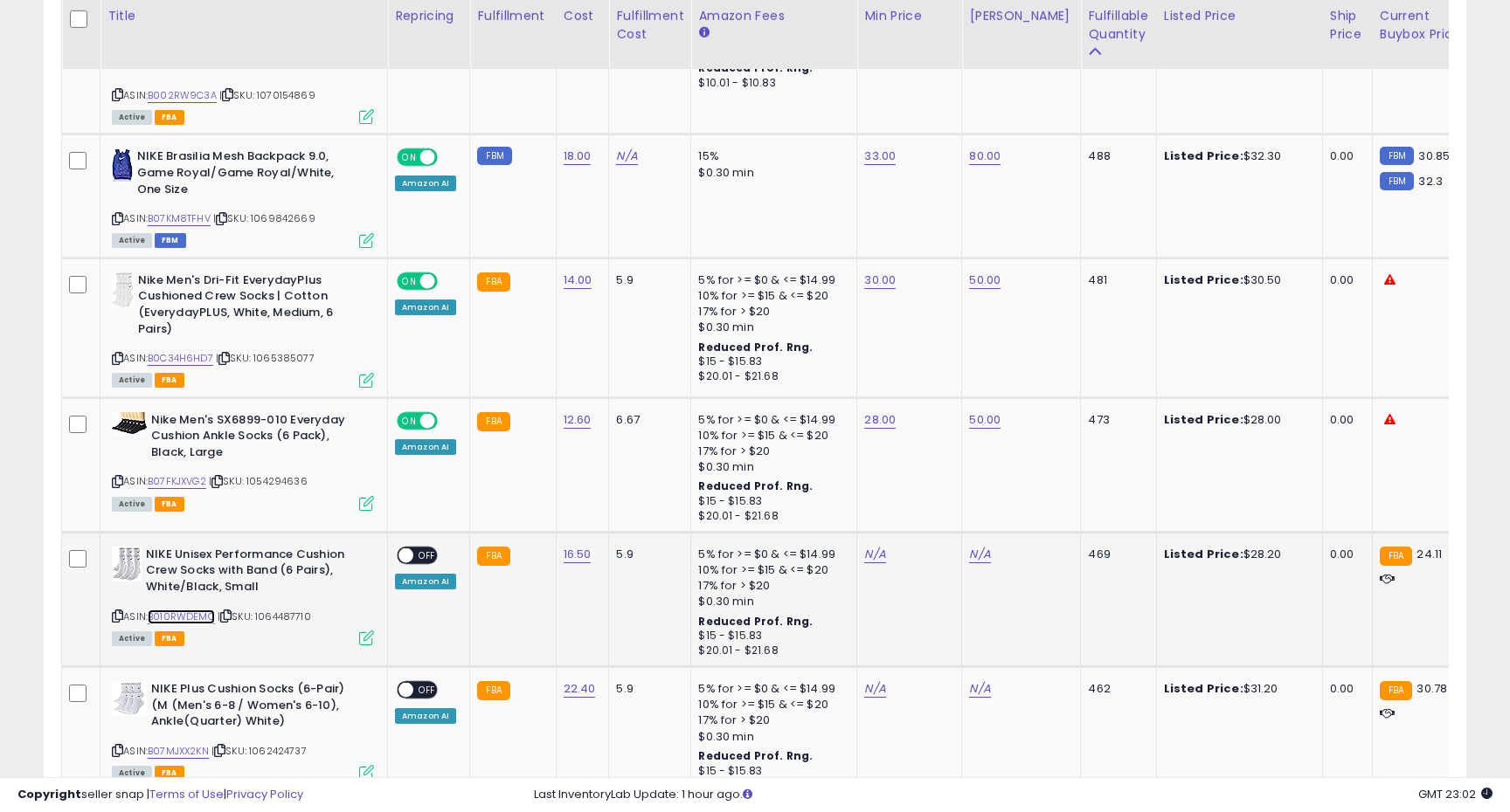
click at [175, 614] on link "B010RWDEMQ" at bounding box center [181, 616] width 67 height 15
click at [114, 618] on icon at bounding box center [118, 616] width 12 height 10
click at [864, 552] on link "N/A" at bounding box center [875, 555] width 21 height 18
type input "**"
click at [929, 511] on icon "submit" at bounding box center [925, 509] width 11 height 11
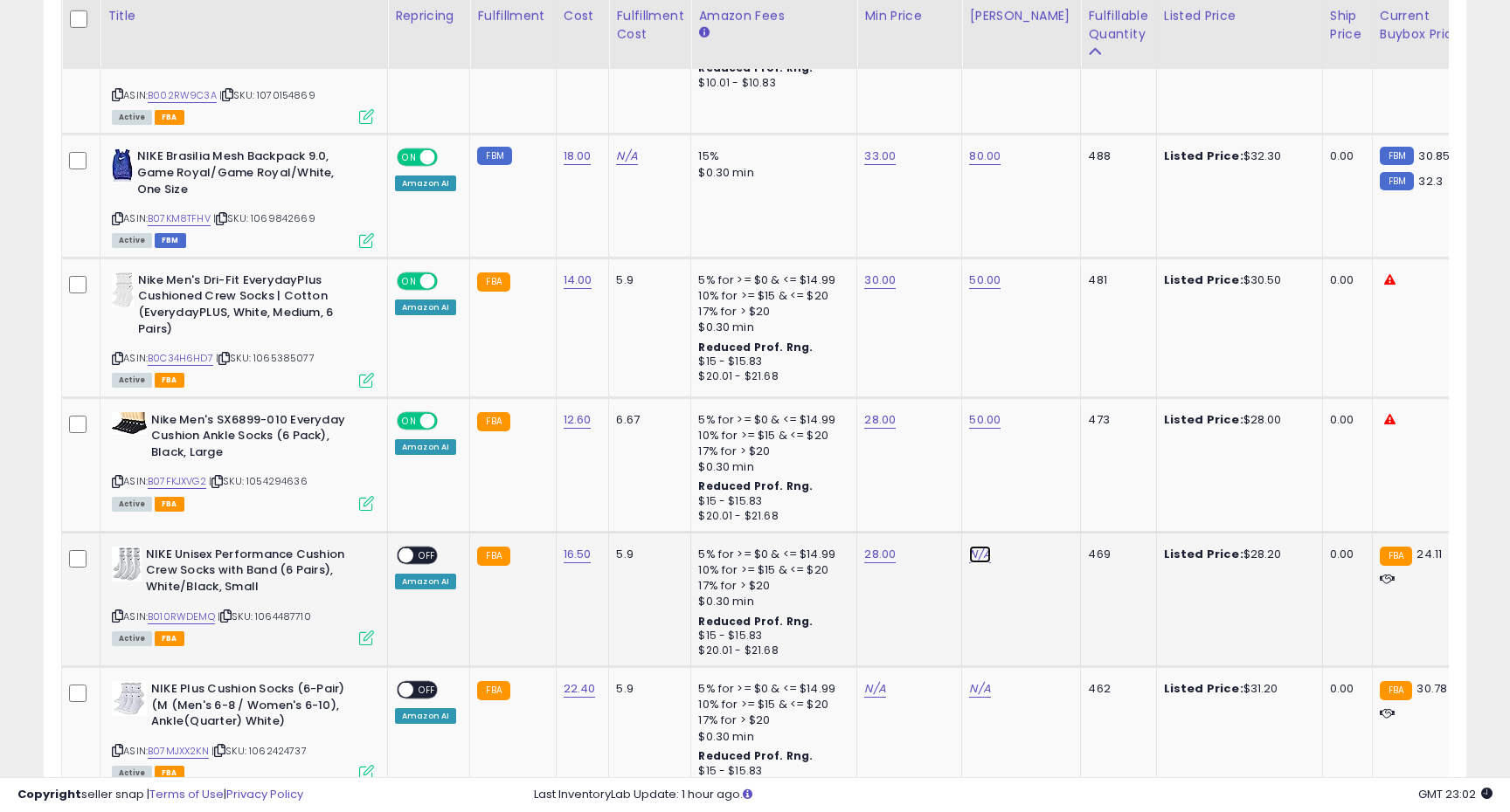
click at [969, 554] on link "N/A" at bounding box center [980, 555] width 21 height 18
type input "**"
click at [1035, 511] on icon "submit" at bounding box center [1029, 509] width 11 height 11
click at [431, 535] on td "ON OFF Amazon AI" at bounding box center [429, 599] width 82 height 134
click at [421, 555] on span "OFF" at bounding box center [427, 554] width 28 height 15
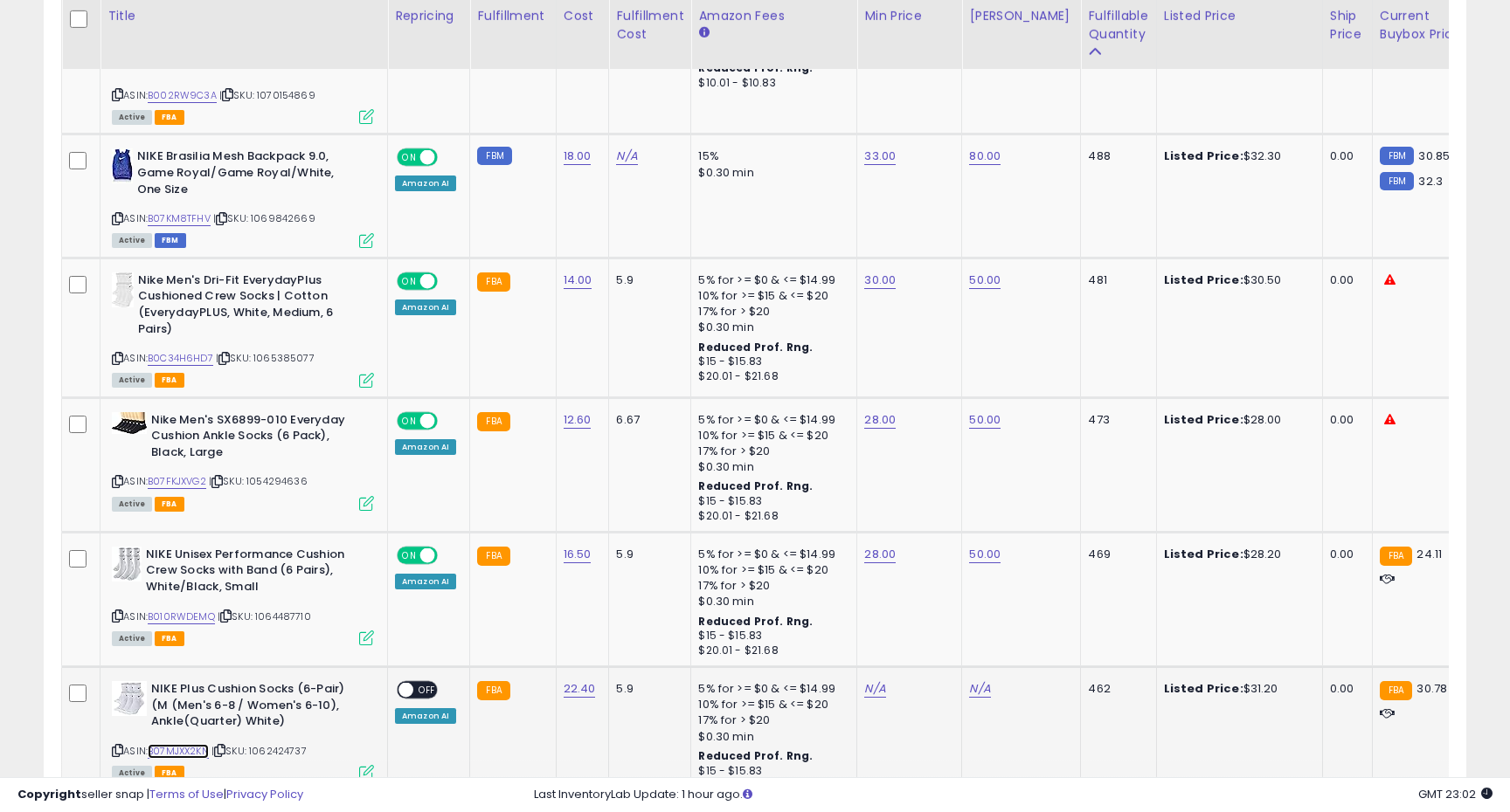
click at [201, 754] on link "B07MJXX2KN" at bounding box center [178, 751] width 61 height 15
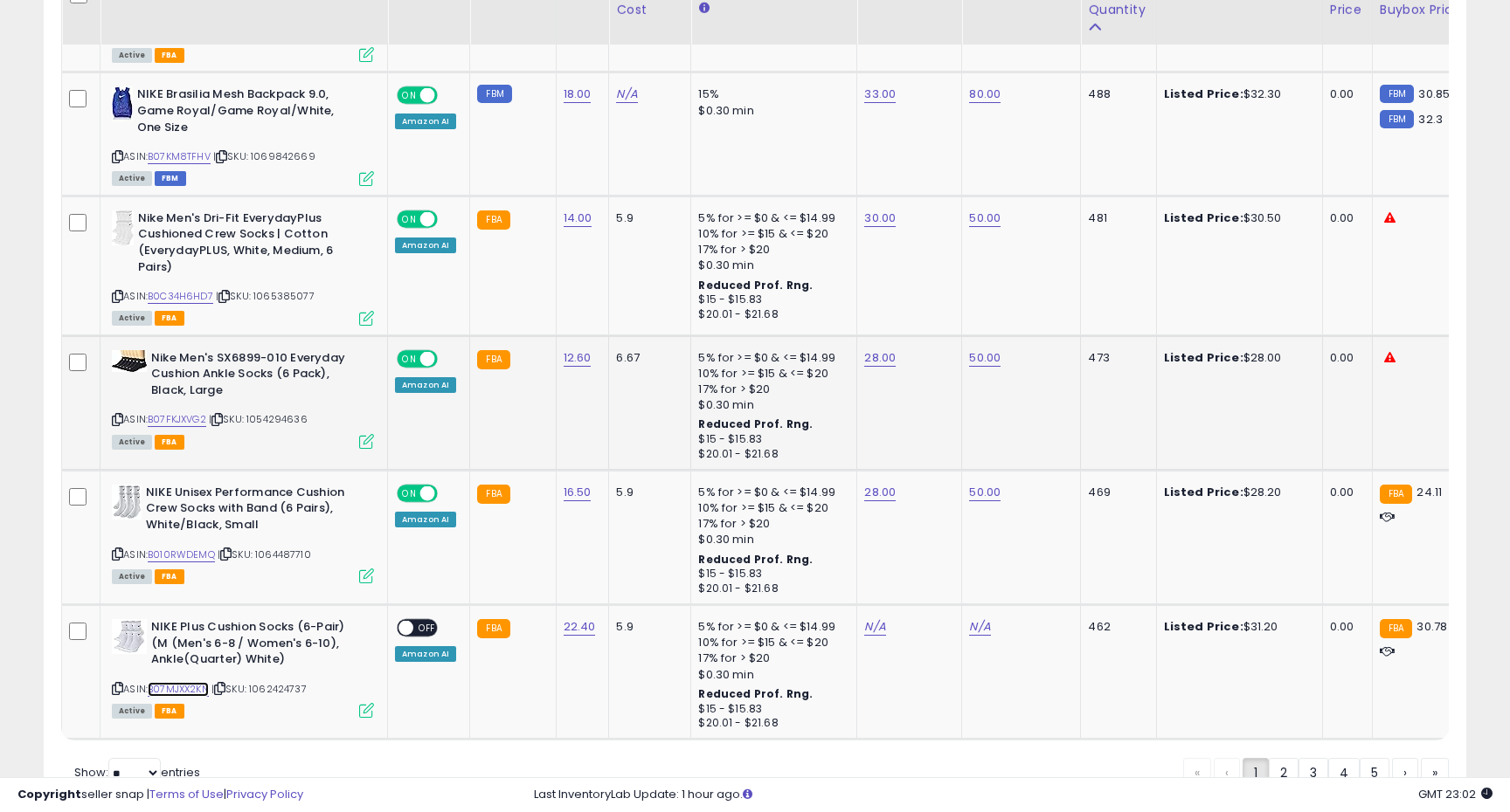
scroll to position [3551, 0]
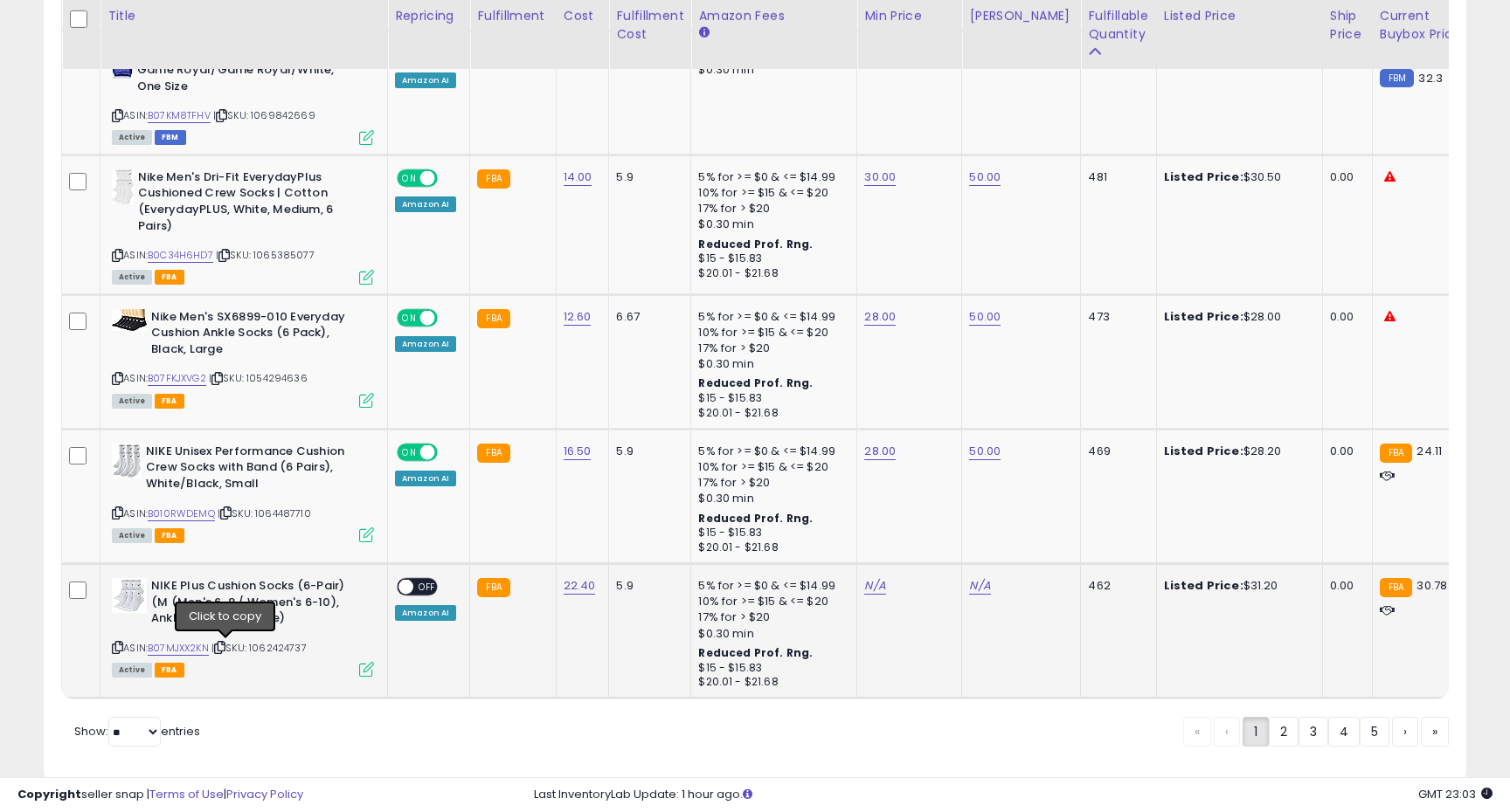
click at [223, 648] on icon at bounding box center [220, 647] width 12 height 10
click at [114, 648] on icon at bounding box center [118, 647] width 12 height 10
click at [864, 580] on link "N/A" at bounding box center [875, 586] width 21 height 18
type input "**"
click at [929, 546] on icon "submit" at bounding box center [925, 542] width 11 height 11
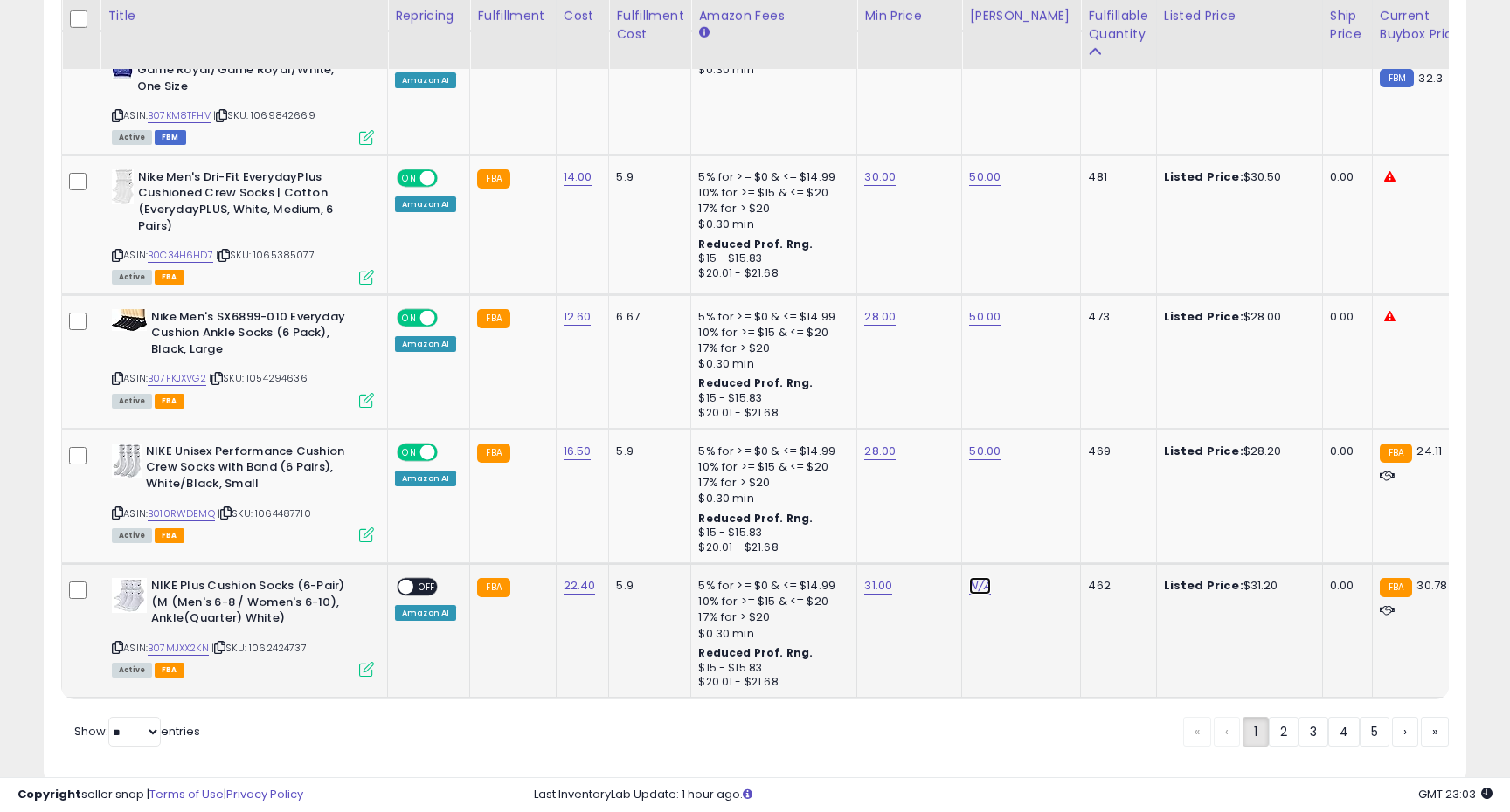
click at [969, 579] on link "N/A" at bounding box center [980, 586] width 21 height 18
type input "**"
click at [1043, 530] on button "submit" at bounding box center [1029, 542] width 29 height 26
click at [416, 581] on div "ON OFF" at bounding box center [397, 587] width 41 height 15
click at [421, 589] on span "OFF" at bounding box center [427, 587] width 28 height 15
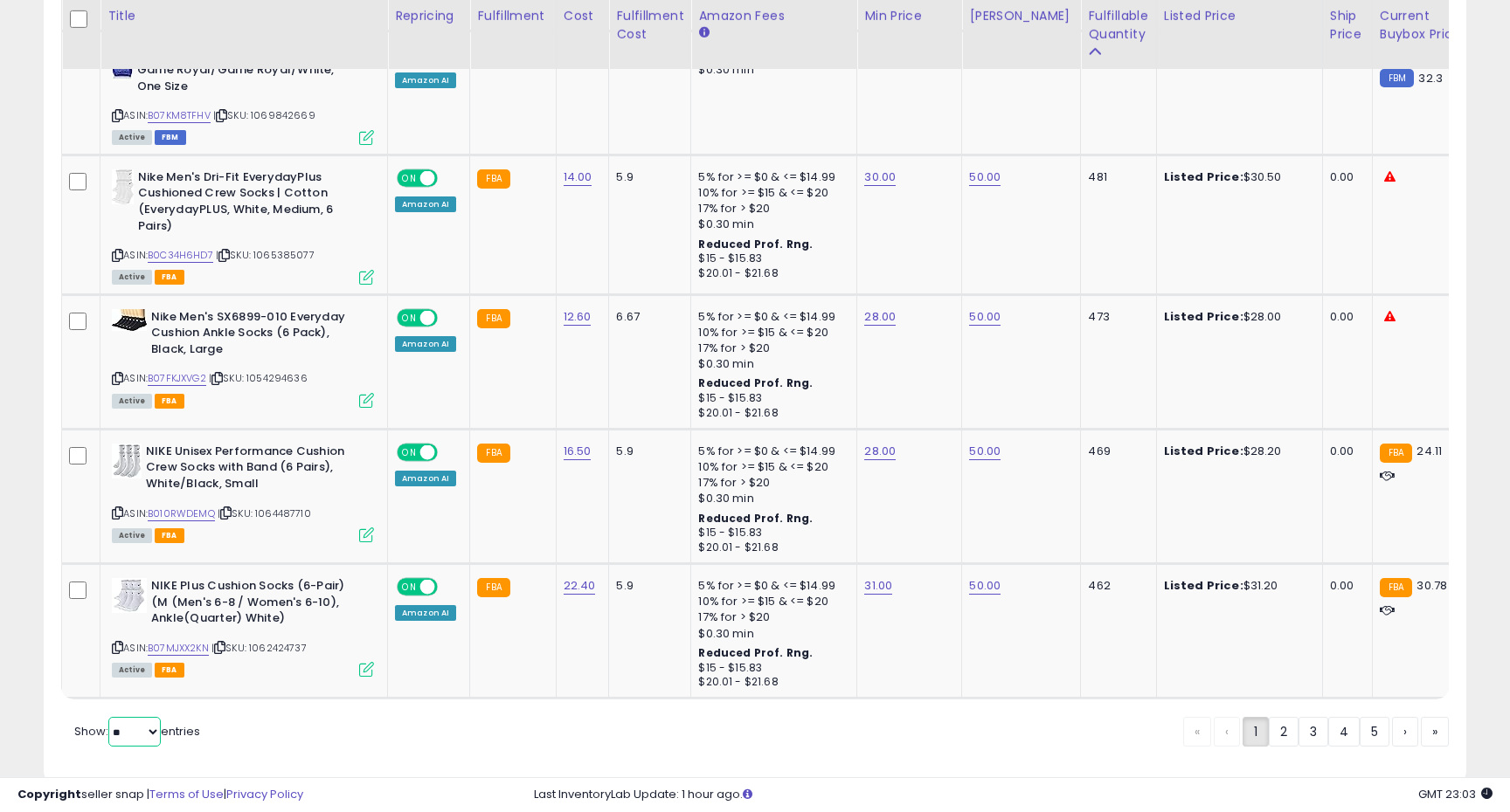
click at [147, 740] on select "** **" at bounding box center [134, 731] width 53 height 29
click at [1282, 736] on link "2" at bounding box center [1283, 731] width 29 height 29
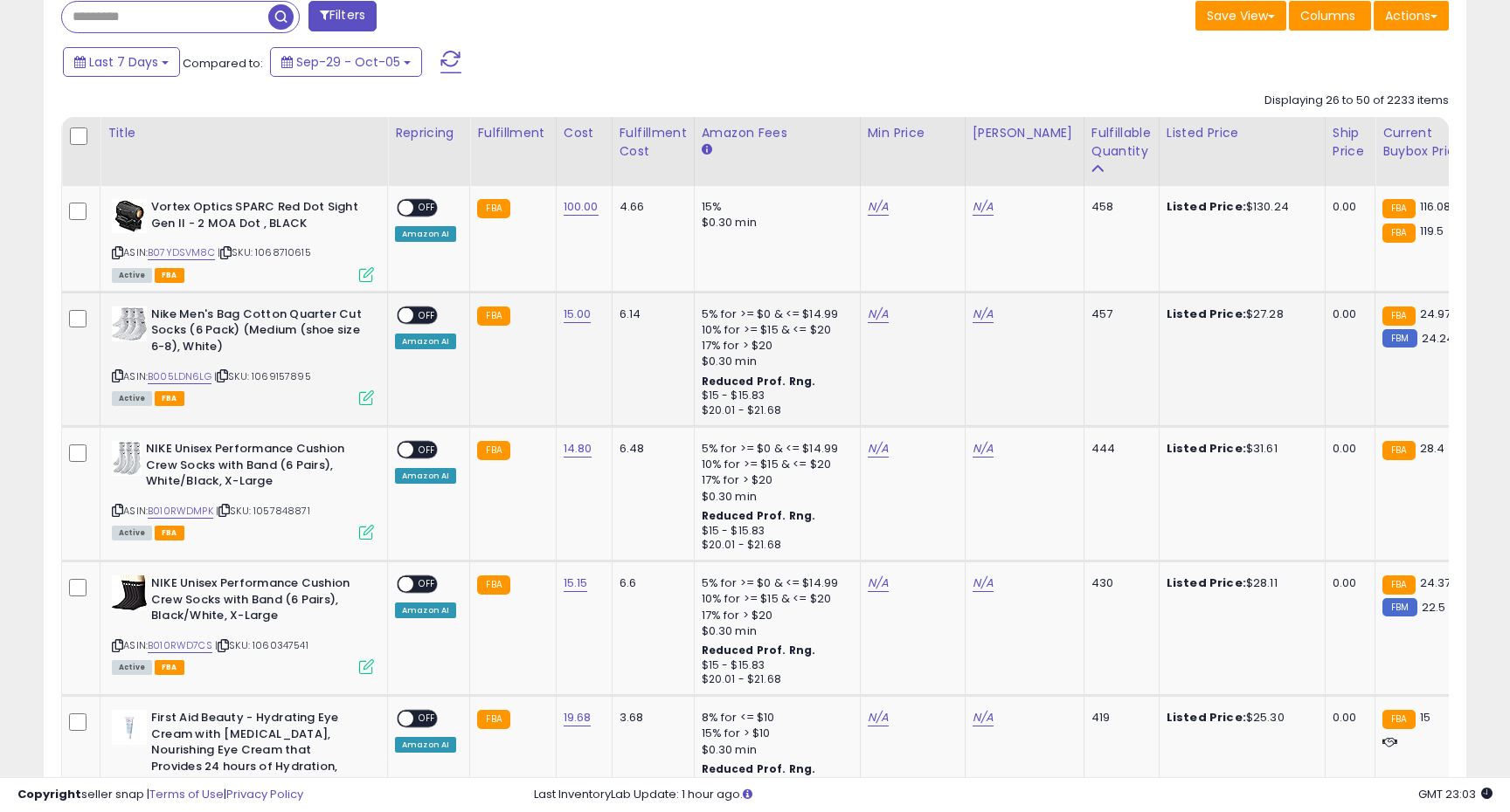
scroll to position [764, 0]
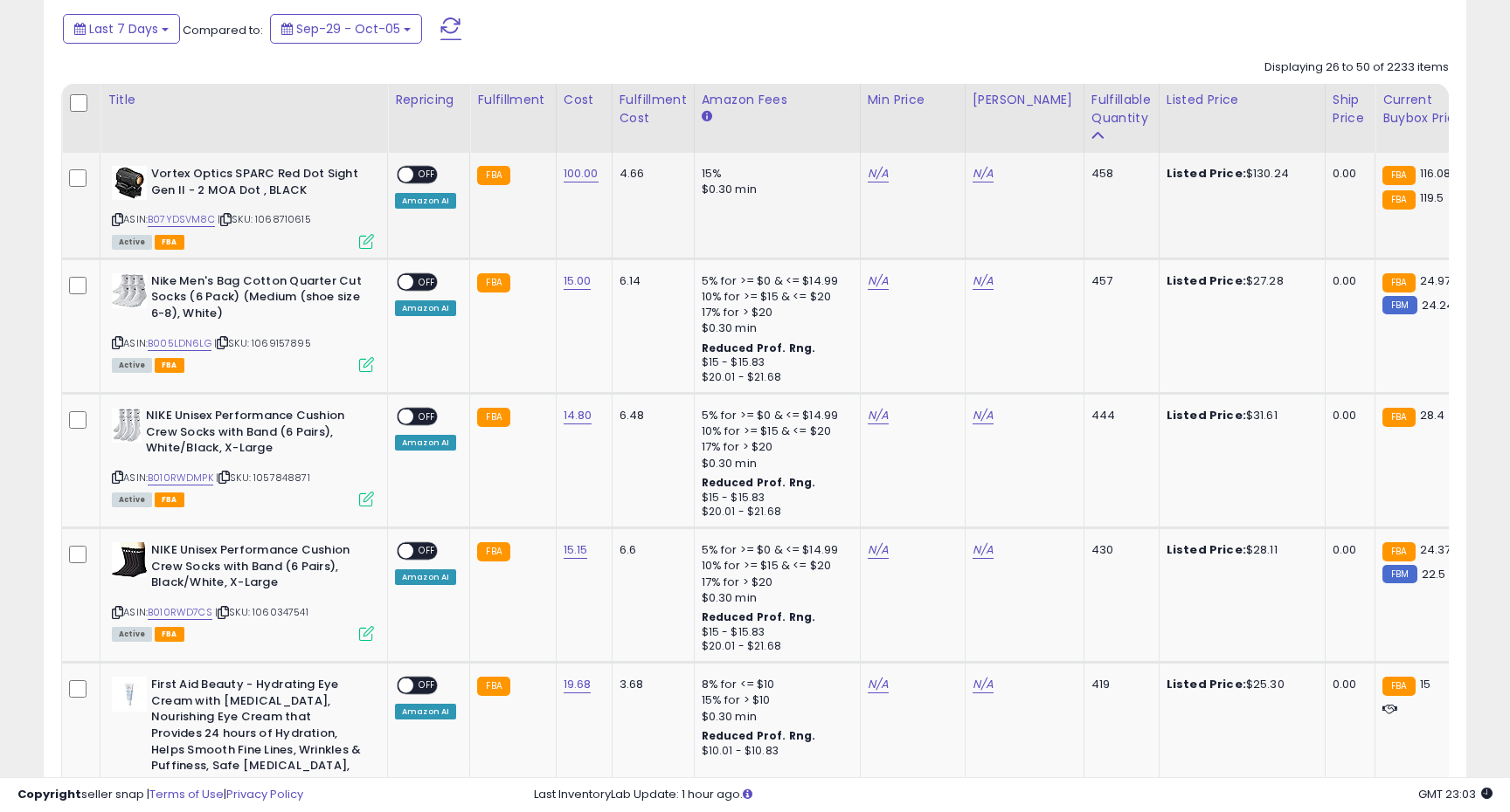
click at [119, 217] on icon at bounding box center [118, 220] width 12 height 10
click at [208, 207] on div "ASIN: B07YDSVM8C | SKU: 1068710615 Active FBA" at bounding box center [243, 205] width 262 height 81
click at [205, 214] on link "B07YDSVM8C" at bounding box center [181, 219] width 67 height 15
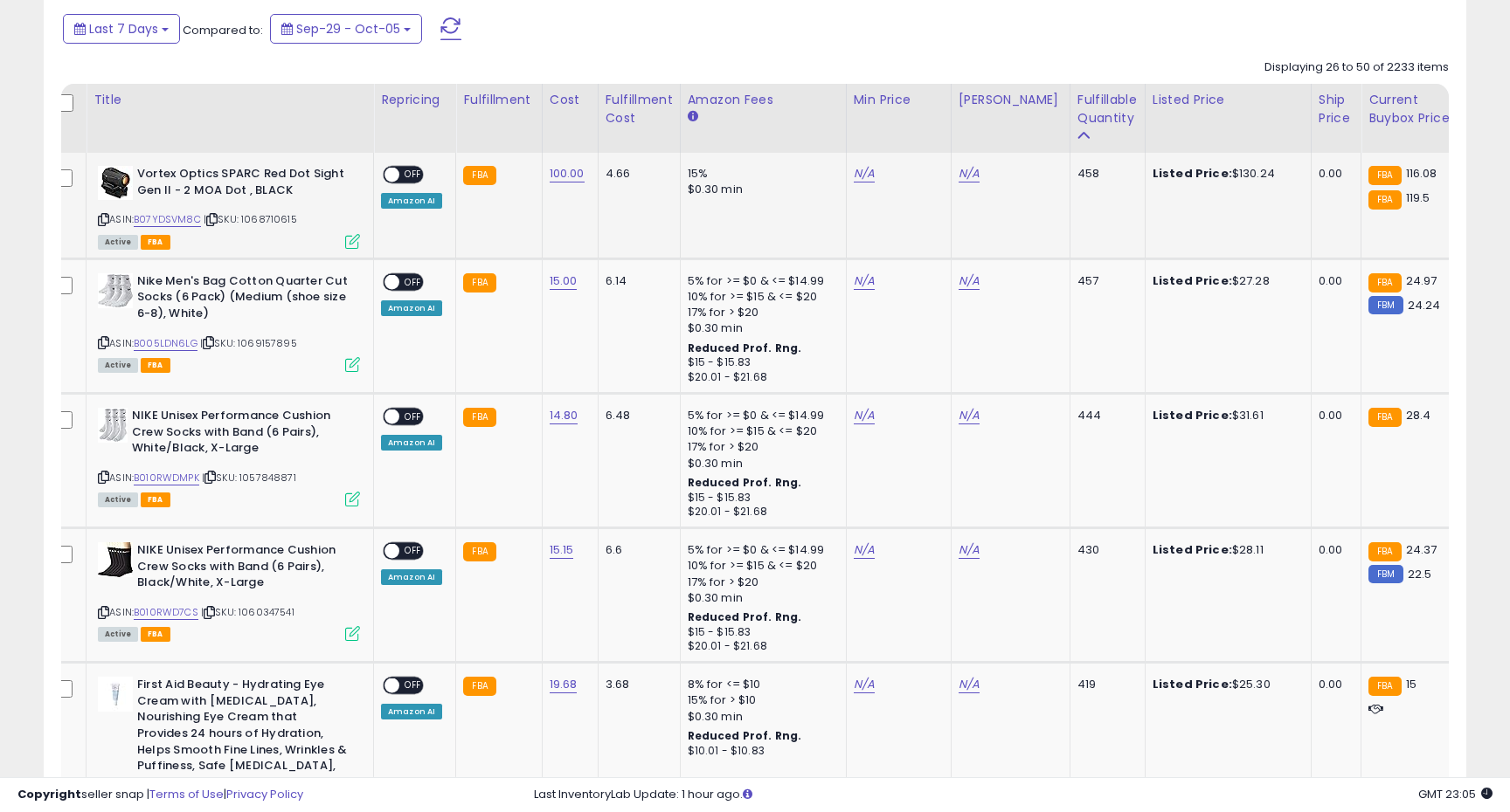
scroll to position [0, 21]
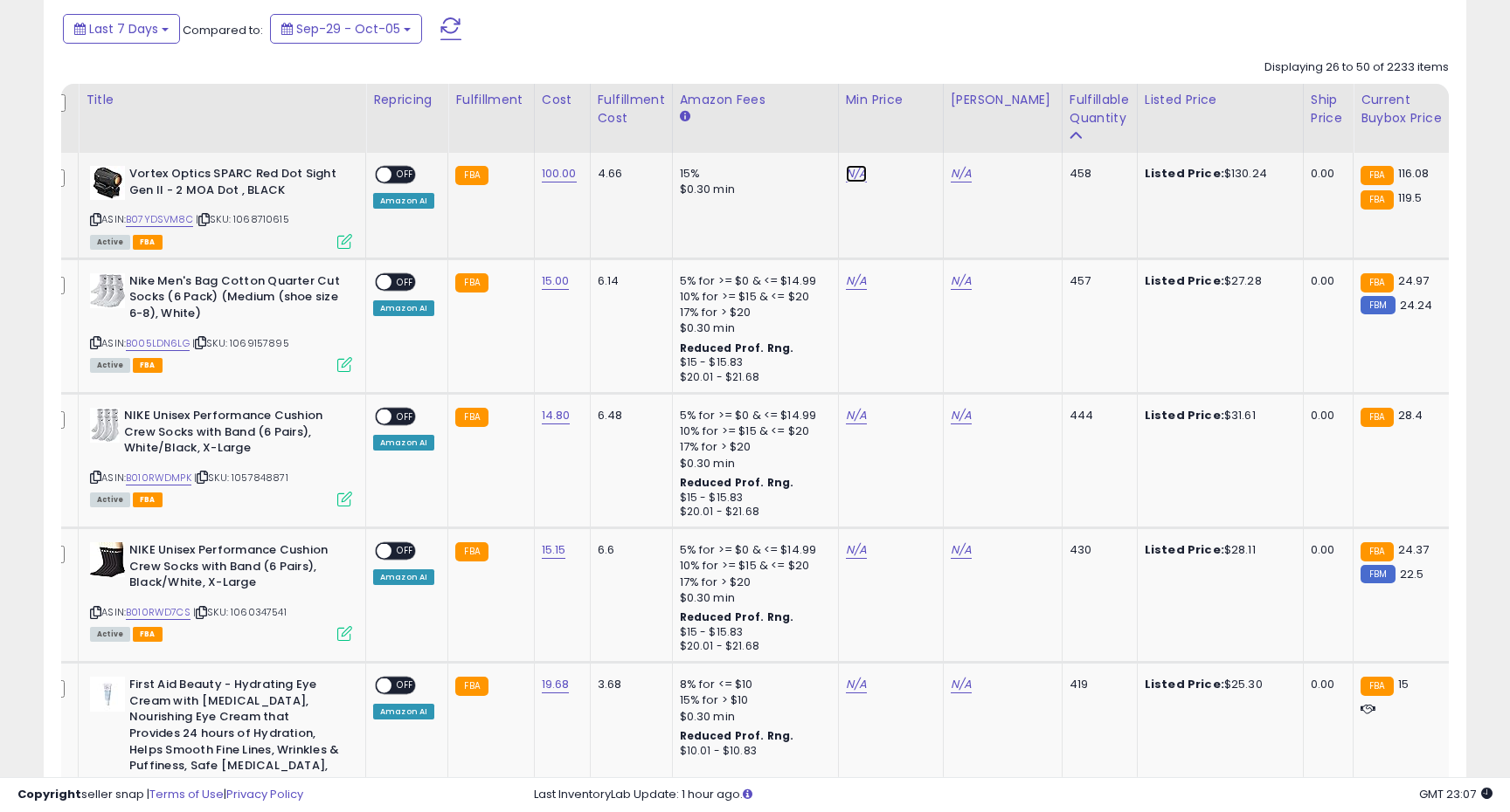
click at [846, 167] on link "N/A" at bounding box center [856, 174] width 21 height 18
type input "***"
click at [912, 125] on icon "submit" at bounding box center [907, 129] width 11 height 11
click at [958, 173] on link "N/A" at bounding box center [962, 174] width 21 height 18
type input "***"
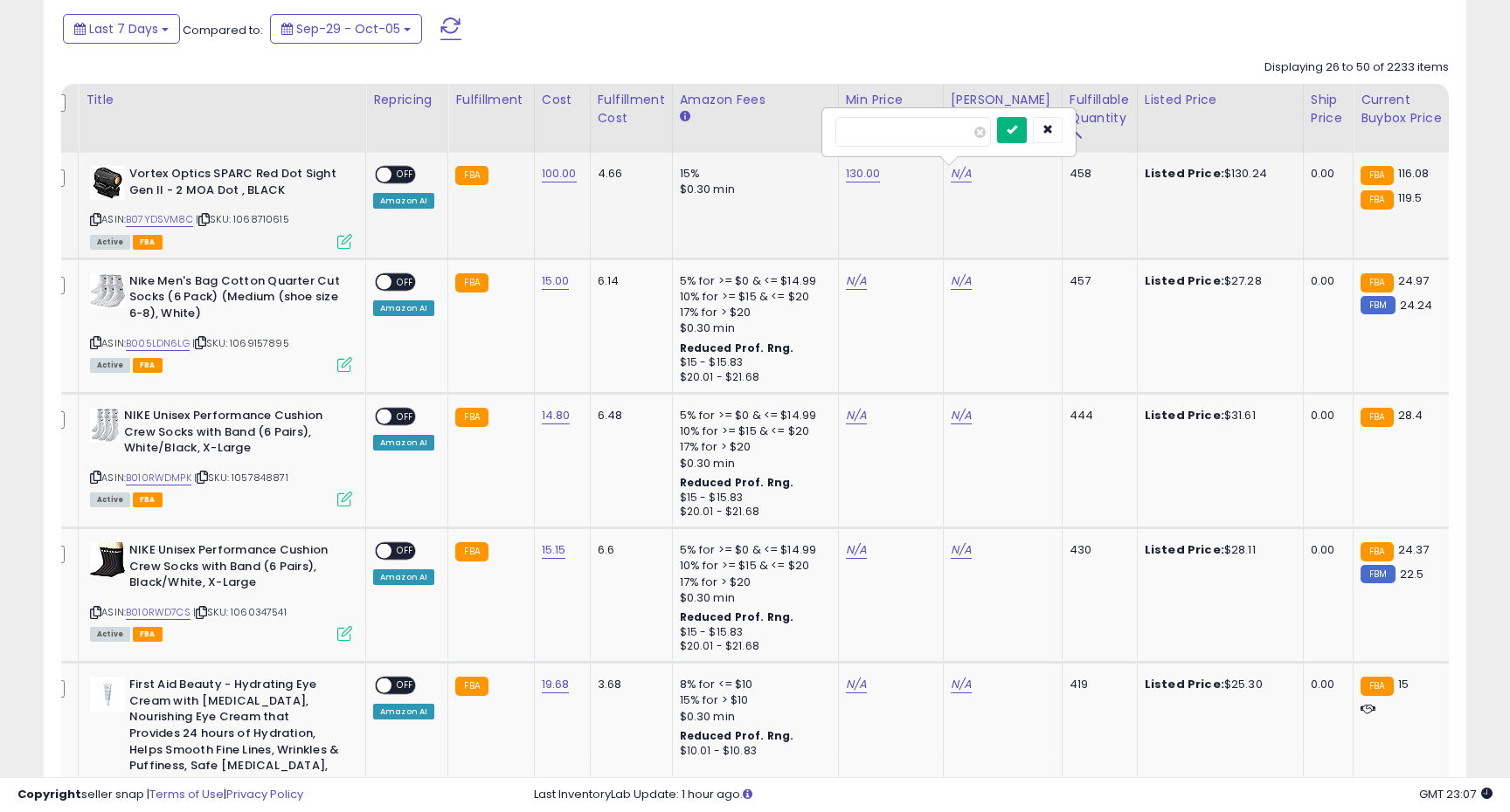
click at [1017, 132] on icon "submit" at bounding box center [1011, 129] width 11 height 11
click at [380, 170] on span at bounding box center [384, 174] width 15 height 15
click at [406, 168] on span "OFF" at bounding box center [405, 174] width 28 height 15
click at [172, 341] on link "B005LDN6LG" at bounding box center [157, 343] width 63 height 15
click at [850, 281] on link "N/A" at bounding box center [856, 281] width 21 height 18
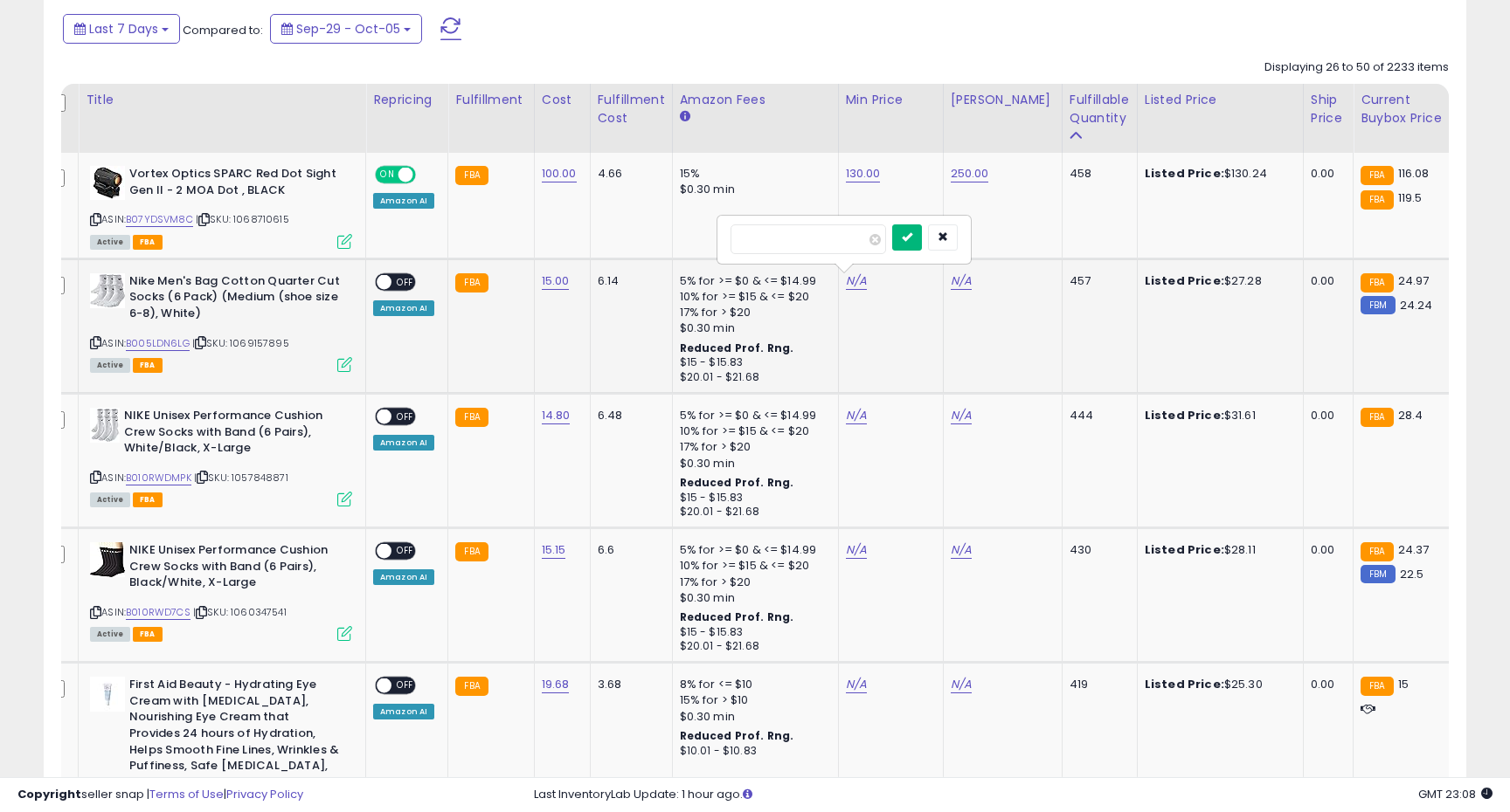
type input "**"
click at [912, 239] on icon "submit" at bounding box center [907, 237] width 11 height 11
click at [953, 279] on link "N/A" at bounding box center [962, 281] width 21 height 18
type input "**"
click at [1017, 240] on icon "submit" at bounding box center [1011, 237] width 11 height 11
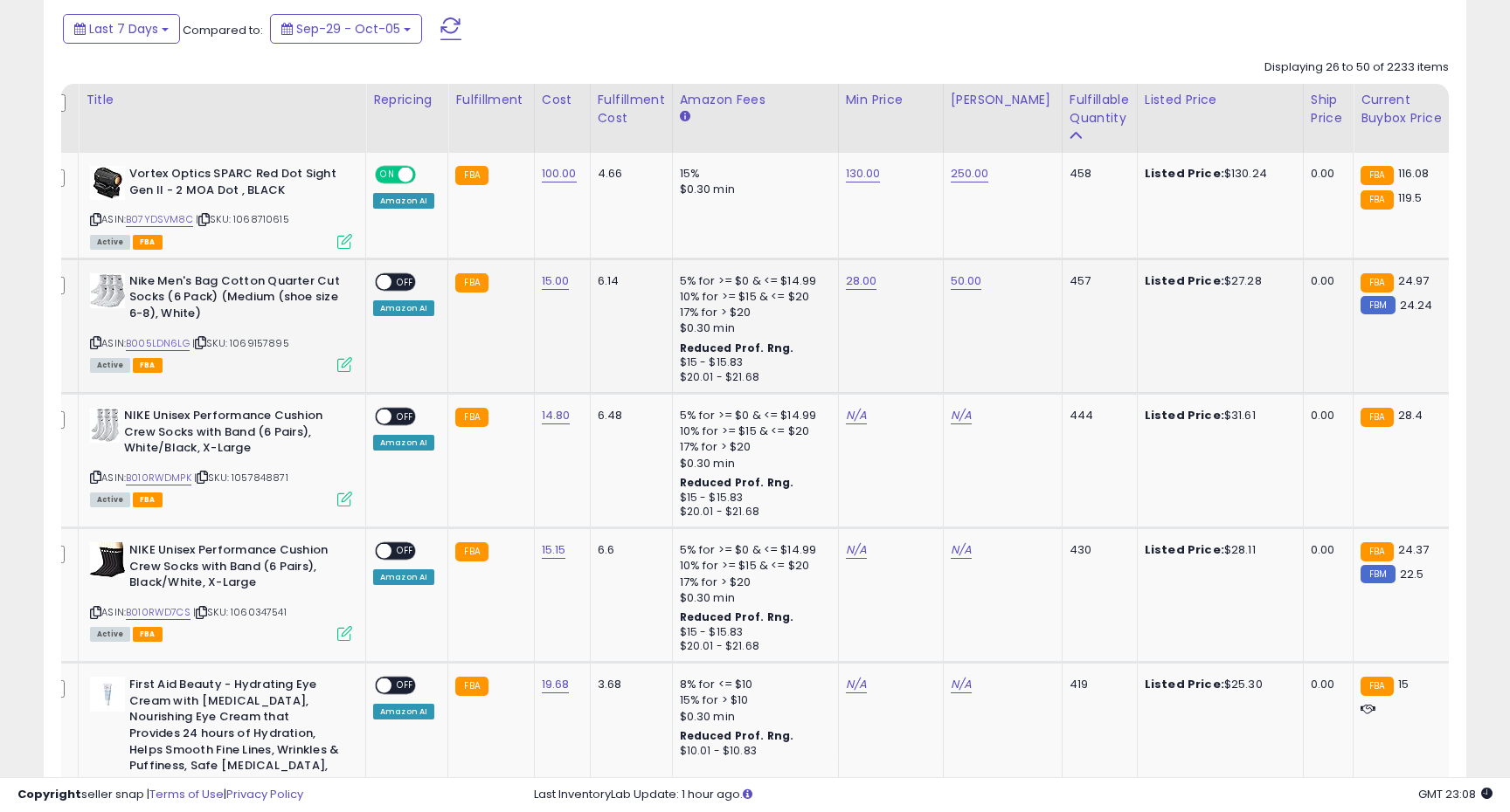
click at [387, 277] on span at bounding box center [384, 281] width 15 height 15
click at [157, 343] on link "B005LDN6LG" at bounding box center [157, 343] width 63 height 15
click at [388, 268] on td "ON OFF Amazon AI" at bounding box center [407, 325] width 82 height 134
click at [389, 277] on span at bounding box center [384, 281] width 15 height 15
click at [392, 281] on span "OFF" at bounding box center [405, 281] width 28 height 15
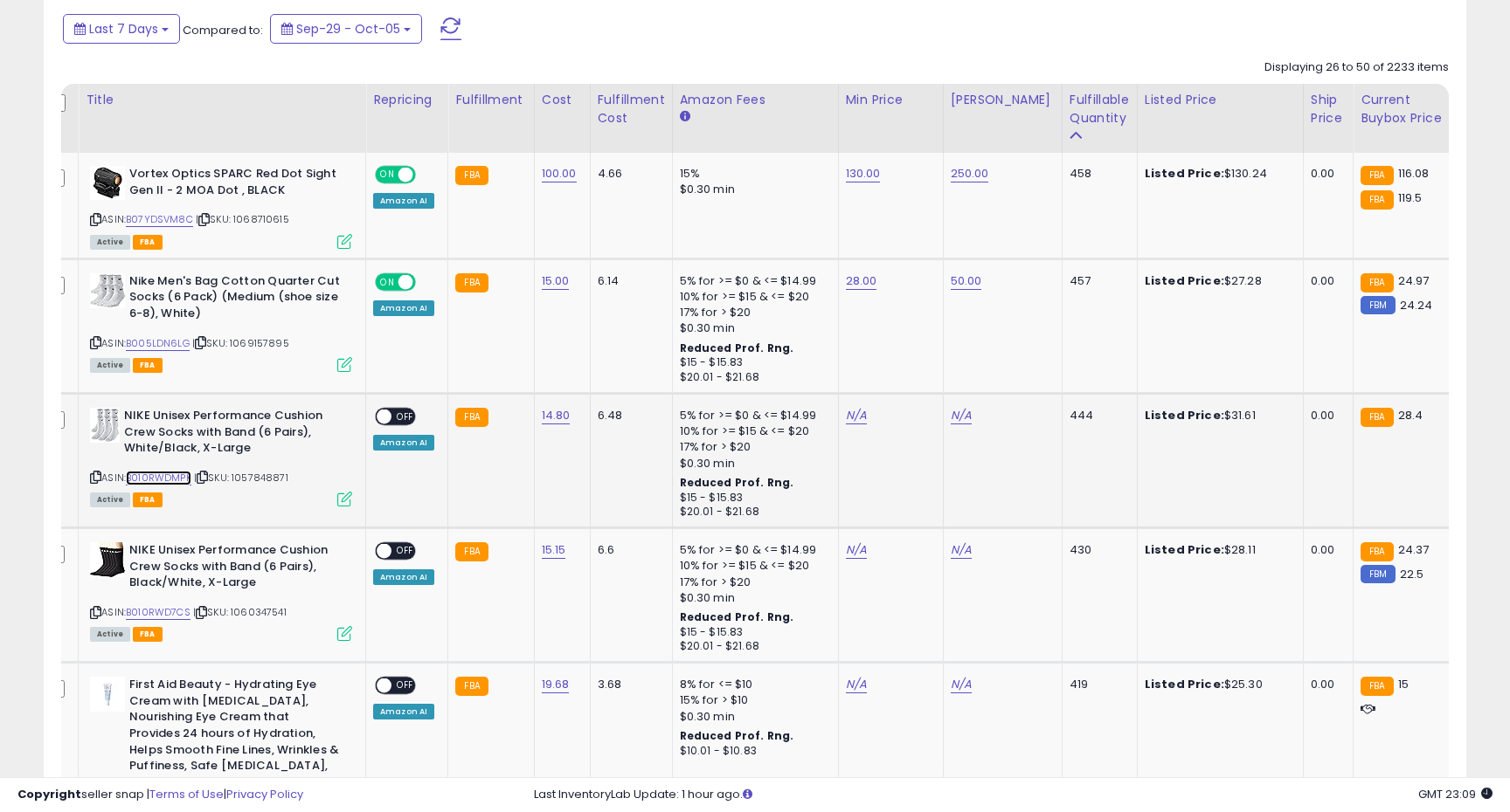
click at [183, 480] on link "B010RWDMPK" at bounding box center [158, 477] width 65 height 15
click at [846, 409] on link "N/A" at bounding box center [856, 416] width 21 height 18
type input "**"
click at [922, 364] on button "submit" at bounding box center [907, 372] width 29 height 26
click at [951, 410] on link "N/A" at bounding box center [962, 416] width 21 height 18
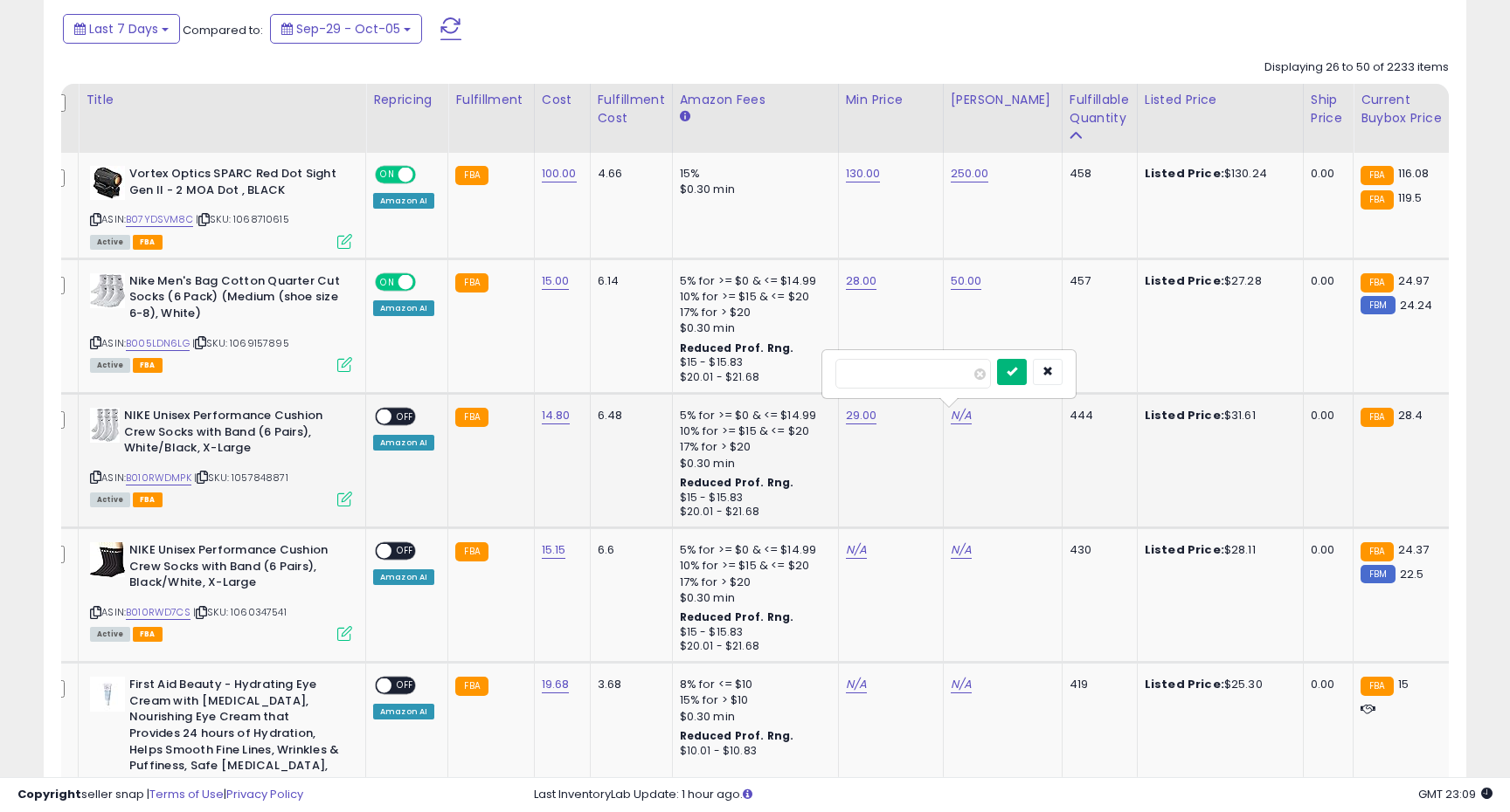
type input "**"
click at [1024, 364] on button "submit" at bounding box center [1011, 372] width 29 height 26
click at [97, 476] on icon at bounding box center [95, 477] width 12 height 10
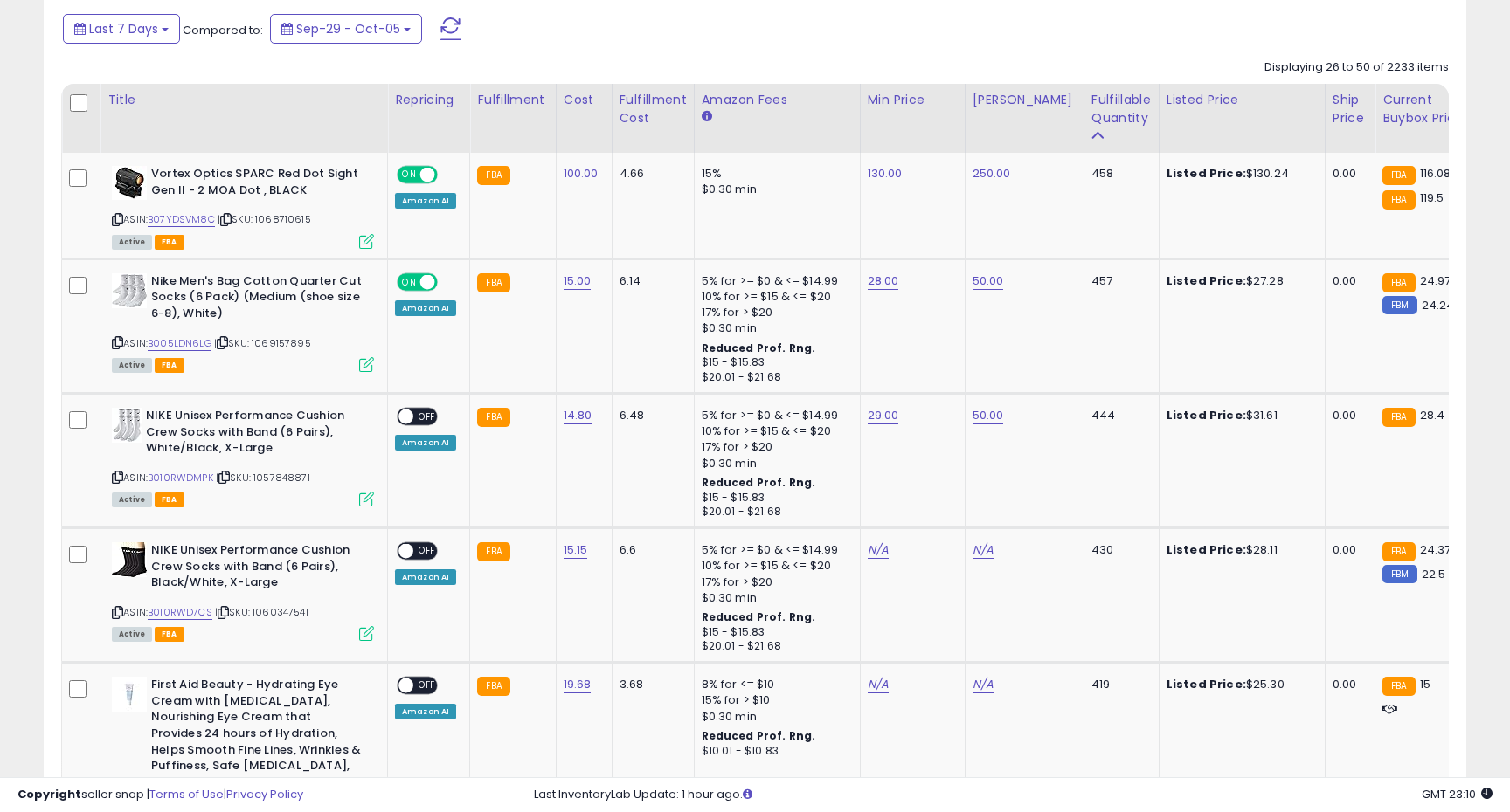
click at [423, 421] on span "OFF" at bounding box center [427, 417] width 28 height 15
click at [184, 607] on link "B010RWD7CS" at bounding box center [180, 612] width 64 height 15
click at [868, 552] on link "N/A" at bounding box center [879, 550] width 21 height 18
type input "**"
click at [936, 505] on button "submit" at bounding box center [928, 506] width 29 height 26
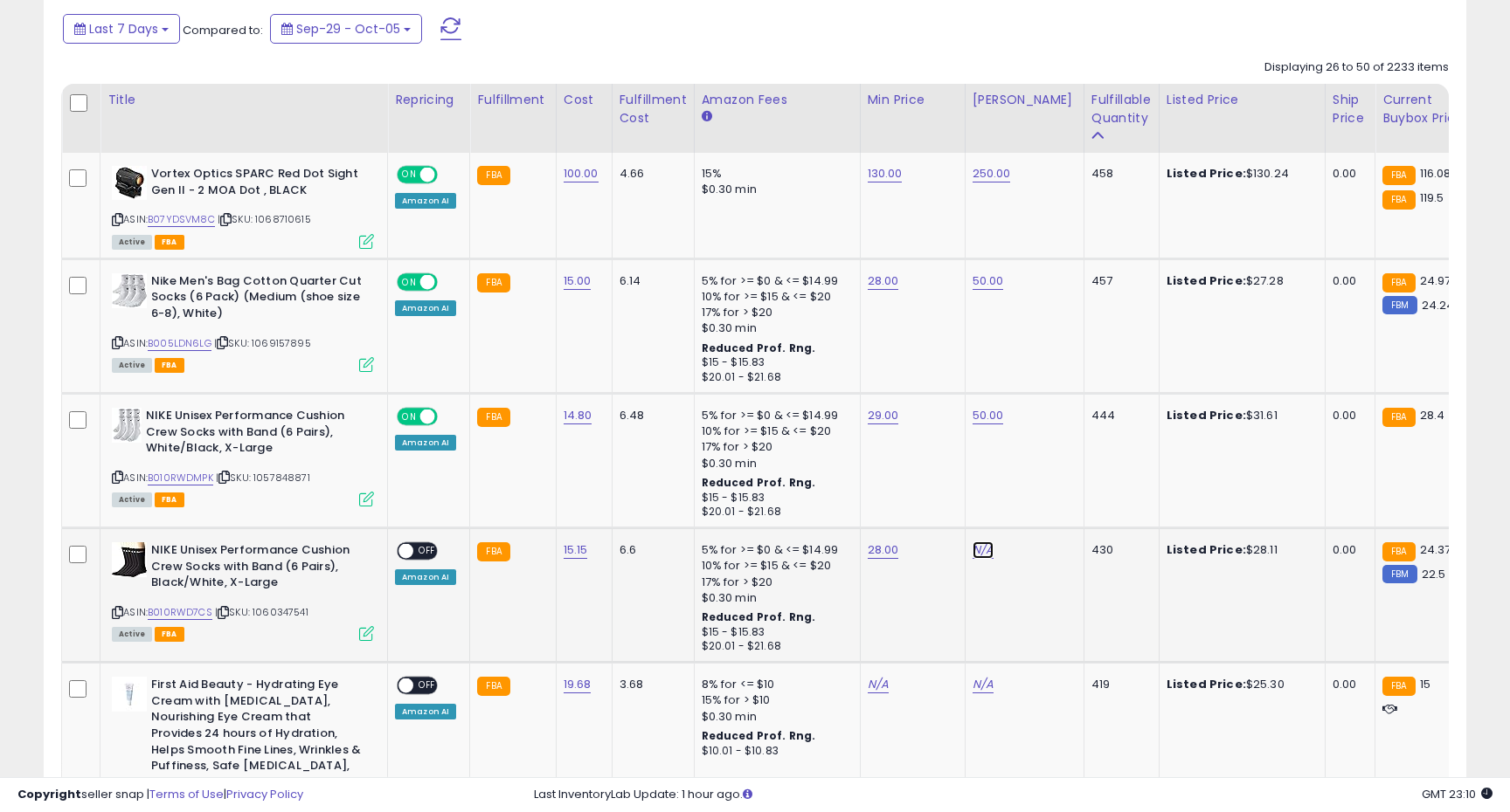
click at [974, 545] on link "N/A" at bounding box center [983, 550] width 21 height 18
type input "**"
click at [1048, 499] on button "submit" at bounding box center [1034, 506] width 29 height 26
click at [429, 555] on span "OFF" at bounding box center [427, 551] width 28 height 15
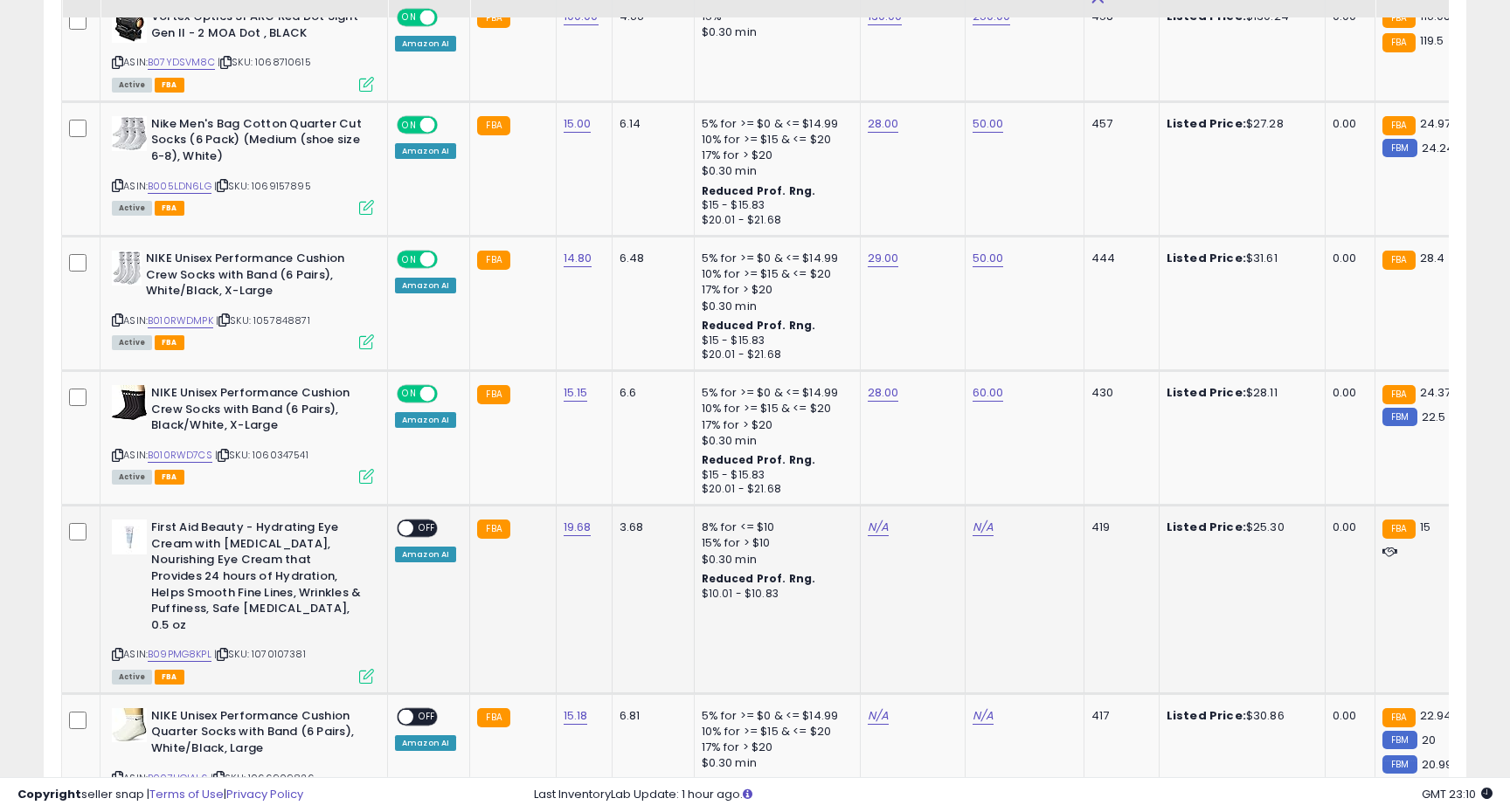
scroll to position [996, 0]
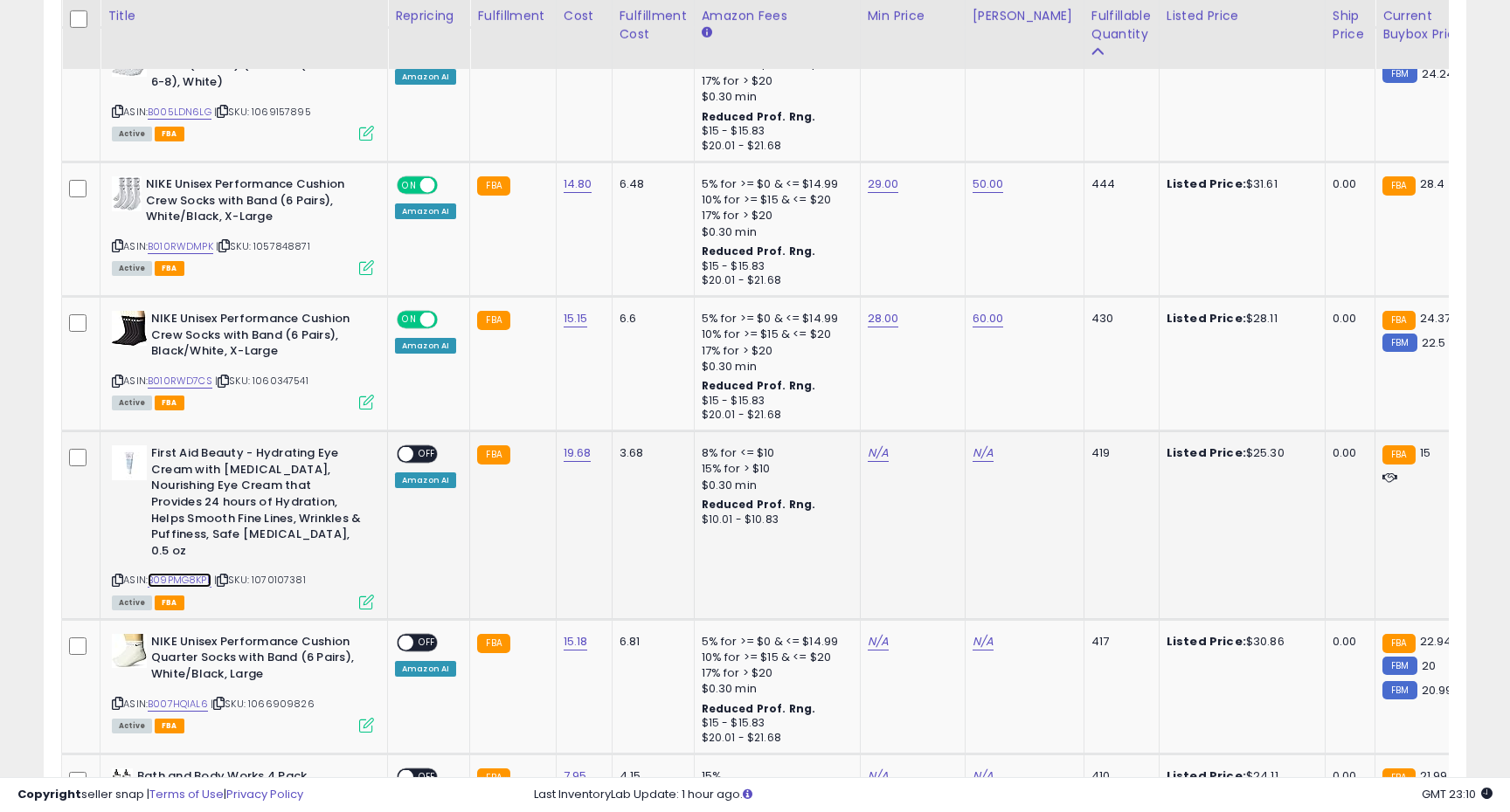
click at [196, 575] on link "B09PMG8KPL" at bounding box center [179, 579] width 63 height 15
click at [189, 583] on link "B09PMG8KPL" at bounding box center [179, 579] width 63 height 15
click at [874, 448] on link "N/A" at bounding box center [879, 454] width 21 height 18
type input "**"
click at [944, 402] on button "submit" at bounding box center [928, 409] width 29 height 26
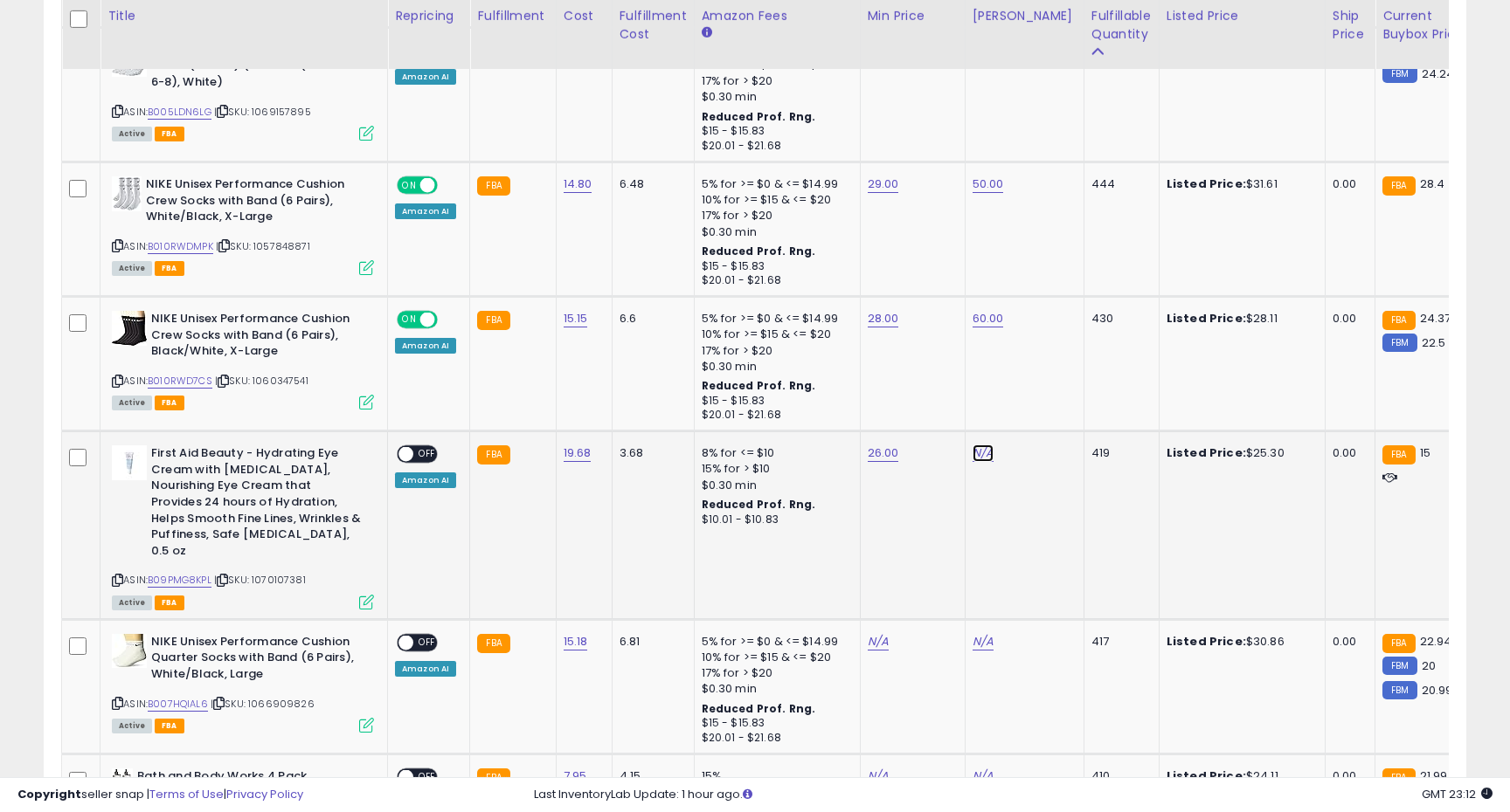
click at [979, 446] on link "N/A" at bounding box center [983, 454] width 21 height 18
type input "**"
click at [1040, 411] on button "submit" at bounding box center [1034, 409] width 29 height 26
click at [418, 450] on span "OFF" at bounding box center [427, 454] width 28 height 15
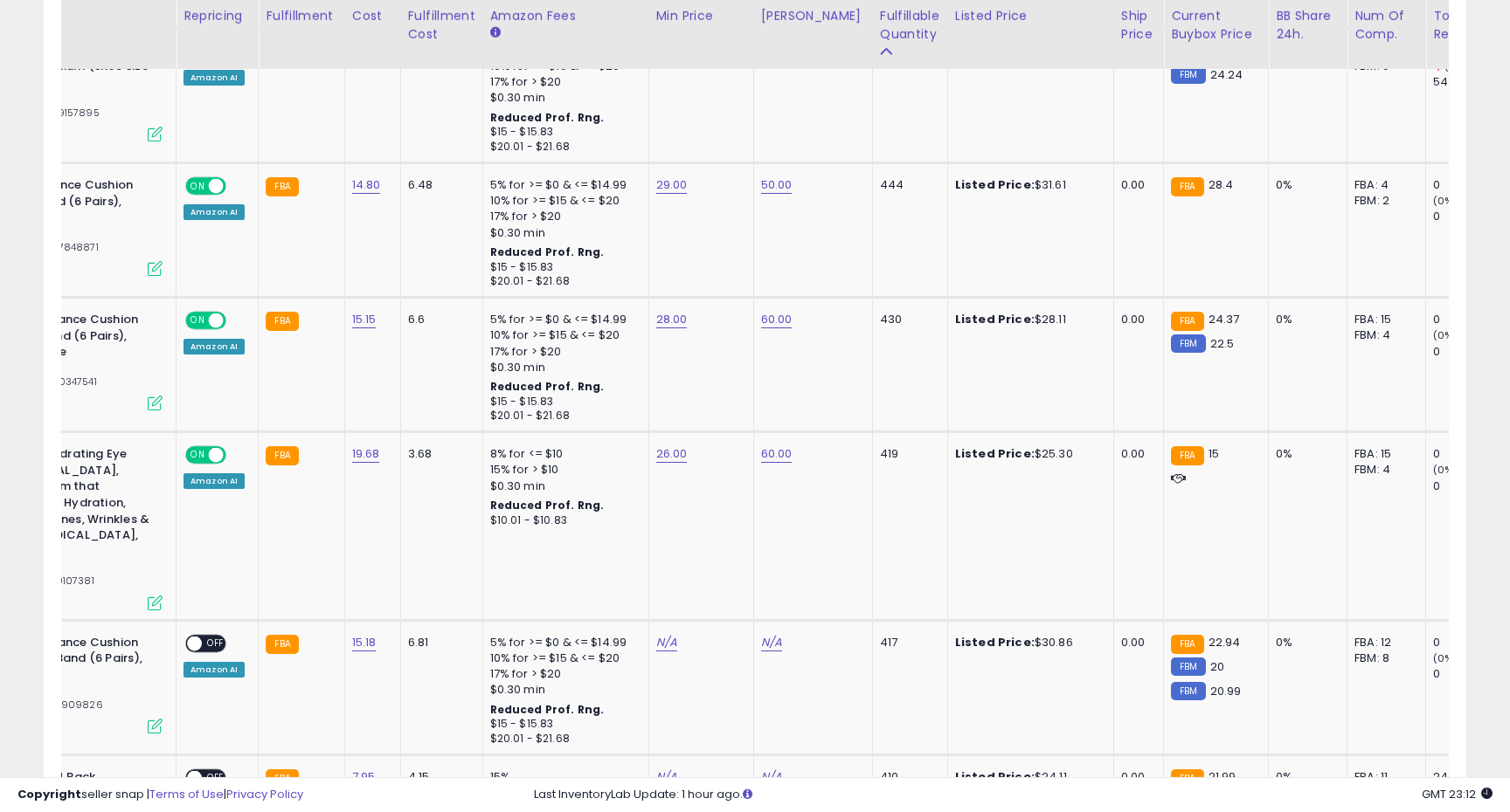
scroll to position [0, 0]
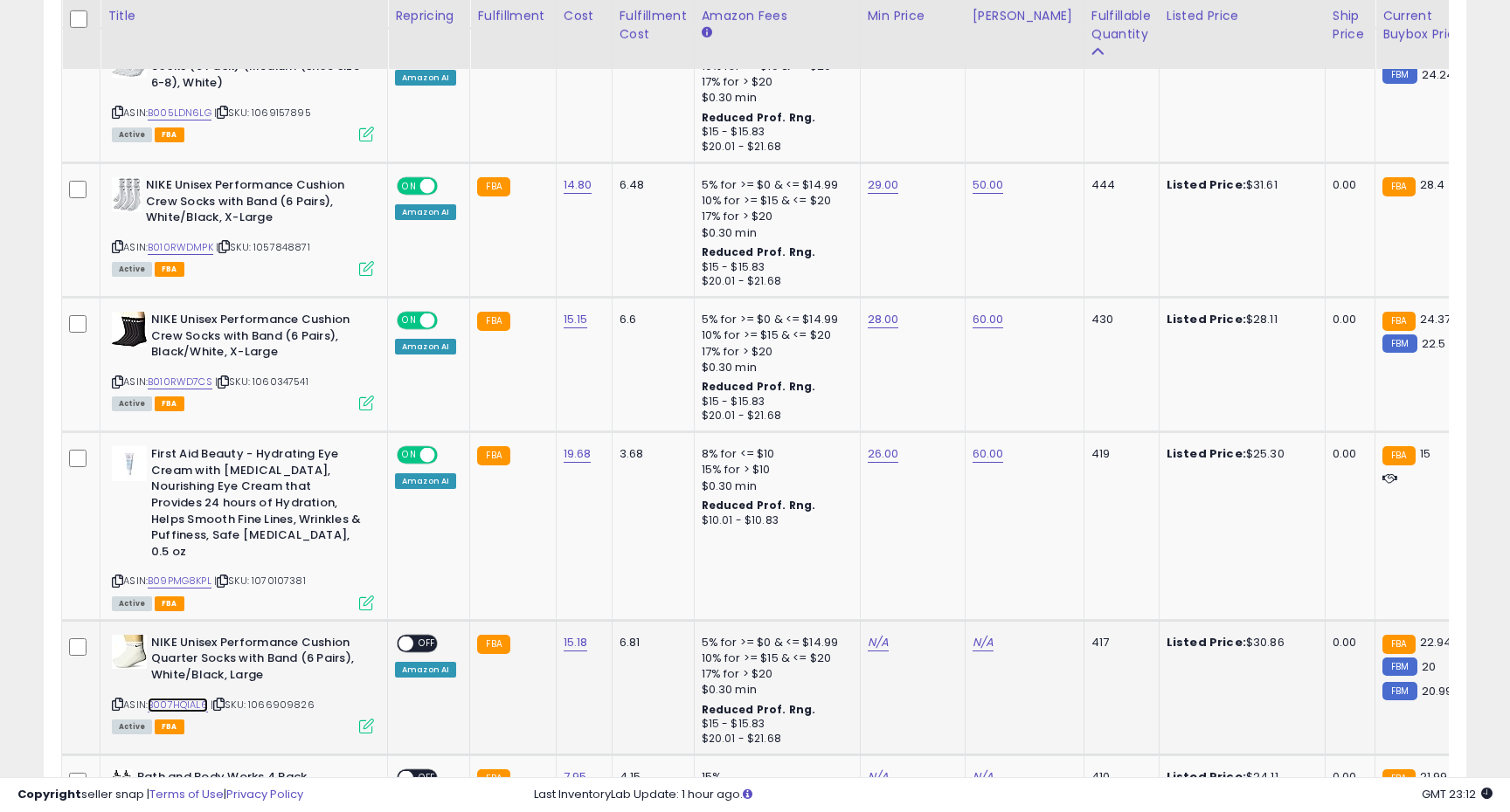
click at [193, 707] on link "B007HQIAL6" at bounding box center [178, 705] width 60 height 15
click at [113, 703] on icon at bounding box center [118, 704] width 12 height 10
click at [873, 642] on link "N/A" at bounding box center [879, 643] width 21 height 18
type input "**"
click at [934, 602] on icon "submit" at bounding box center [928, 598] width 11 height 11
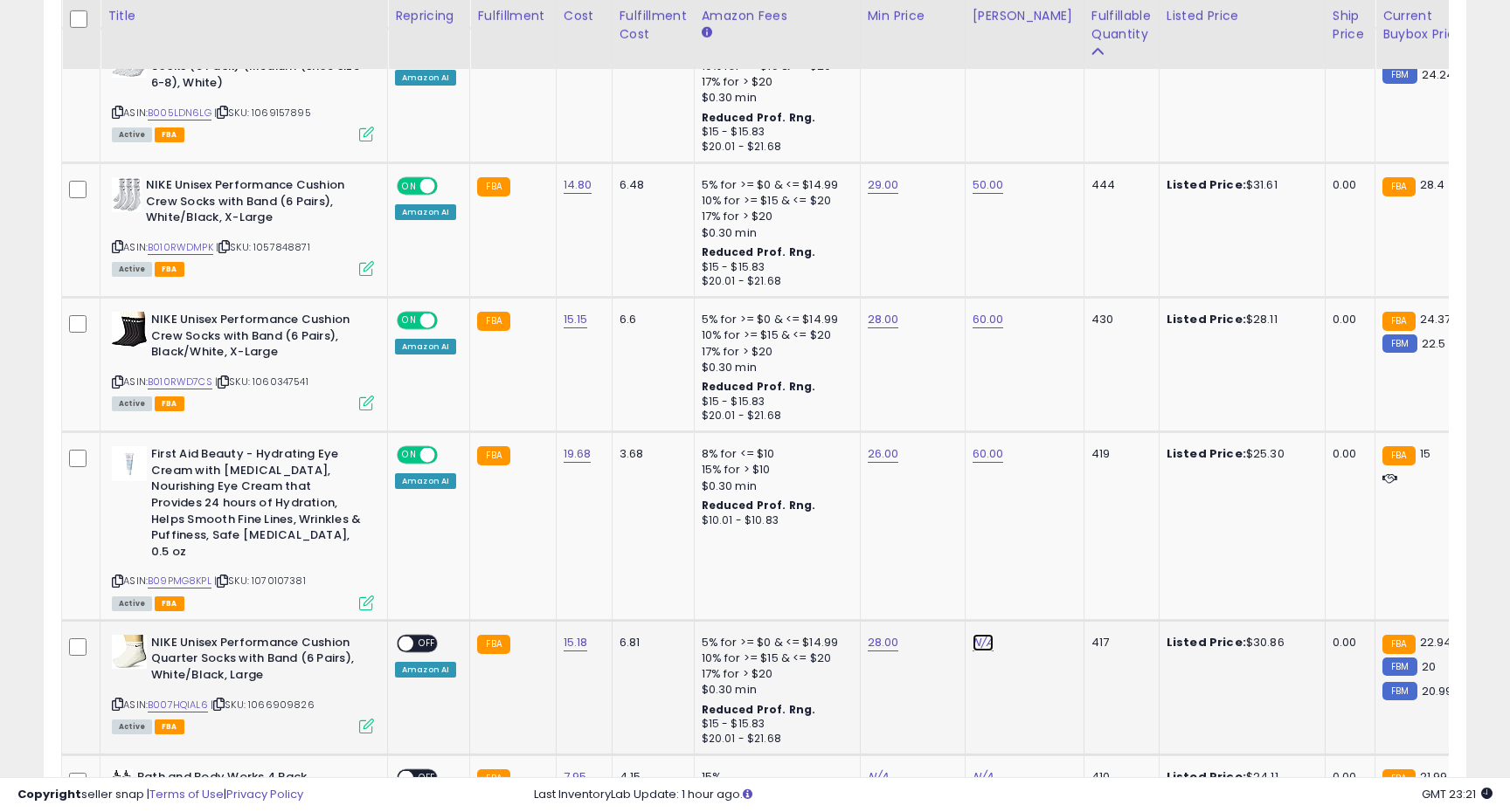
click at [975, 640] on link "N/A" at bounding box center [983, 643] width 21 height 18
type input "**"
click at [1038, 597] on icon "submit" at bounding box center [1034, 598] width 11 height 11
click at [424, 647] on span "OFF" at bounding box center [427, 644] width 28 height 15
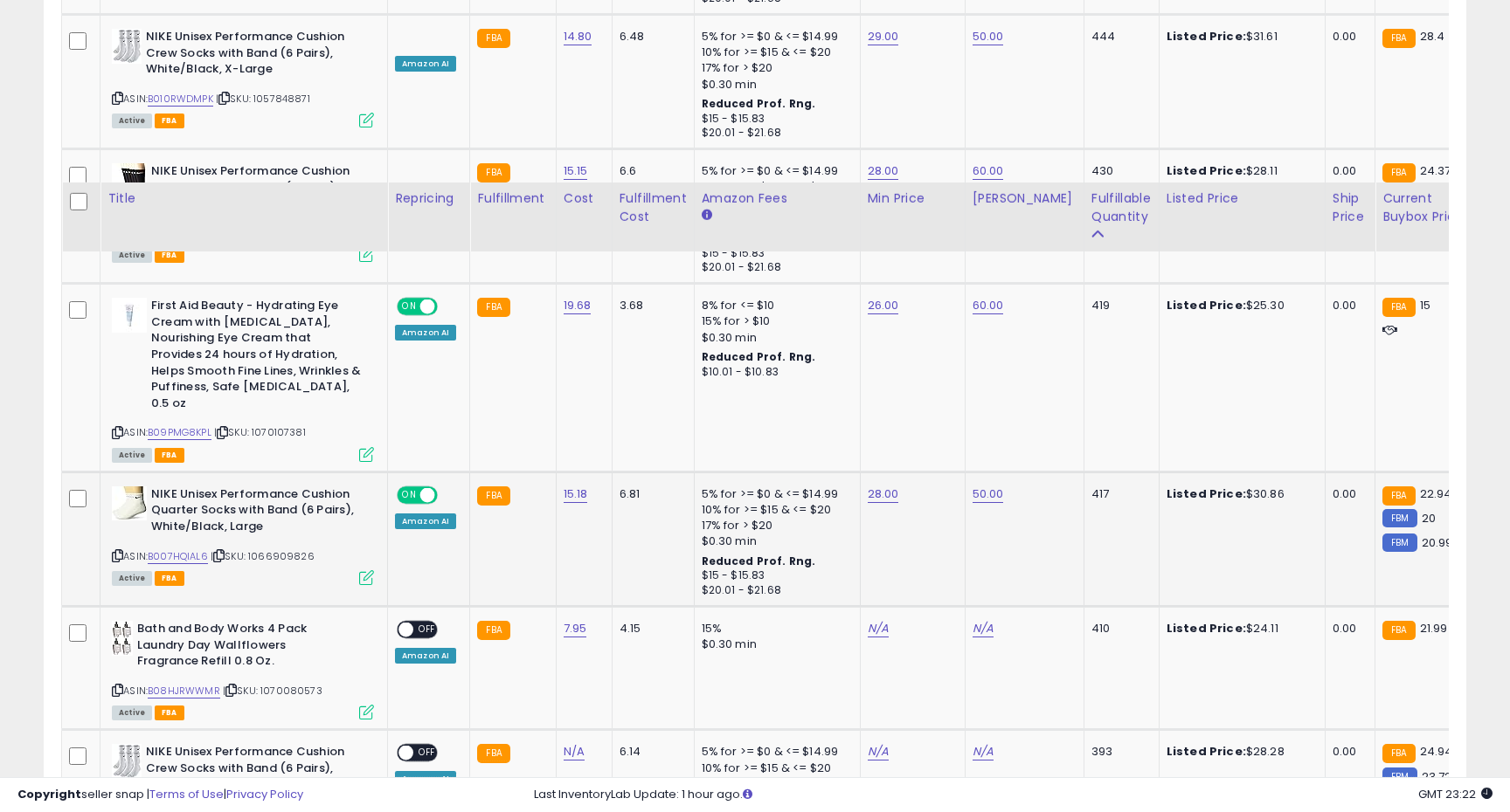
scroll to position [1326, 0]
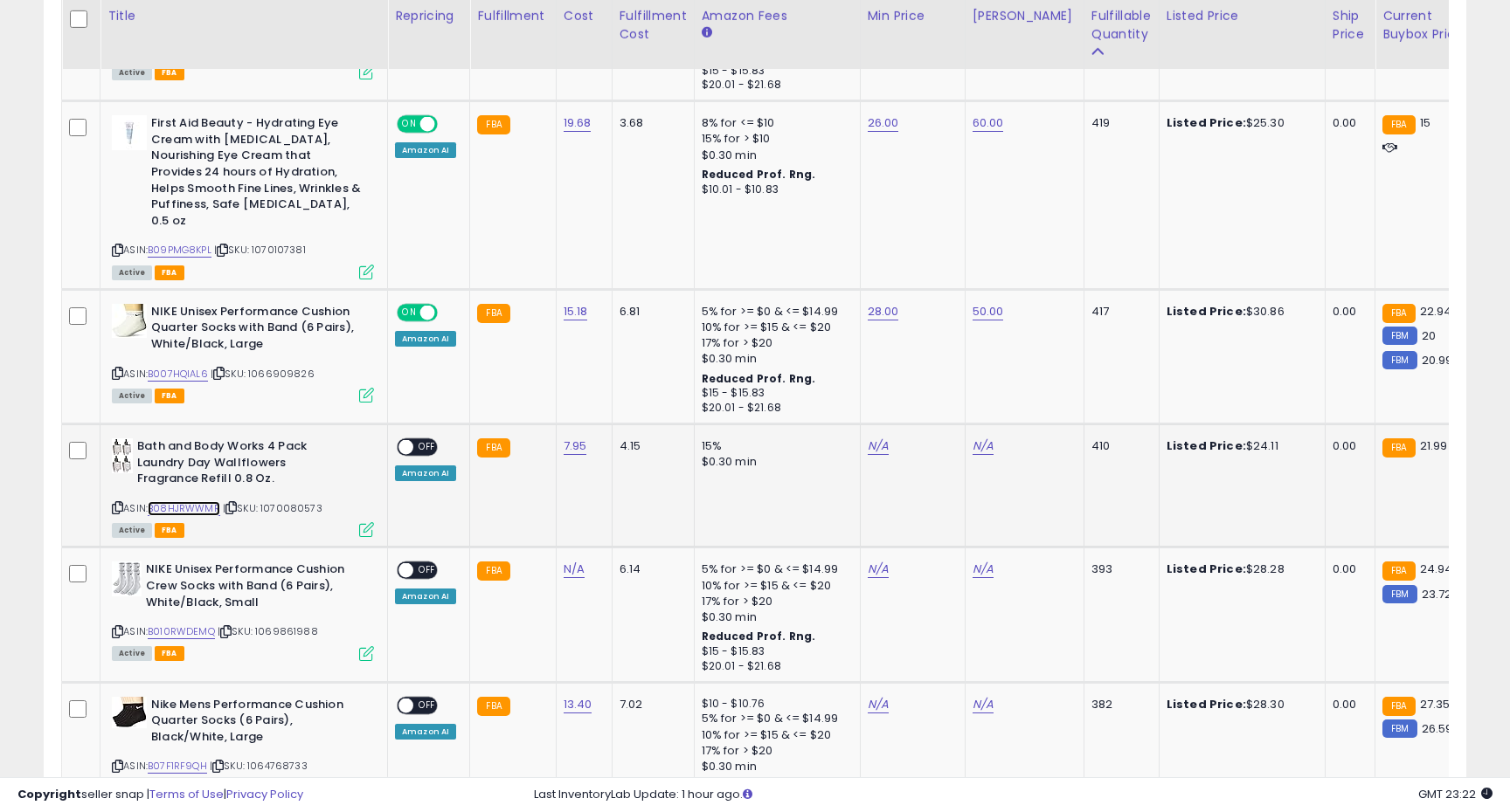
click at [189, 506] on link "B08HJRWWMR" at bounding box center [184, 508] width 72 height 15
click at [121, 507] on icon at bounding box center [118, 508] width 12 height 10
click at [868, 444] on link "N/A" at bounding box center [879, 446] width 21 height 18
type input "**"
click at [934, 403] on icon "submit" at bounding box center [928, 401] width 11 height 11
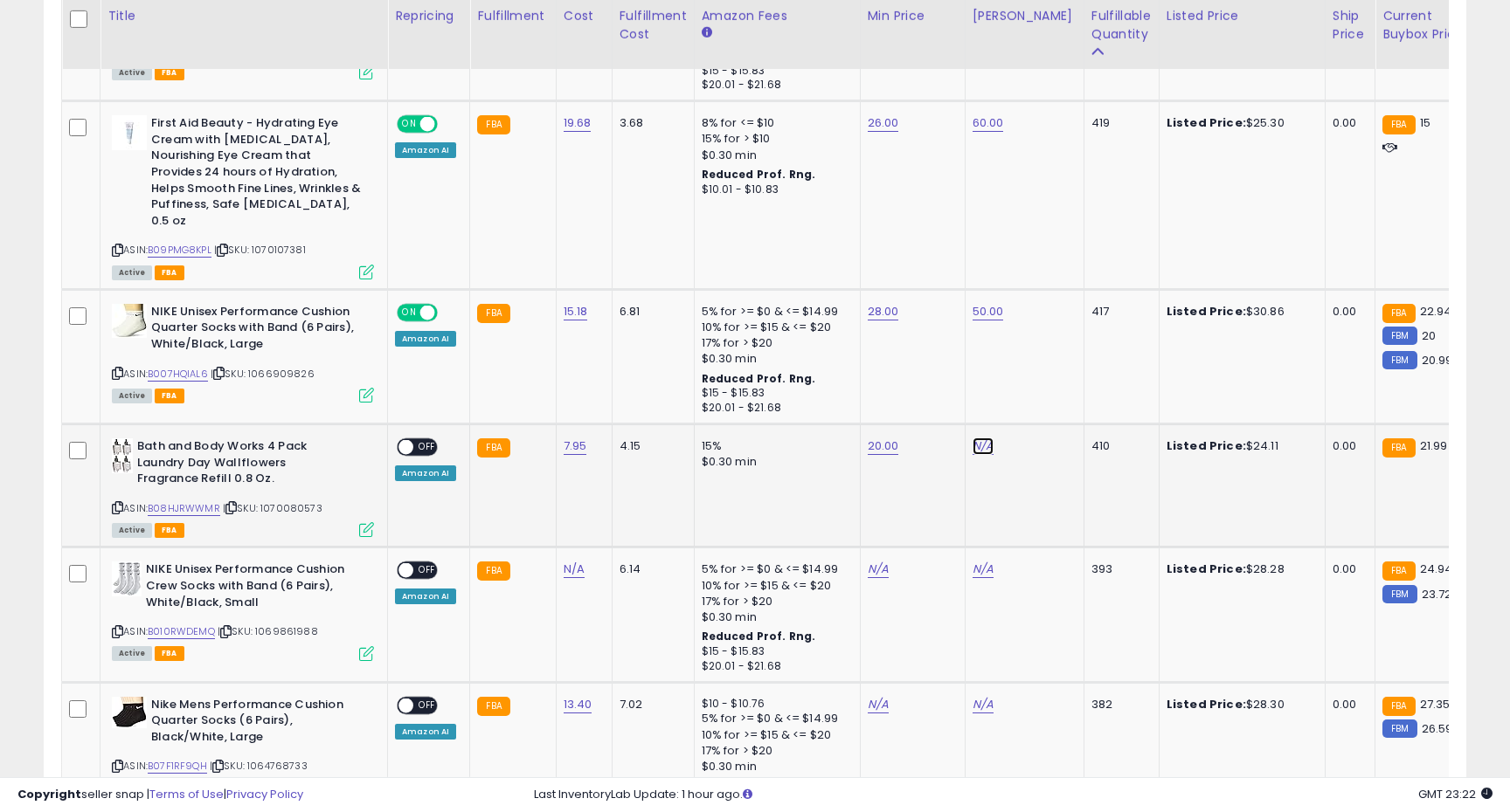
click at [981, 450] on link "N/A" at bounding box center [983, 446] width 21 height 18
type input "**"
click at [1038, 398] on icon "submit" at bounding box center [1034, 401] width 11 height 11
click at [428, 448] on span "OFF" at bounding box center [427, 447] width 28 height 15
click at [188, 629] on link "B010RWDEMQ" at bounding box center [181, 631] width 67 height 15
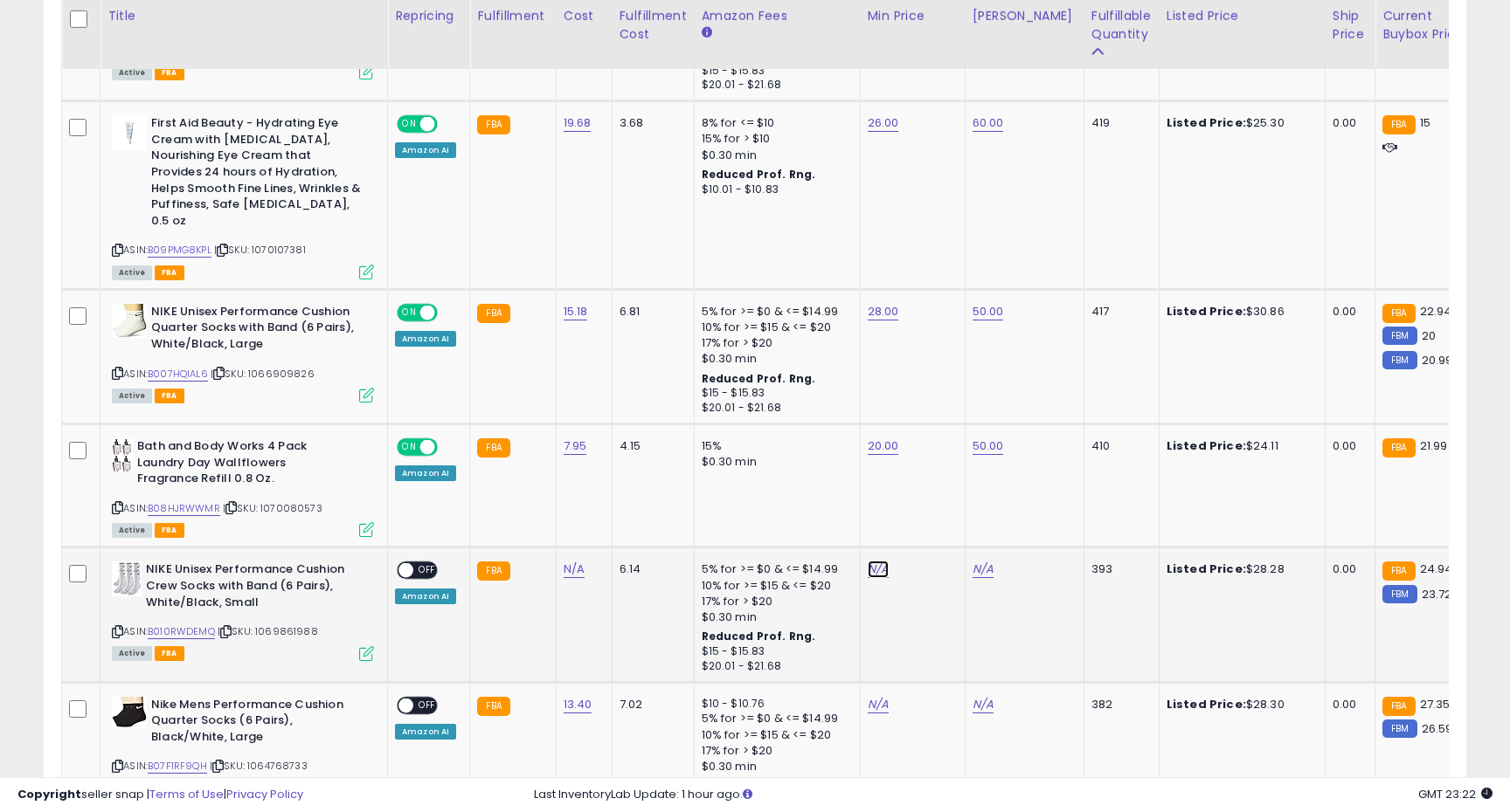
click at [868, 569] on link "N/A" at bounding box center [879, 570] width 21 height 18
type input "**"
click at [934, 530] on icon "submit" at bounding box center [928, 526] width 11 height 11
click at [979, 566] on link "N/A" at bounding box center [983, 570] width 21 height 18
type input "**"
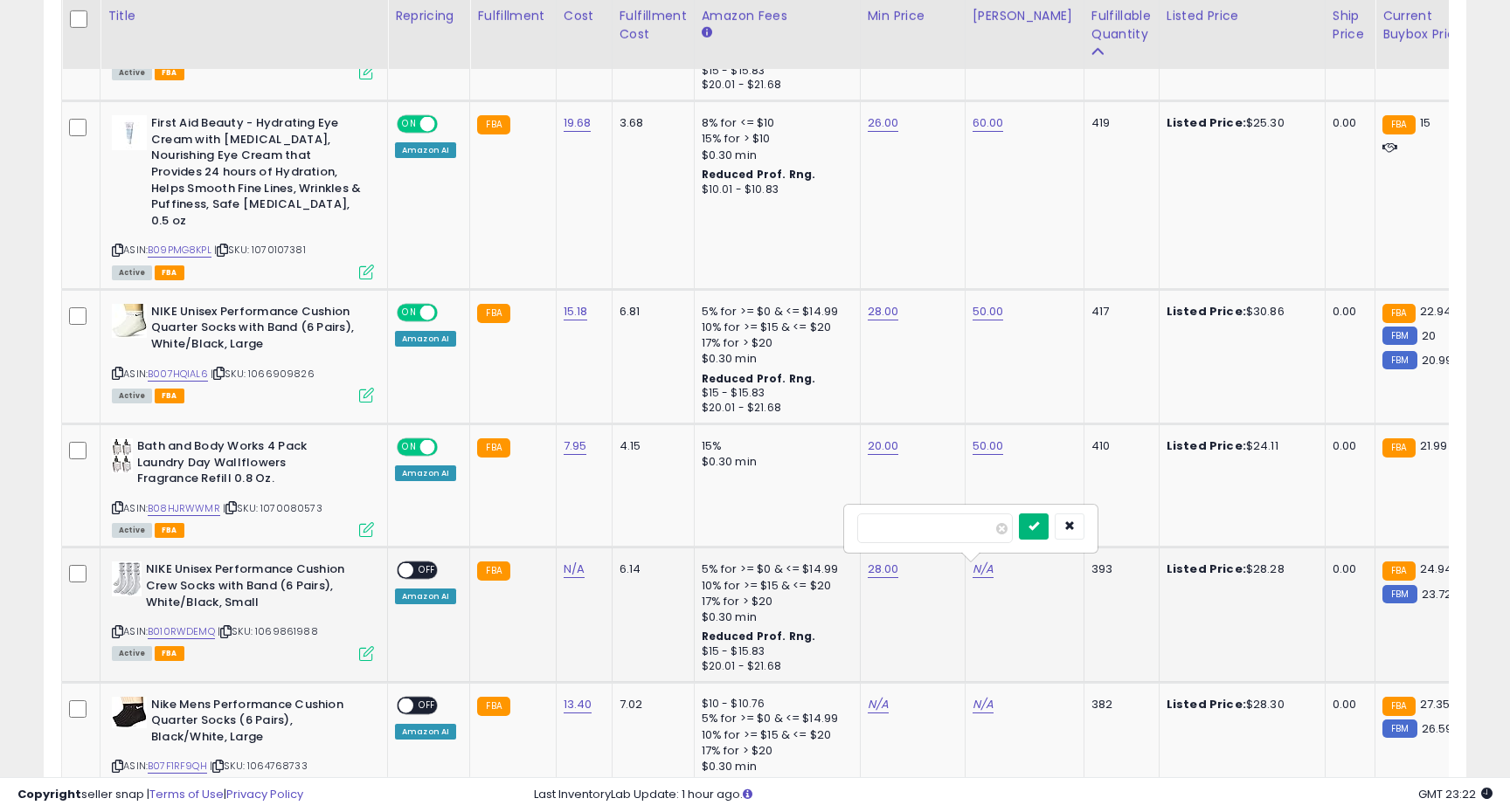
click at [1048, 529] on button "submit" at bounding box center [1034, 526] width 29 height 26
click at [416, 572] on span "OFF" at bounding box center [427, 571] width 28 height 15
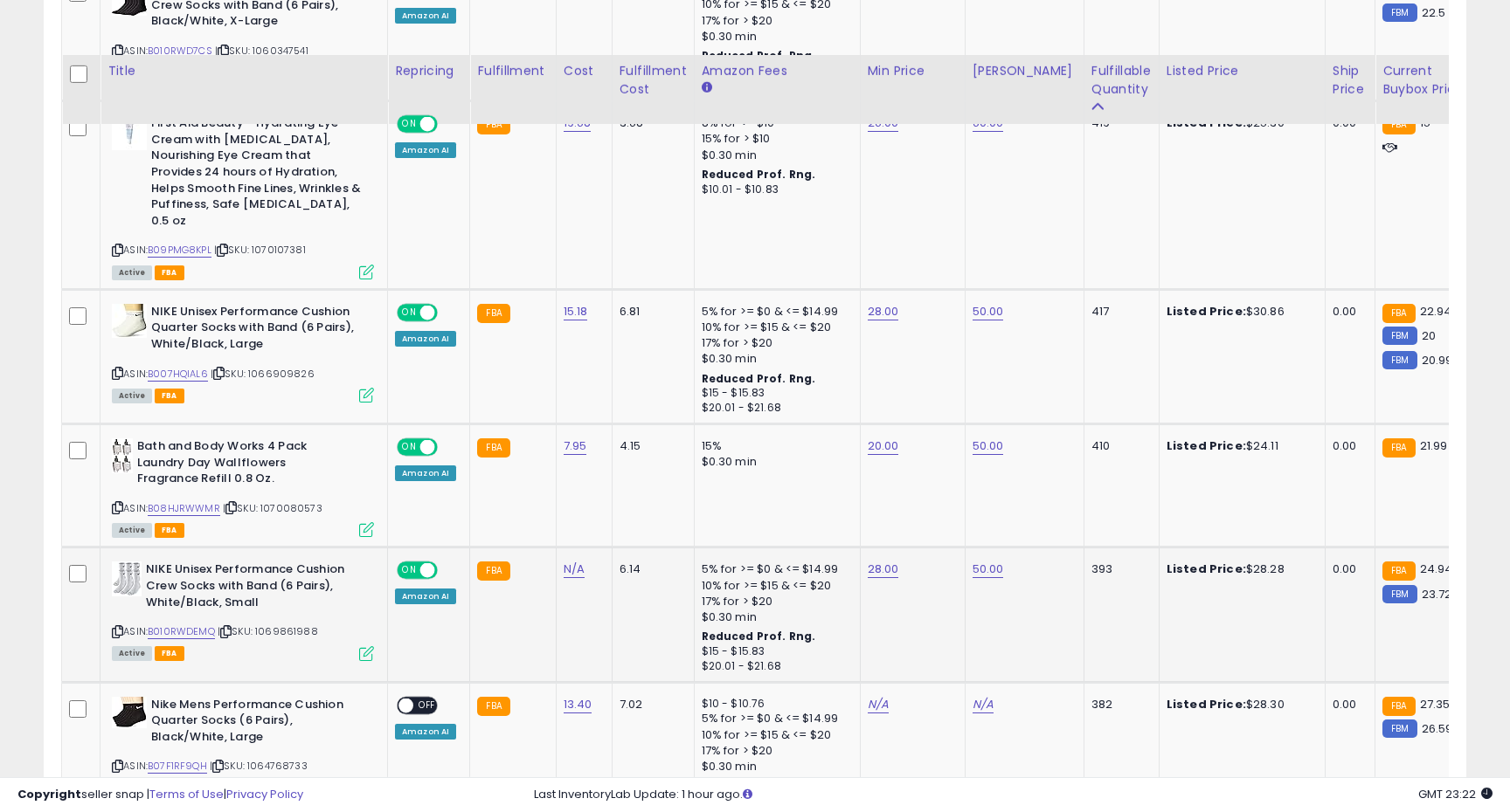
scroll to position [1533, 0]
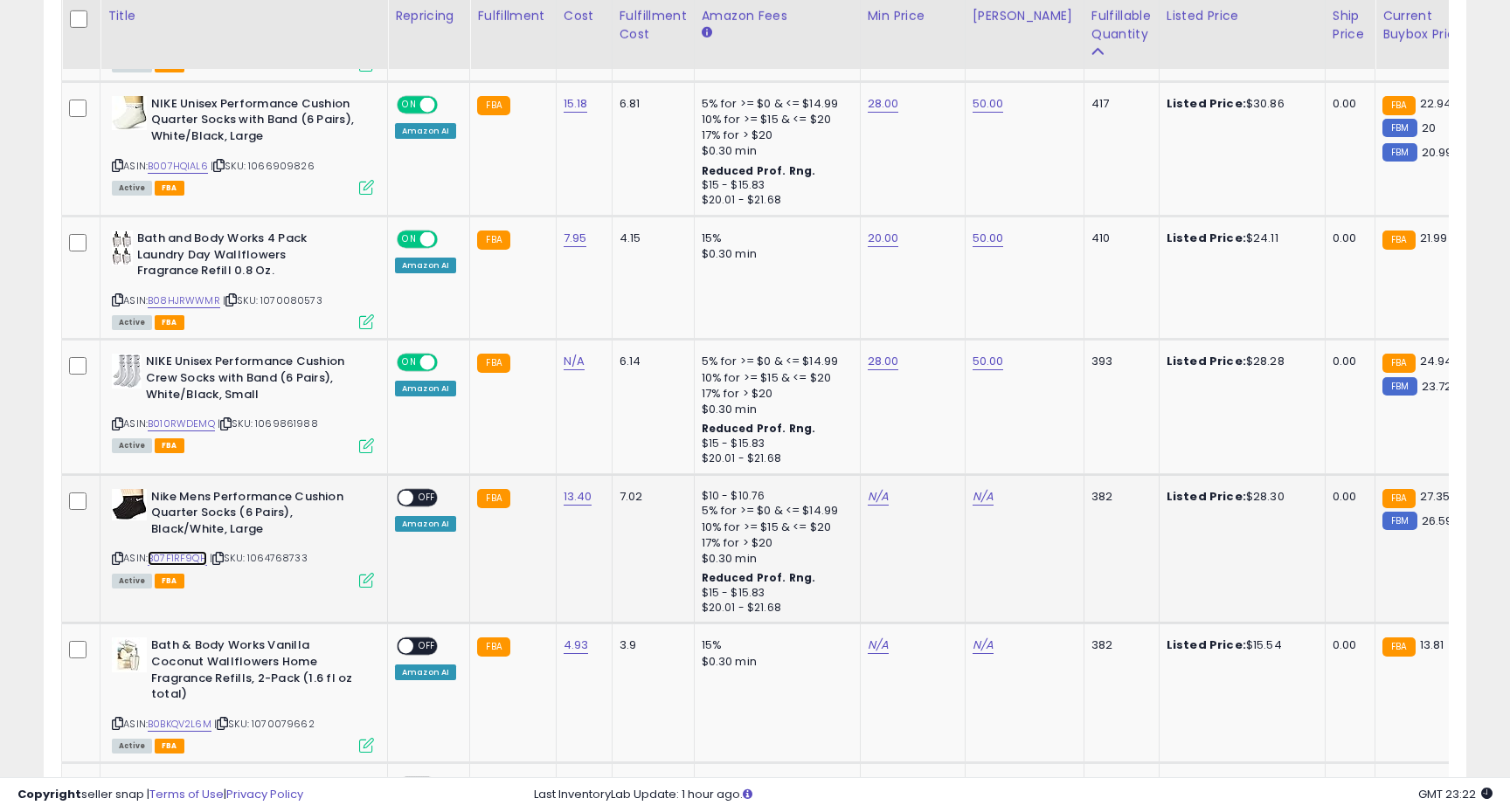
click at [195, 558] on link "B07F1RF9QH" at bounding box center [177, 558] width 59 height 15
click at [870, 498] on link "N/A" at bounding box center [879, 497] width 21 height 18
type input "**"
click at [932, 460] on button "submit" at bounding box center [928, 453] width 29 height 26
click at [982, 496] on link "N/A" at bounding box center [983, 497] width 21 height 18
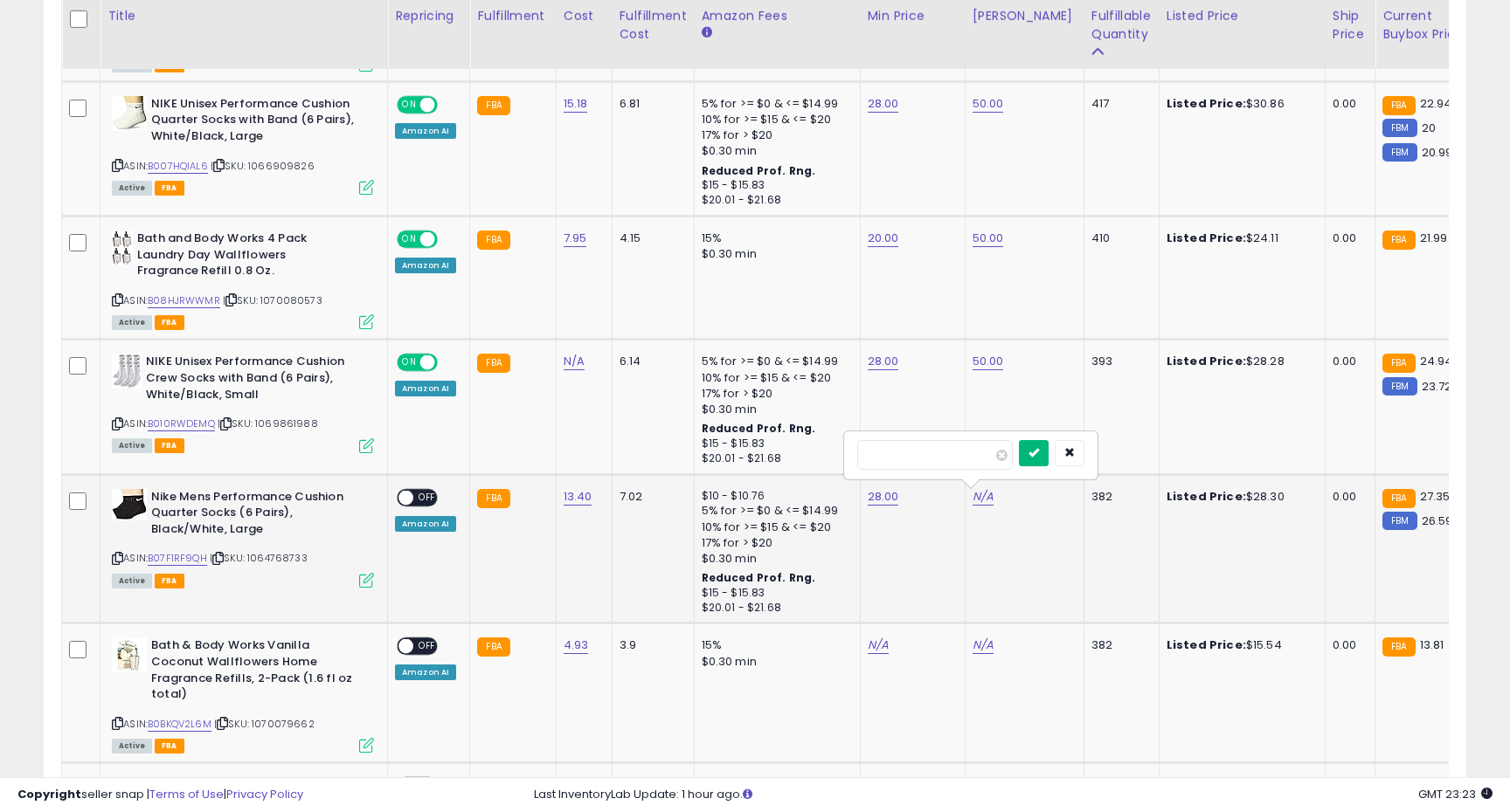
type input "**"
click at [1040, 457] on button "submit" at bounding box center [1034, 453] width 29 height 26
click at [414, 492] on div "ON OFF" at bounding box center [397, 497] width 41 height 15
click at [422, 498] on span "OFF" at bounding box center [427, 497] width 28 height 15
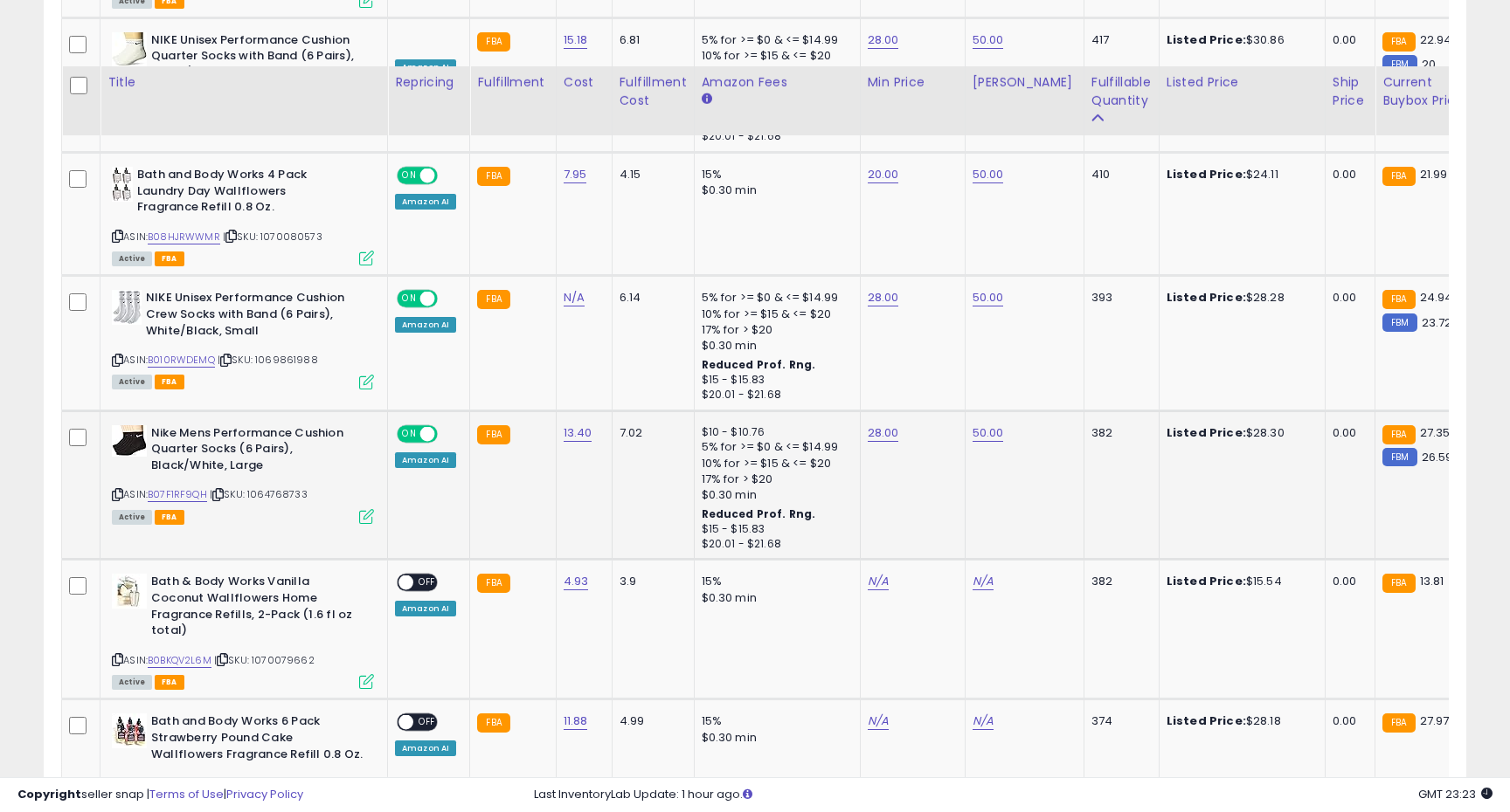
scroll to position [1670, 0]
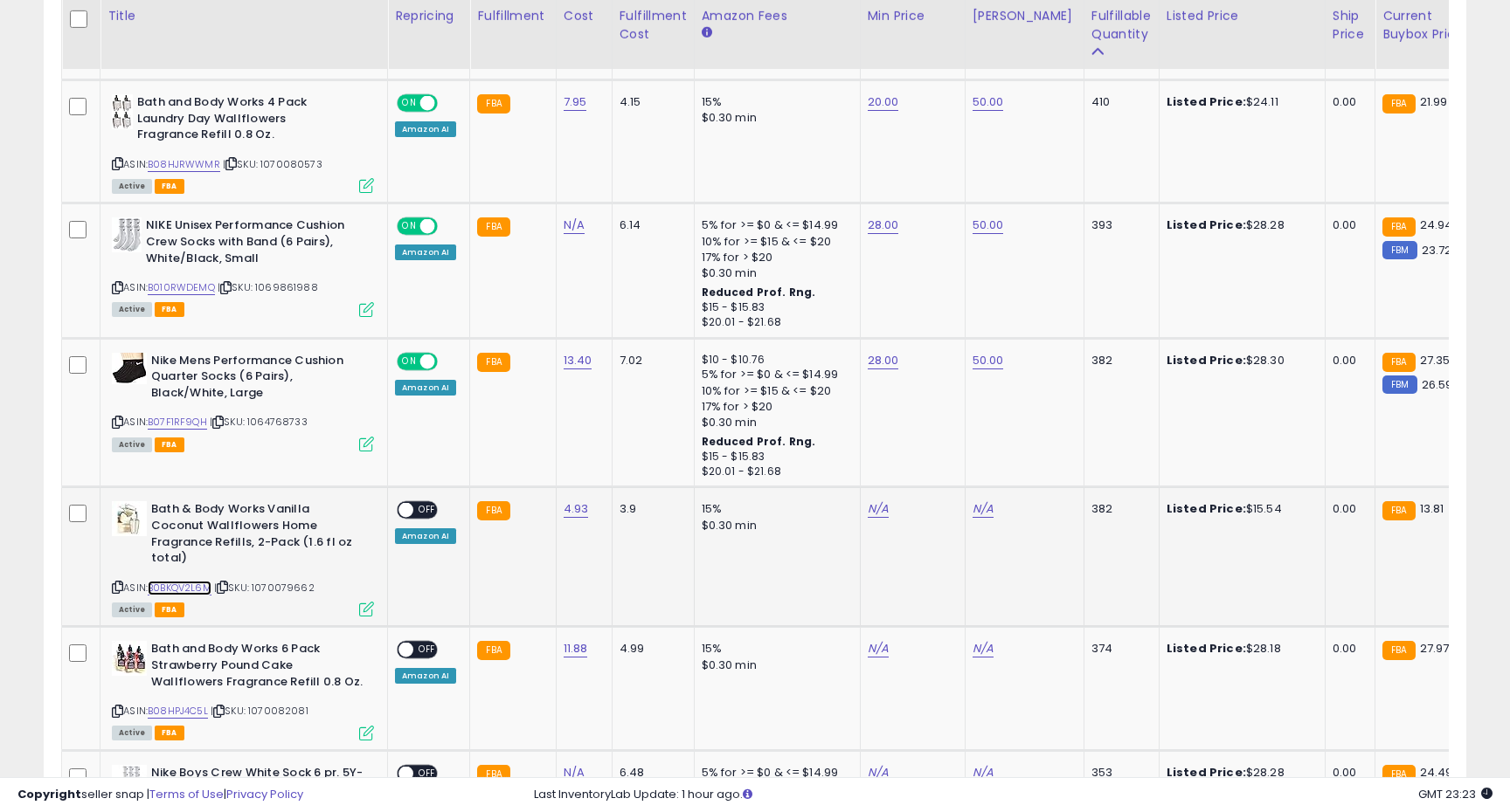
click at [191, 580] on link "B0BKQV2L6M" at bounding box center [179, 587] width 63 height 15
click at [868, 505] on link "N/A" at bounding box center [879, 509] width 21 height 18
type input "**"
click at [930, 472] on button "submit" at bounding box center [928, 466] width 29 height 26
click at [978, 505] on link "N/A" at bounding box center [983, 509] width 21 height 18
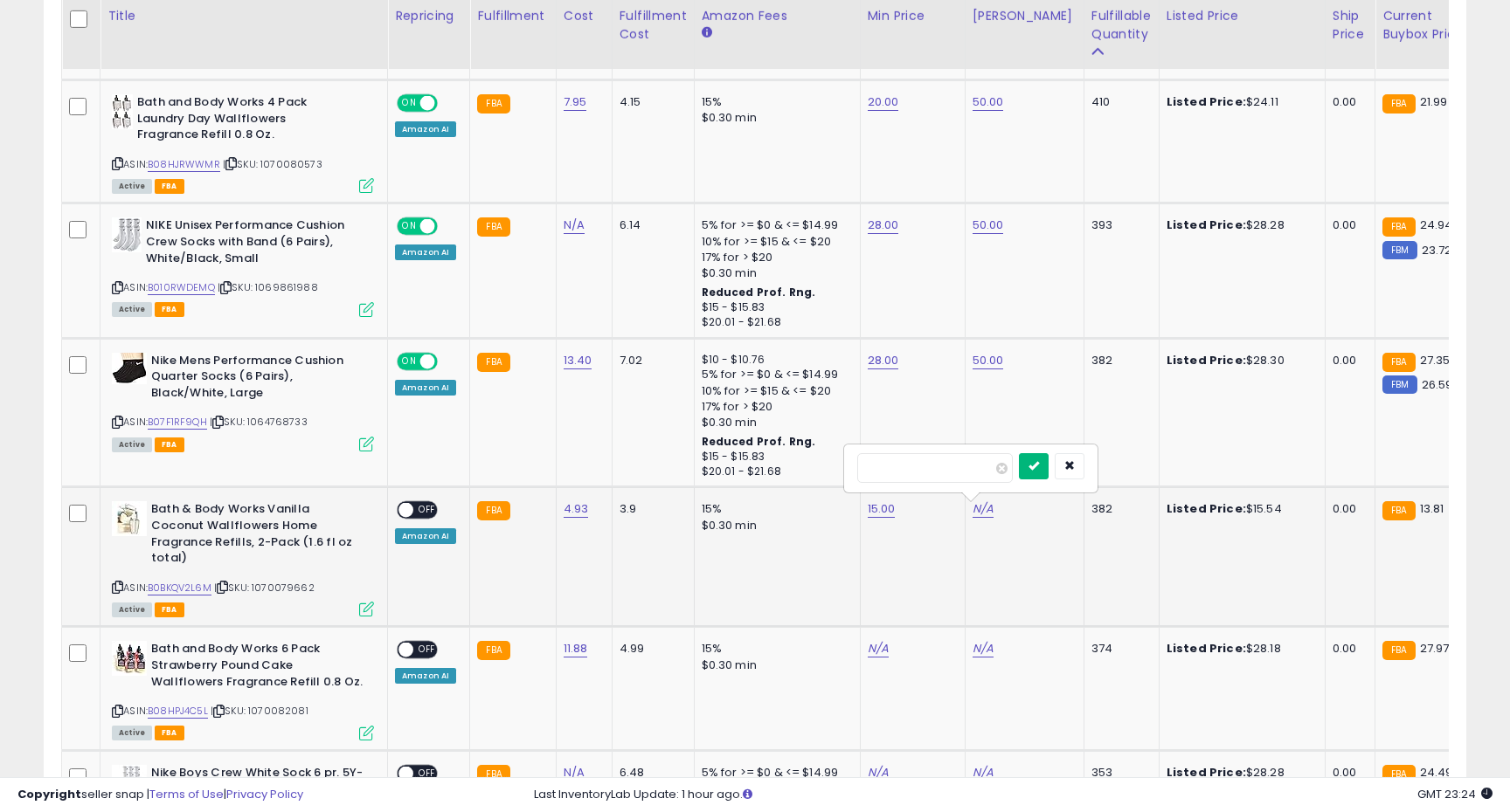
type input "**"
click at [1038, 466] on icon "submit" at bounding box center [1034, 465] width 11 height 11
click at [420, 505] on span "OFF" at bounding box center [427, 510] width 28 height 15
click at [195, 704] on link "B08HPJ4C5L" at bounding box center [178, 711] width 60 height 15
click at [109, 692] on div "Bath and Body Works 6 Pack Strawberry Pound Cake Wallflowers Fragrance Refill 0…" at bounding box center [241, 689] width 267 height 97
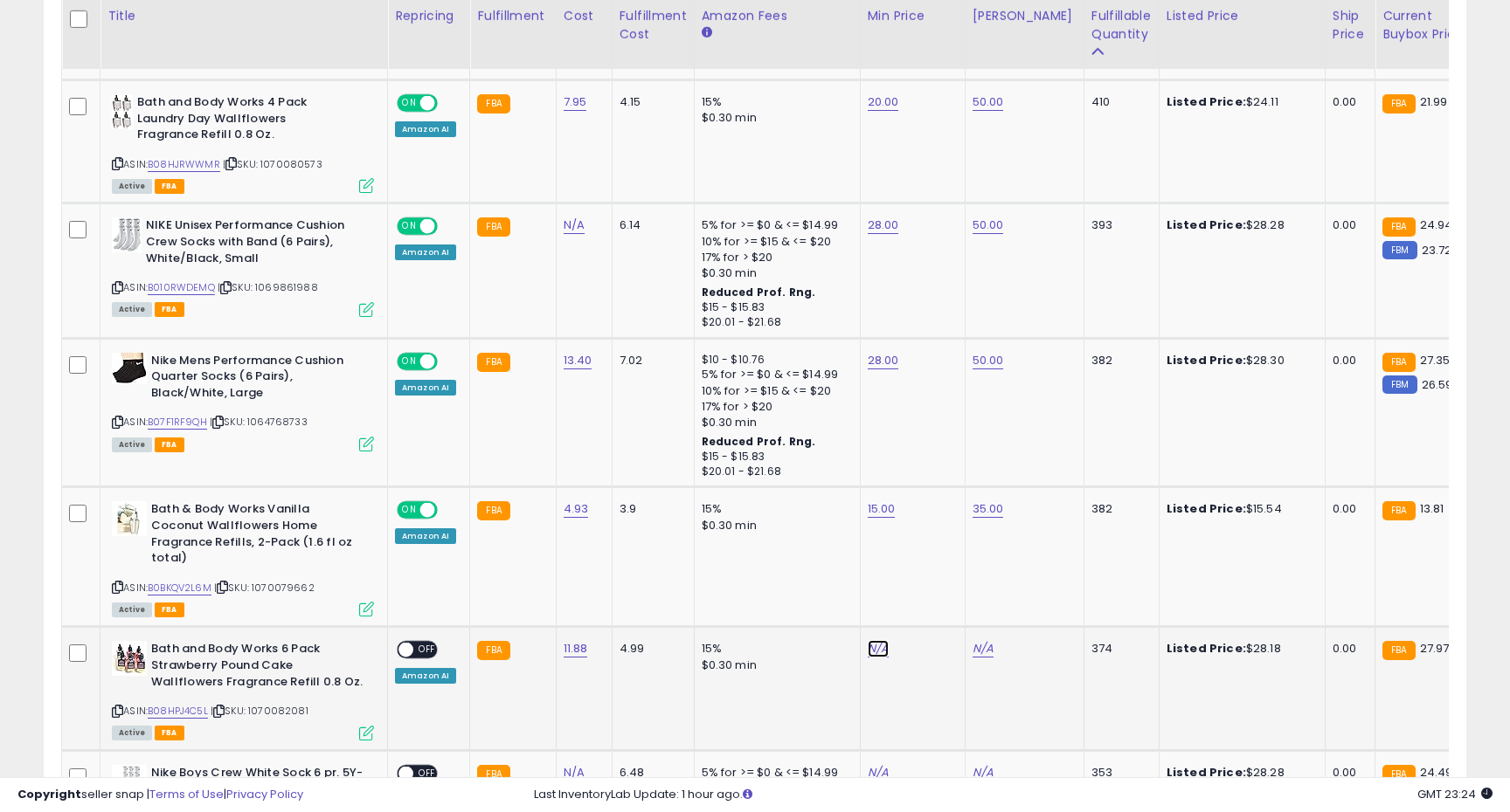
click at [868, 640] on link "N/A" at bounding box center [879, 648] width 21 height 18
type input "**"
click at [934, 587] on icon "submit" at bounding box center [928, 588] width 11 height 11
click at [977, 640] on link "N/A" at bounding box center [983, 648] width 21 height 18
type input "**"
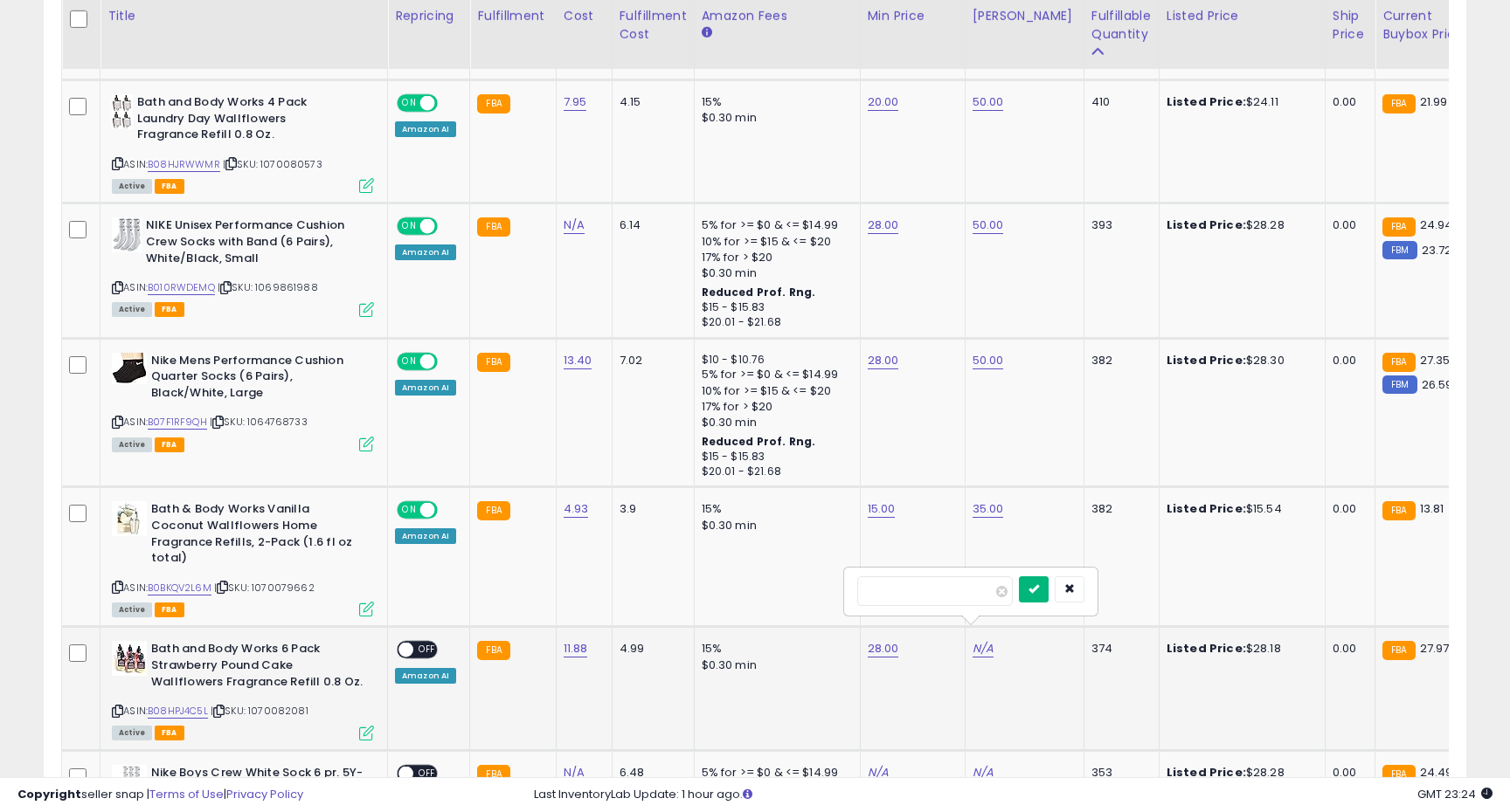
click at [1038, 591] on button "submit" at bounding box center [1034, 589] width 29 height 26
click at [425, 643] on span "OFF" at bounding box center [427, 649] width 28 height 15
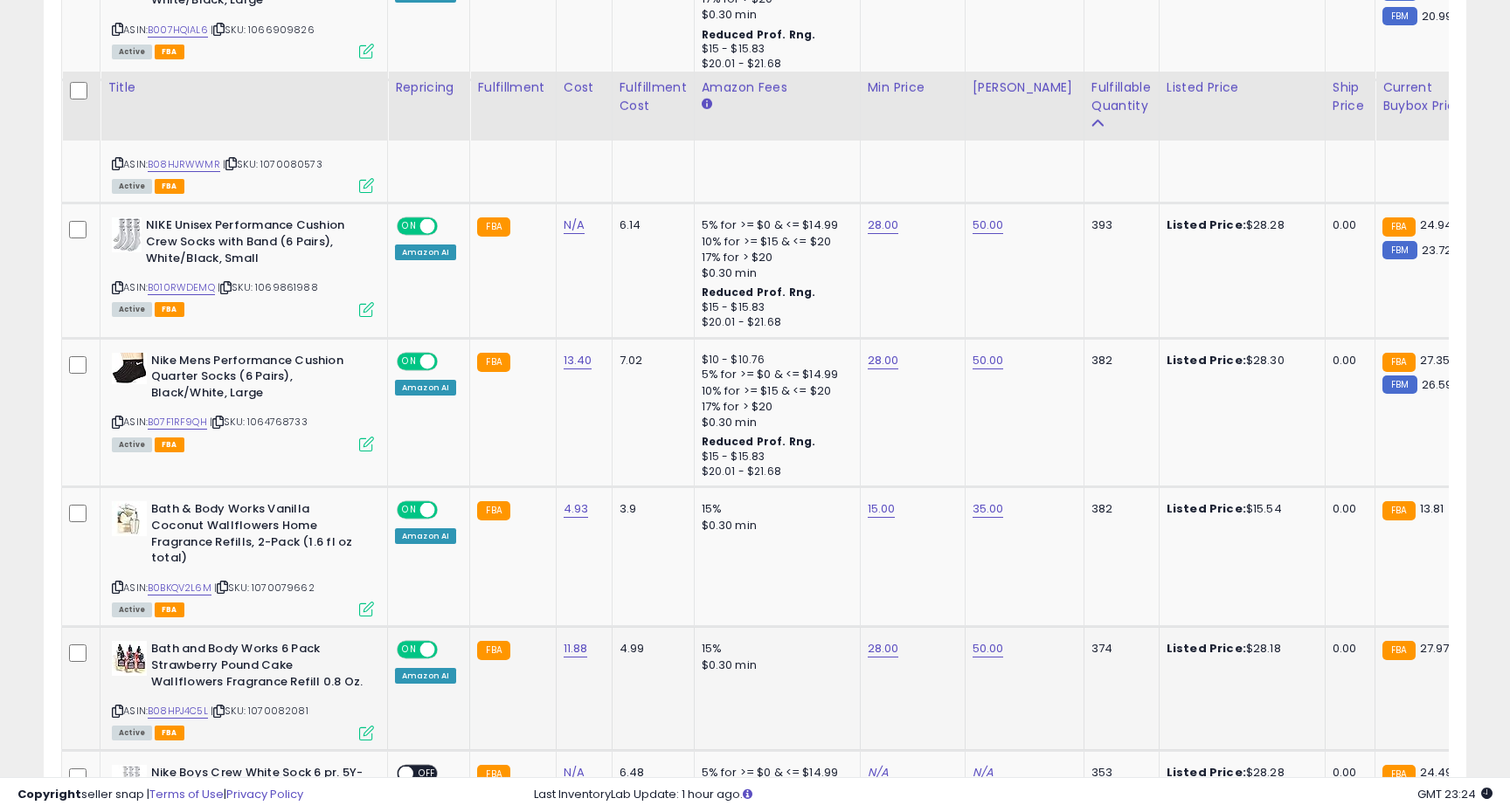
scroll to position [1843, 0]
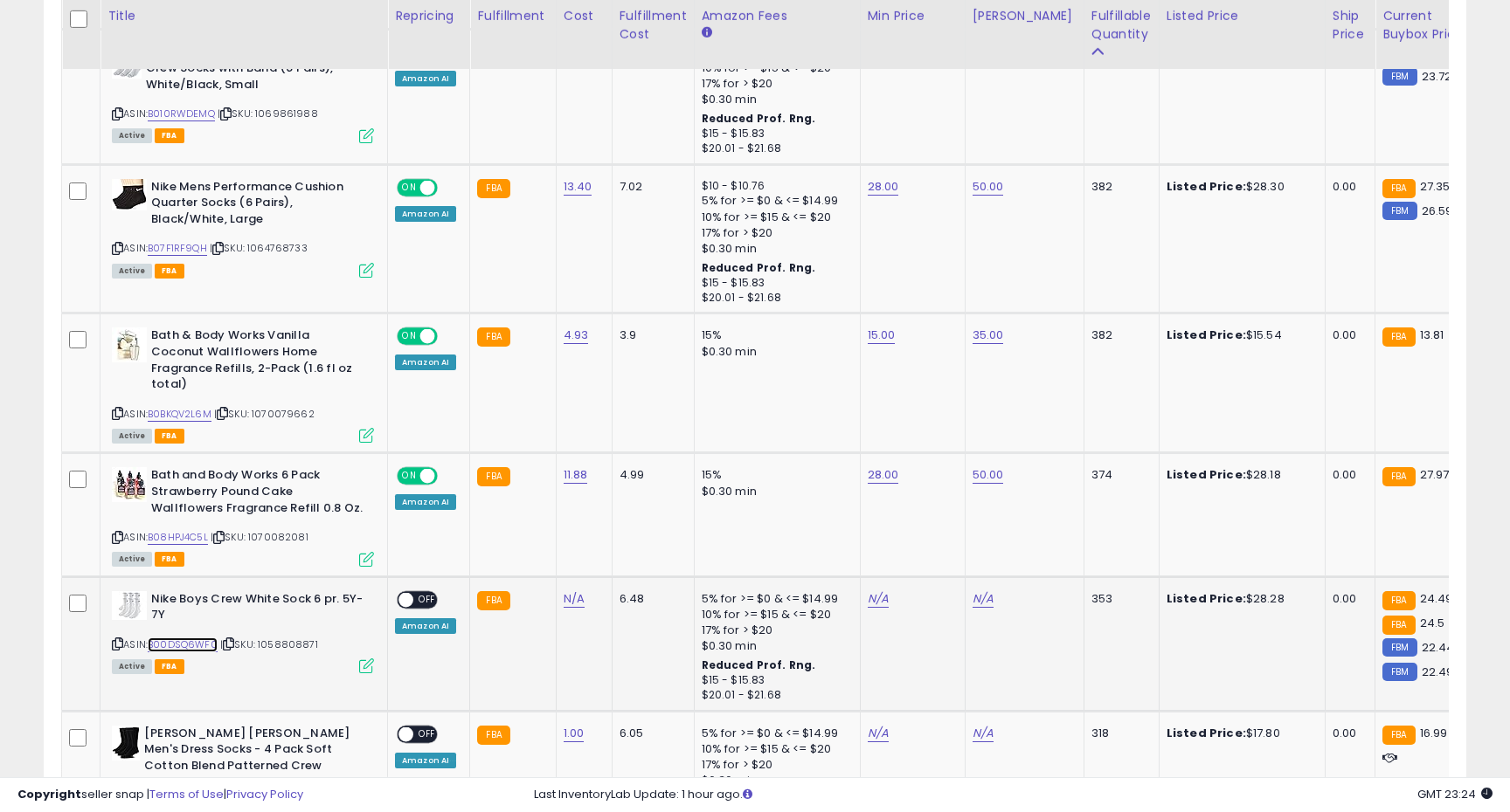
click at [209, 638] on link "B00DSQ6WF0" at bounding box center [183, 645] width 70 height 15
click at [876, 590] on link "N/A" at bounding box center [879, 599] width 21 height 18
type input "**"
click at [936, 546] on button "submit" at bounding box center [928, 538] width 29 height 26
click at [414, 592] on span "OFF" at bounding box center [427, 599] width 28 height 15
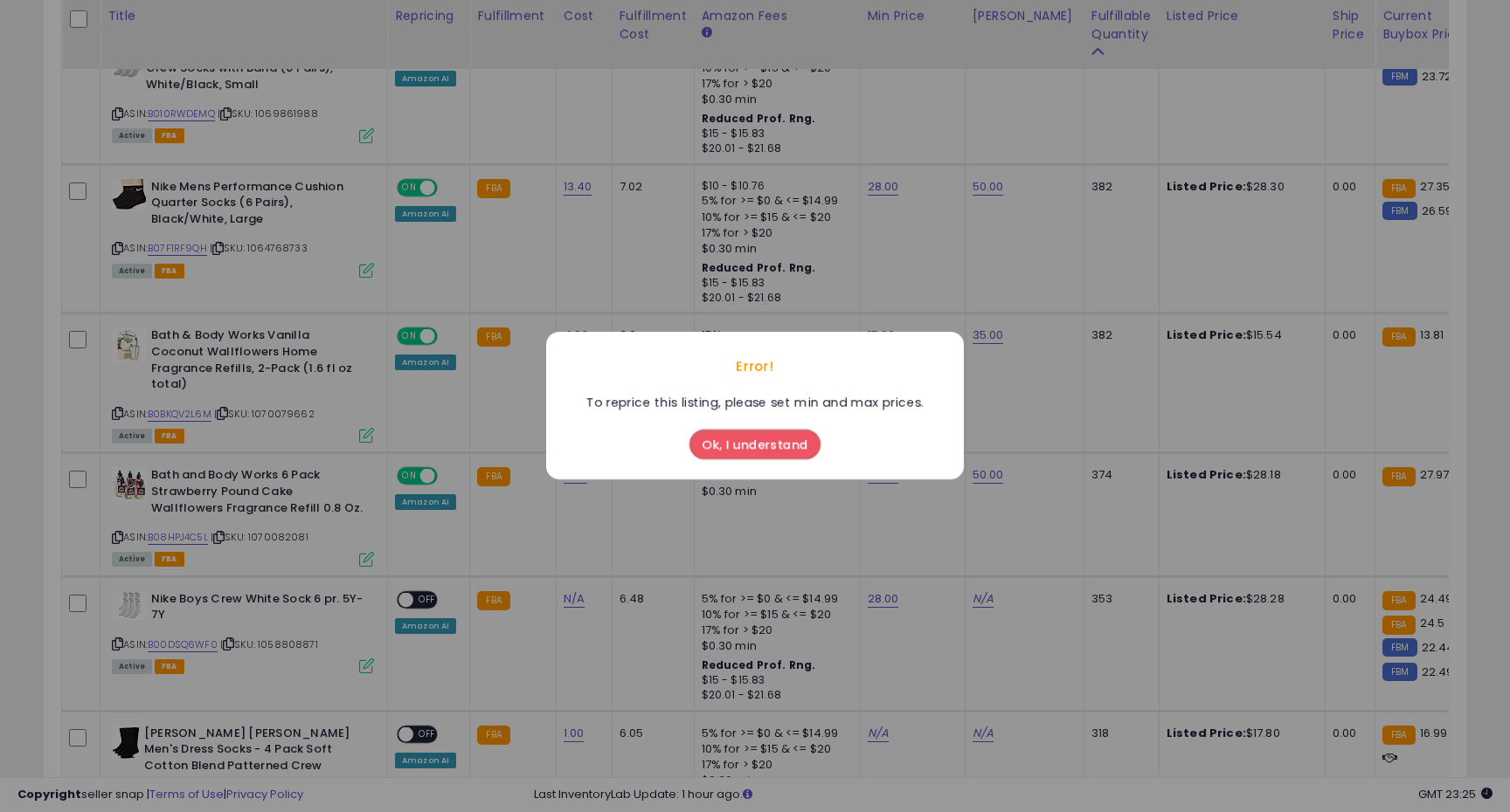
click at [949, 585] on div "Error! To reprice this listing, please set min and max prices. Ok, I understand" at bounding box center [755, 406] width 1510 height 812
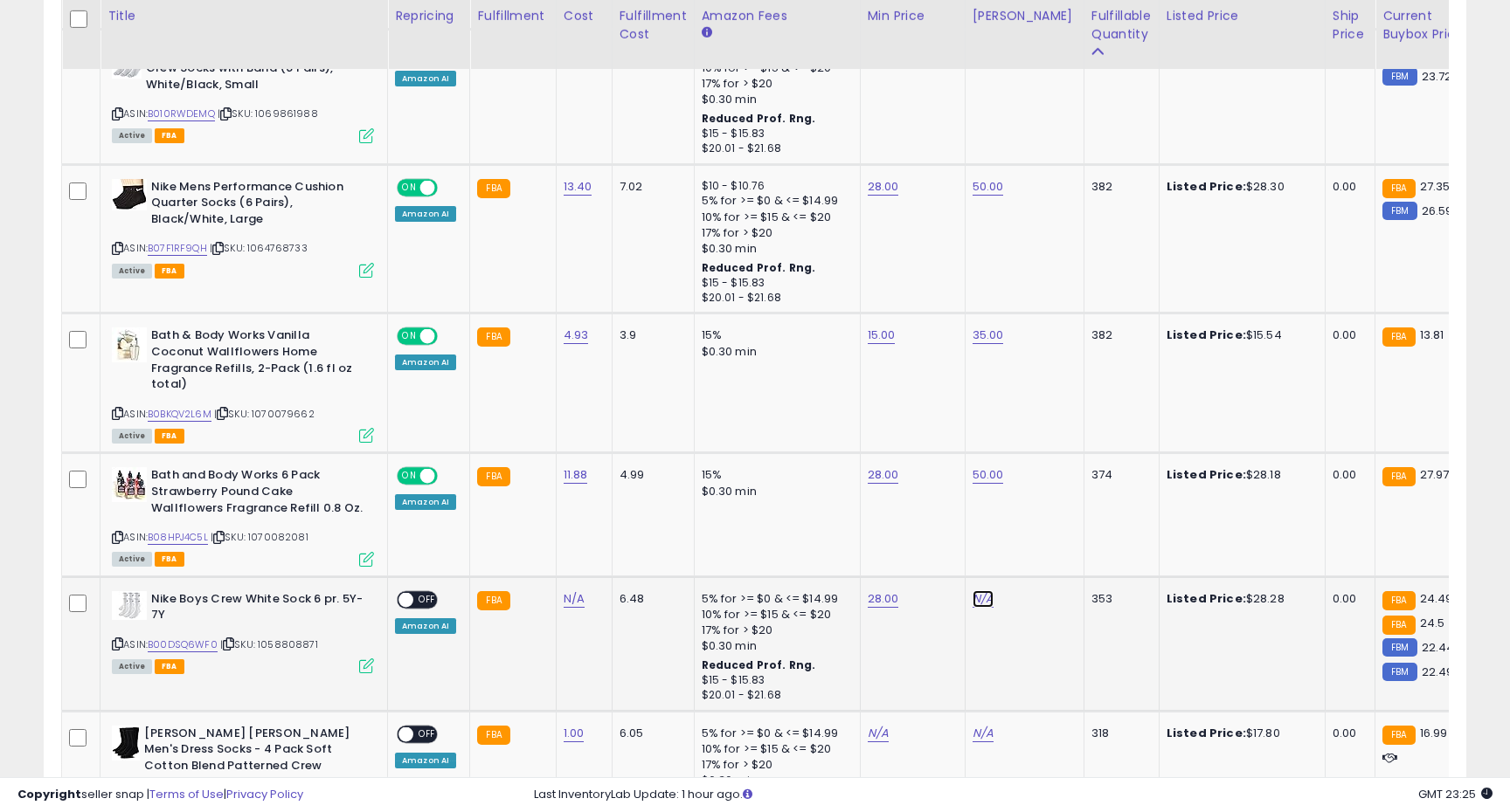
click at [972, 590] on link "N/A" at bounding box center [983, 599] width 21 height 18
type input "**"
click at [1043, 545] on button "submit" at bounding box center [1034, 538] width 29 height 26
click at [426, 592] on span "OFF" at bounding box center [427, 599] width 28 height 15
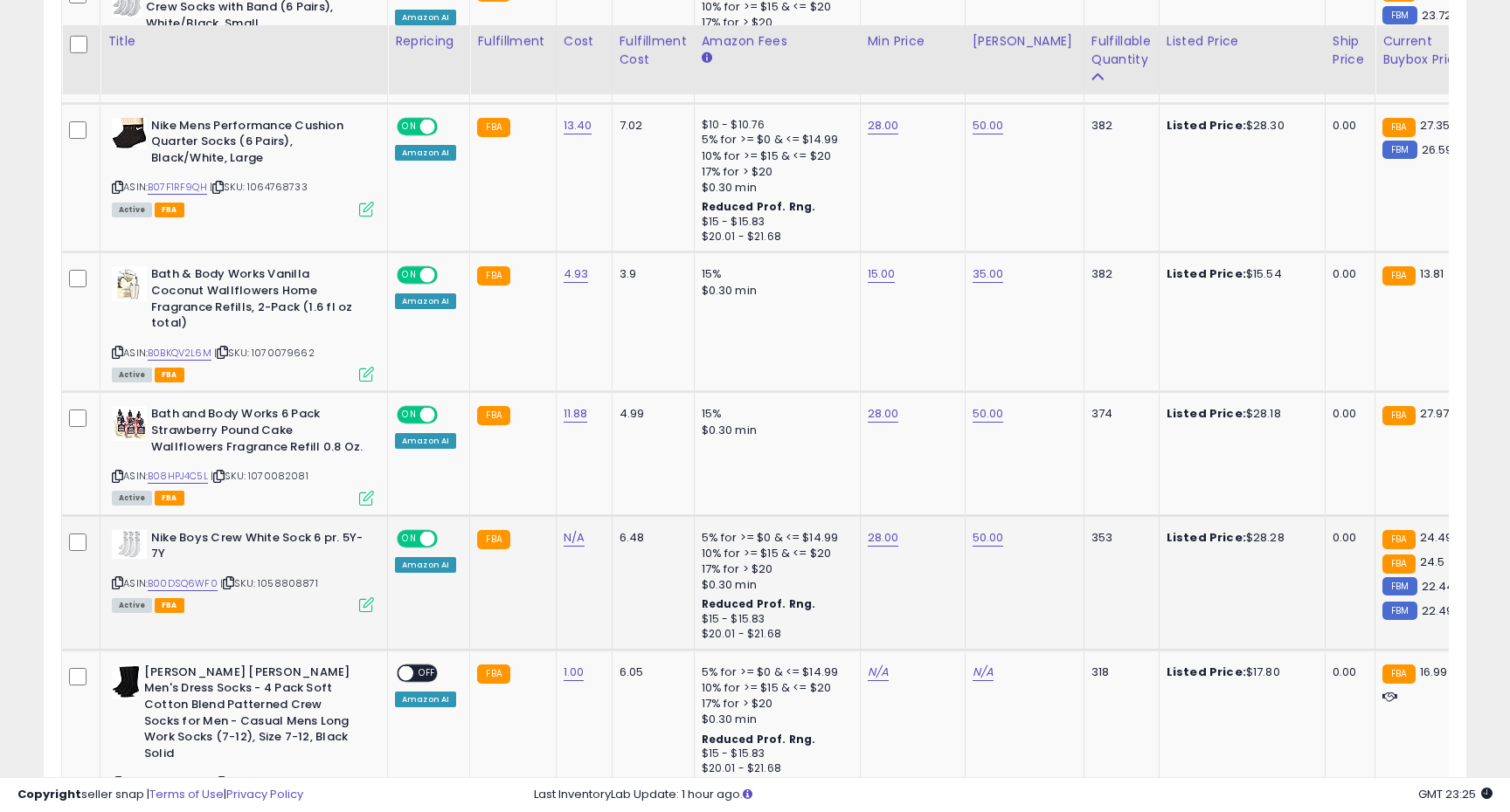
scroll to position [1981, 0]
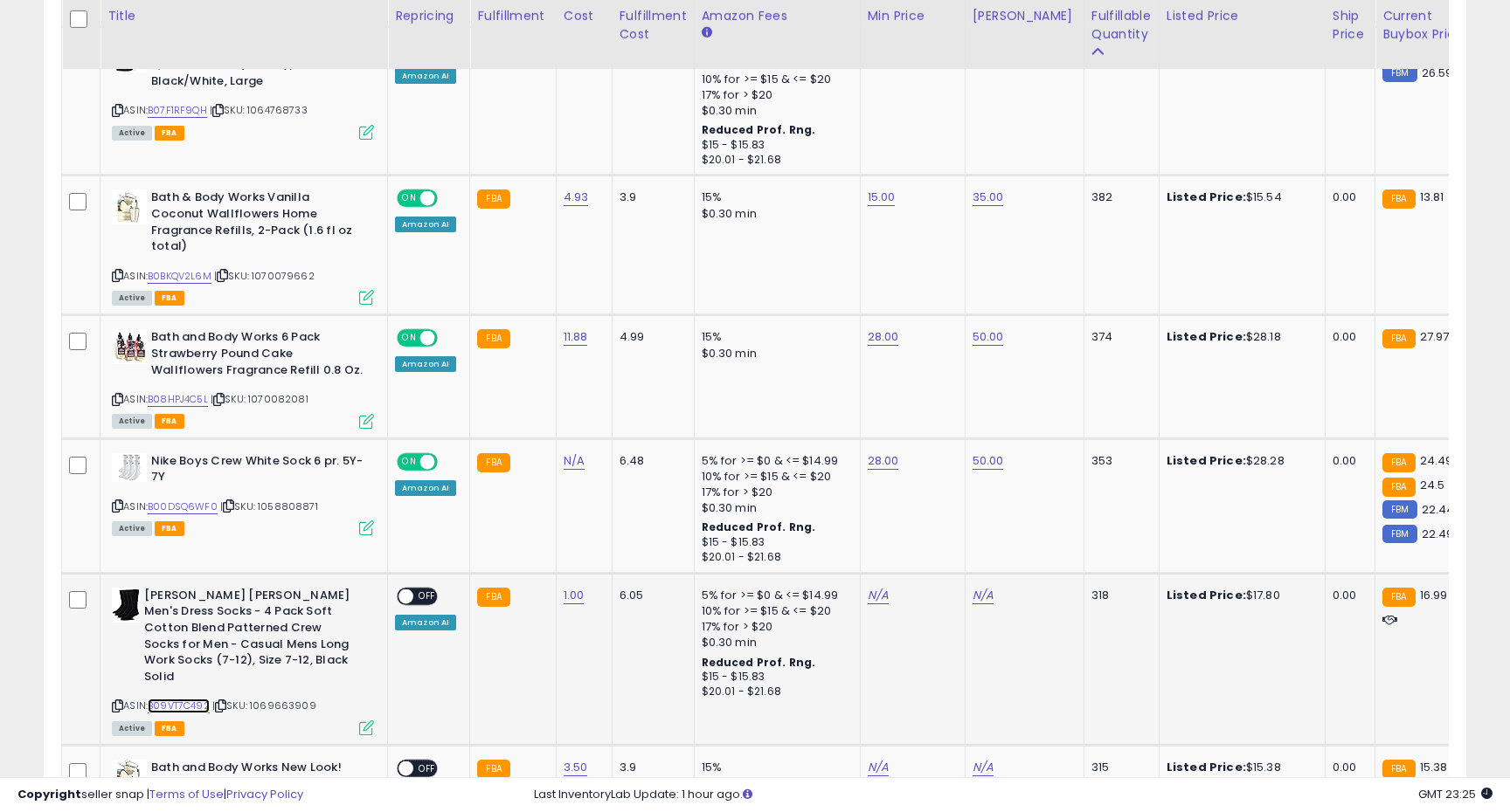
click at [198, 699] on link "B09VT7C492" at bounding box center [179, 706] width 62 height 15
click at [201, 699] on link "B09VT7C492" at bounding box center [179, 706] width 62 height 15
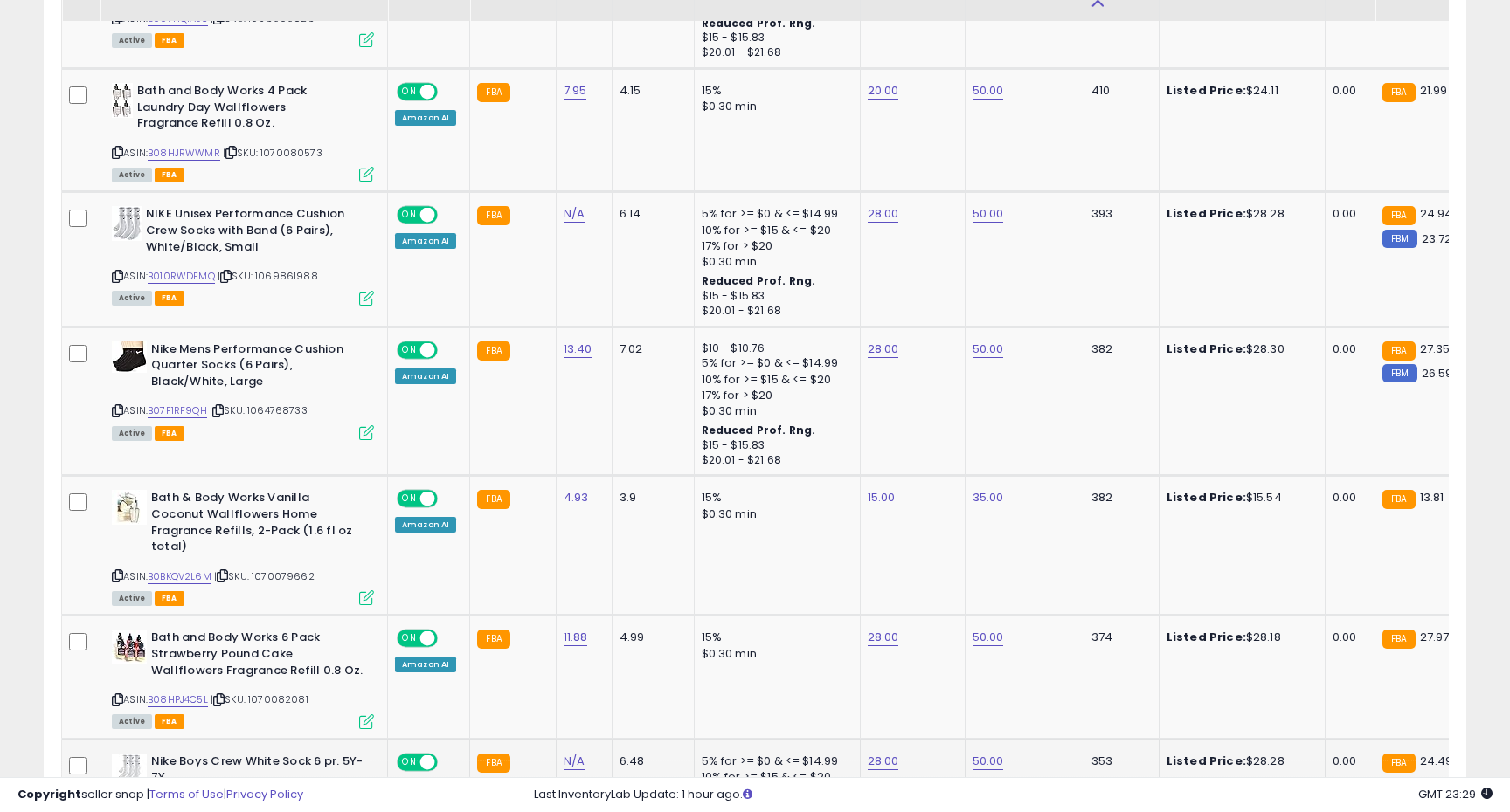
scroll to position [1628, 0]
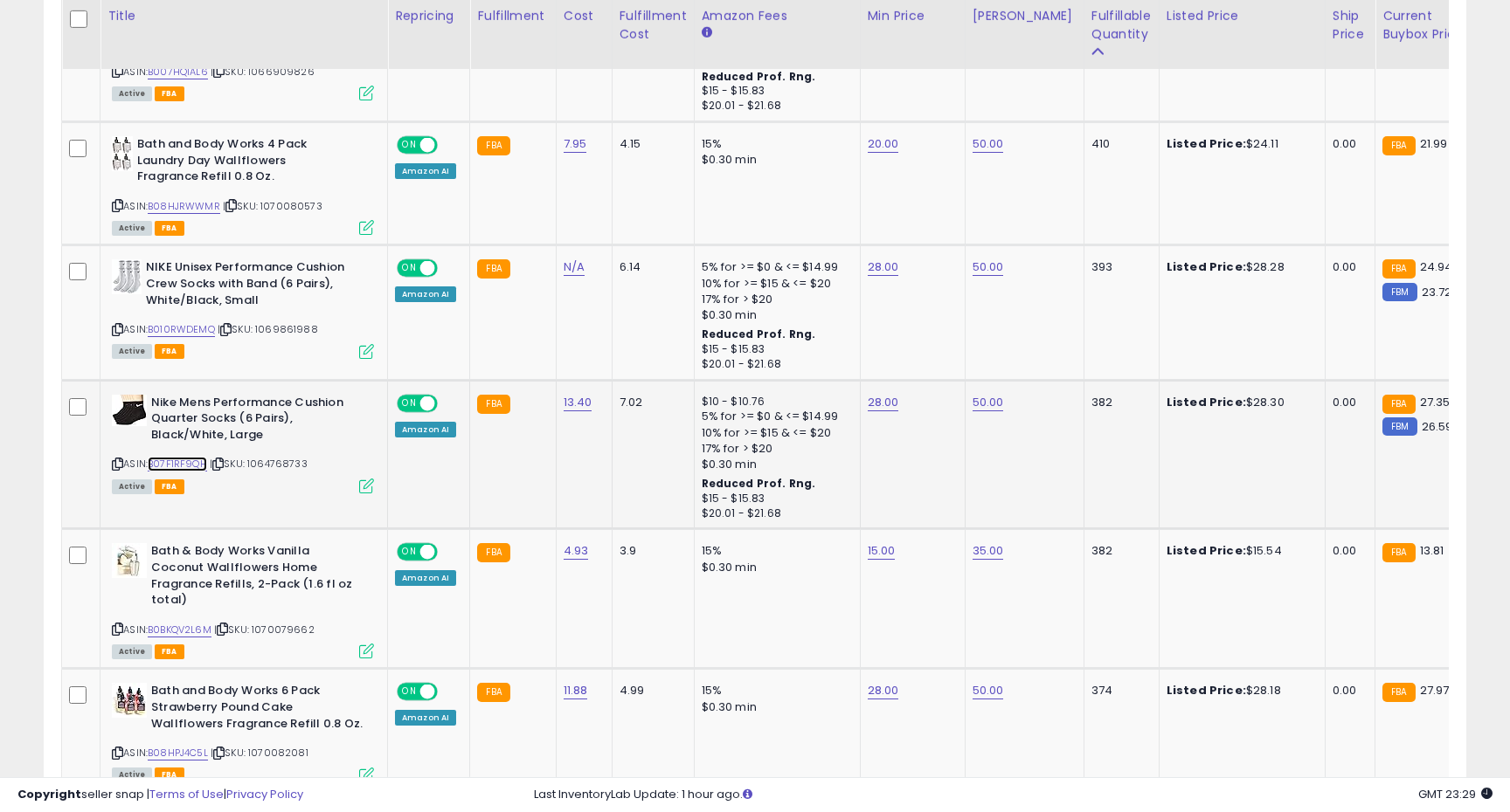
click at [192, 464] on link "B07F1RF9QH" at bounding box center [177, 463] width 59 height 15
